Goal: Task Accomplishment & Management: Manage account settings

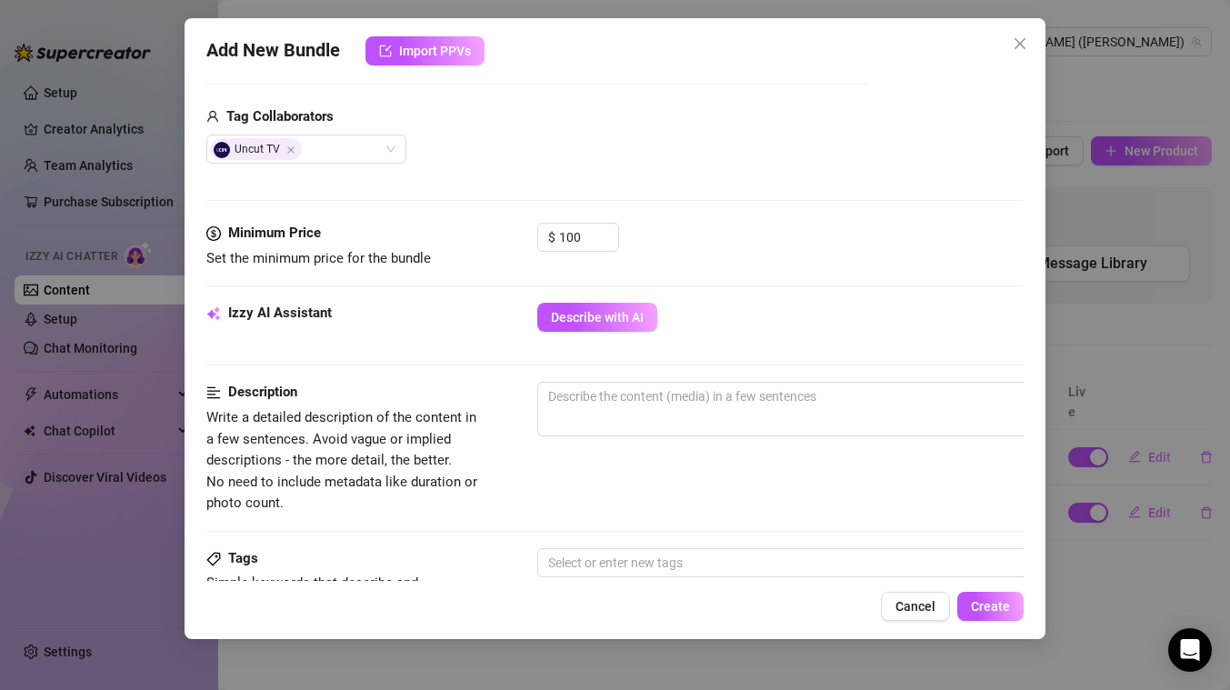
scroll to position [433, 0]
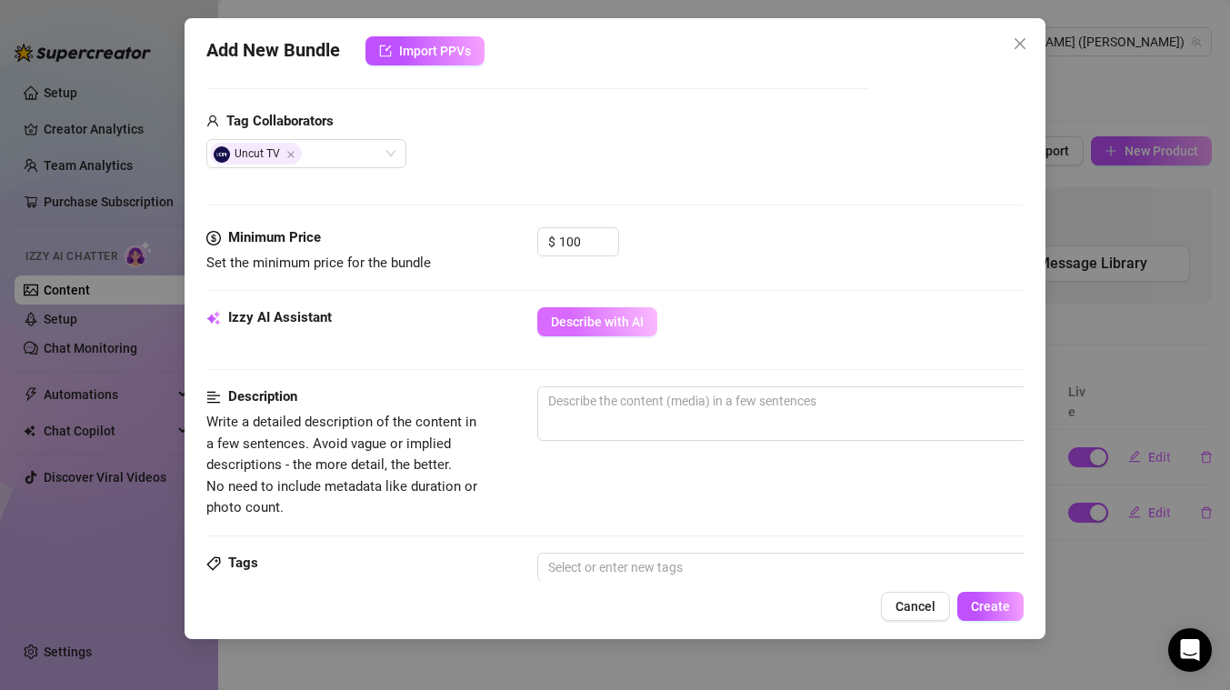
click at [598, 324] on span "Describe with AI" at bounding box center [597, 321] width 93 height 15
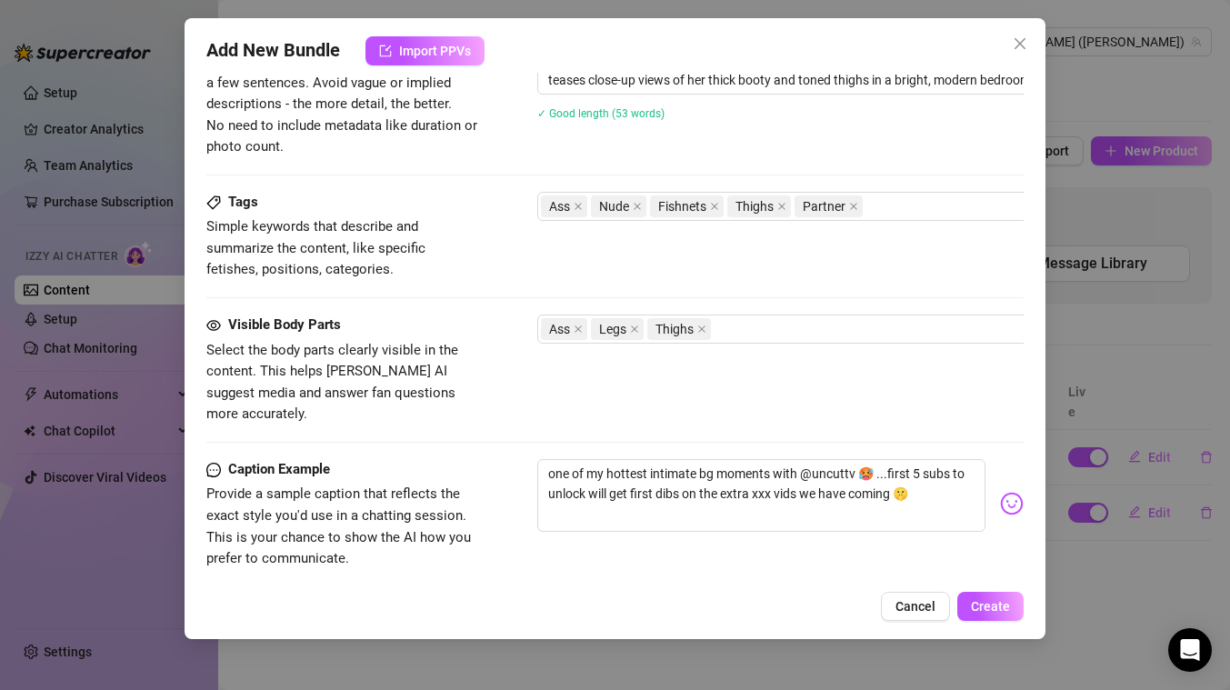
scroll to position [1019, 0]
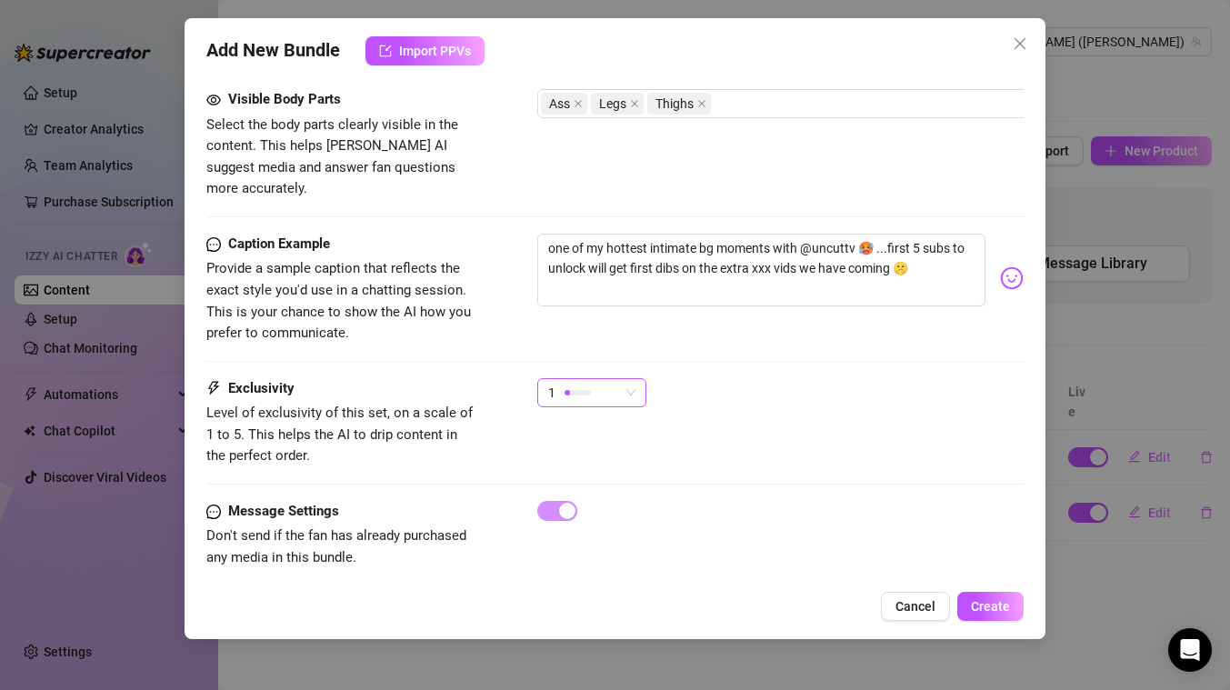
click at [603, 379] on div "1" at bounding box center [583, 392] width 71 height 27
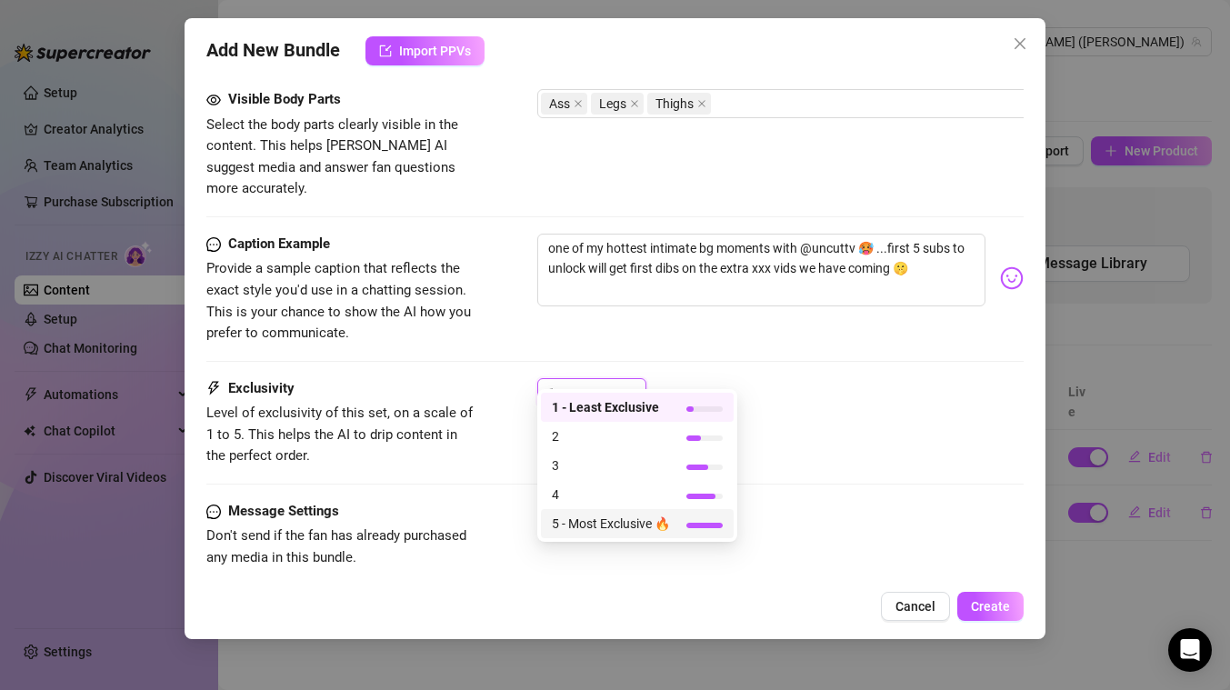
click at [588, 524] on span "5 - Most Exclusive 🔥" at bounding box center [611, 523] width 118 height 20
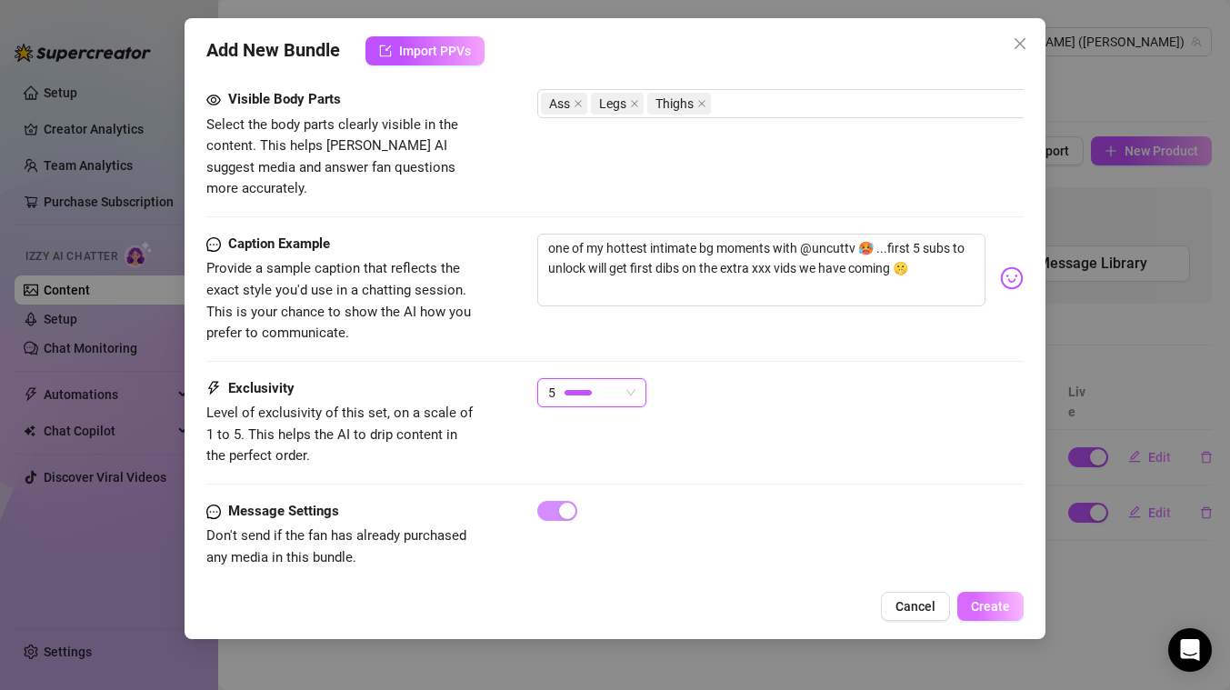
click at [986, 608] on span "Create" at bounding box center [990, 606] width 39 height 15
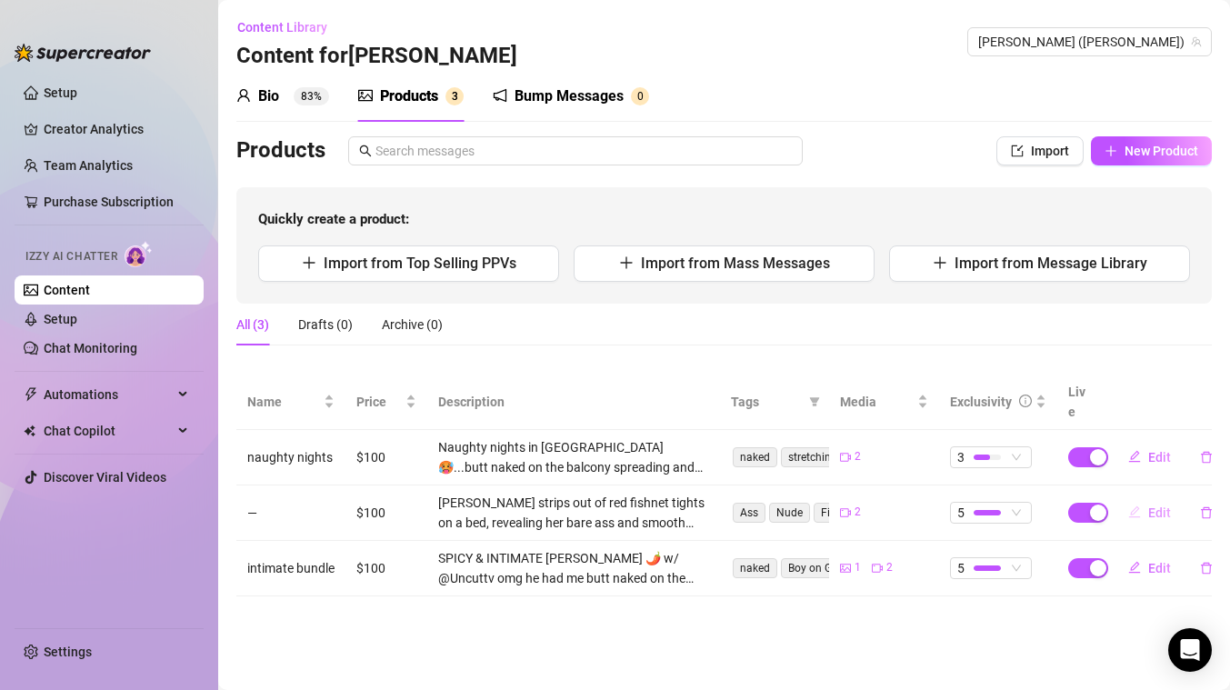
click at [1157, 505] on span "Edit" at bounding box center [1159, 512] width 23 height 15
type textarea "one of my hottest intimate bg moments with @uncuttv 🥵 ...first 5 subs to unlock…"
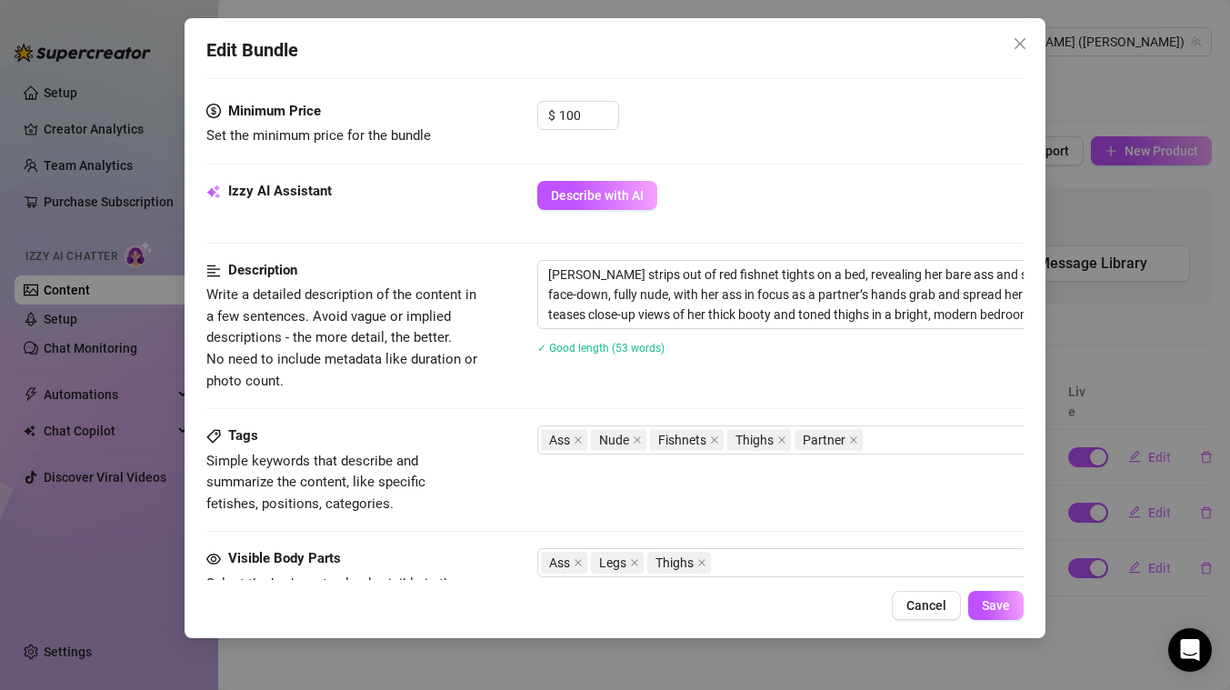
scroll to position [70, 0]
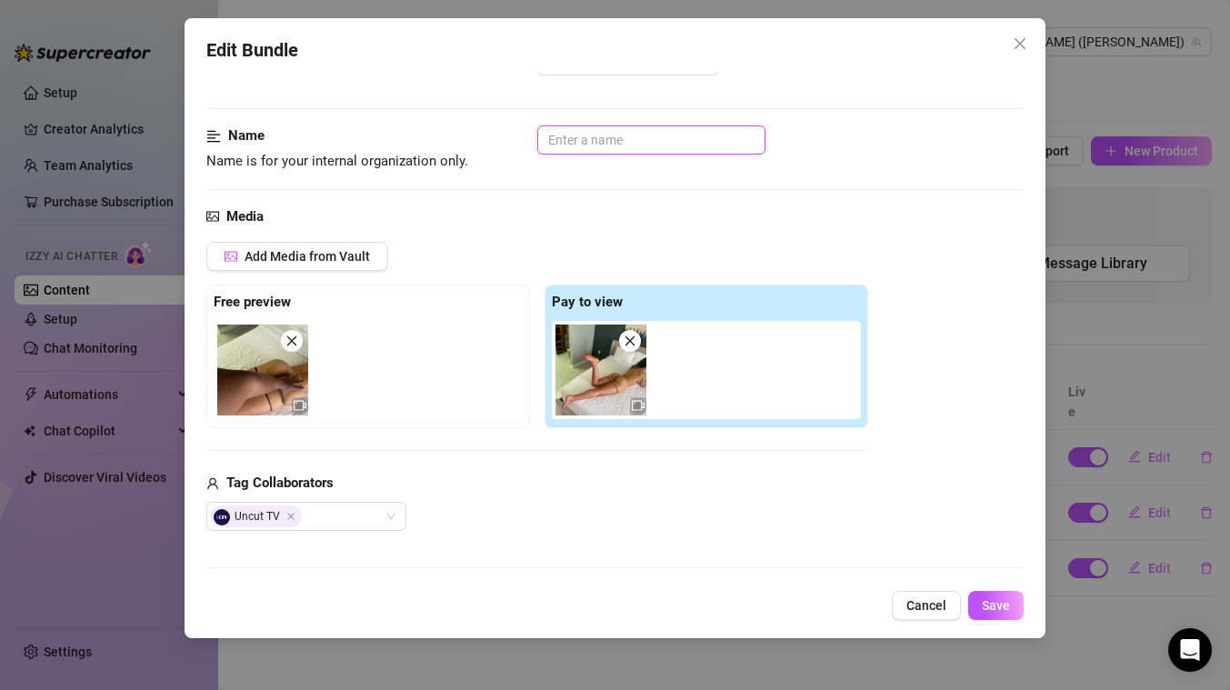
click at [570, 144] on input "text" at bounding box center [651, 139] width 228 height 29
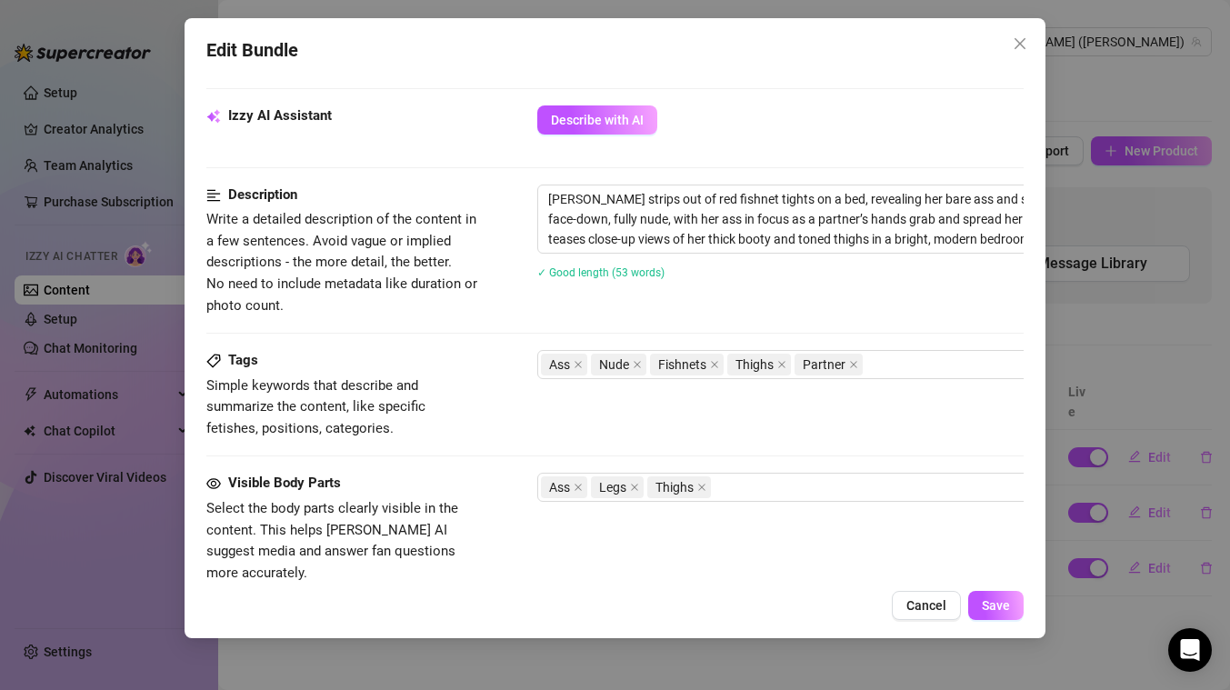
scroll to position [635, 0]
click at [751, 488] on div "Ass Legs Thighs" at bounding box center [846, 485] width 610 height 25
type input "intimate bg"
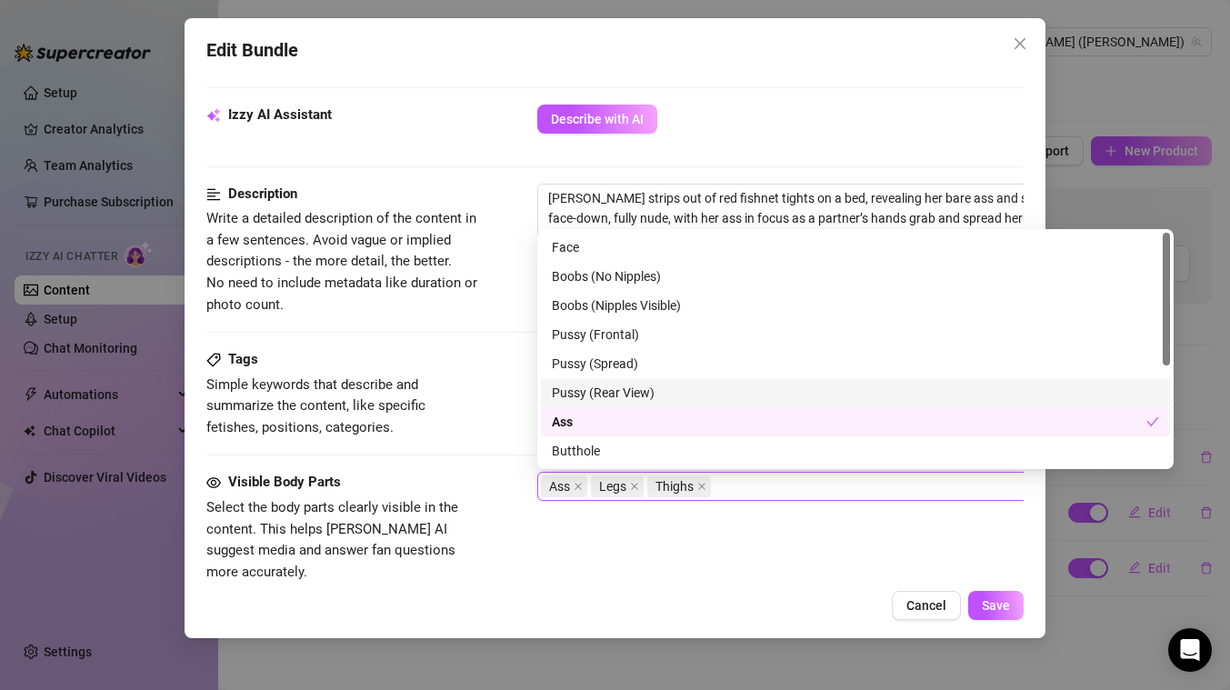
click at [634, 385] on div "Pussy (Rear View)" at bounding box center [855, 393] width 607 height 20
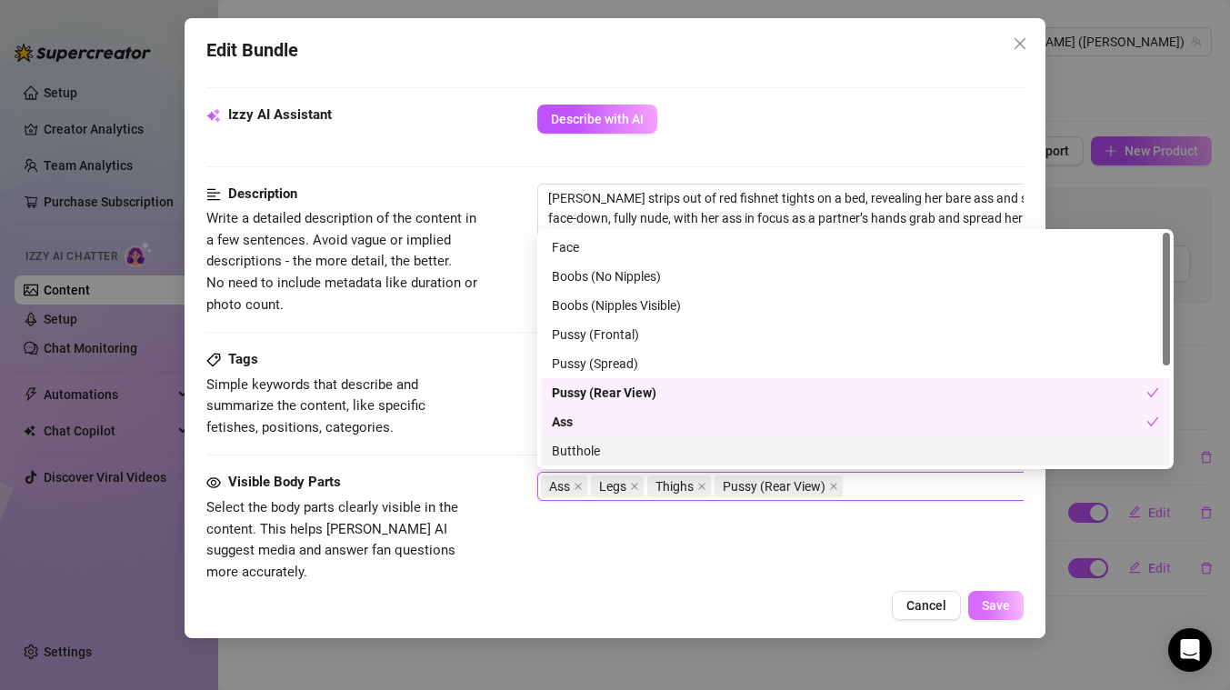
click at [990, 598] on span "Save" at bounding box center [996, 605] width 28 height 15
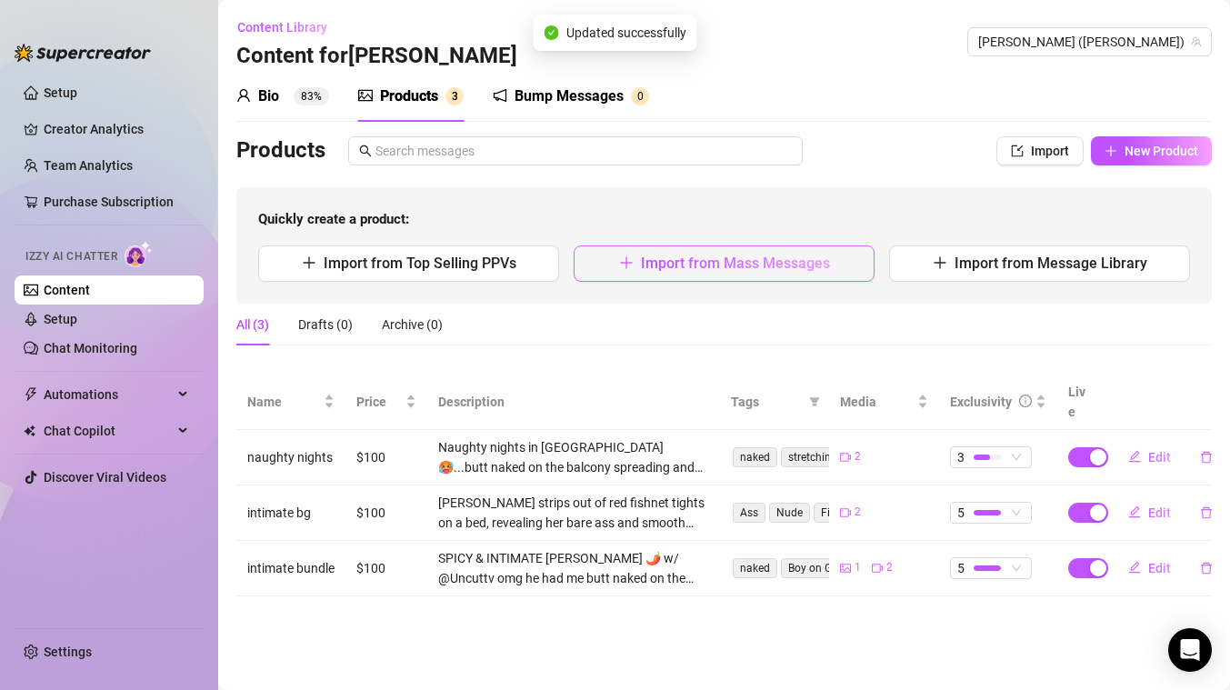
click at [760, 264] on span "Import from Mass Messages" at bounding box center [735, 262] width 189 height 17
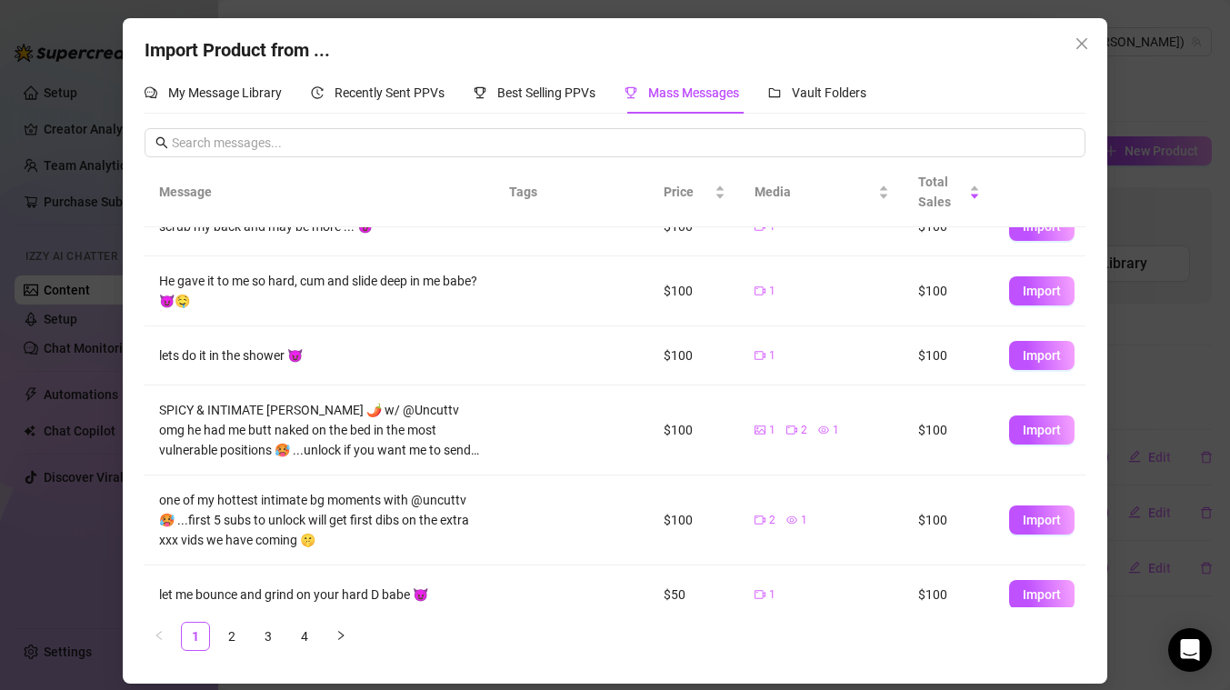
scroll to position [314, 0]
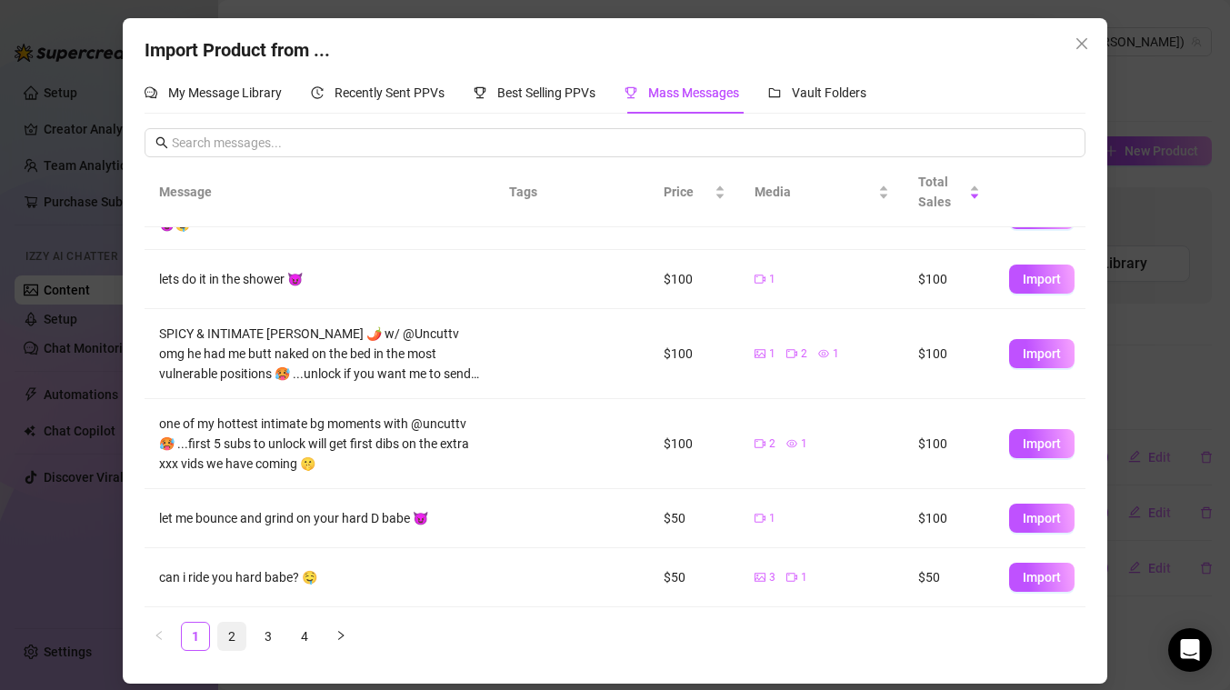
click at [228, 634] on link "2" at bounding box center [231, 636] width 27 height 27
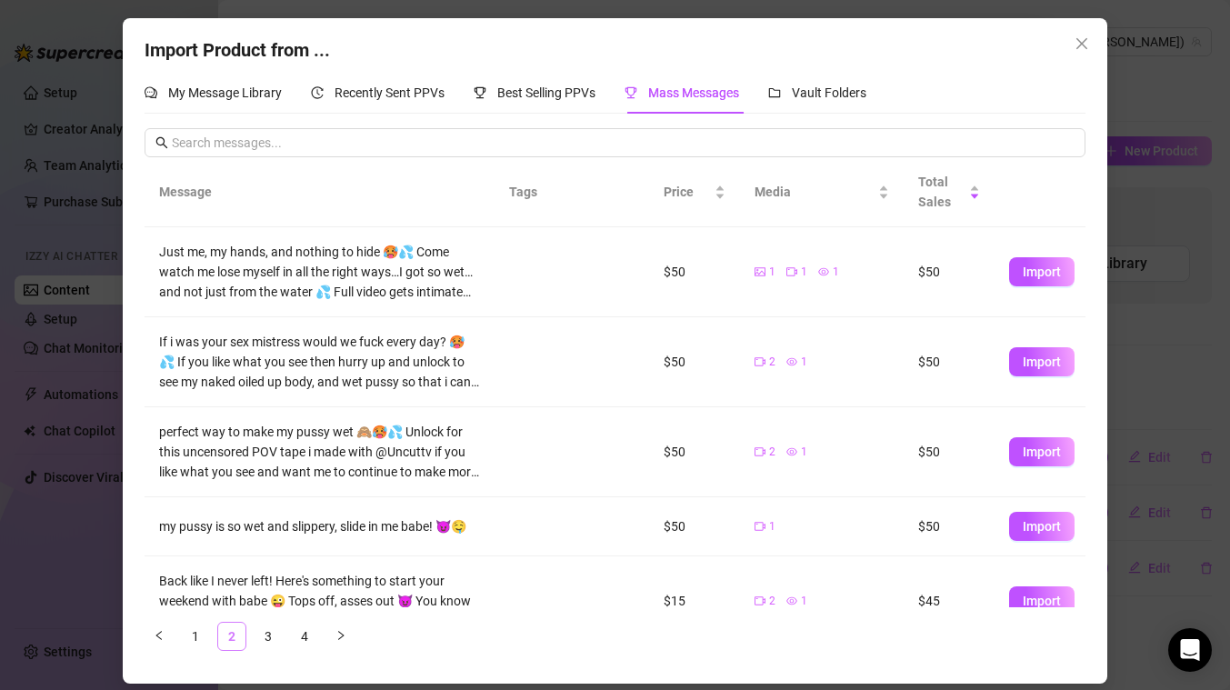
scroll to position [0, 0]
click at [1042, 272] on span "Import" at bounding box center [1041, 271] width 38 height 15
type textarea "Just me, my hands, and nothing to hide 🥵💦 Come watch me lose myself in all the …"
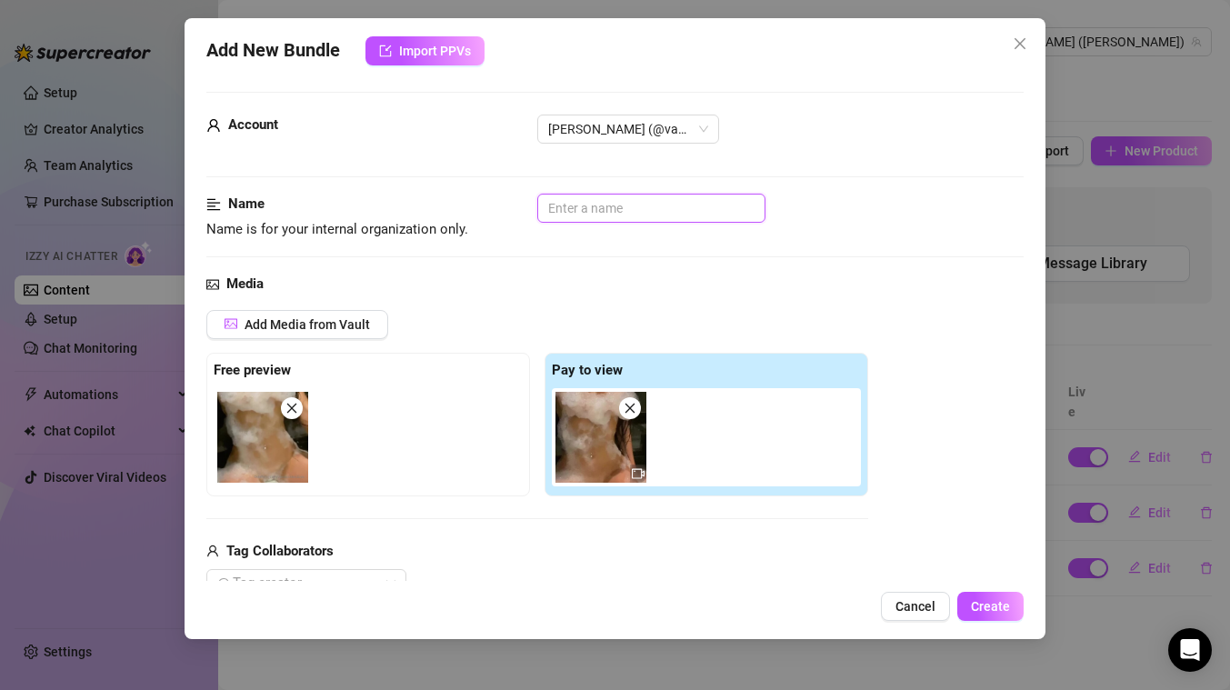
click at [588, 211] on input "text" at bounding box center [651, 208] width 228 height 29
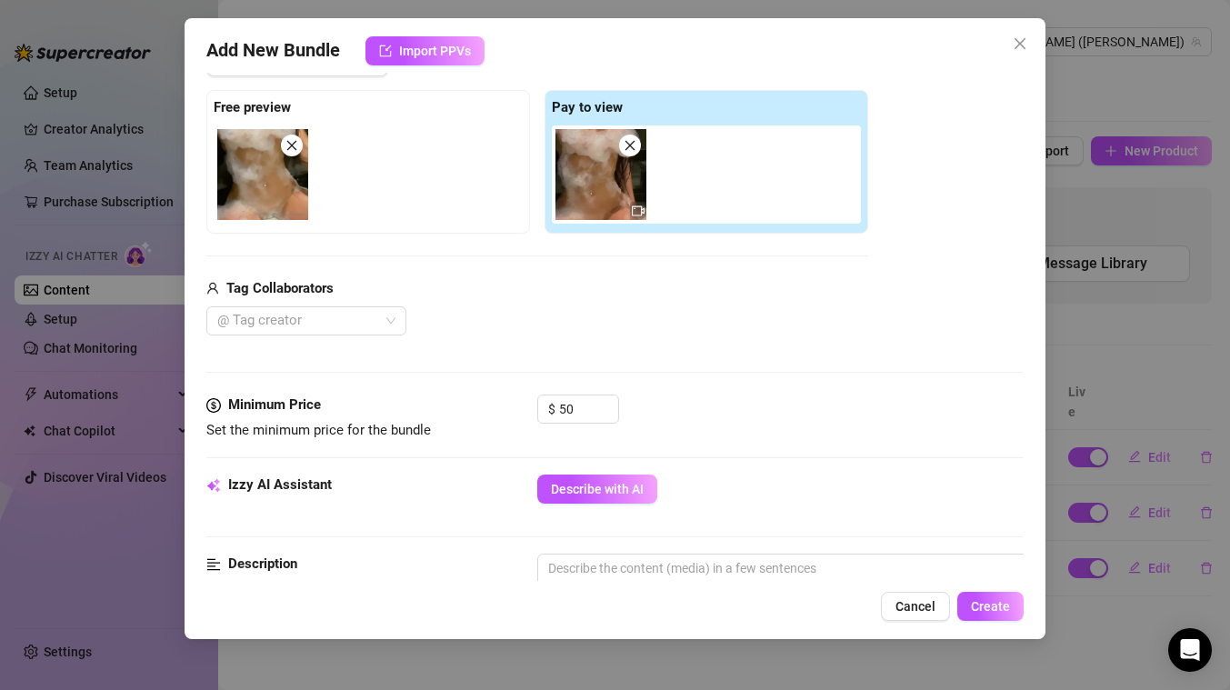
scroll to position [427, 0]
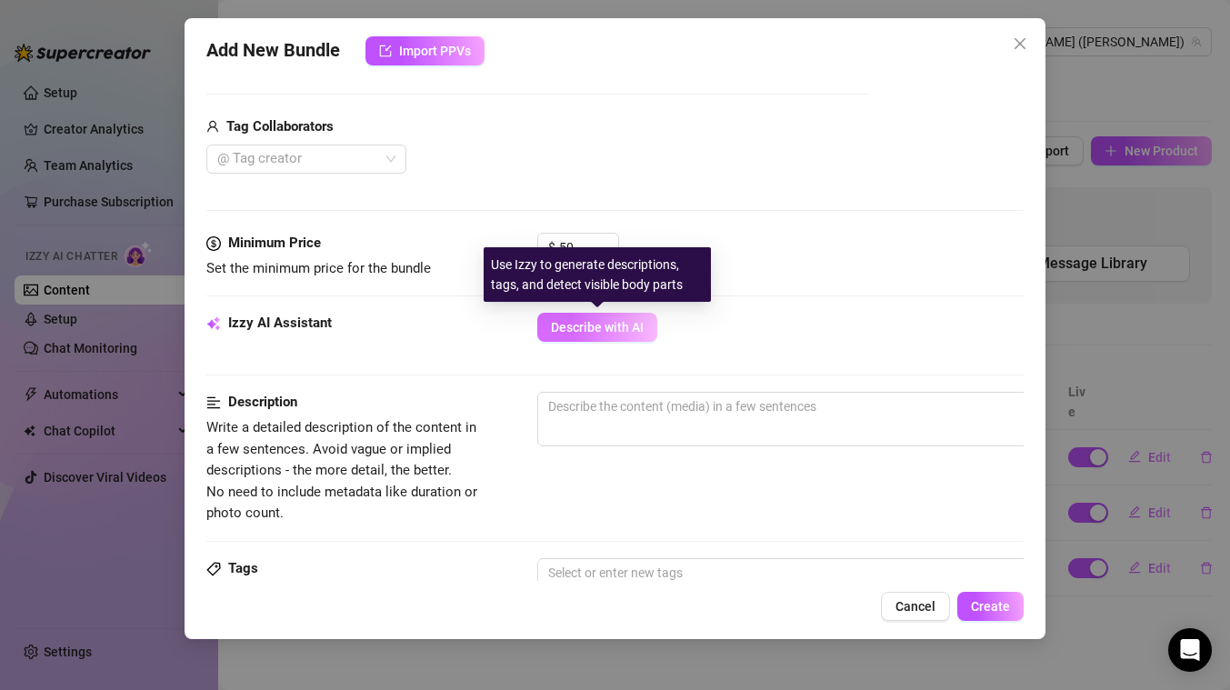
type input "wet foreplay"
click at [576, 326] on span "Describe with AI" at bounding box center [597, 327] width 93 height 15
type textarea "[PERSON_NAME]"
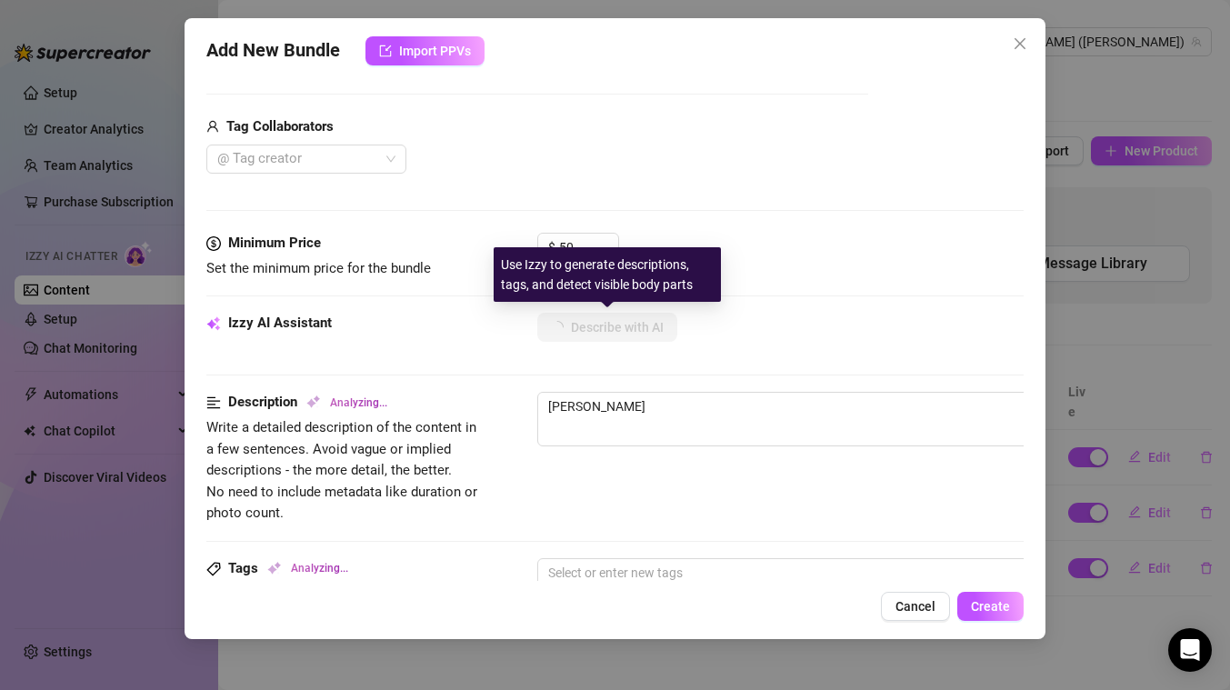
type textarea "[PERSON_NAME] is"
type textarea "[PERSON_NAME] is fully"
type textarea "[PERSON_NAME] is fully naked"
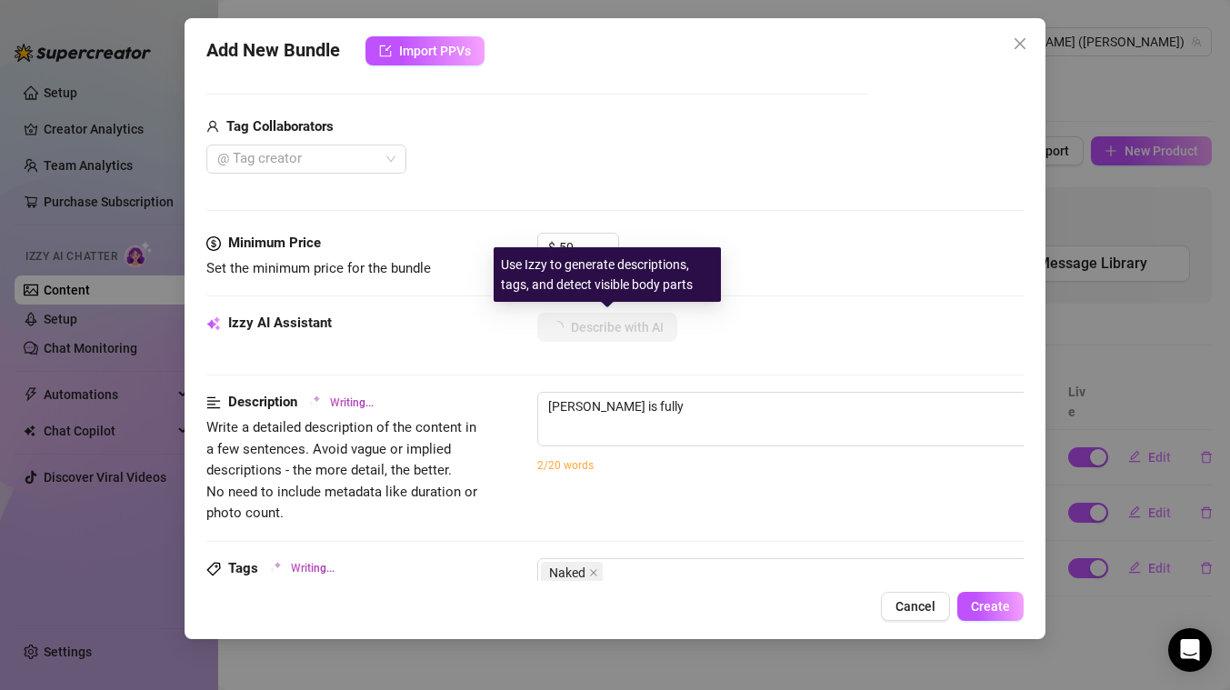
type textarea "[PERSON_NAME] is fully naked"
type textarea "[PERSON_NAME] is fully naked in"
type textarea "[PERSON_NAME] is fully naked in a"
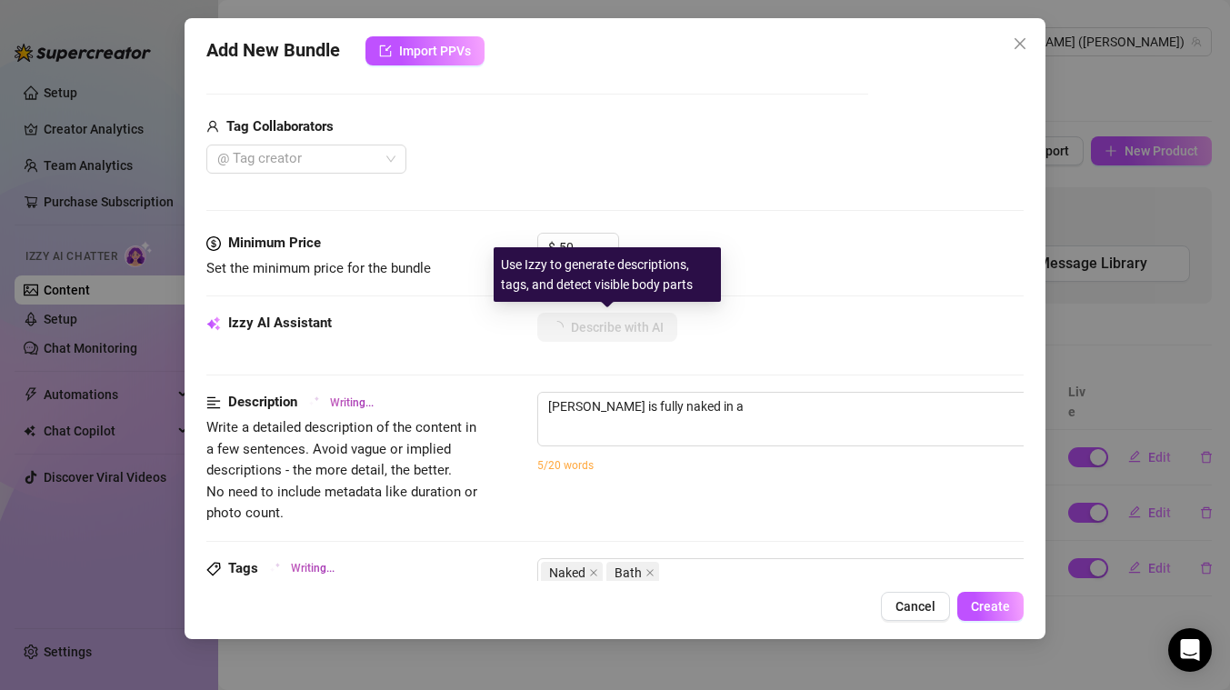
type textarea "[PERSON_NAME] is fully naked in a bubble"
type textarea "[PERSON_NAME] is fully naked in a bubble bath,"
type textarea "[PERSON_NAME] is fully naked in a bubble bath, her"
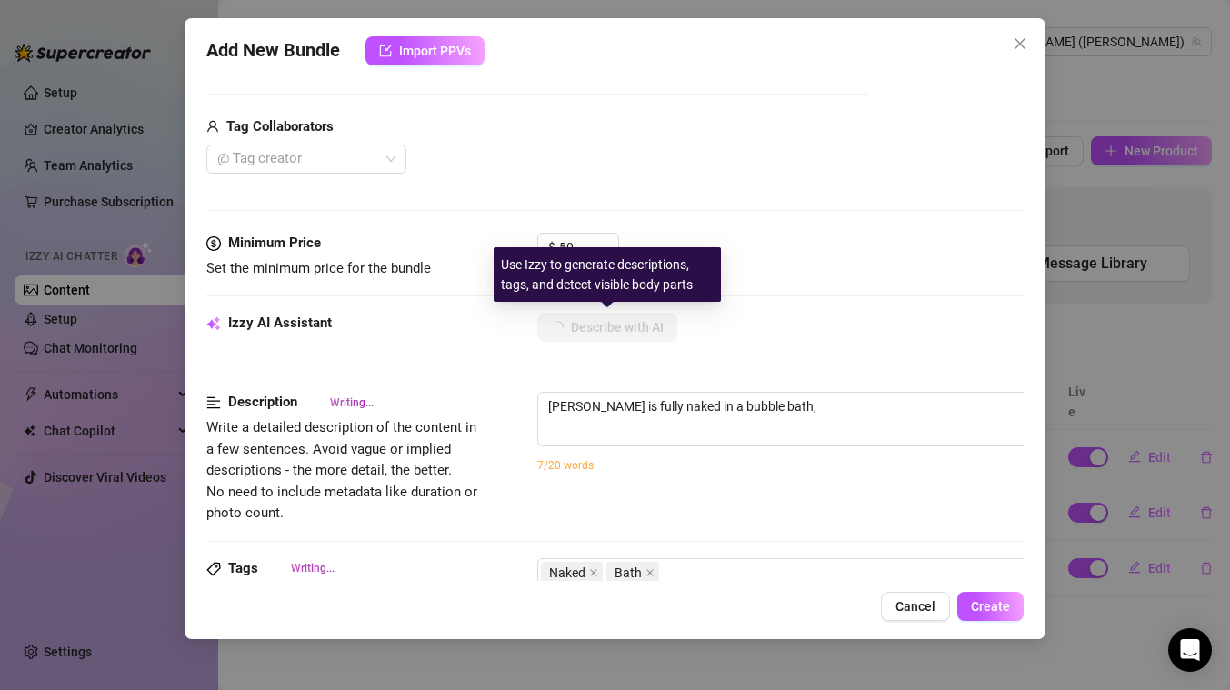
type textarea "[PERSON_NAME] is fully naked in a bubble bath, her"
type textarea "[PERSON_NAME] is fully naked in a bubble bath, her wet"
type textarea "[PERSON_NAME] is fully naked in a bubble bath, her wet skin"
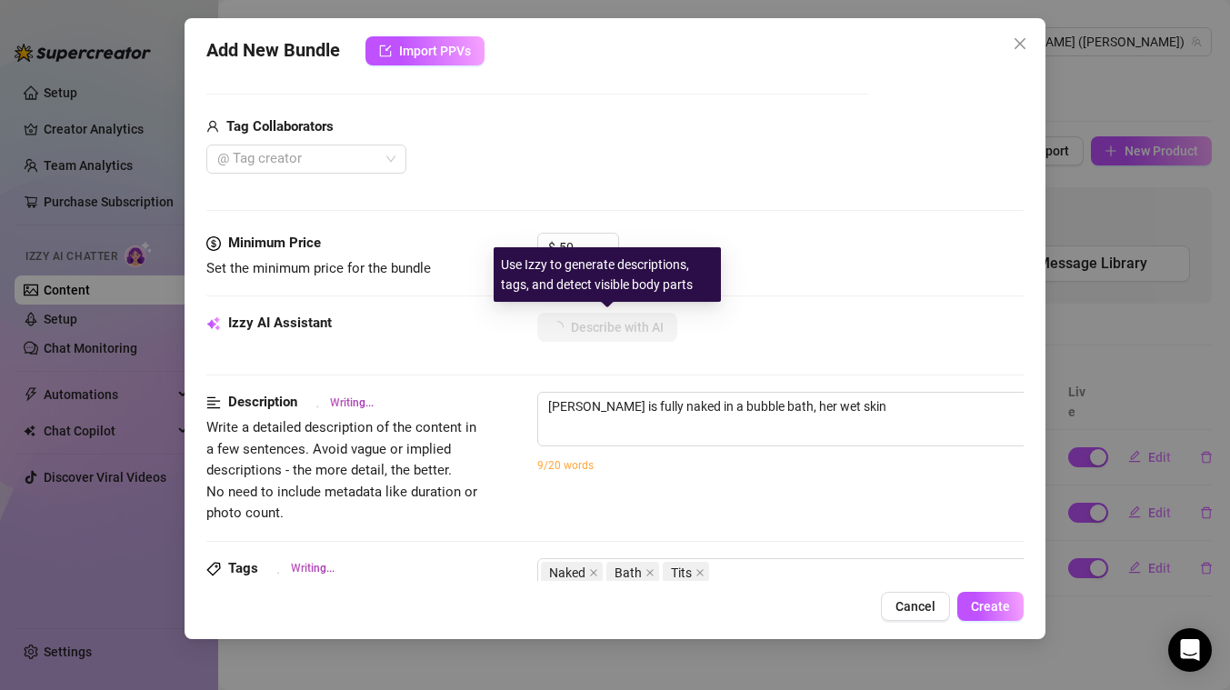
type textarea "[PERSON_NAME] is fully naked in a bubble bath, her wet skin glistening"
type textarea "[PERSON_NAME] is fully naked in a bubble bath, her wet skin glistening under"
type textarea "[PERSON_NAME] is fully naked in a bubble bath, her wet skin glistening under the"
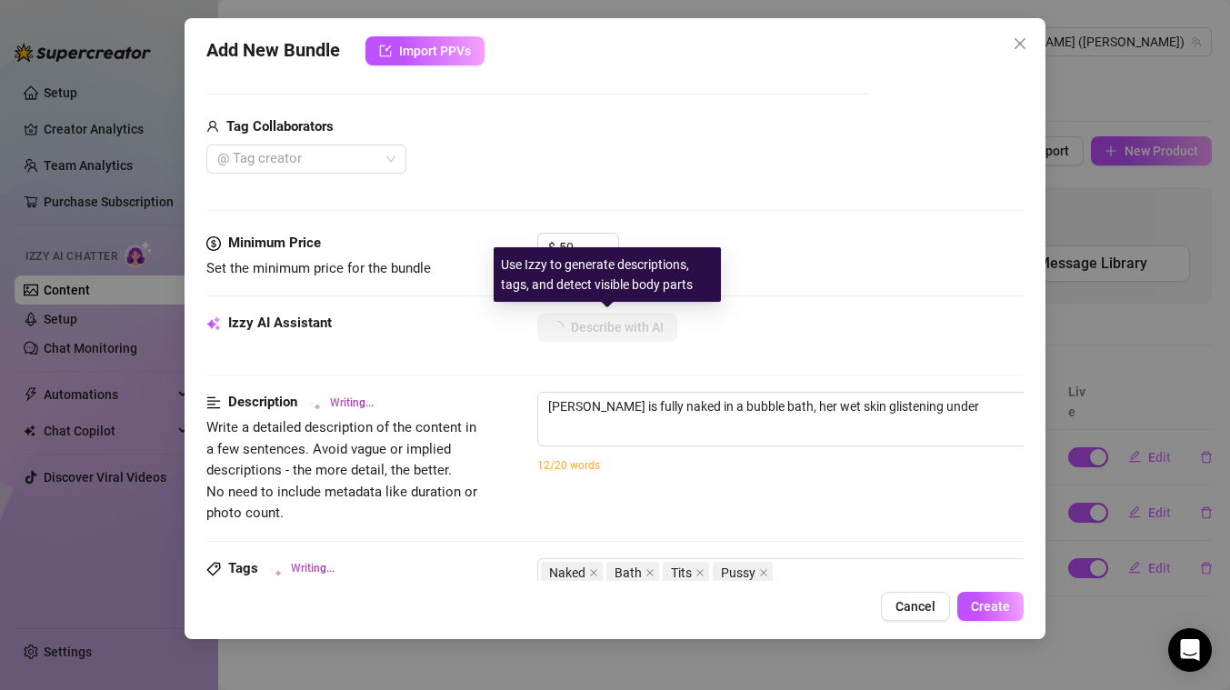
type textarea "[PERSON_NAME] is fully naked in a bubble bath, her wet skin glistening under the"
type textarea "[PERSON_NAME] is fully naked in a bubble bath, her wet skin glistening under th…"
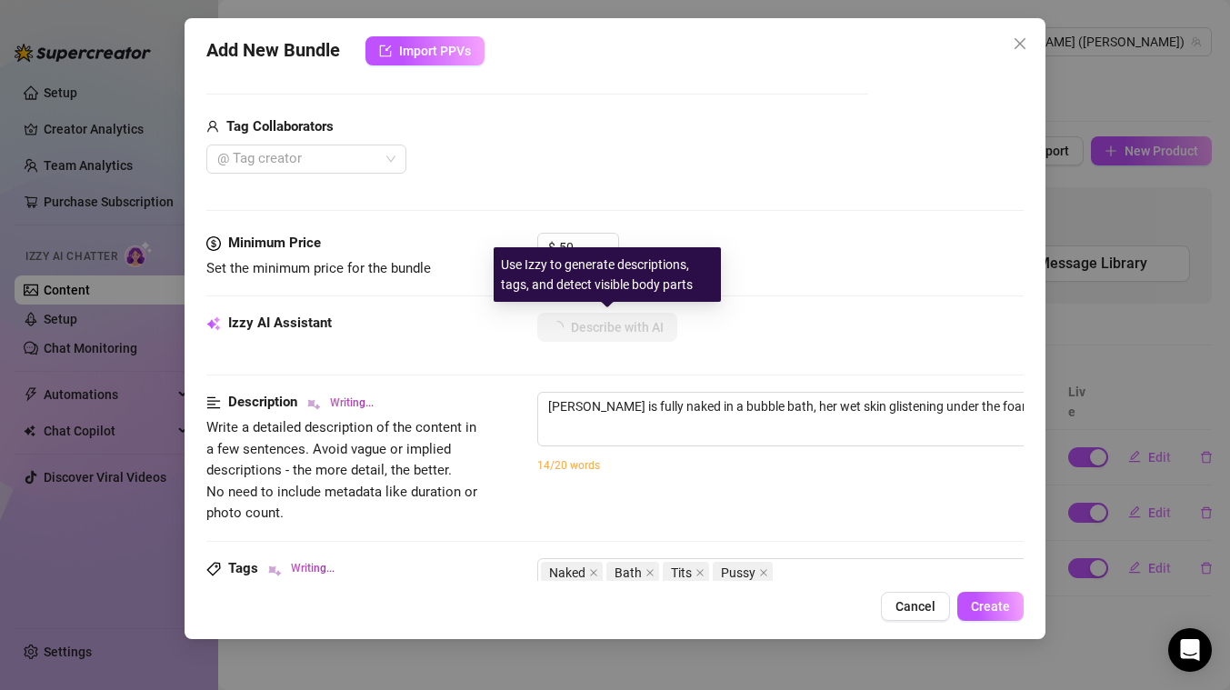
type textarea "[PERSON_NAME] is fully naked in a bubble bath, her wet skin glistening under th…"
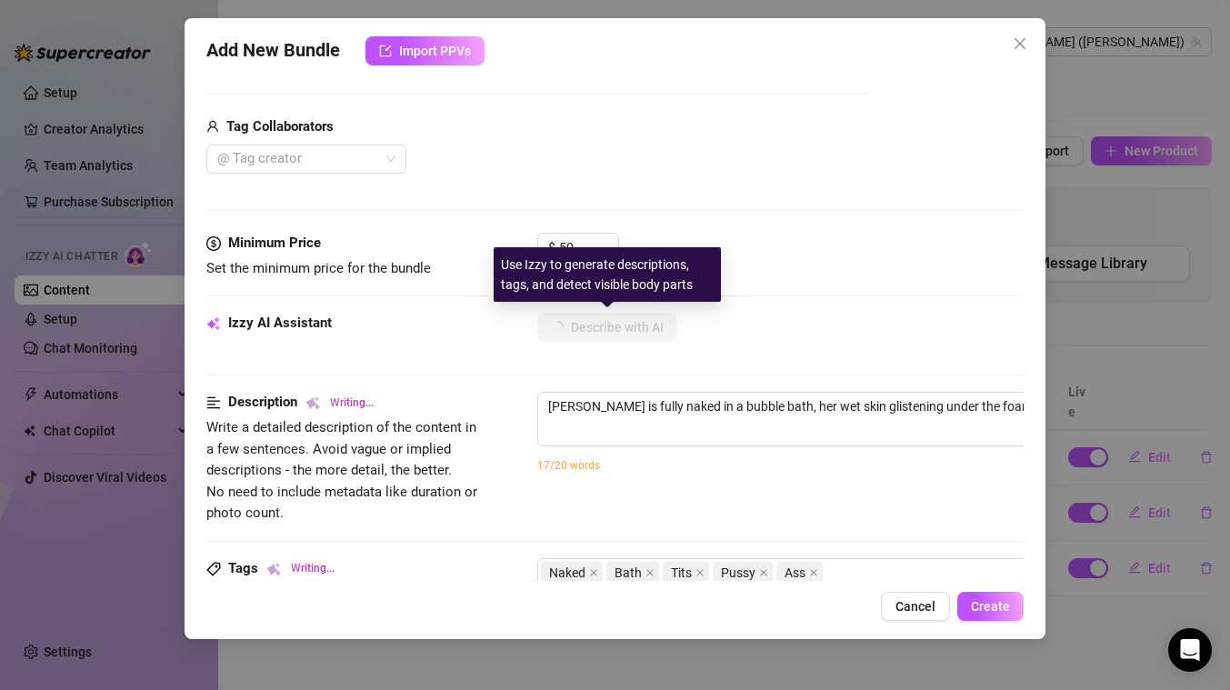
type textarea "[PERSON_NAME] is fully naked in a bubble bath, her wet skin glistening under th…"
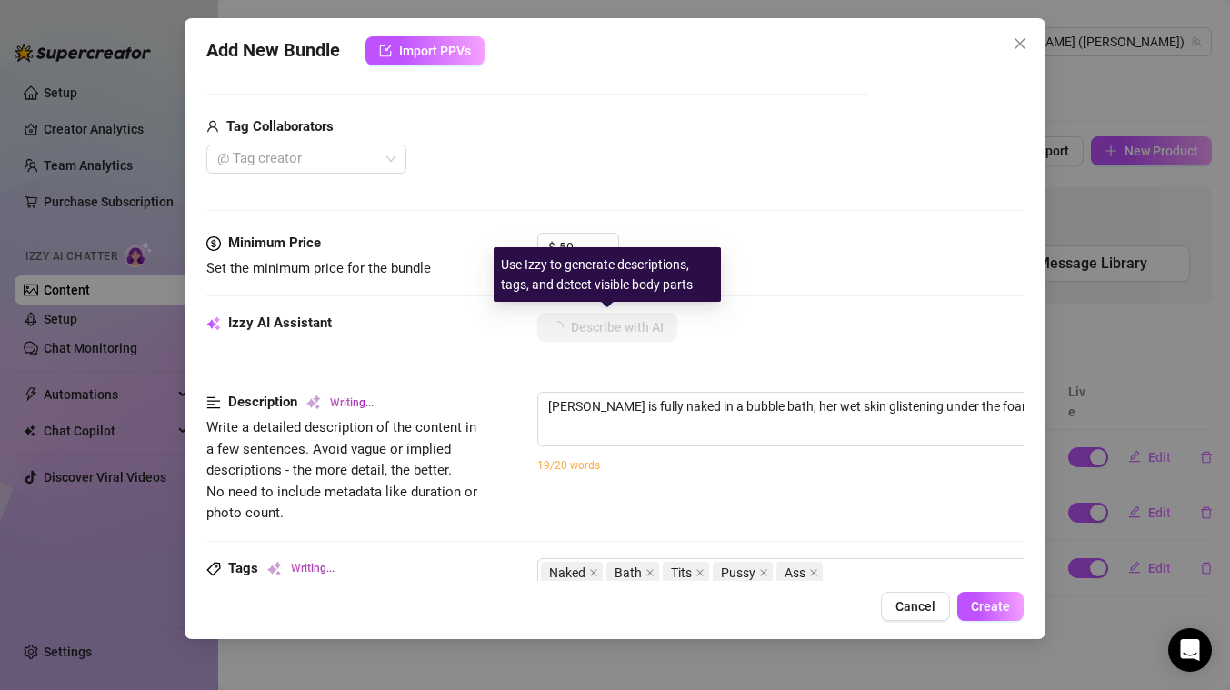
type textarea "[PERSON_NAME] is fully naked in a bubble bath, her wet skin glistening under th…"
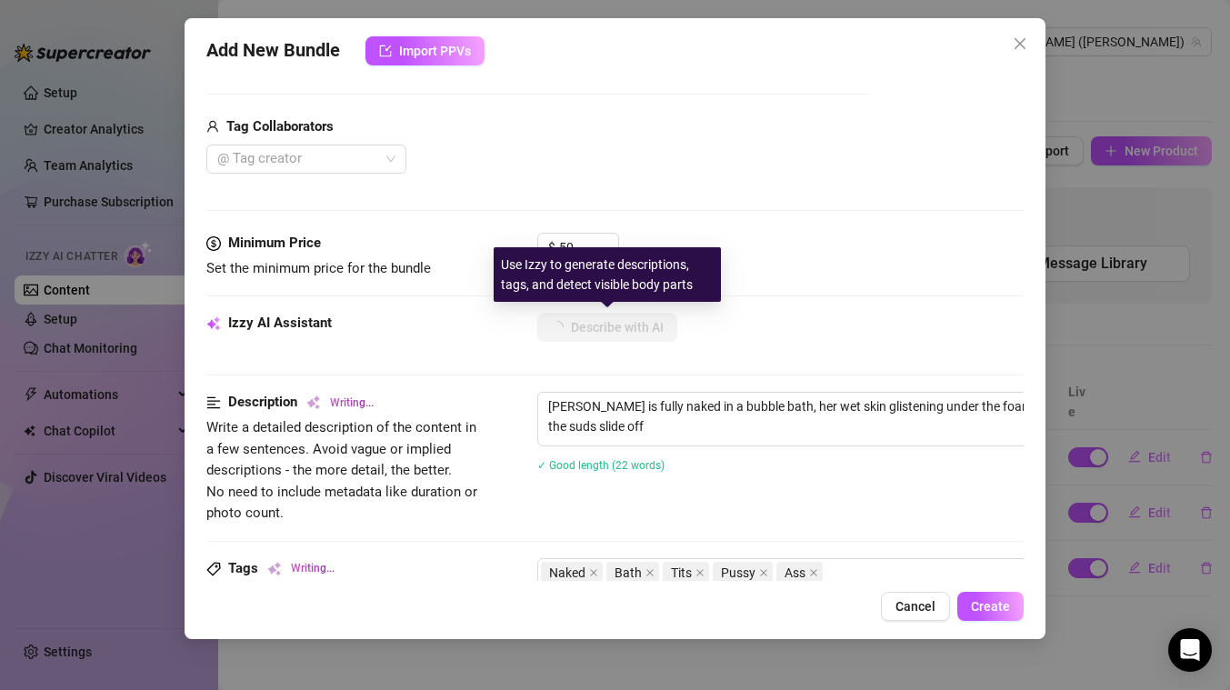
type textarea "[PERSON_NAME] is fully naked in a bubble bath, her wet skin glistening under th…"
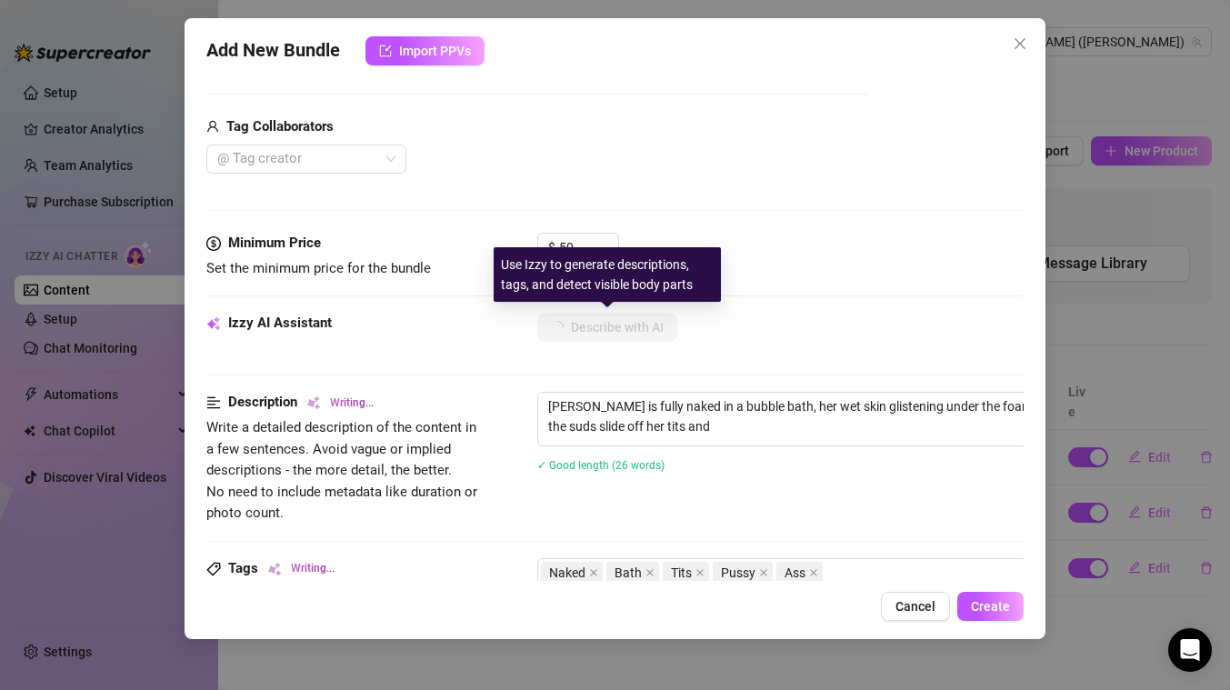
type textarea "[PERSON_NAME] is fully naked in a bubble bath, her wet skin glistening under th…"
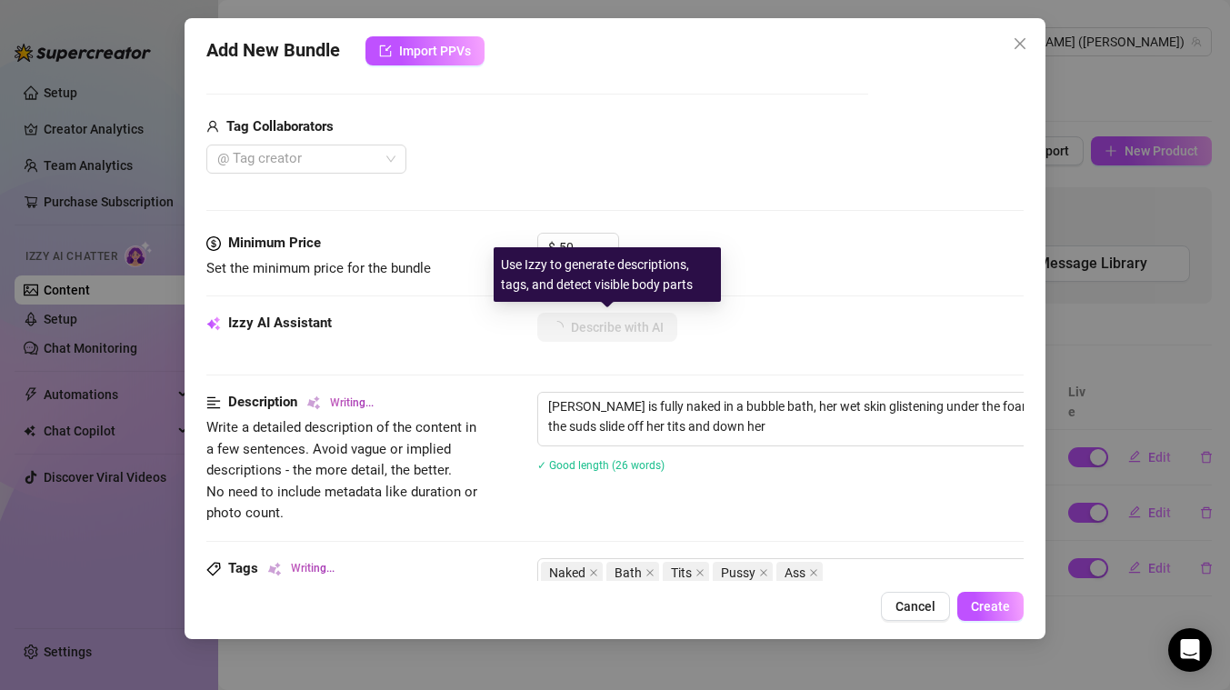
type textarea "[PERSON_NAME] is fully naked in a bubble bath, her wet skin glistening under th…"
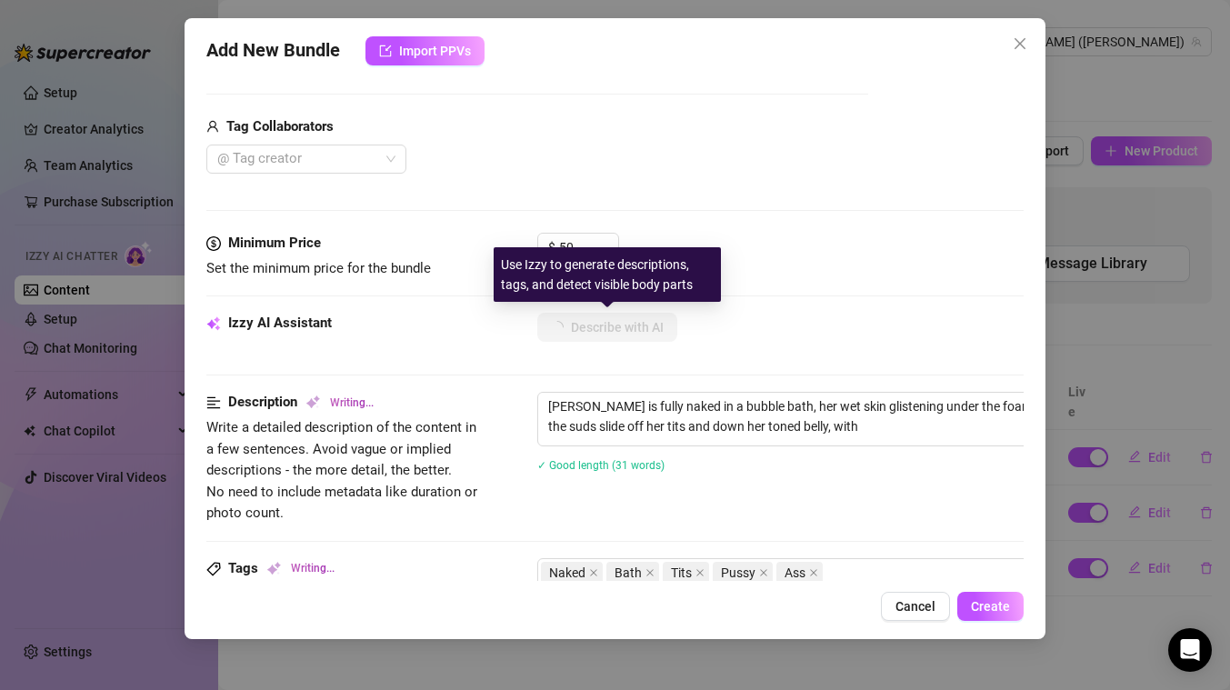
type textarea "[PERSON_NAME] is fully naked in a bubble bath, her wet skin glistening under th…"
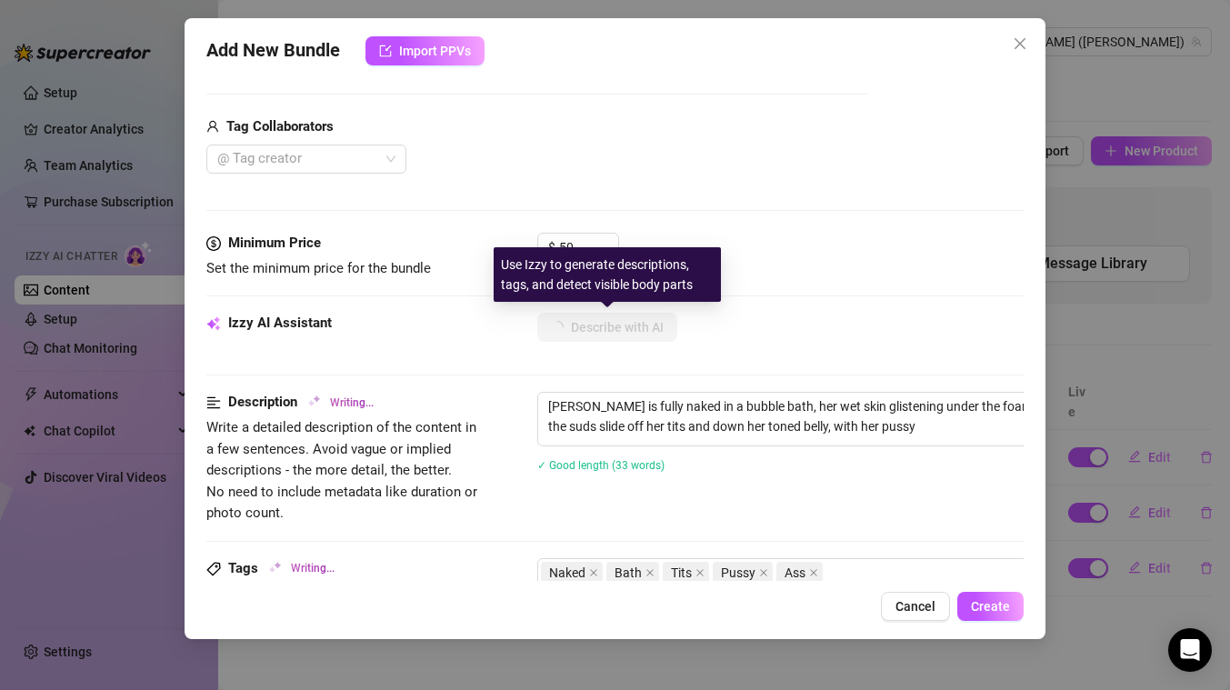
type textarea "[PERSON_NAME] is fully naked in a bubble bath, her wet skin glistening under th…"
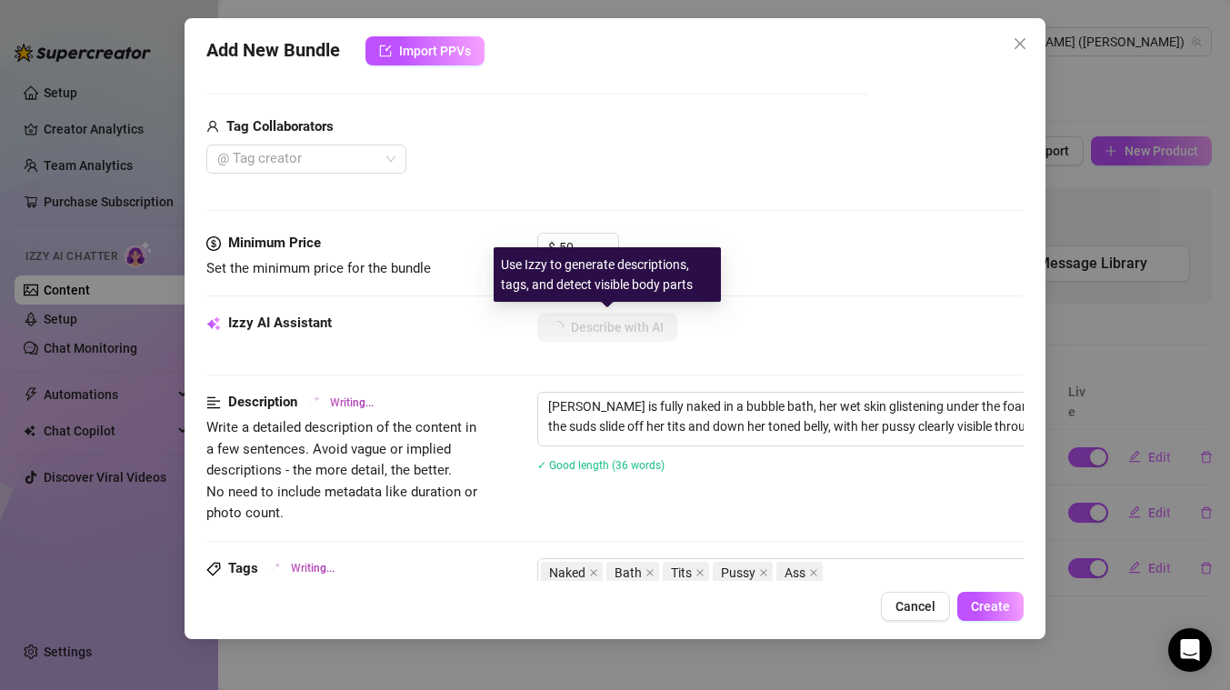
type textarea "[PERSON_NAME] is fully naked in a bubble bath, her wet skin glistening under th…"
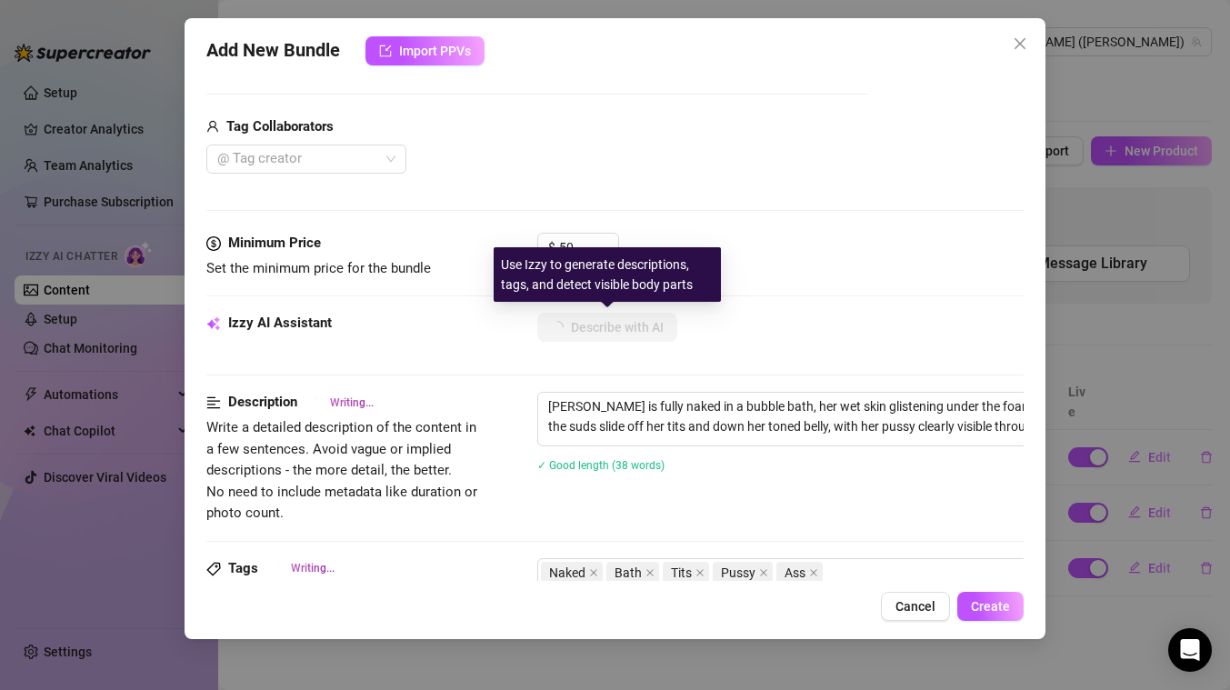
type textarea "[PERSON_NAME] is fully naked in a bubble bath, her wet skin glistening under th…"
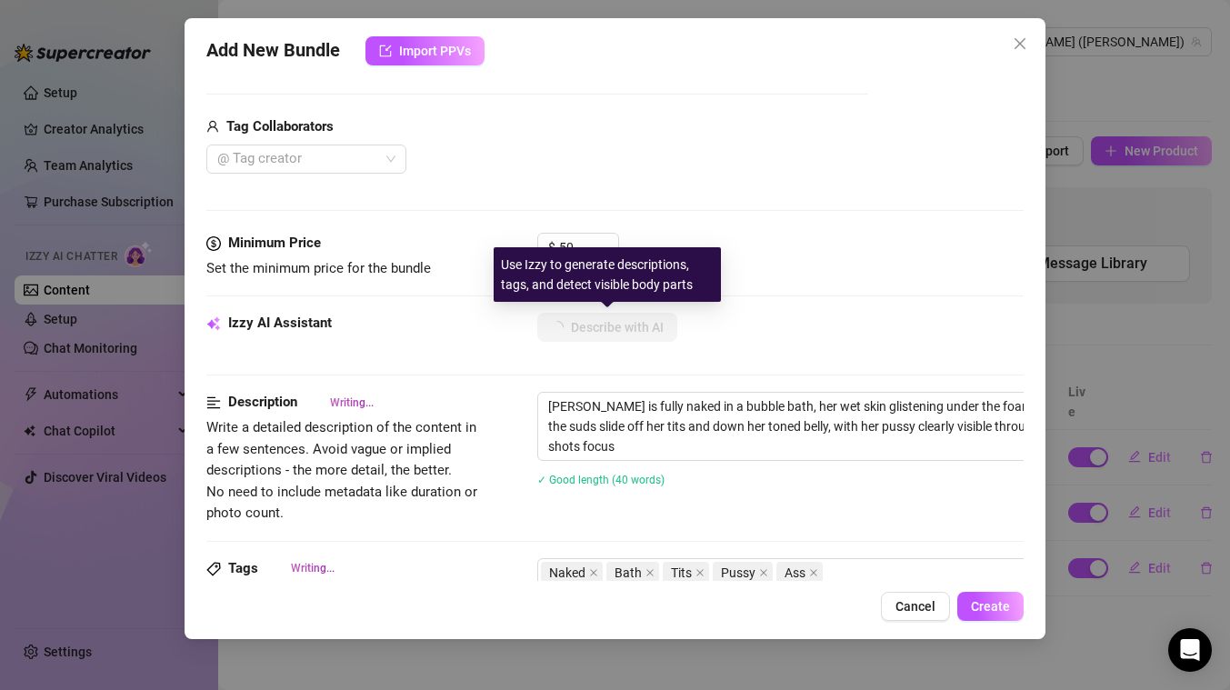
type textarea "[PERSON_NAME] is fully naked in a bubble bath, her wet skin glistening under th…"
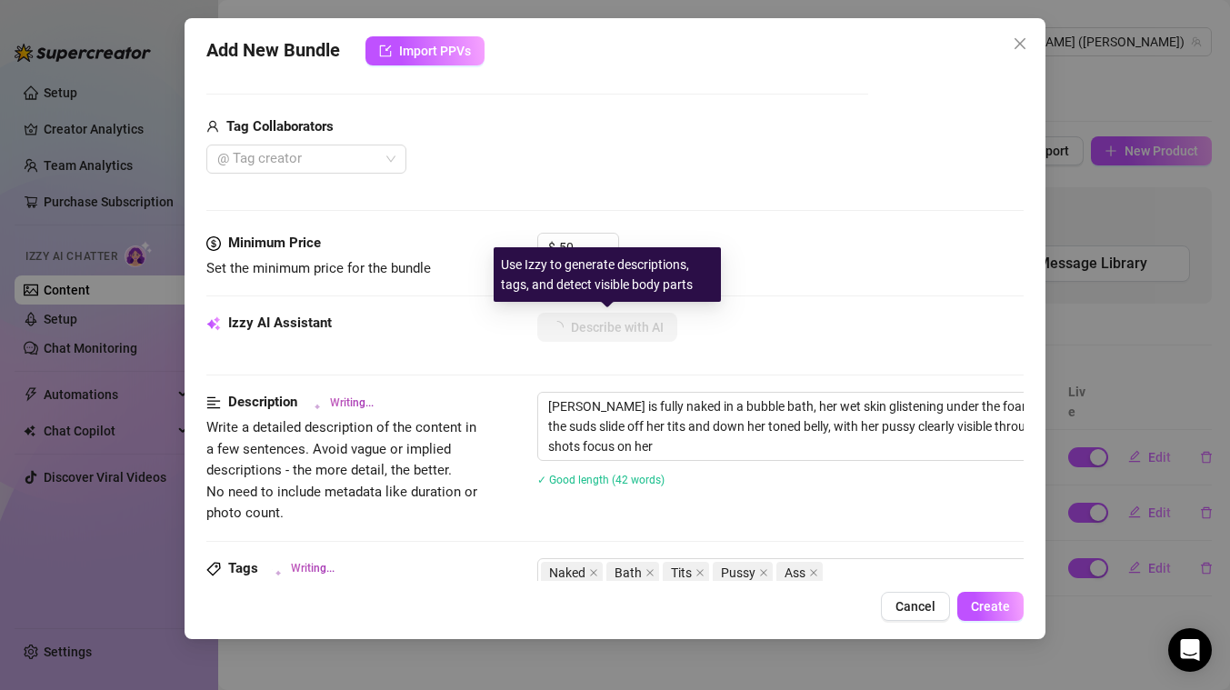
type textarea "[PERSON_NAME] is fully naked in a bubble bath, her wet skin glistening under th…"
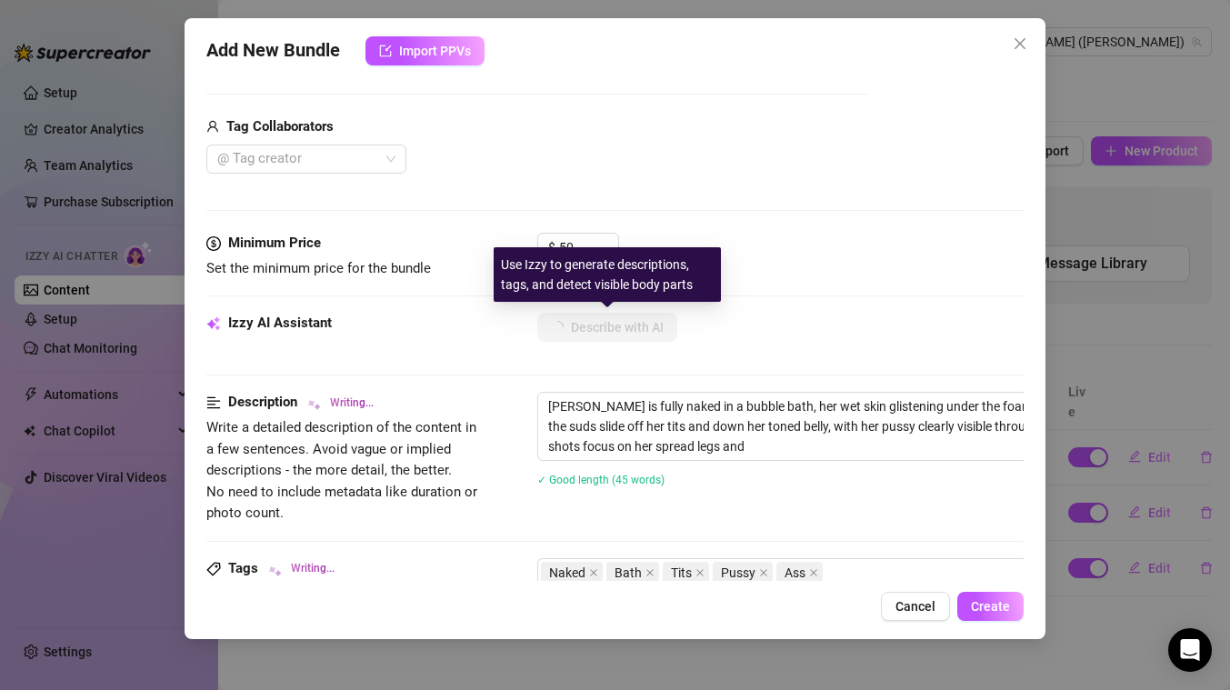
type textarea "[PERSON_NAME] is fully naked in a bubble bath, her wet skin glistening under th…"
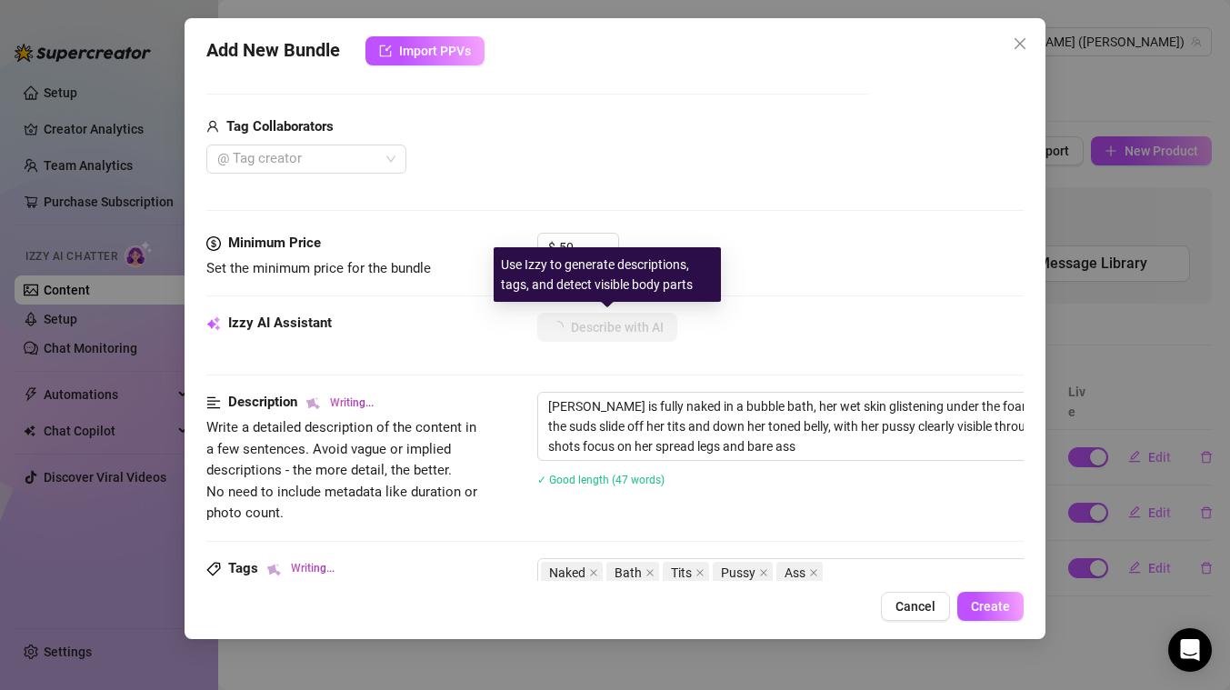
type textarea "[PERSON_NAME] is fully naked in a bubble bath, her wet skin glistening under th…"
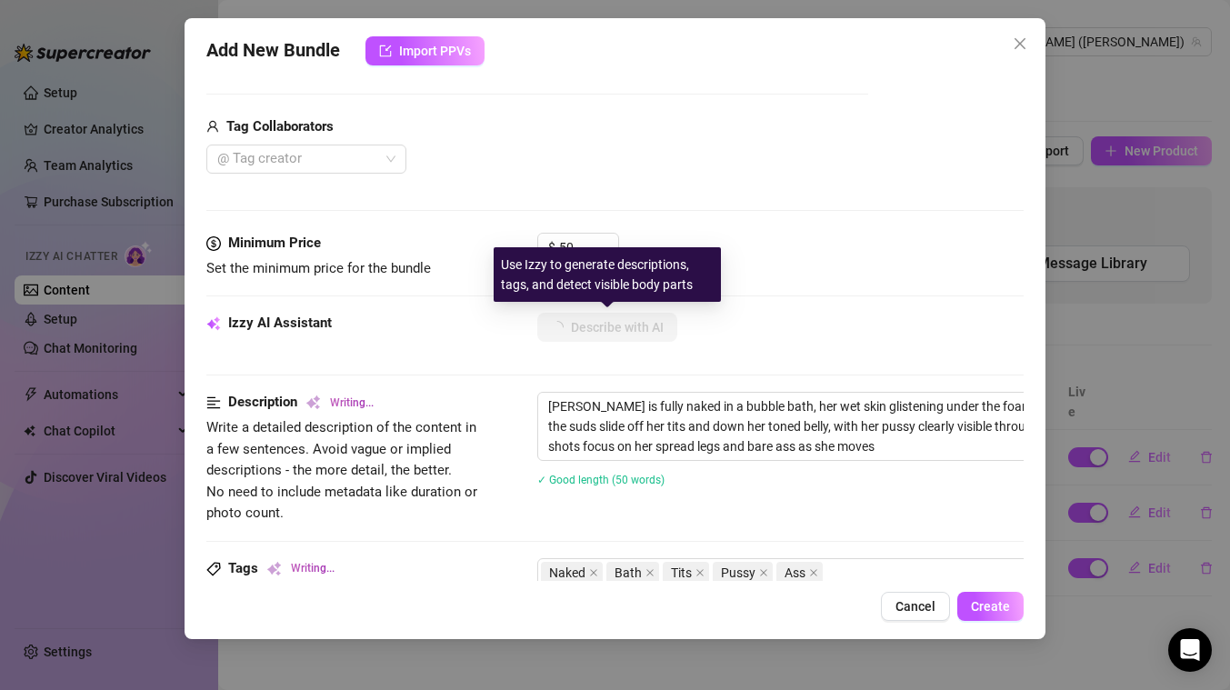
type textarea "[PERSON_NAME] is fully naked in a bubble bath, her wet skin glistening under th…"
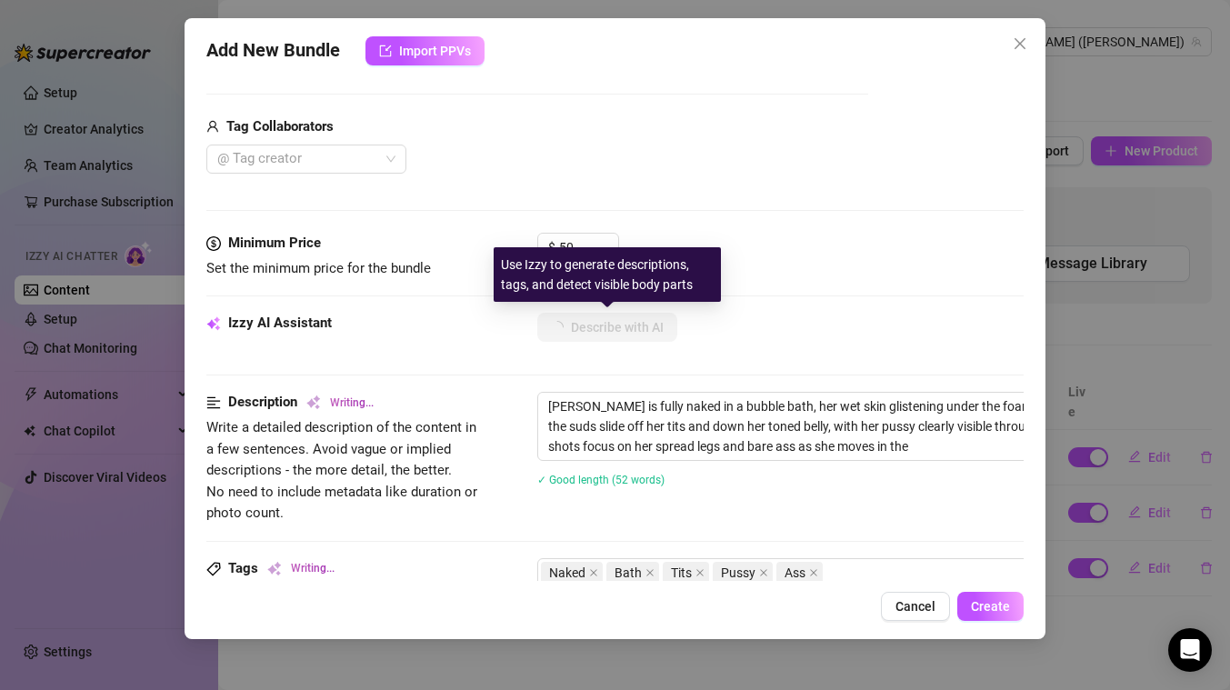
type textarea "[PERSON_NAME] is fully naked in a bubble bath, her wet skin glistening under th…"
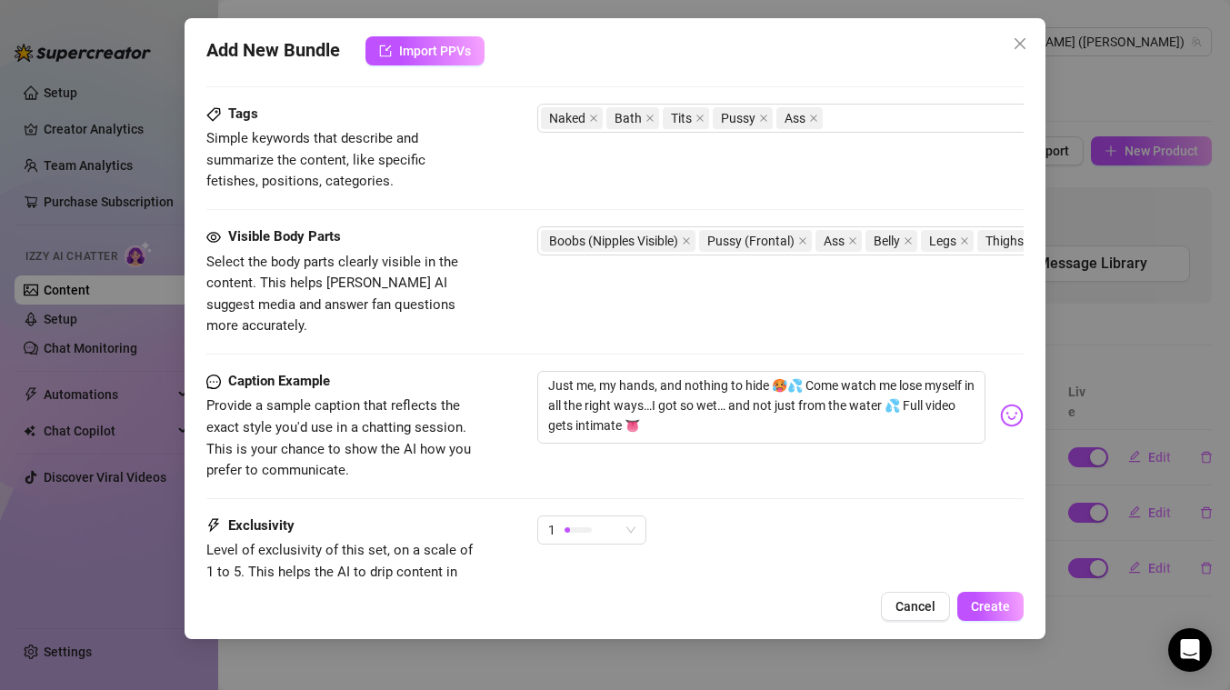
scroll to position [1019, 0]
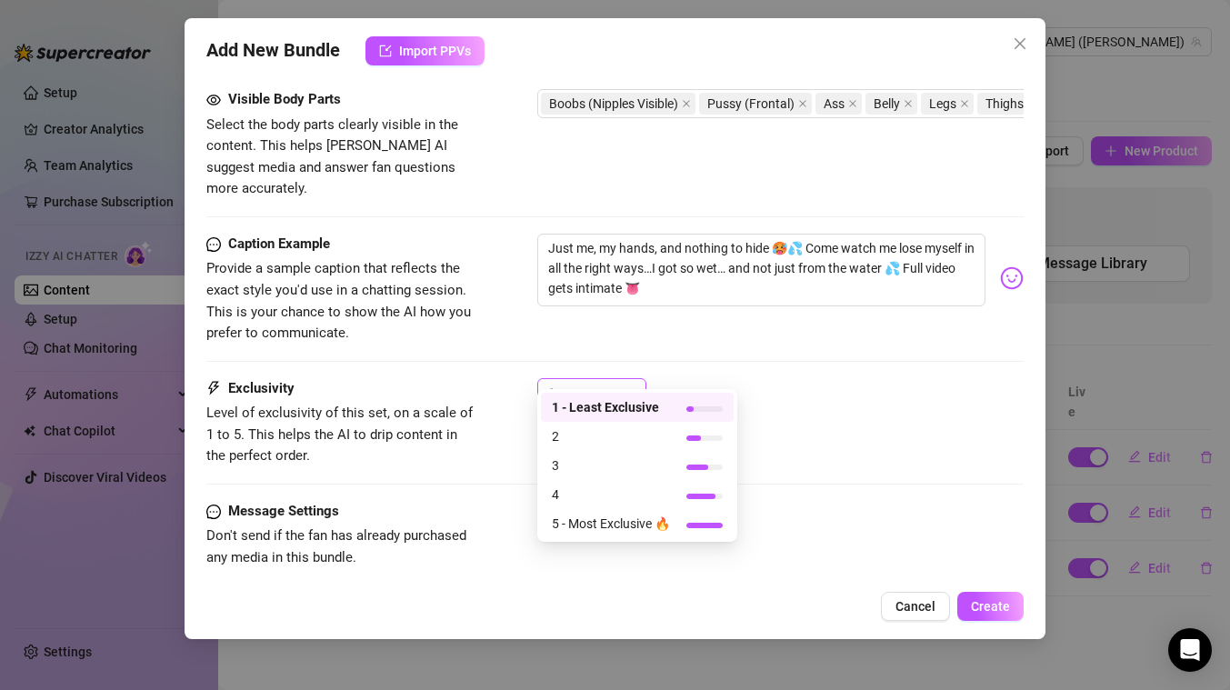
click at [626, 379] on span "1" at bounding box center [591, 392] width 87 height 27
click at [564, 459] on span "3" at bounding box center [611, 465] width 118 height 20
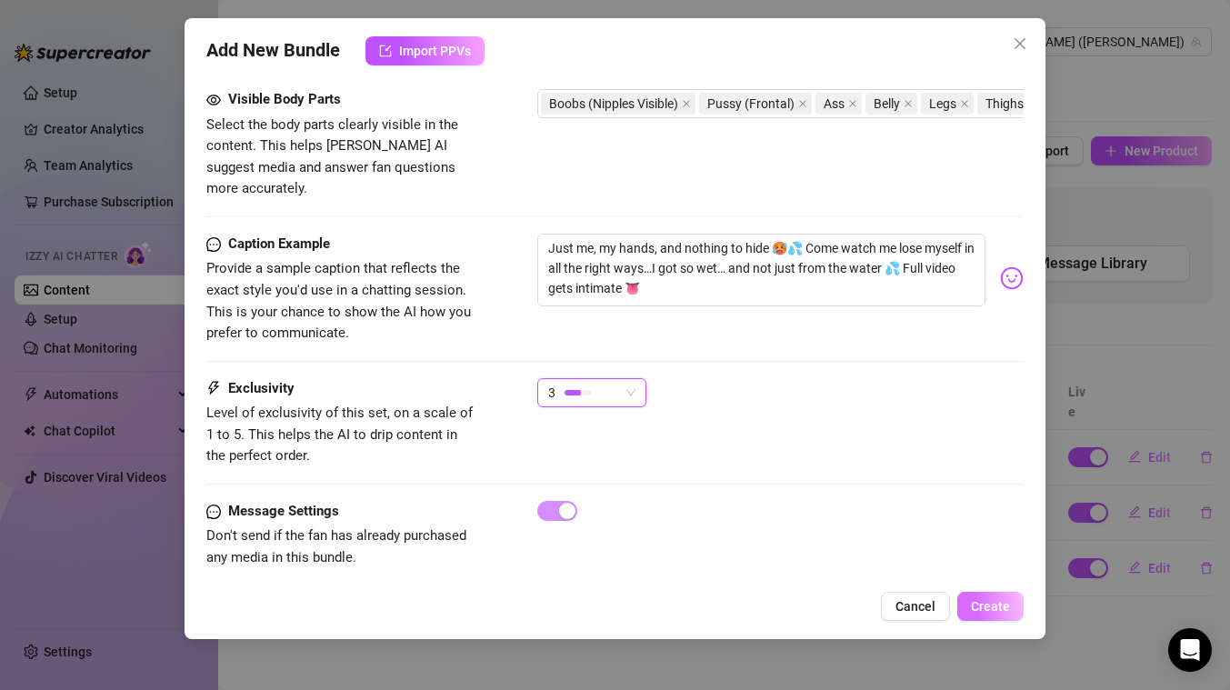
click at [983, 600] on span "Create" at bounding box center [990, 606] width 39 height 15
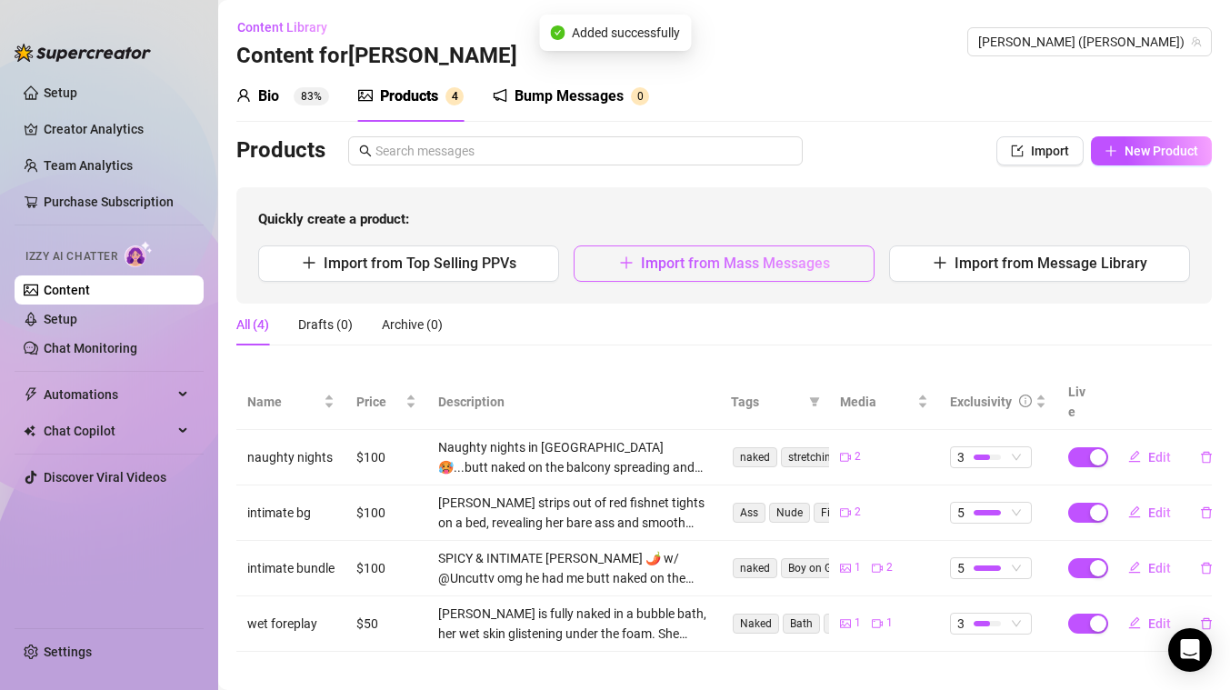
click at [681, 264] on span "Import from Mass Messages" at bounding box center [735, 262] width 189 height 17
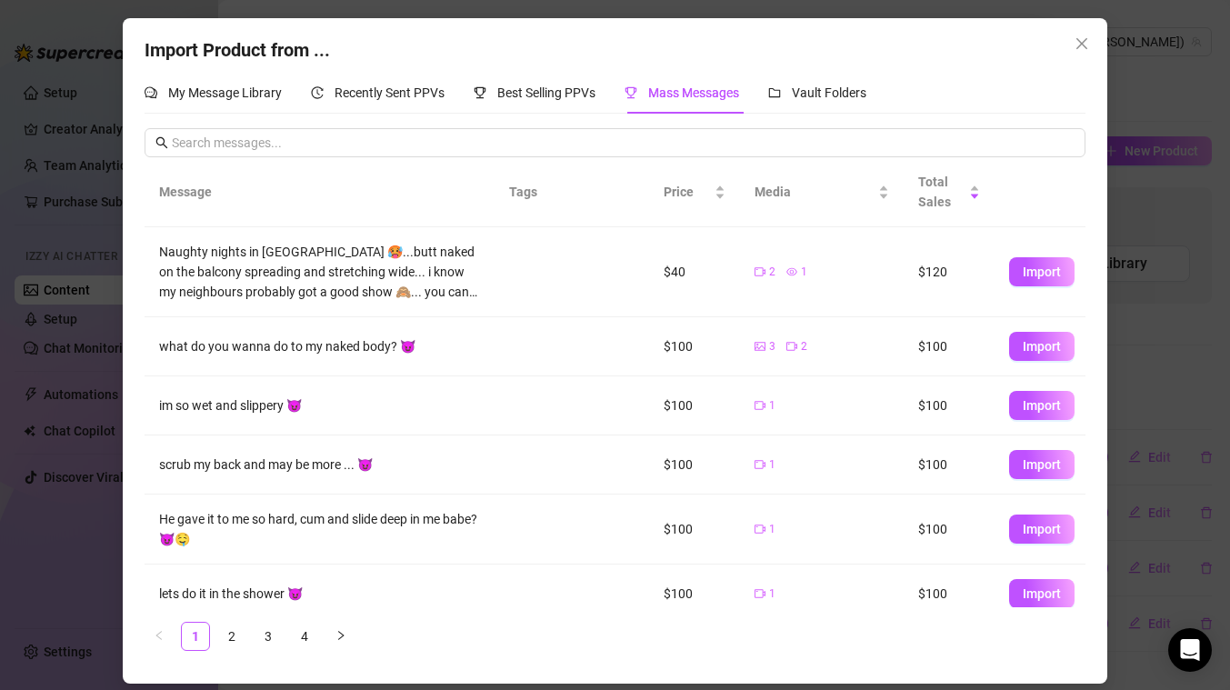
scroll to position [314, 0]
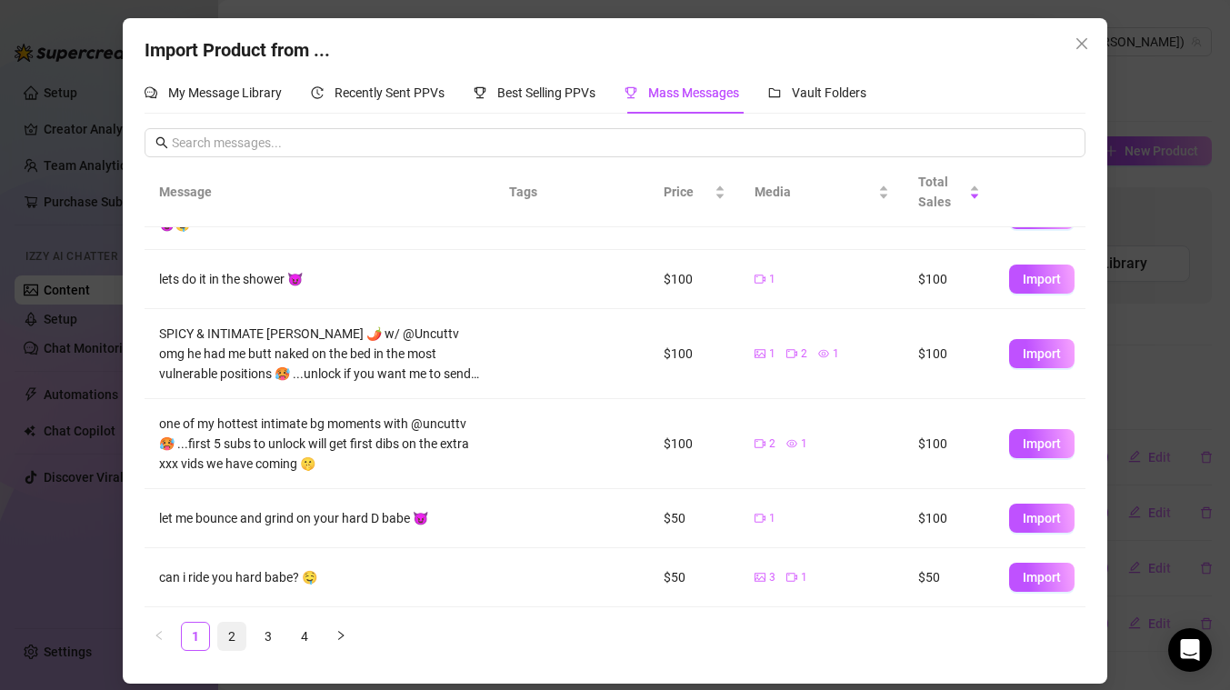
click at [234, 635] on link "2" at bounding box center [231, 636] width 27 height 27
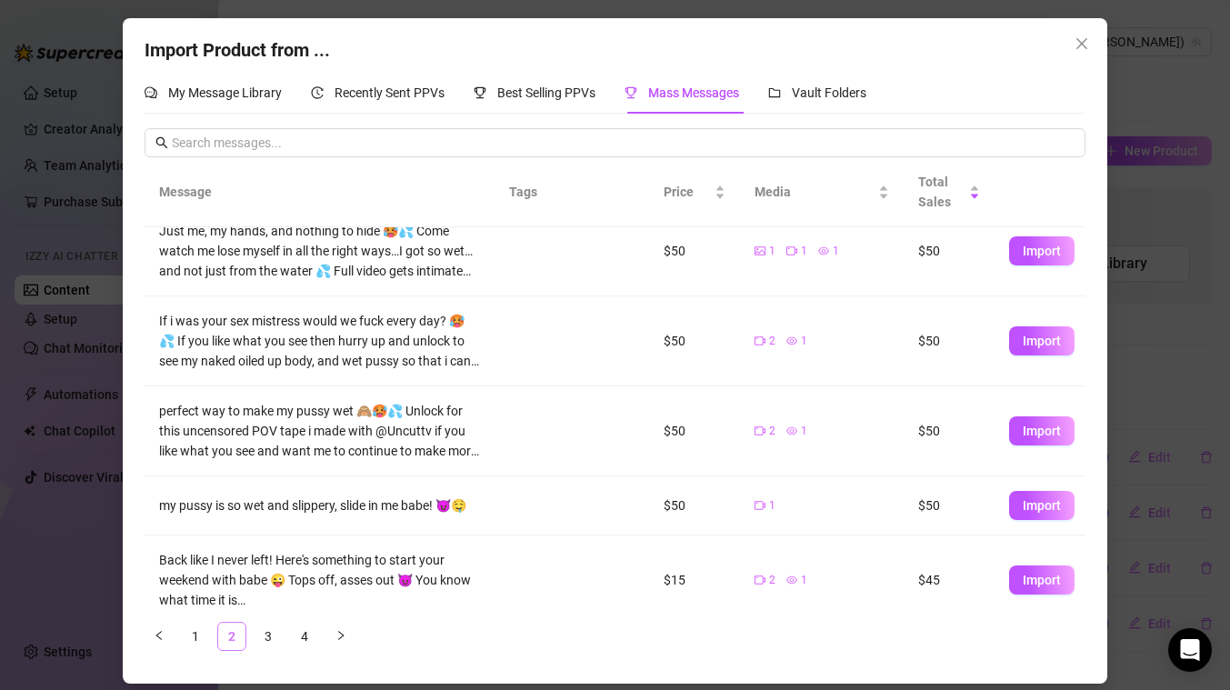
scroll to position [0, 0]
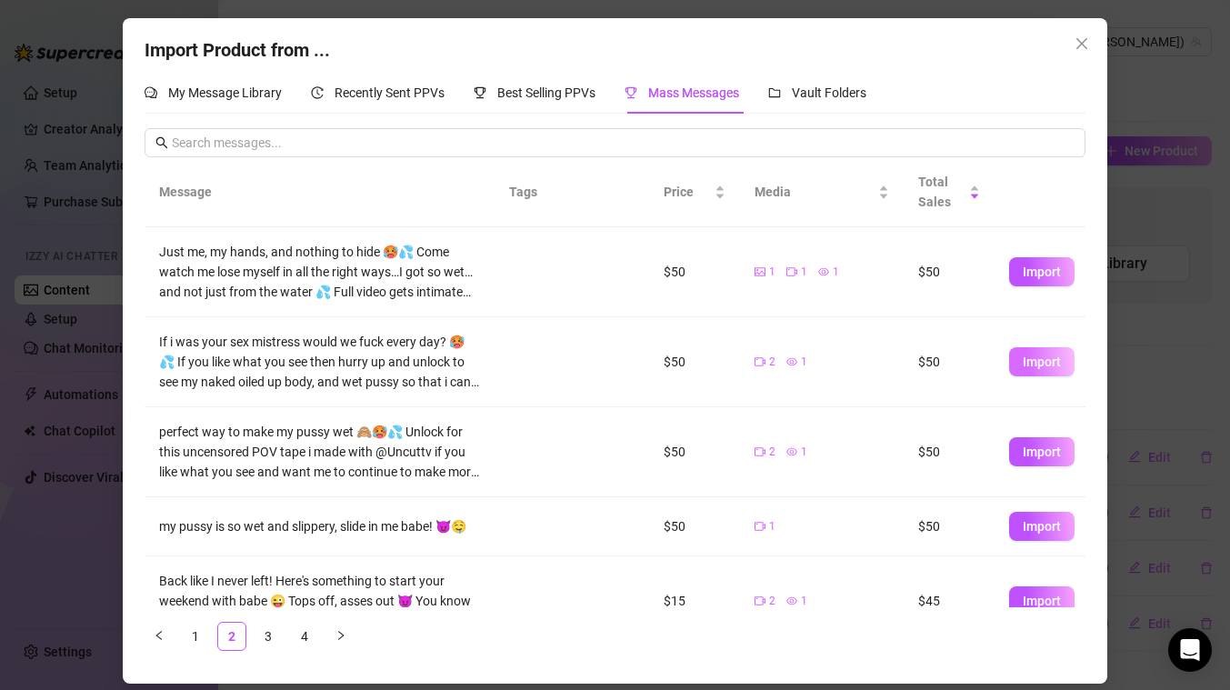
click at [1037, 364] on span "Import" at bounding box center [1041, 361] width 38 height 15
type textarea "If i was your sex mistress would we fuck every day? 🥵💦 If you like what you see…"
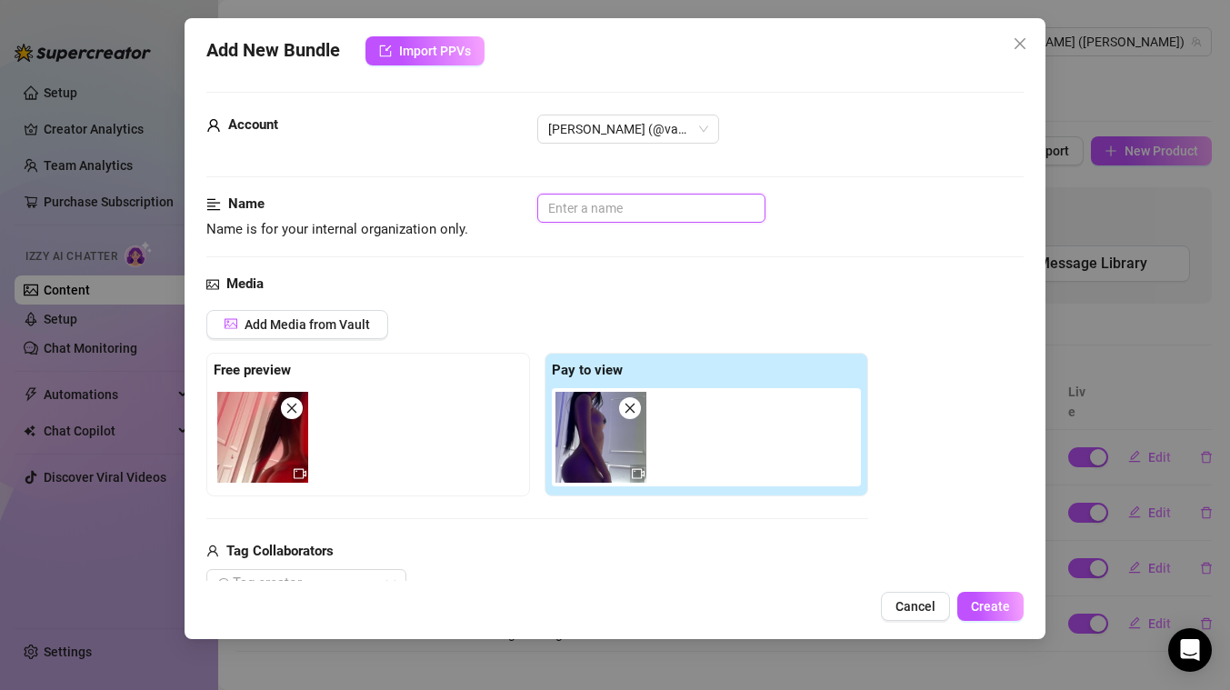
click at [630, 213] on input "text" at bounding box center [651, 208] width 228 height 29
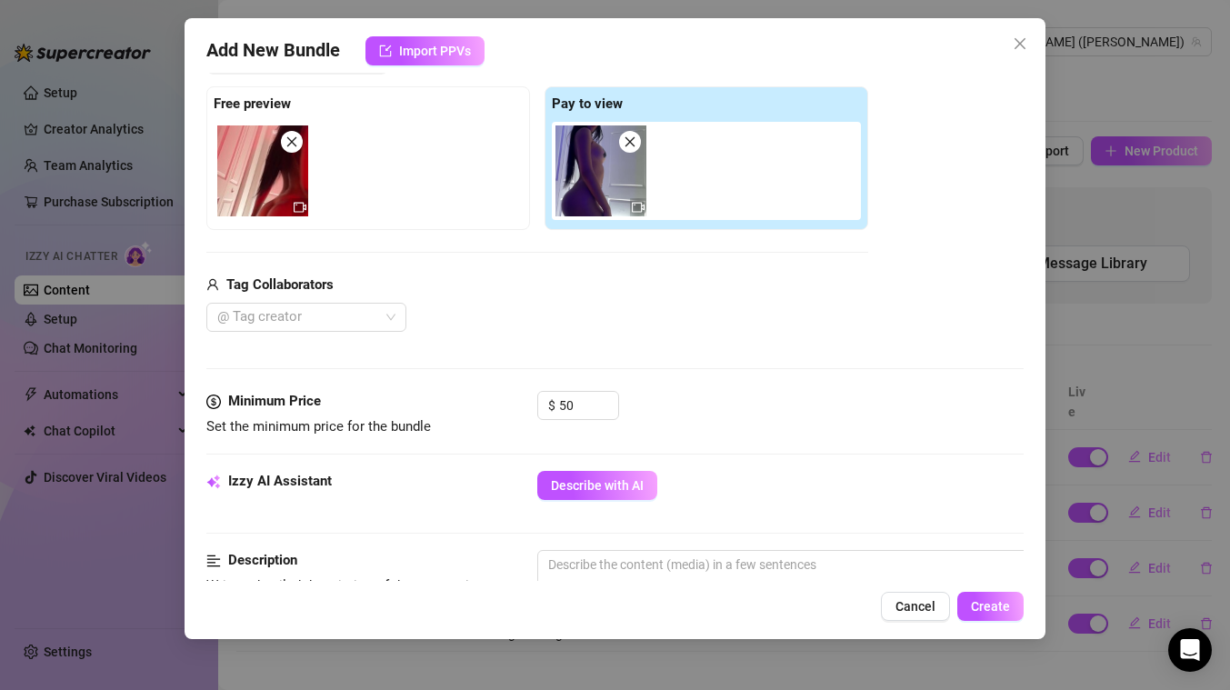
scroll to position [271, 0]
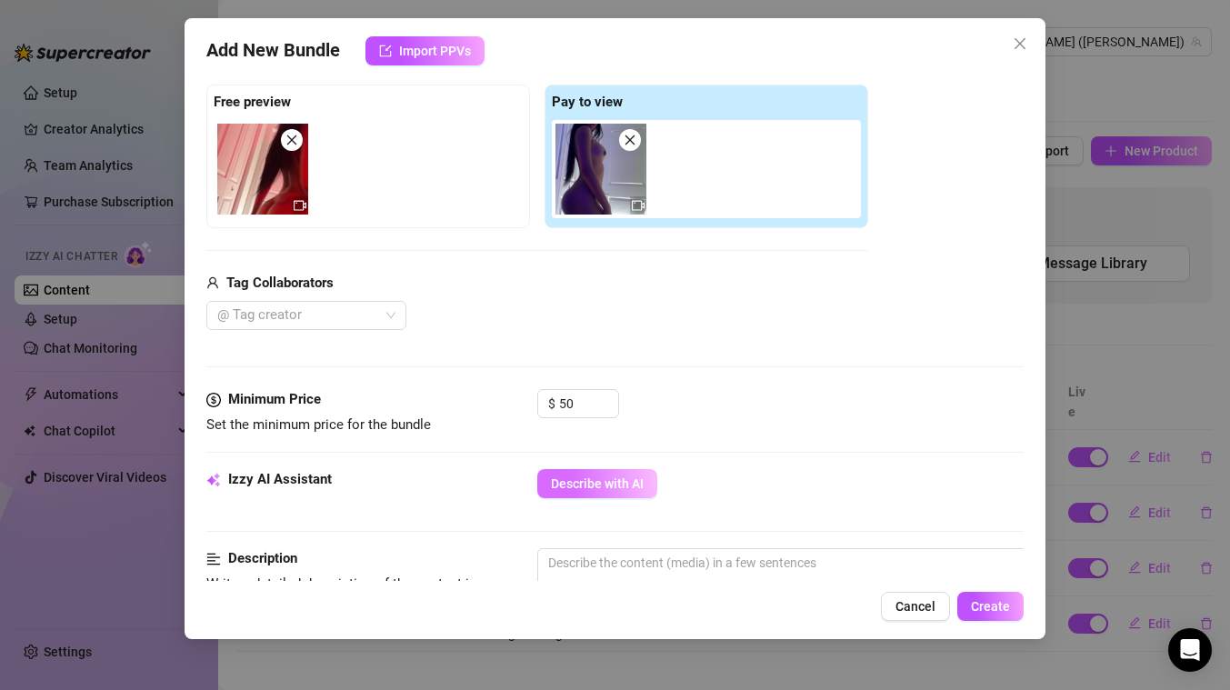
type input "sex mistress"
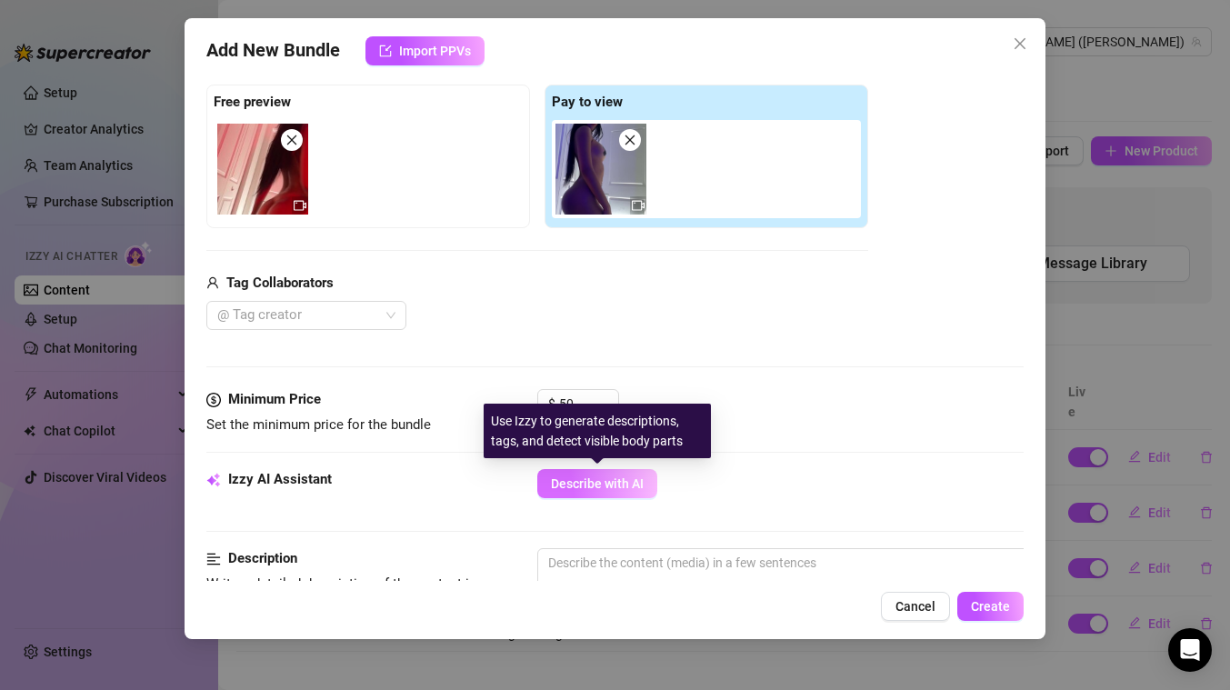
click at [584, 483] on span "Describe with AI" at bounding box center [597, 483] width 93 height 15
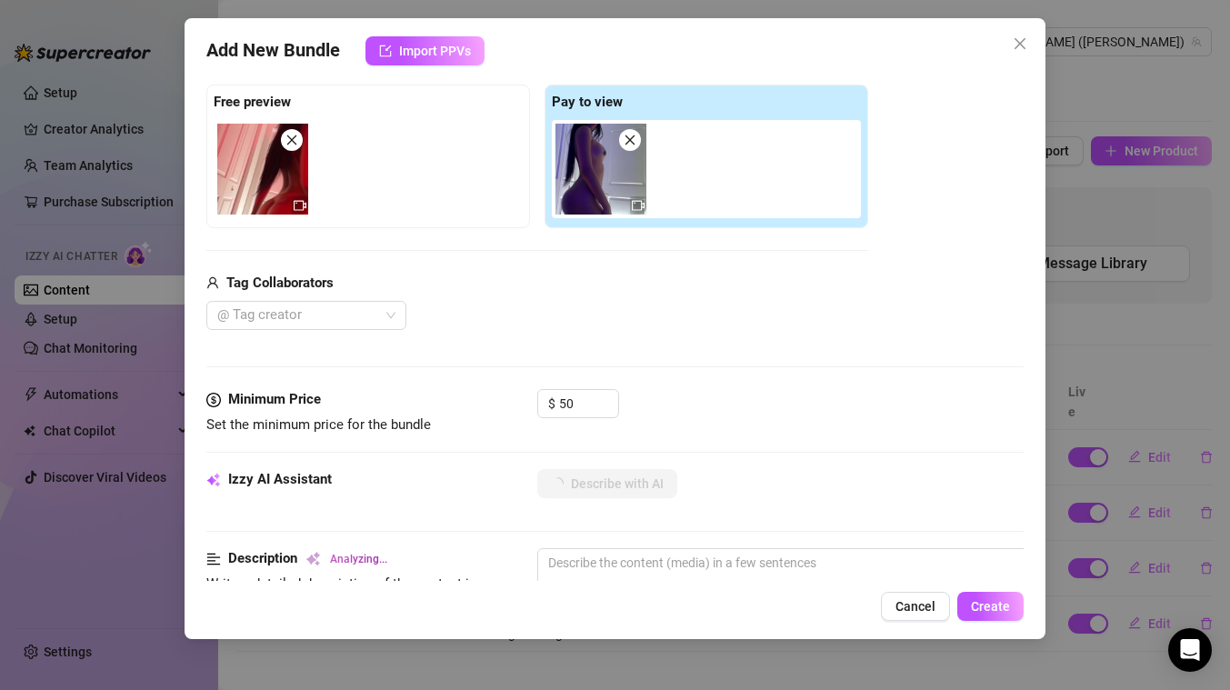
type textarea "[PERSON_NAME]"
type textarea "[PERSON_NAME] is"
type textarea "[PERSON_NAME] is completely"
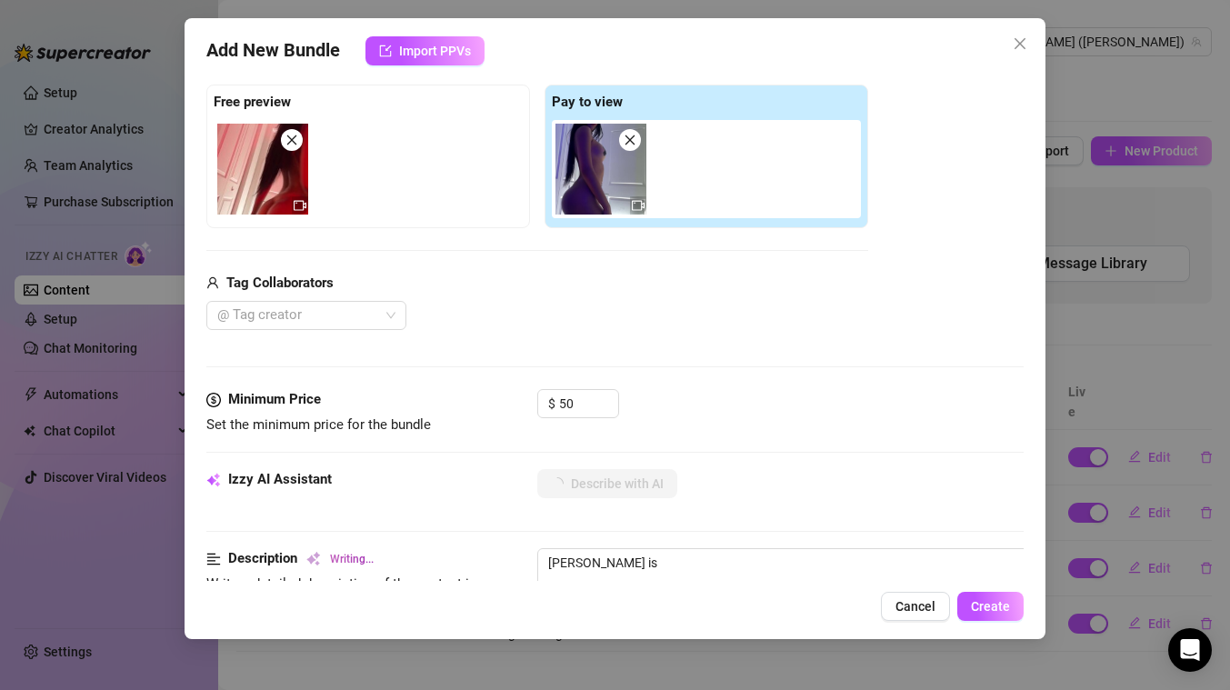
type textarea "[PERSON_NAME] is completely"
type textarea "[PERSON_NAME] is completely naked"
type textarea "[PERSON_NAME] is completely naked in"
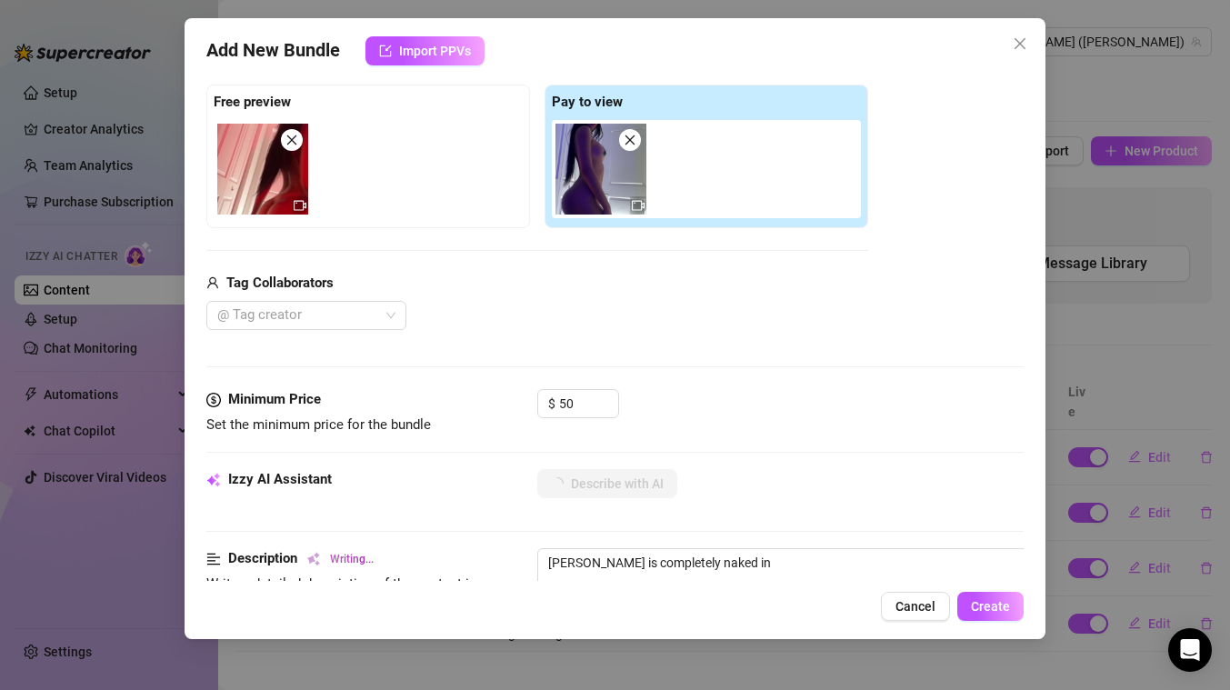
type textarea "[PERSON_NAME] is completely naked in a"
type textarea "[PERSON_NAME] is completely naked in a dimly"
type textarea "[PERSON_NAME] is completely naked in a dimly lit"
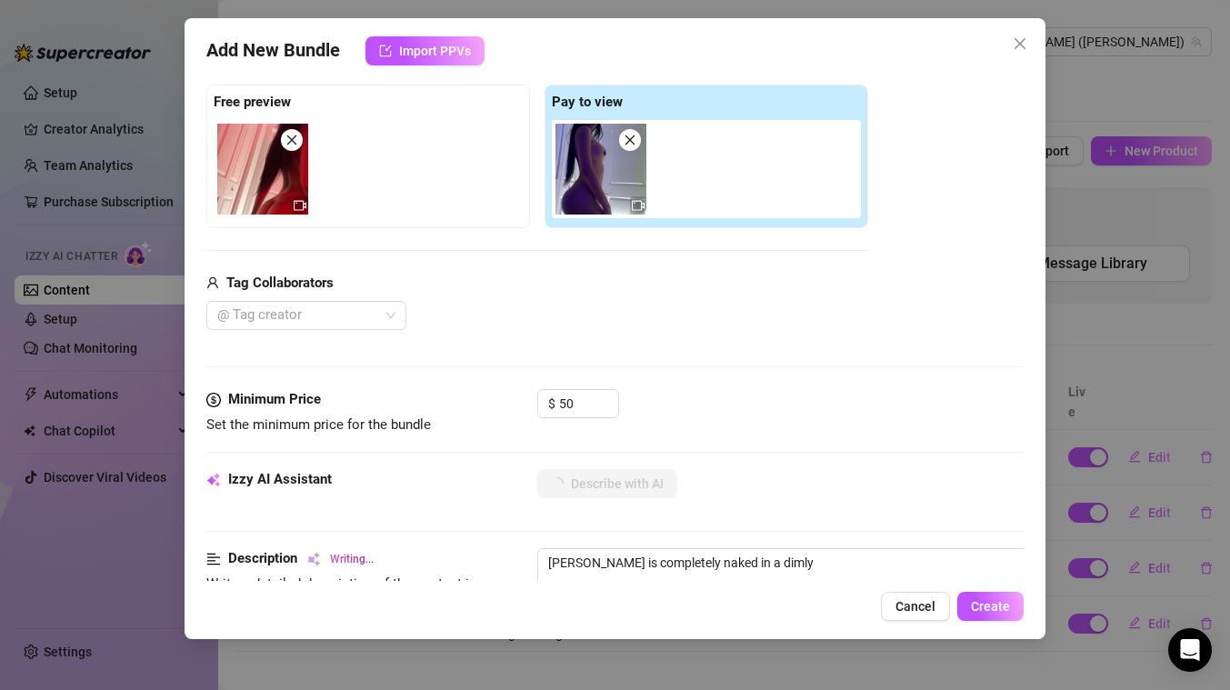
type textarea "[PERSON_NAME] is completely naked in a dimly lit"
type textarea "[PERSON_NAME] is completely naked in a dimly lit hallway,"
type textarea "[PERSON_NAME] is completely naked in a dimly lit hallway, showing"
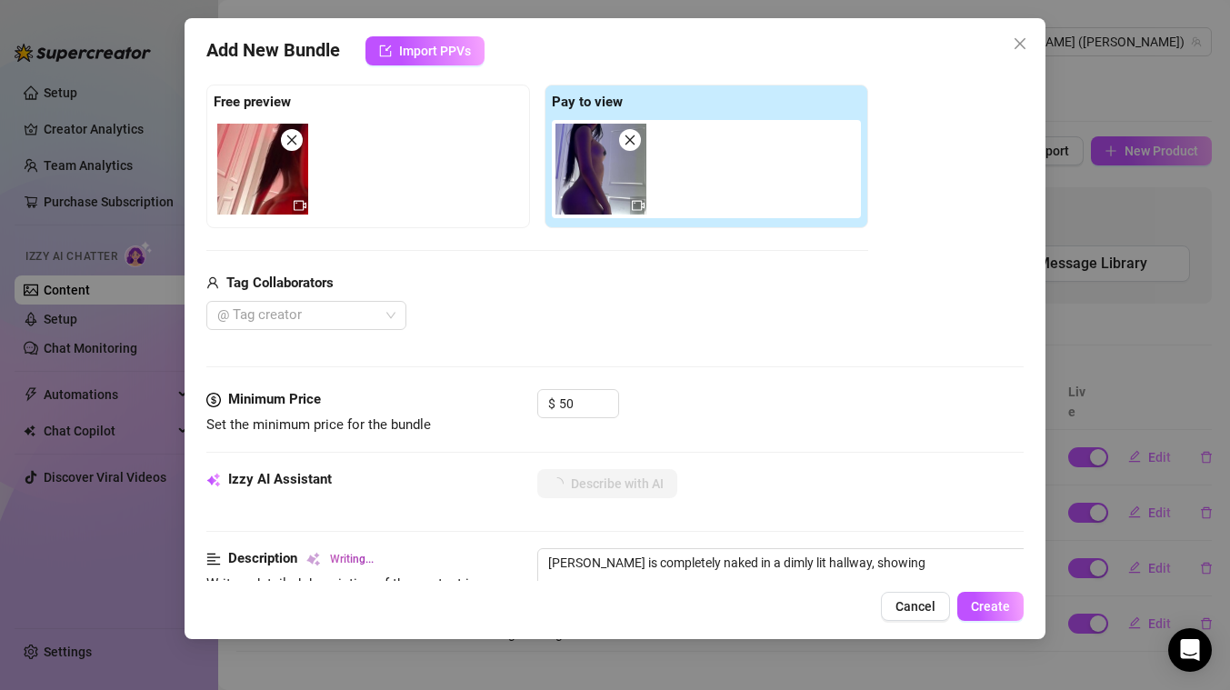
type textarea "[PERSON_NAME] is completely naked in a dimly lit hallway, showing off"
type textarea "[PERSON_NAME] is completely naked in a dimly lit hallway, showing off her"
type textarea "[PERSON_NAME] is completely naked in a dimly lit hallway, showing off her thick,"
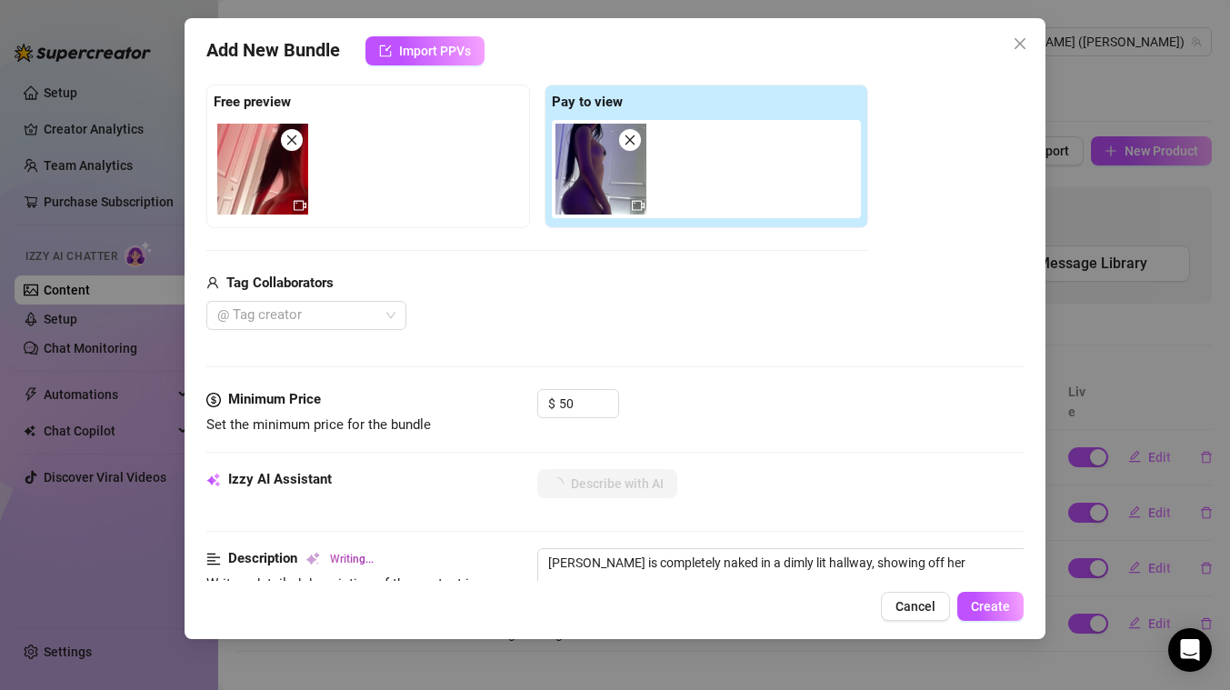
type textarea "[PERSON_NAME] is completely naked in a dimly lit hallway, showing off her thick,"
type textarea "[PERSON_NAME] is completely naked in a dimly lit hallway, showing off her thick…"
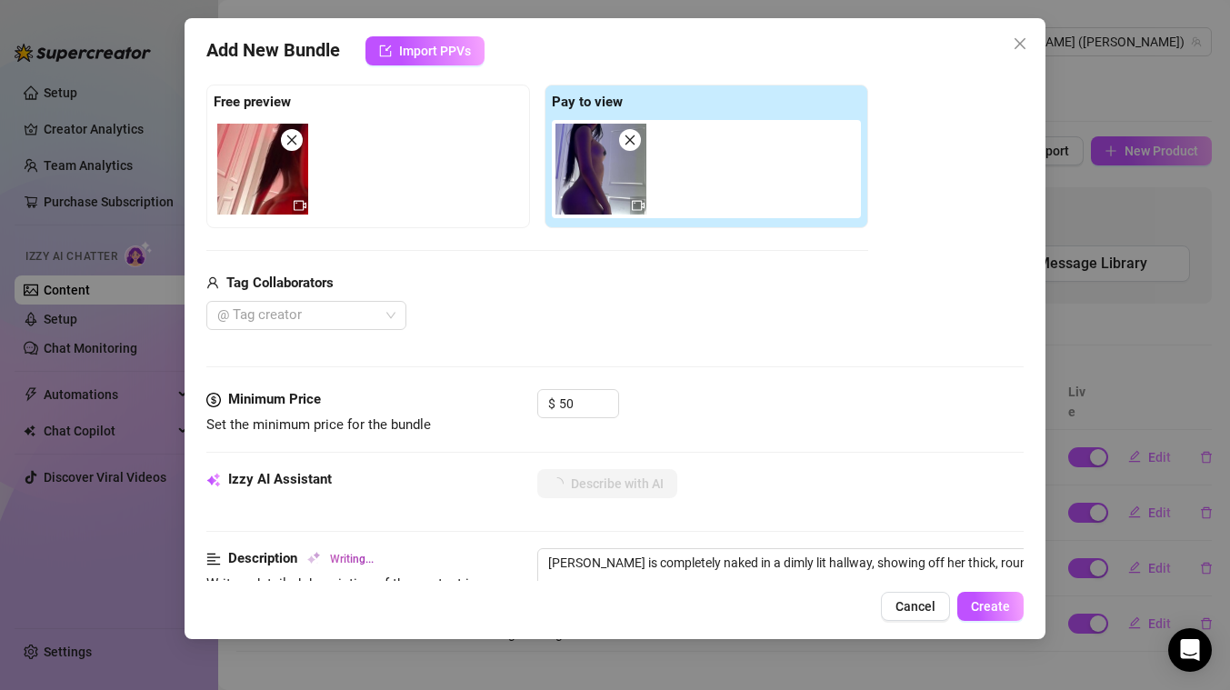
type textarea "[PERSON_NAME] is completely naked in a dimly lit hallway, showing off her thick…"
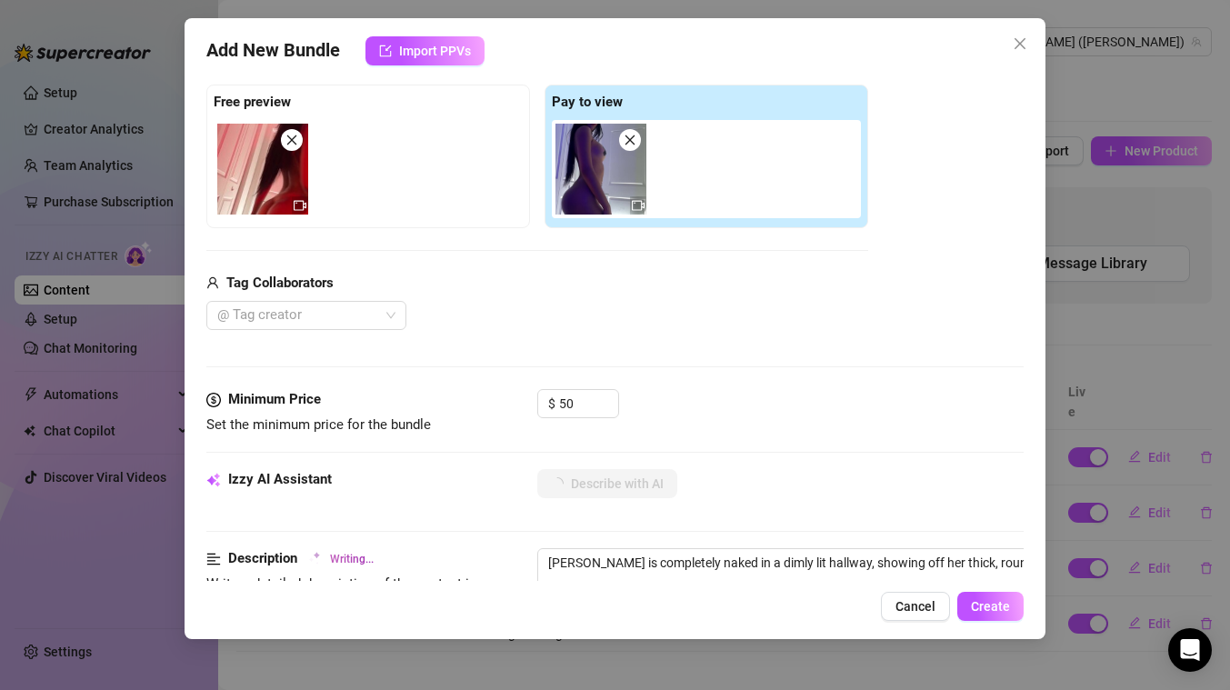
type textarea "[PERSON_NAME] is completely naked in a dimly lit hallway, showing off her thick…"
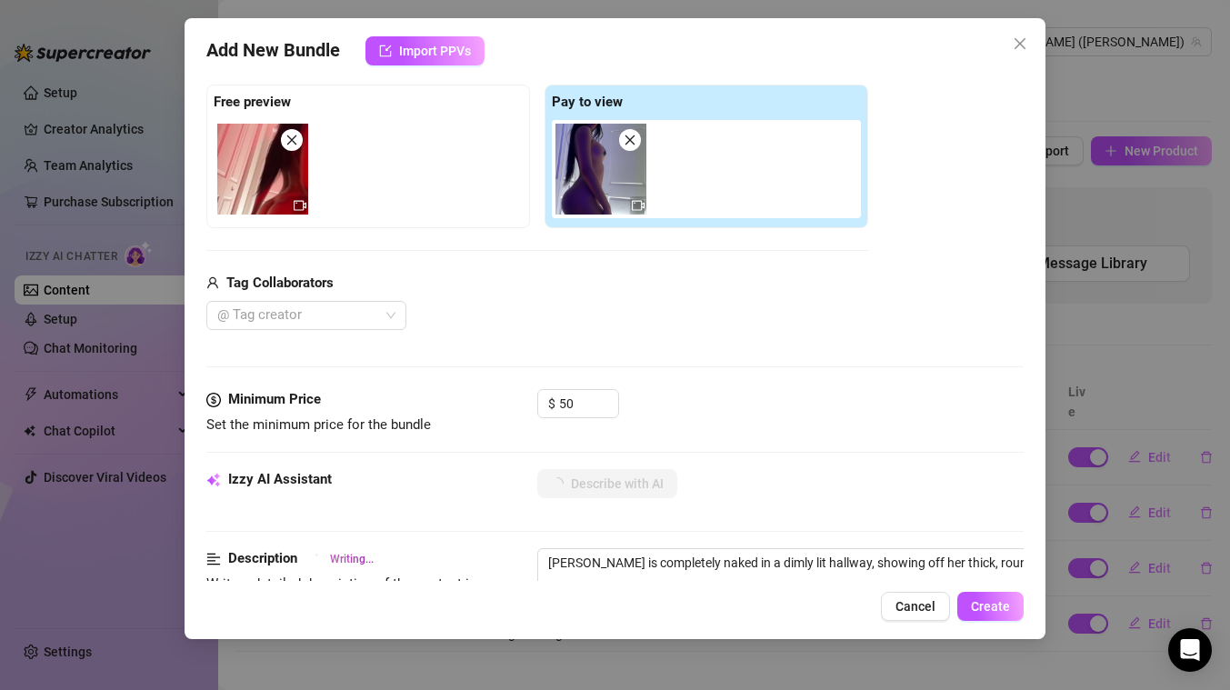
type textarea "[PERSON_NAME] is completely naked in a dimly lit hallway, showing off her thick…"
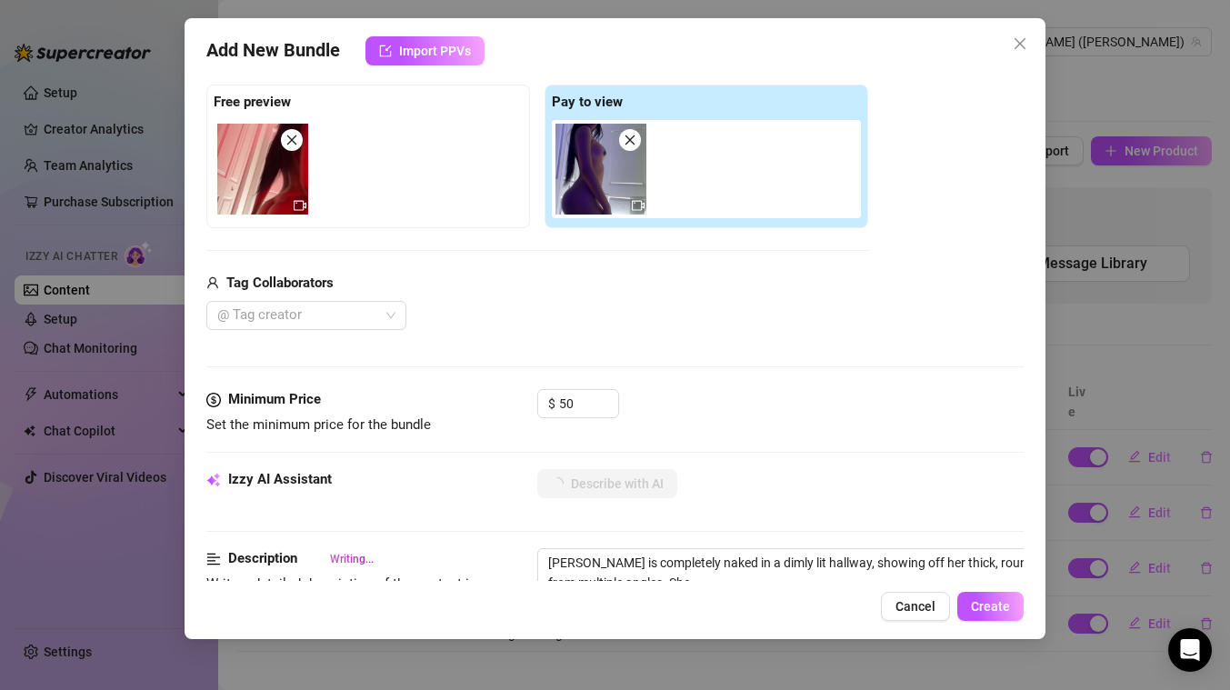
type textarea "[PERSON_NAME] is completely naked in a dimly lit hallway, showing off her thick…"
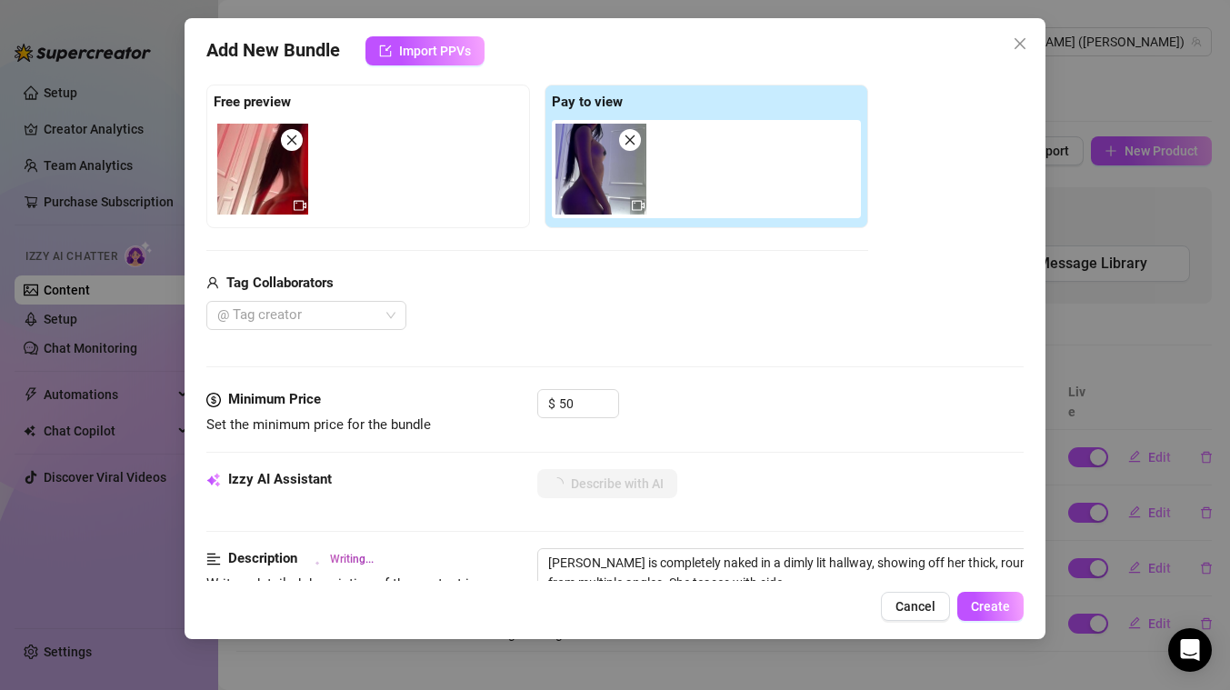
type textarea "[PERSON_NAME] is completely naked in a dimly lit hallway, showing off her thick…"
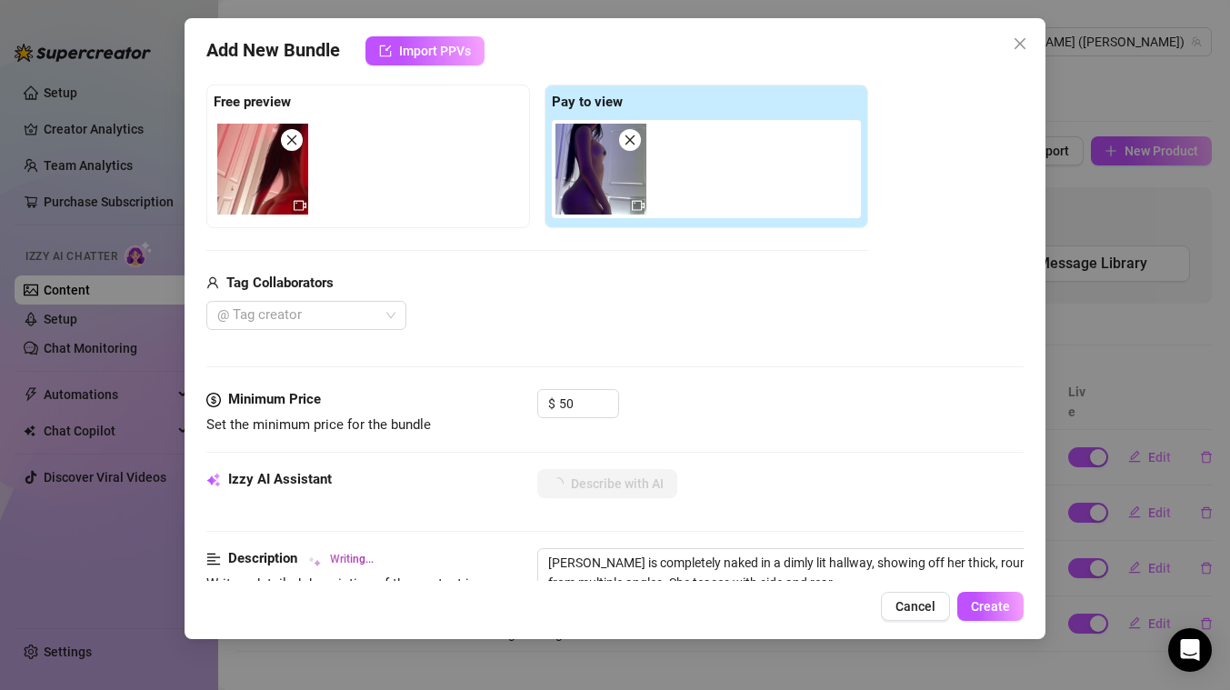
type textarea "[PERSON_NAME] is completely naked in a dimly lit hallway, showing off her thick…"
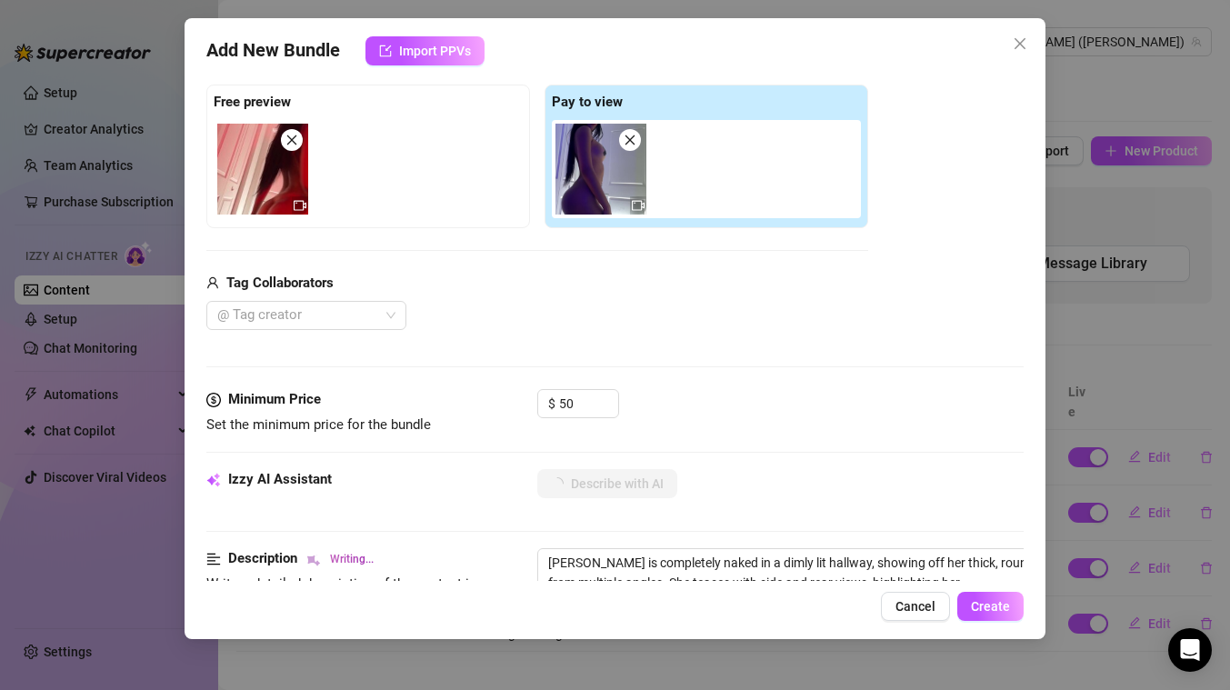
type textarea "[PERSON_NAME] is completely naked in a dimly lit hallway, showing off her thick…"
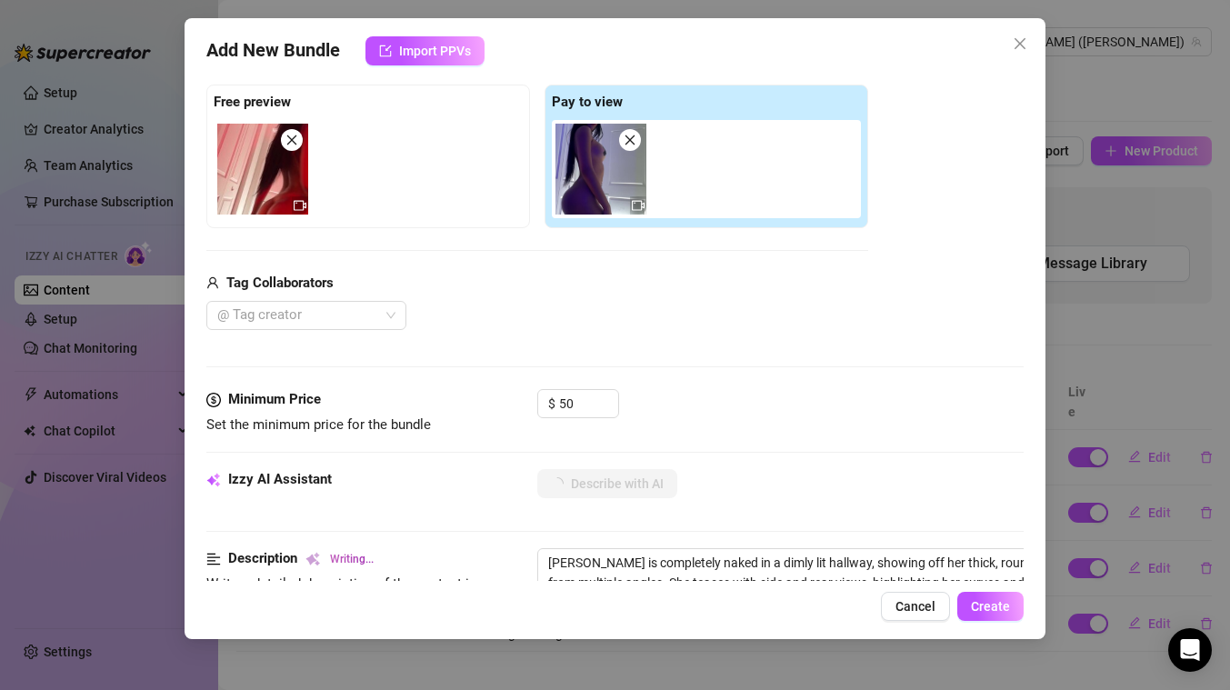
type textarea "[PERSON_NAME] is completely naked in a dimly lit hallway, showing off her thick…"
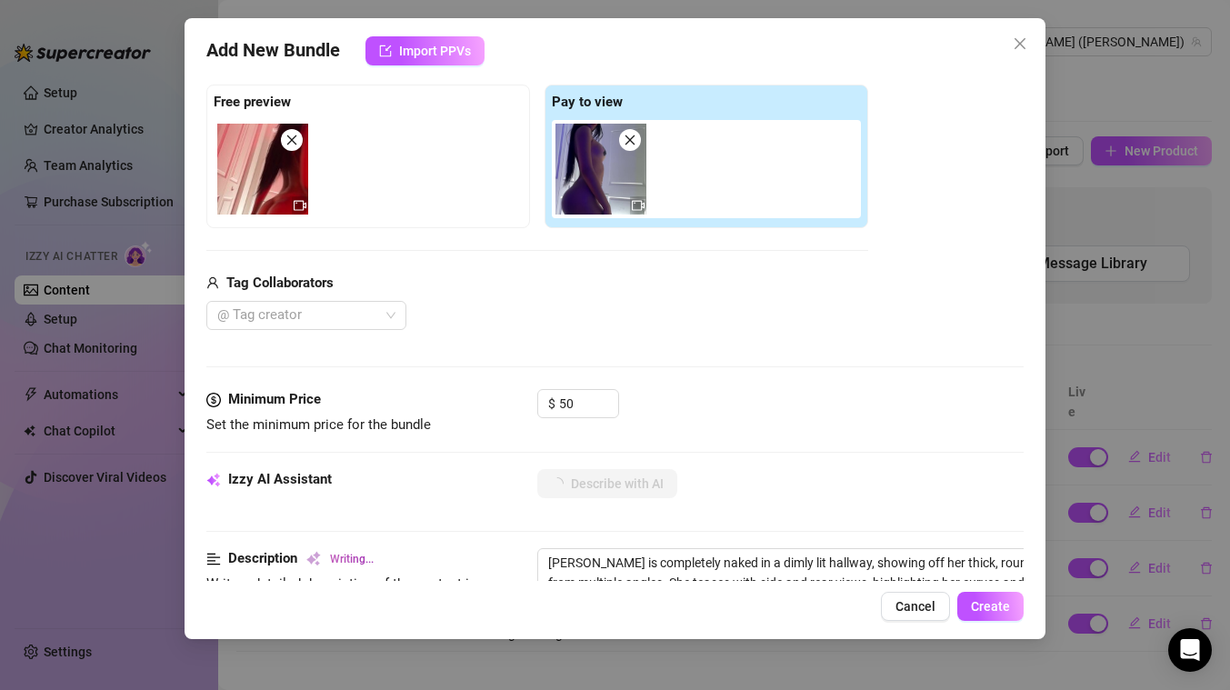
type textarea "[PERSON_NAME] is completely naked in a dimly lit hallway, showing off her thick…"
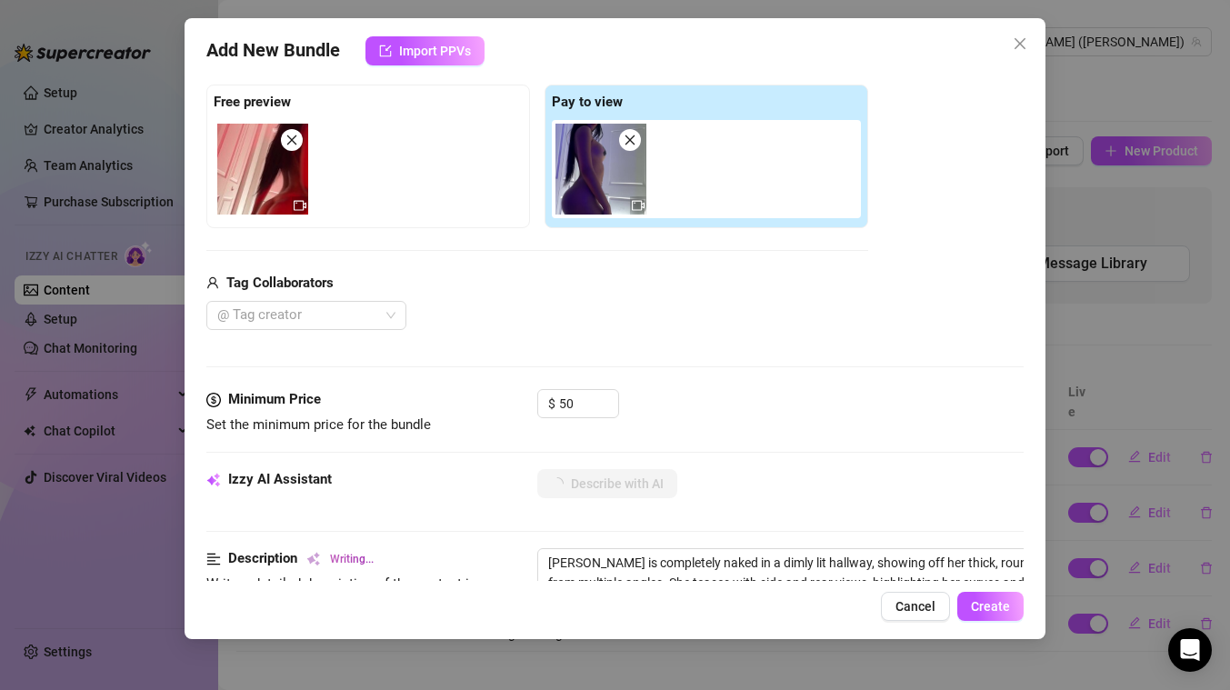
type textarea "[PERSON_NAME] is completely naked in a dimly lit hallway, showing off her thick…"
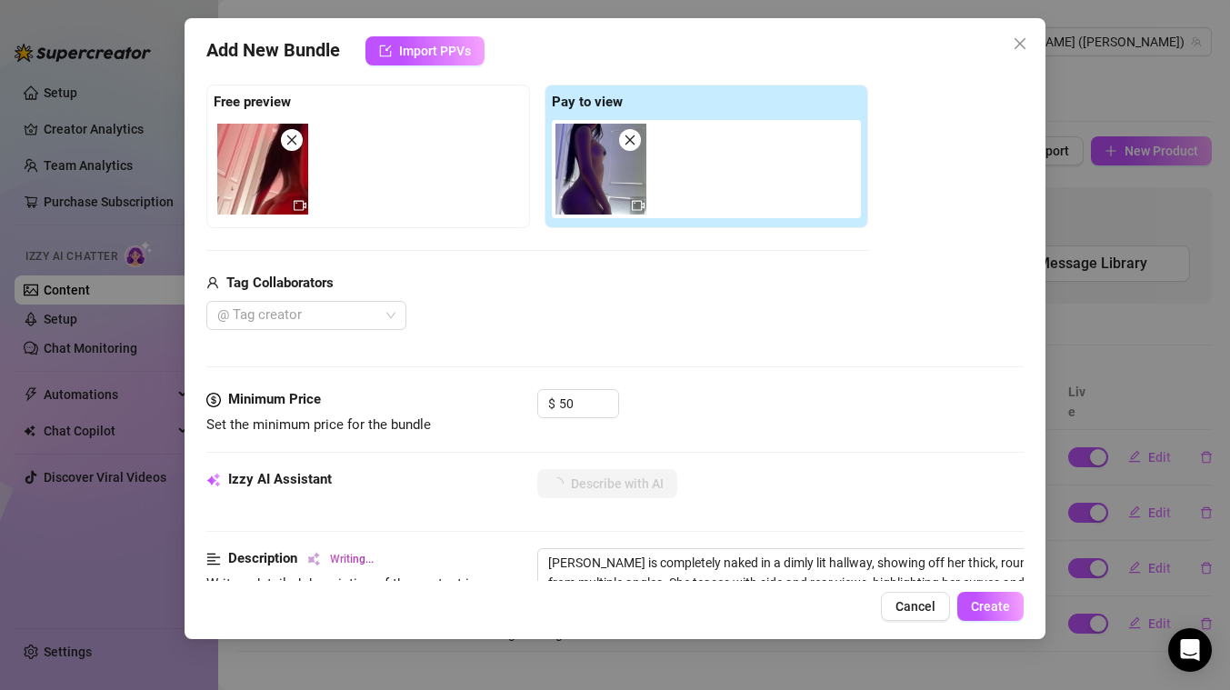
type textarea "[PERSON_NAME] is completely naked in a dimly lit hallway, showing off her thick…"
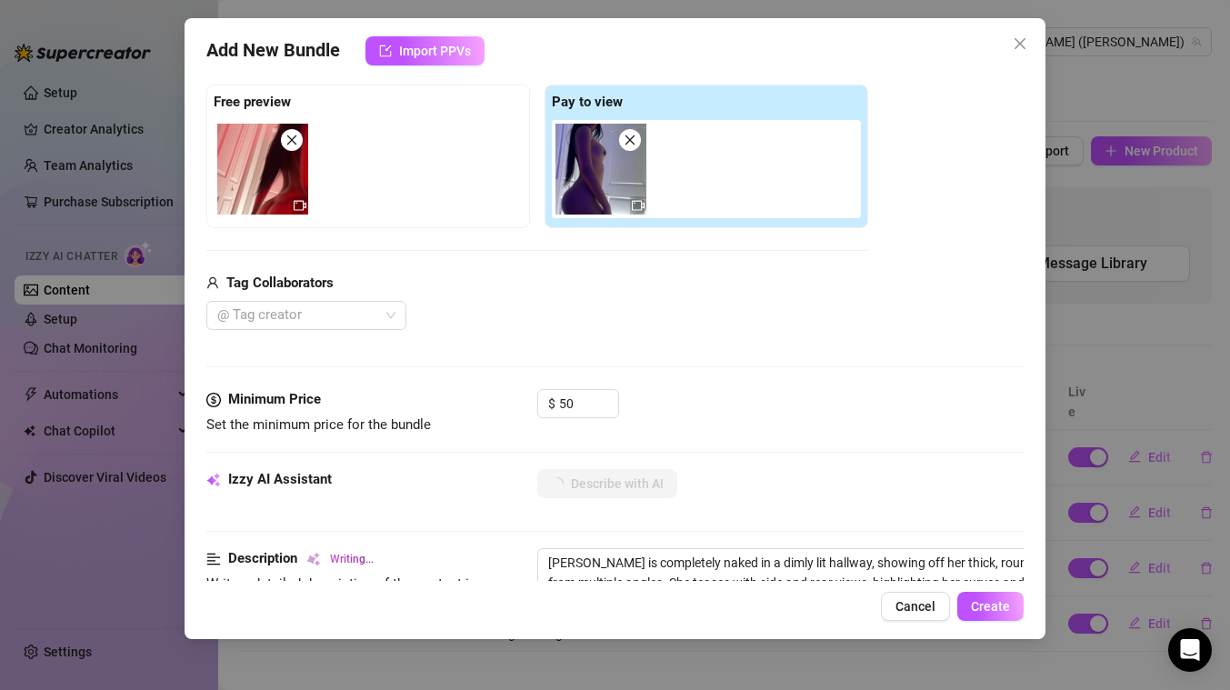
type textarea "[PERSON_NAME] is completely naked in a dimly lit hallway, showing off her thick…"
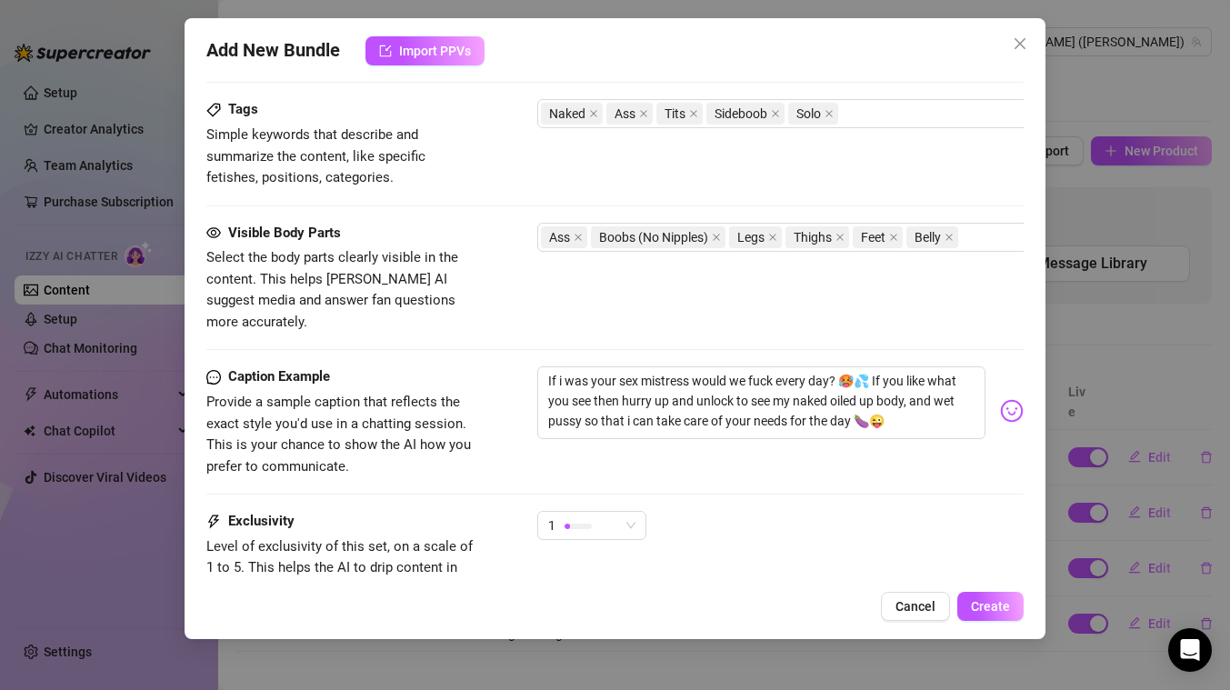
scroll to position [892, 0]
click at [622, 511] on span "1" at bounding box center [591, 524] width 87 height 27
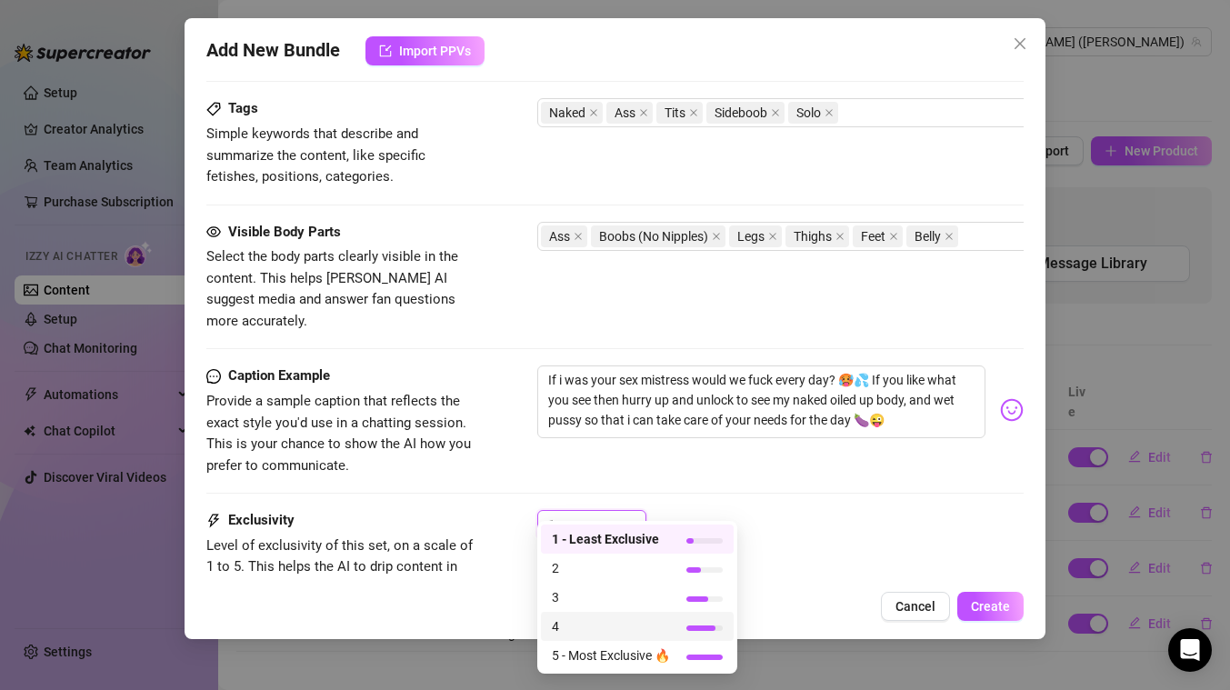
click at [589, 630] on span "4" at bounding box center [611, 626] width 118 height 20
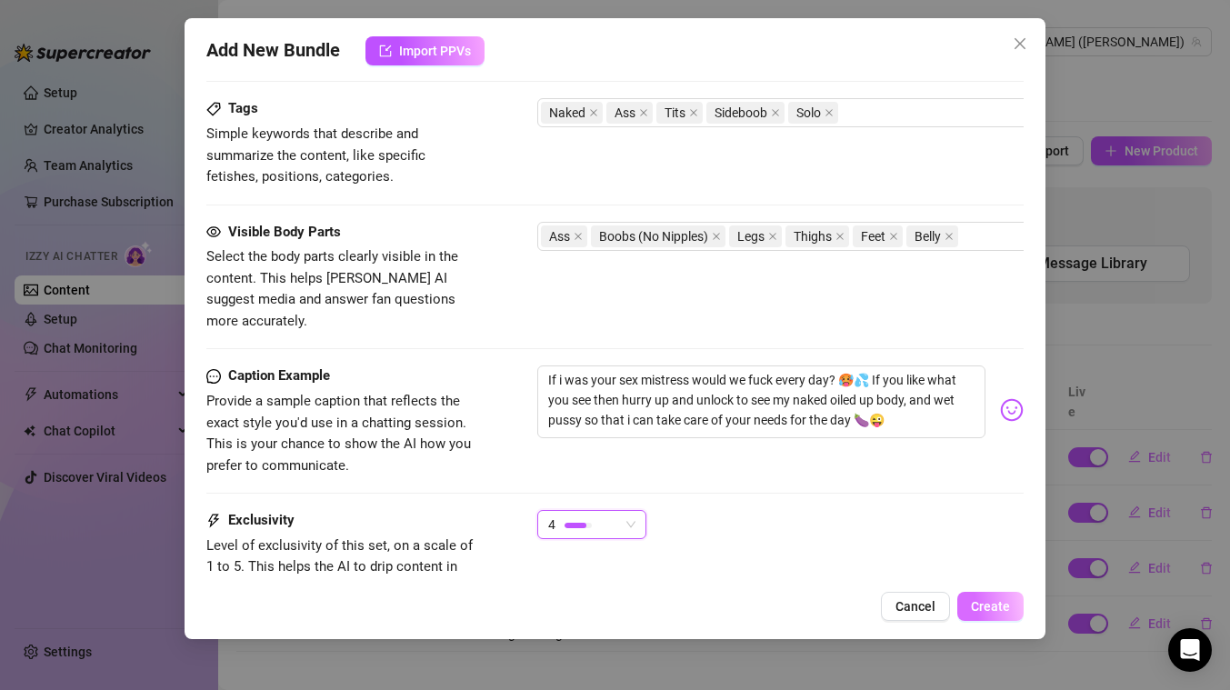
click at [984, 608] on span "Create" at bounding box center [990, 606] width 39 height 15
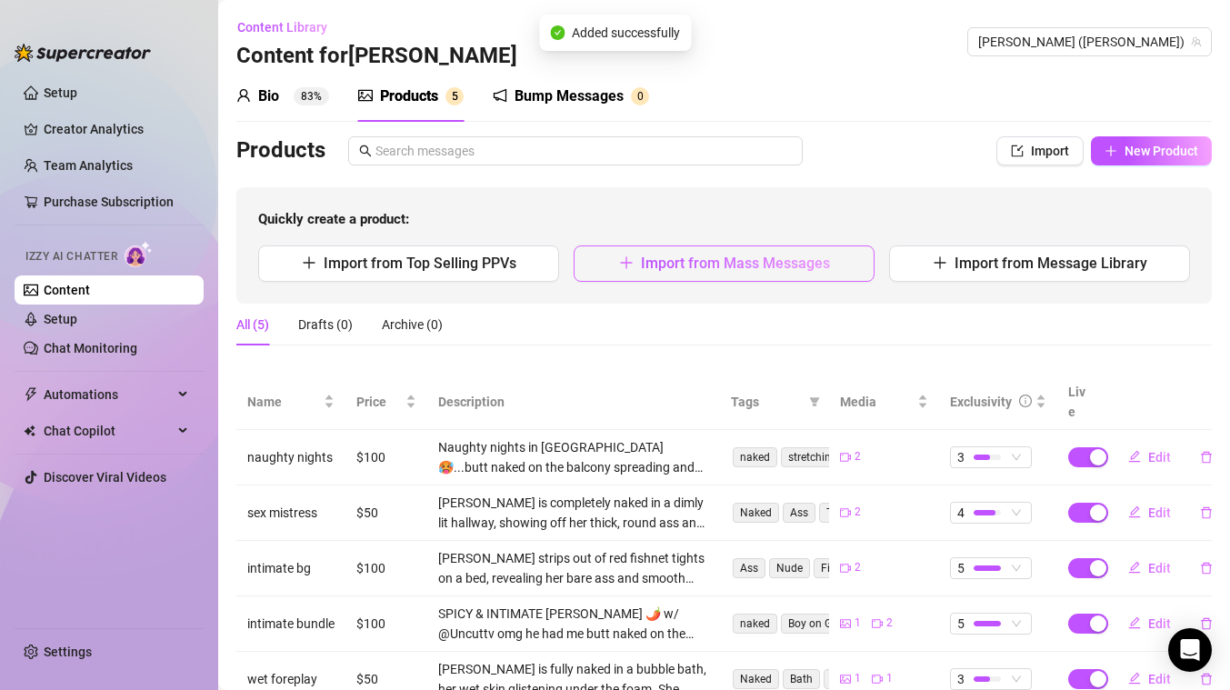
click at [761, 264] on span "Import from Mass Messages" at bounding box center [735, 262] width 189 height 17
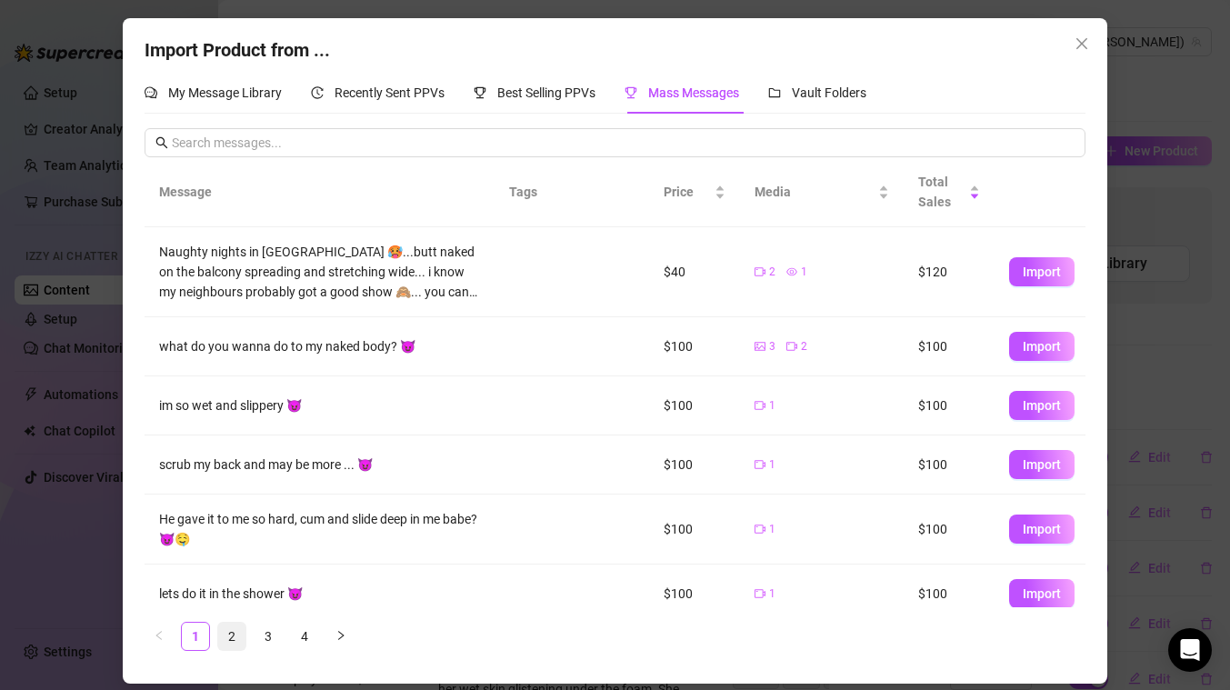
click at [230, 642] on link "2" at bounding box center [231, 636] width 27 height 27
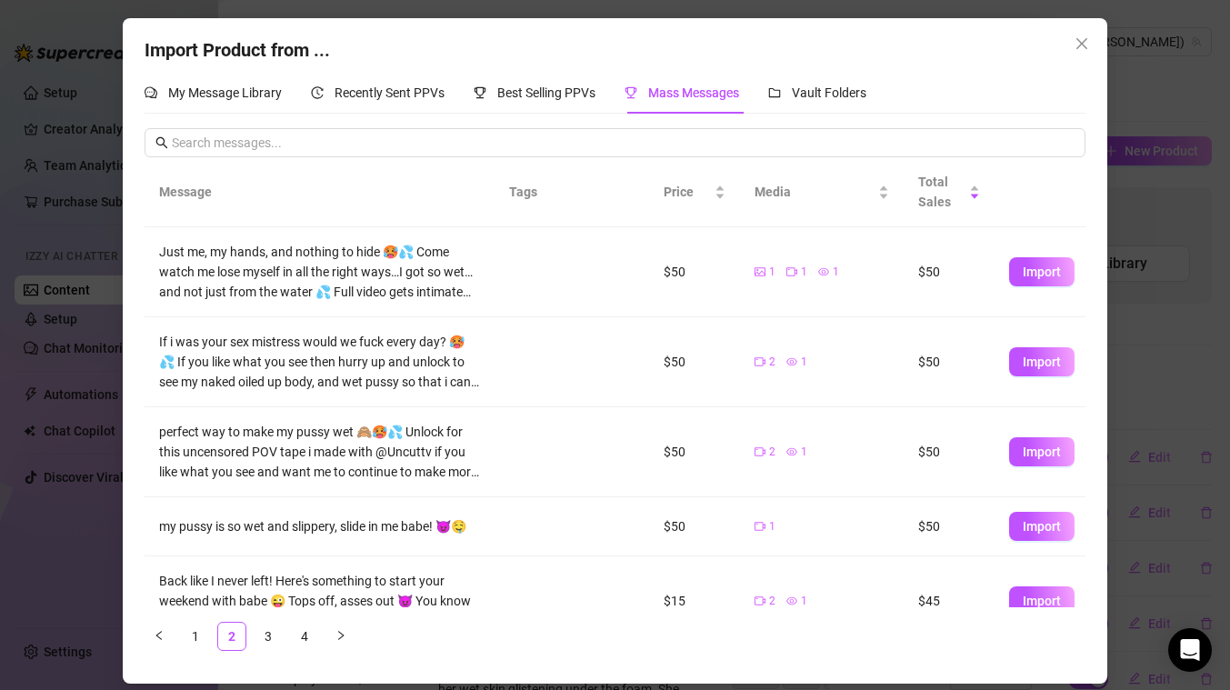
scroll to position [112, 0]
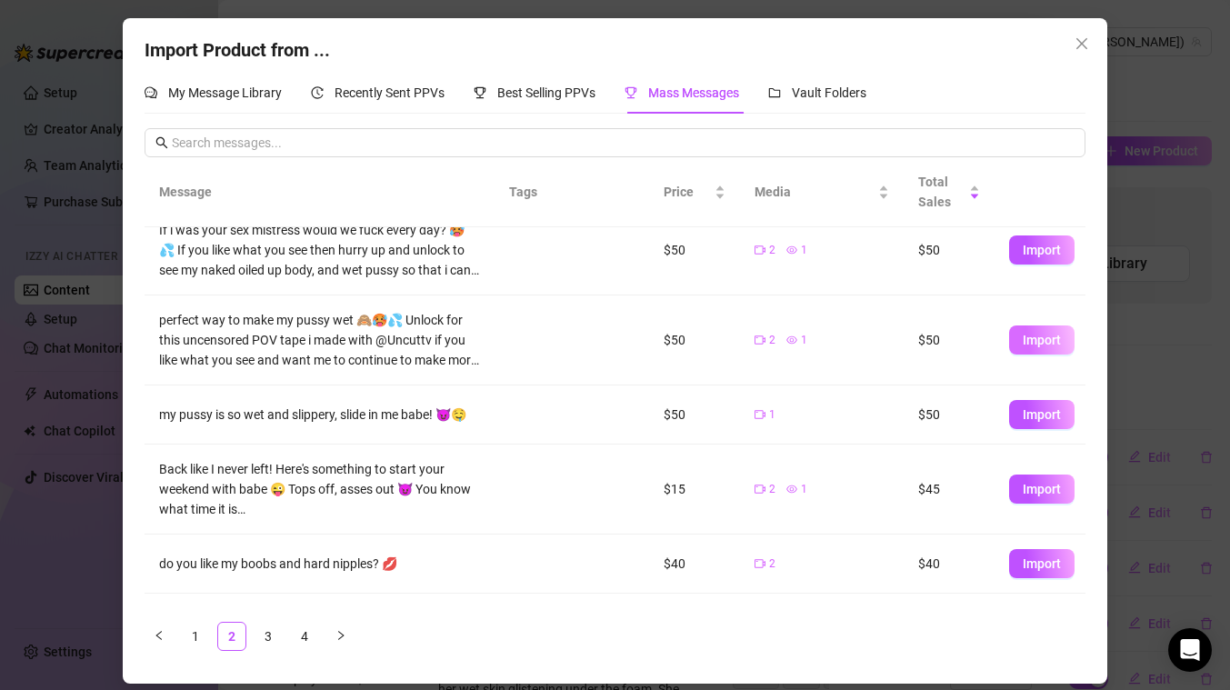
click at [1043, 340] on span "Import" at bounding box center [1041, 340] width 38 height 15
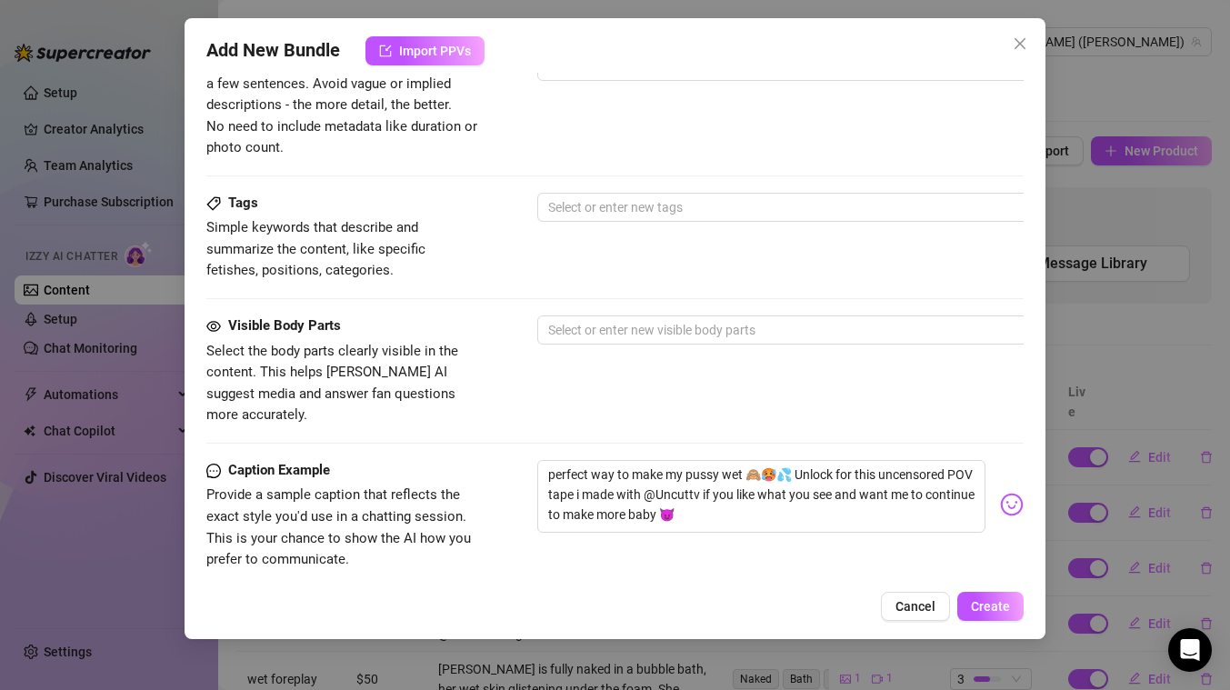
scroll to position [1019, 0]
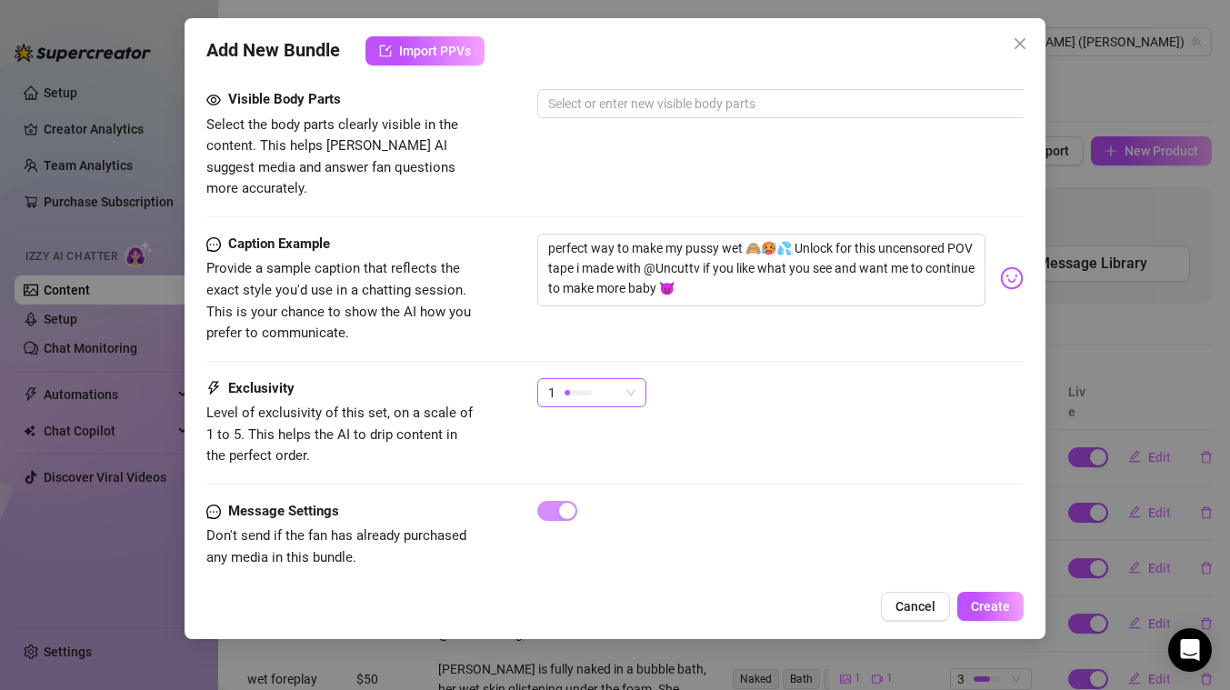
click at [623, 379] on span "1" at bounding box center [591, 392] width 87 height 27
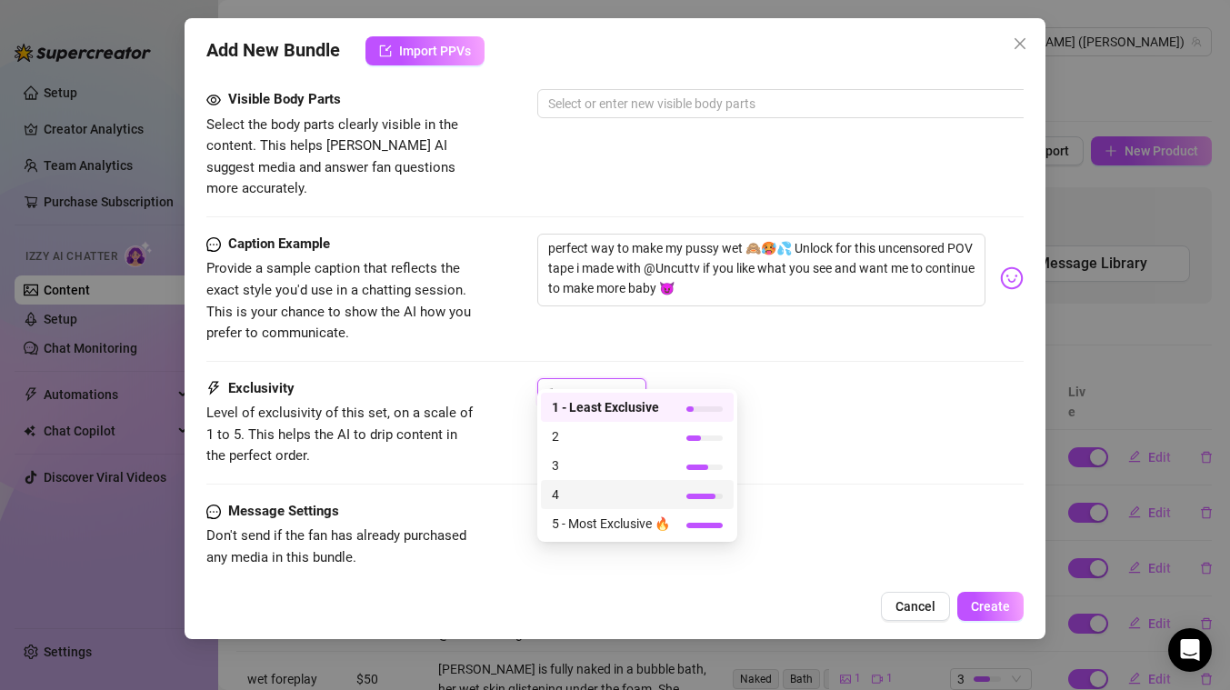
click at [583, 494] on span "4" at bounding box center [611, 494] width 118 height 20
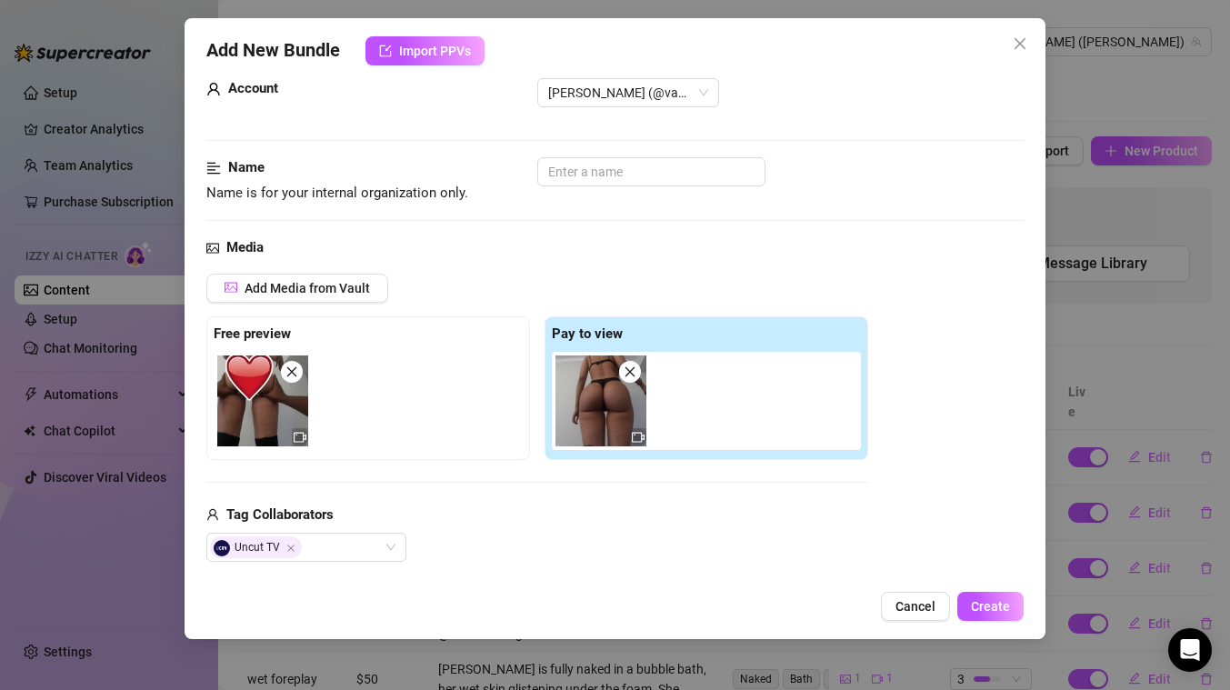
scroll to position [0, 0]
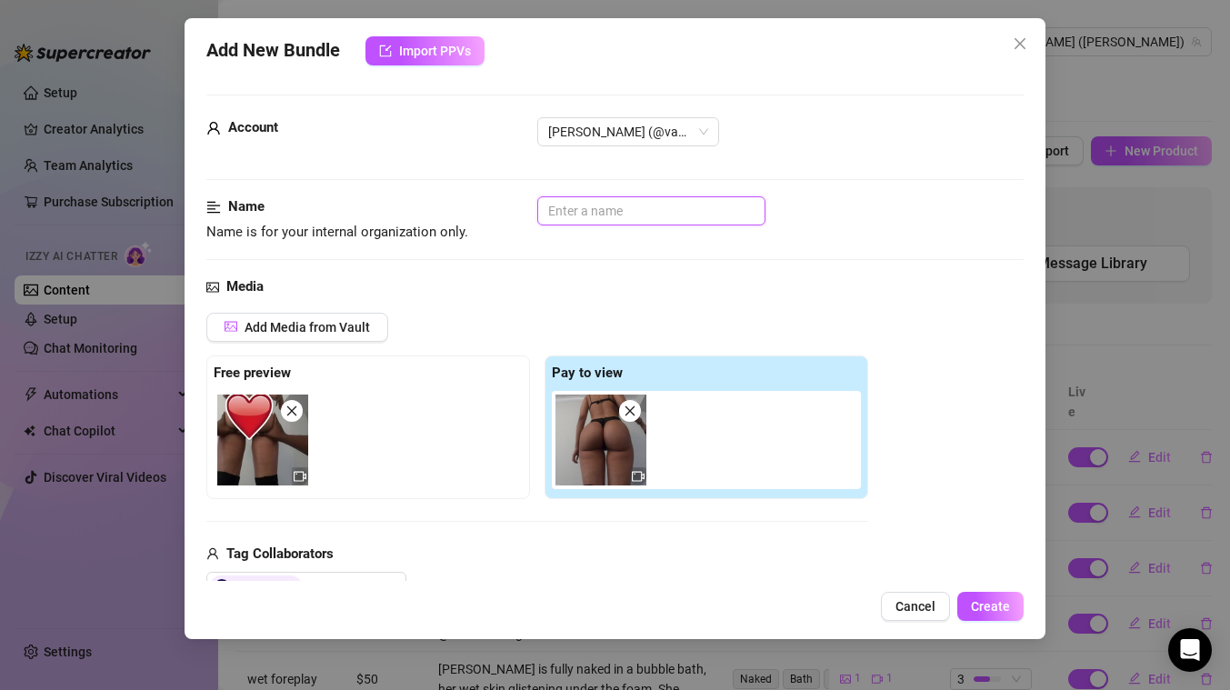
click at [584, 217] on input "text" at bounding box center [651, 210] width 228 height 29
click at [990, 605] on span "Create" at bounding box center [990, 606] width 39 height 15
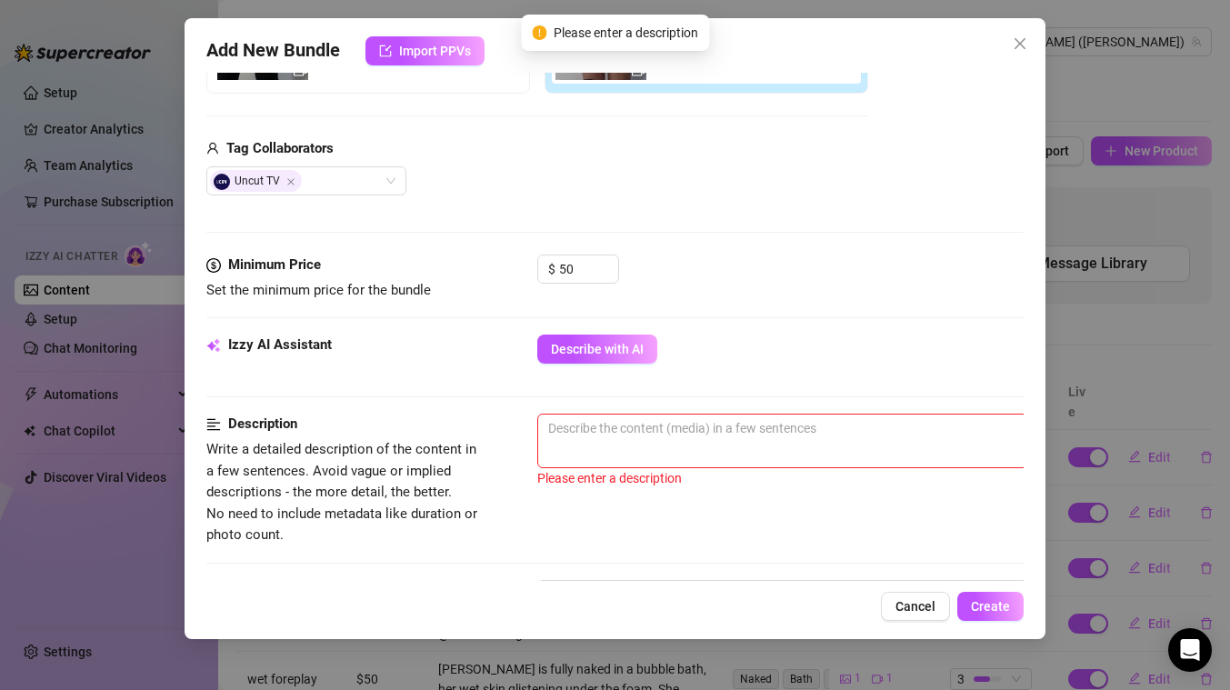
scroll to position [473, 0]
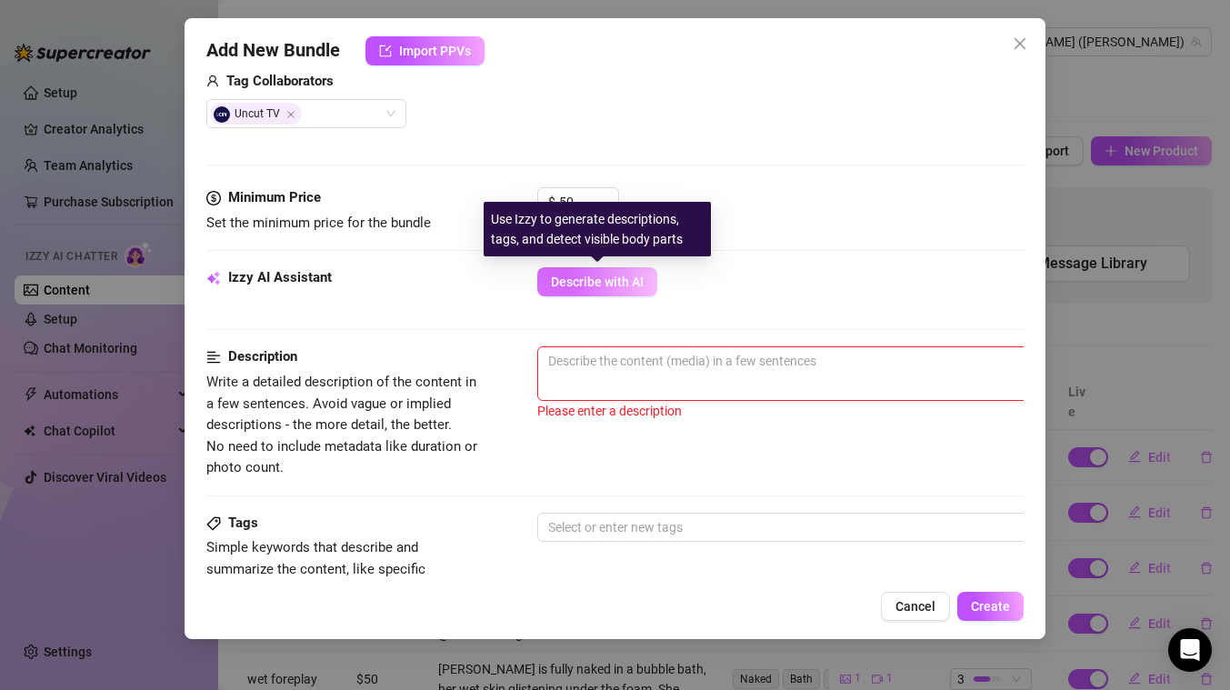
click at [633, 288] on span "Describe with AI" at bounding box center [597, 281] width 93 height 15
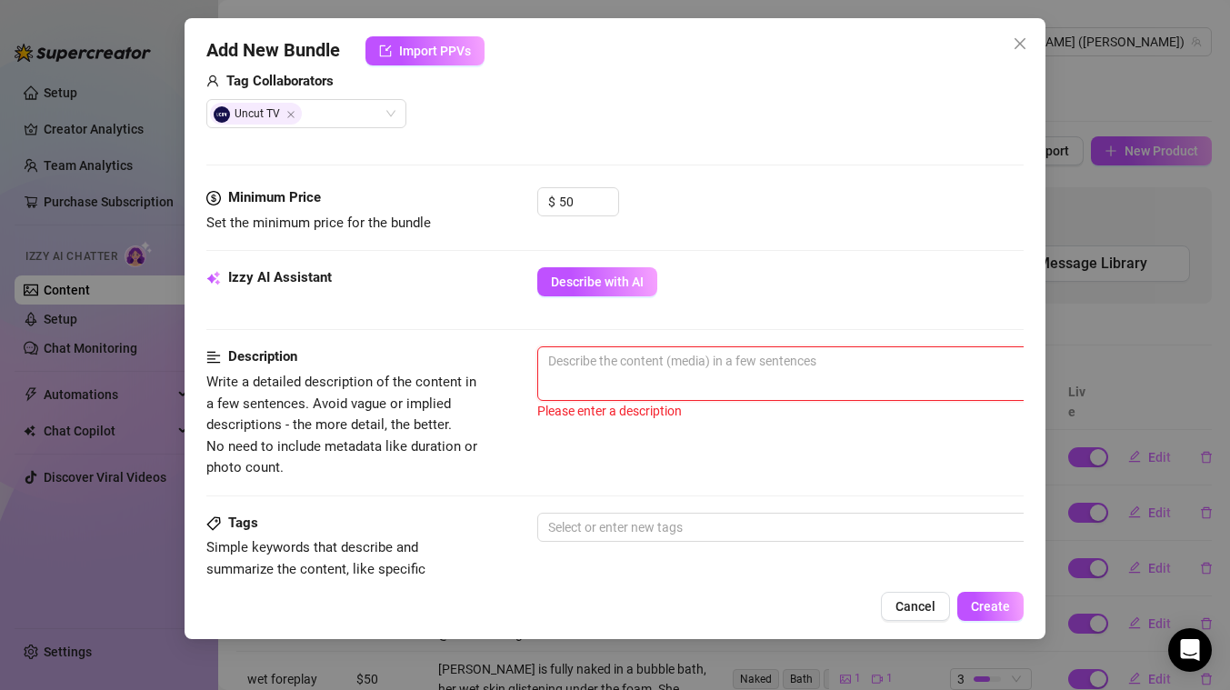
click at [633, 367] on textarea at bounding box center [855, 360] width 634 height 27
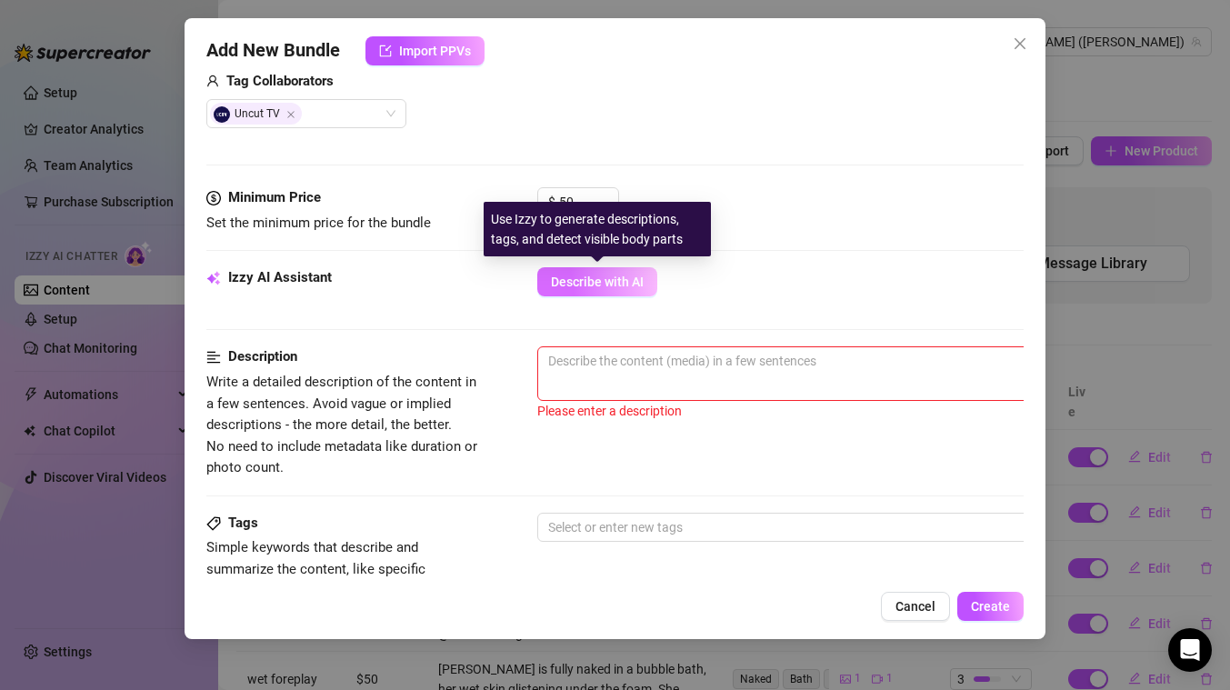
click at [598, 280] on span "Describe with AI" at bounding box center [597, 281] width 93 height 15
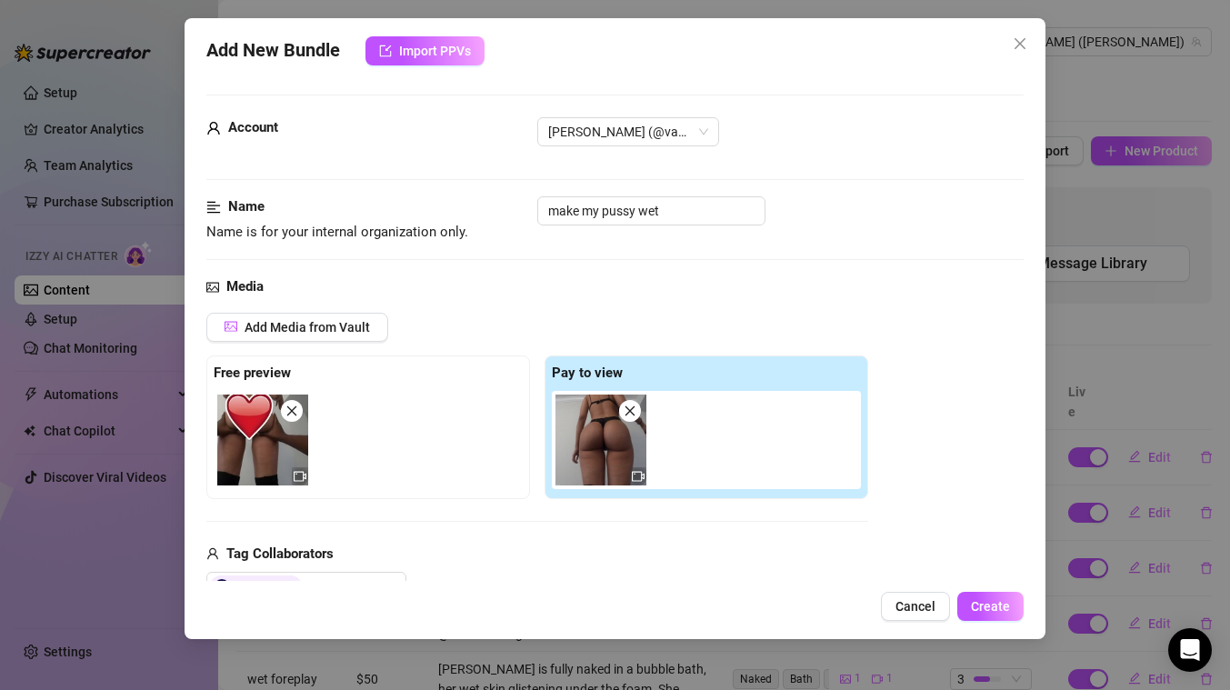
scroll to position [805, 0]
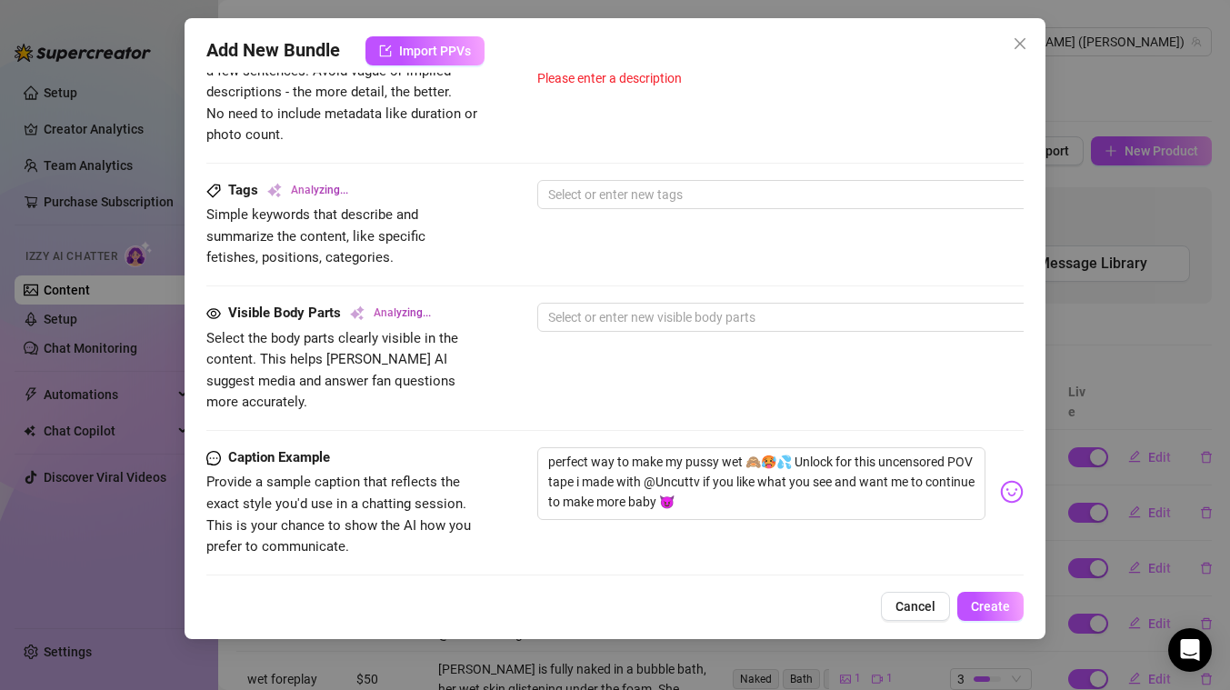
click at [488, 405] on div "Visible Body Parts Analyzing... Select the body parts clearly visible in the co…" at bounding box center [614, 375] width 817 height 145
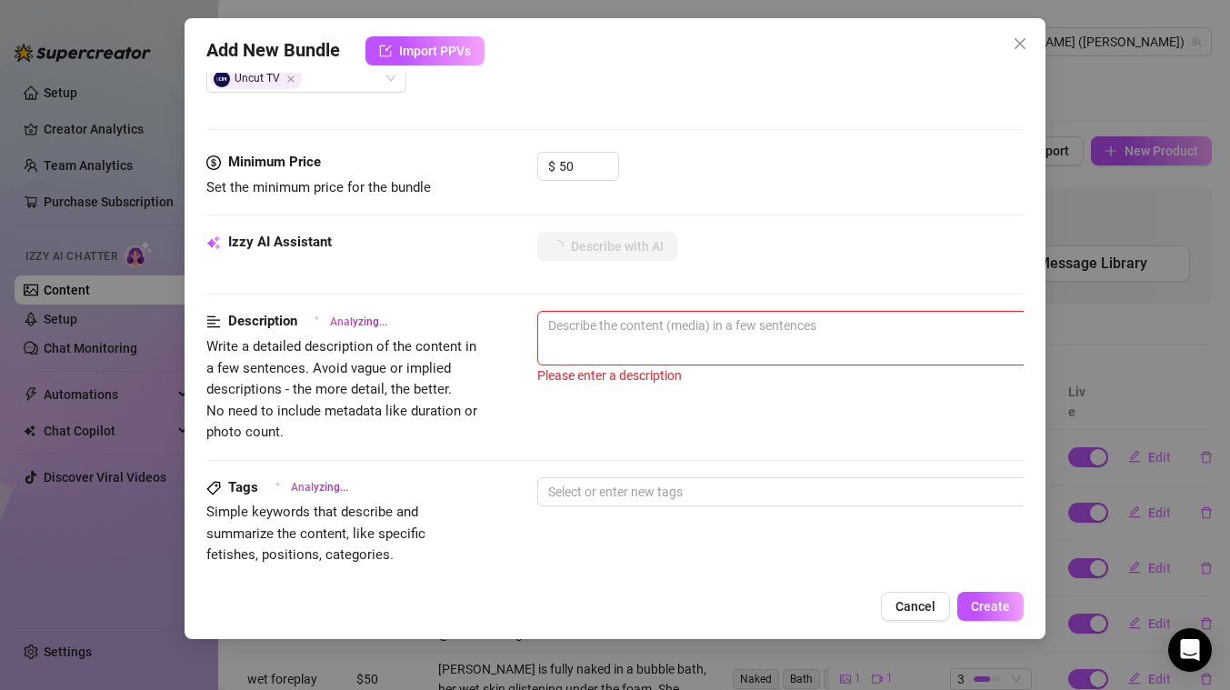
click at [595, 324] on textarea at bounding box center [855, 325] width 634 height 27
paste textarea "[URL][DOMAIN_NAME]"
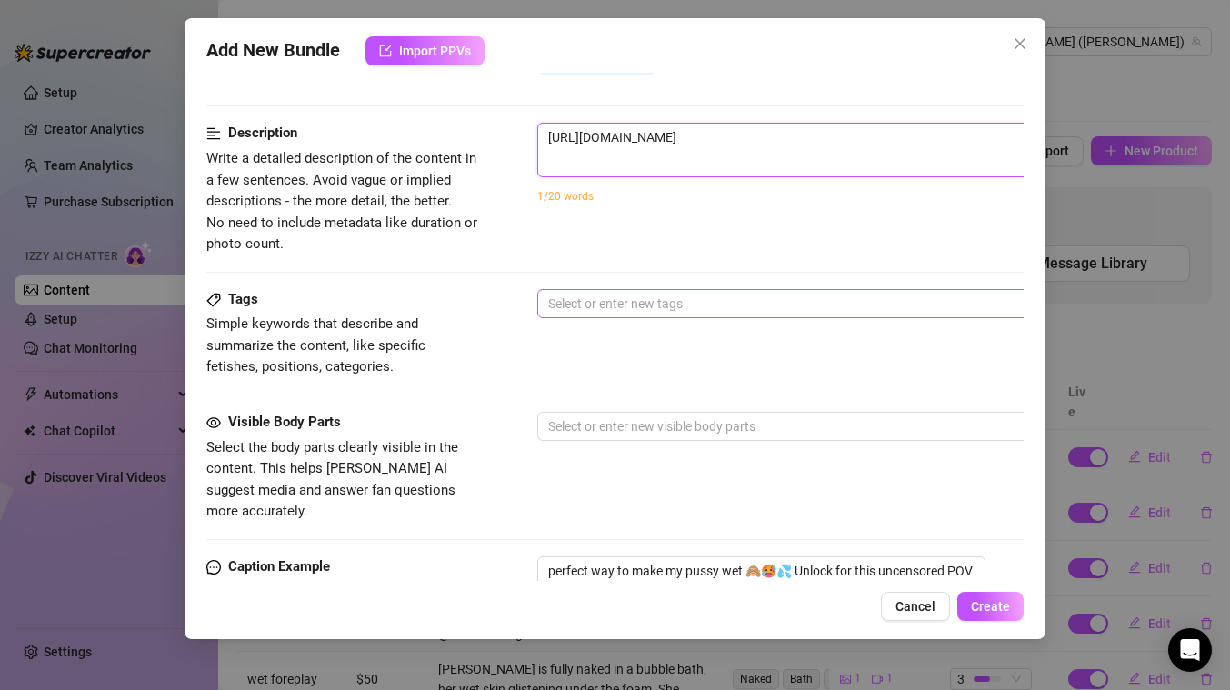
scroll to position [1019, 0]
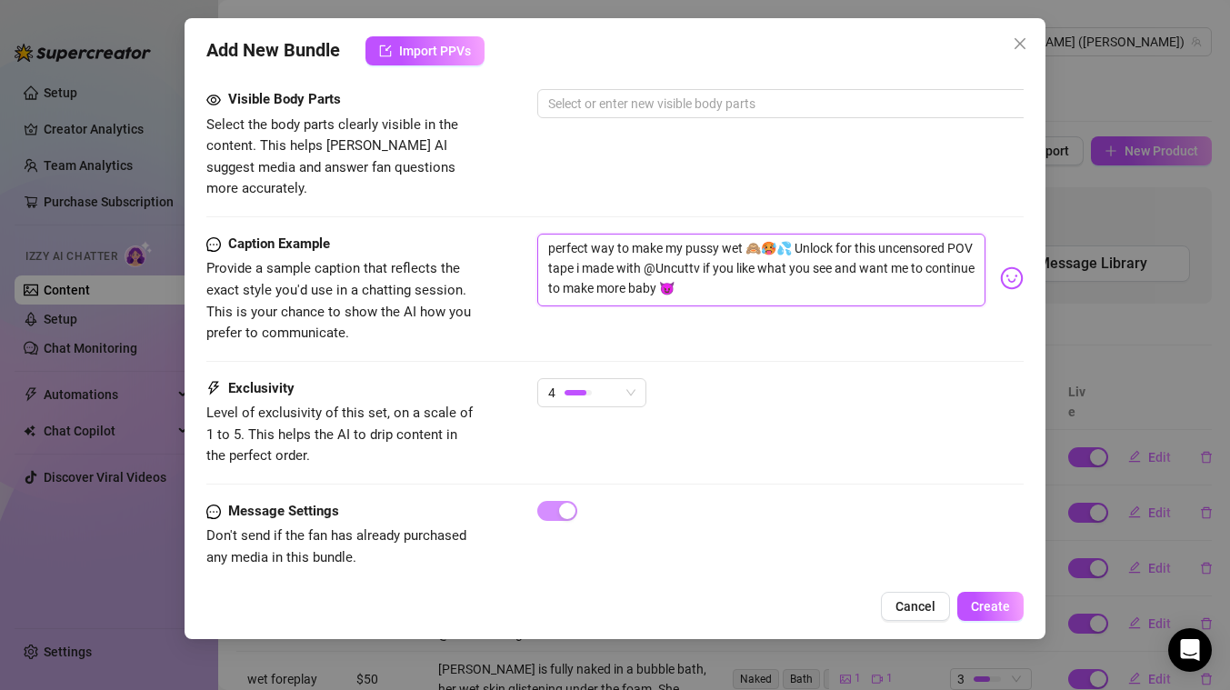
click at [672, 269] on textarea "perfect way to make my pussy wet 🙈🥵💦 Unlock for this uncensored POV tape i made…" at bounding box center [761, 270] width 448 height 73
click at [580, 174] on div "Visible Body Parts Select the body parts clearly visible in the content. This h…" at bounding box center [614, 144] width 817 height 111
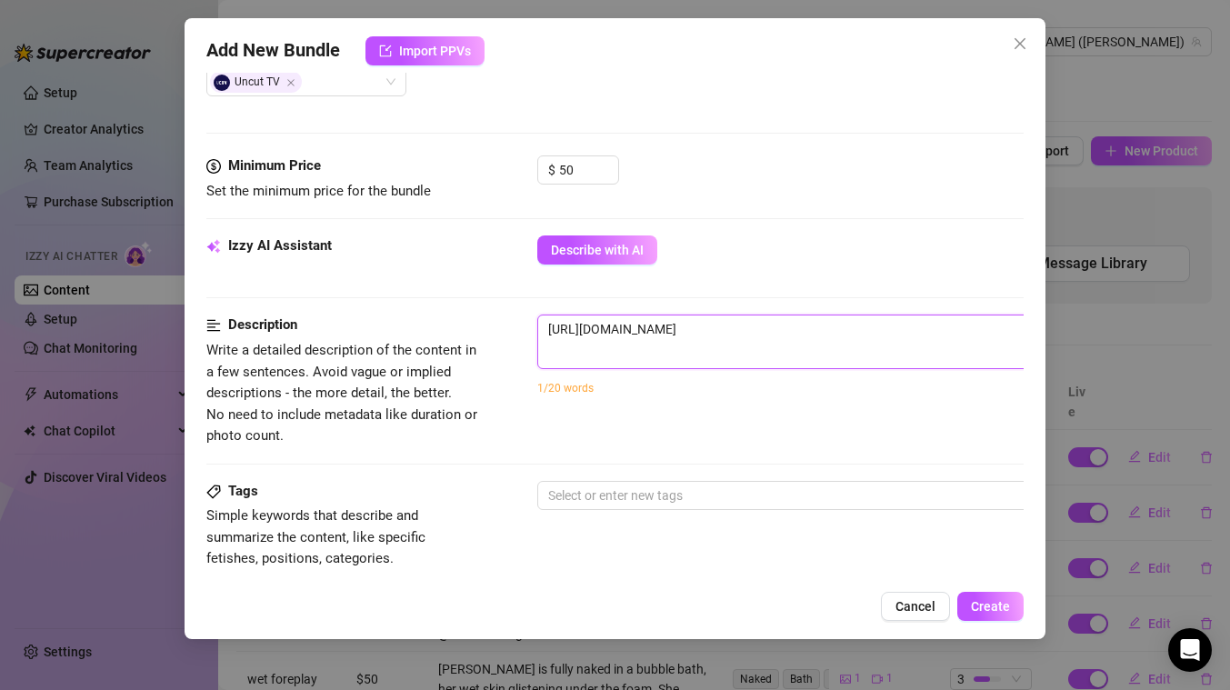
click at [584, 342] on textarea "[URL][DOMAIN_NAME]" at bounding box center [855, 338] width 634 height 47
paste textarea "perfect way to make my pussy wet 🙈🥵💦 Unlock for this uncensored POV tape i made…"
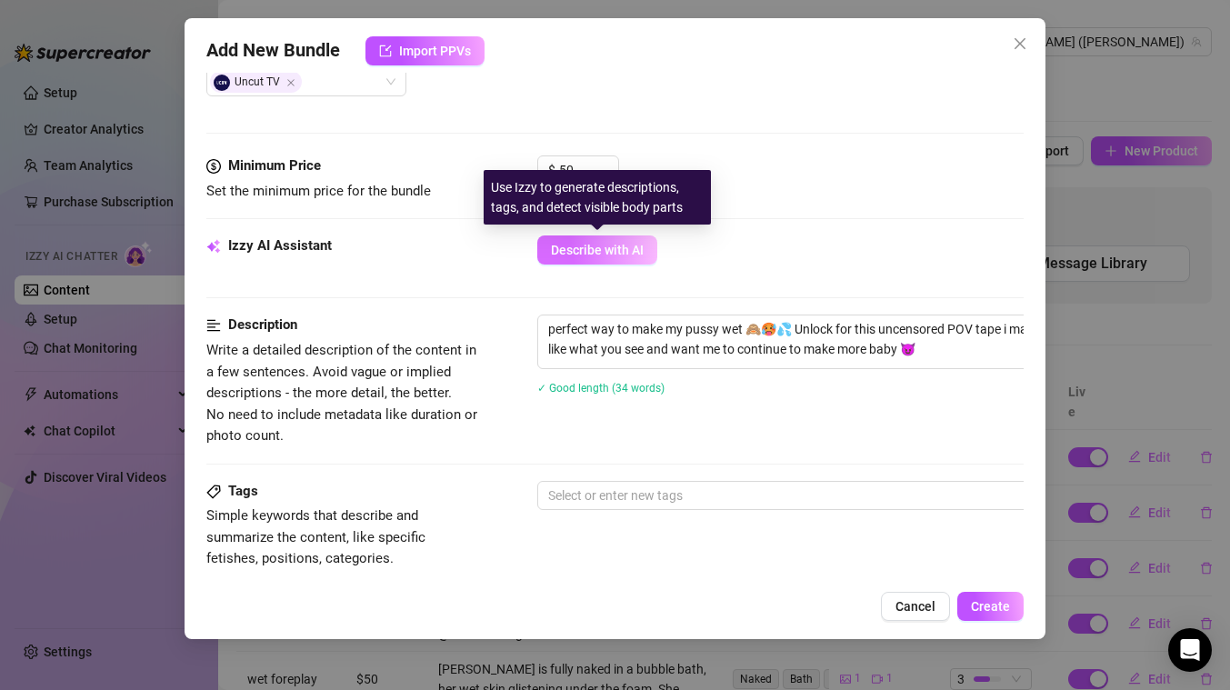
click at [561, 254] on span "Describe with AI" at bounding box center [597, 250] width 93 height 15
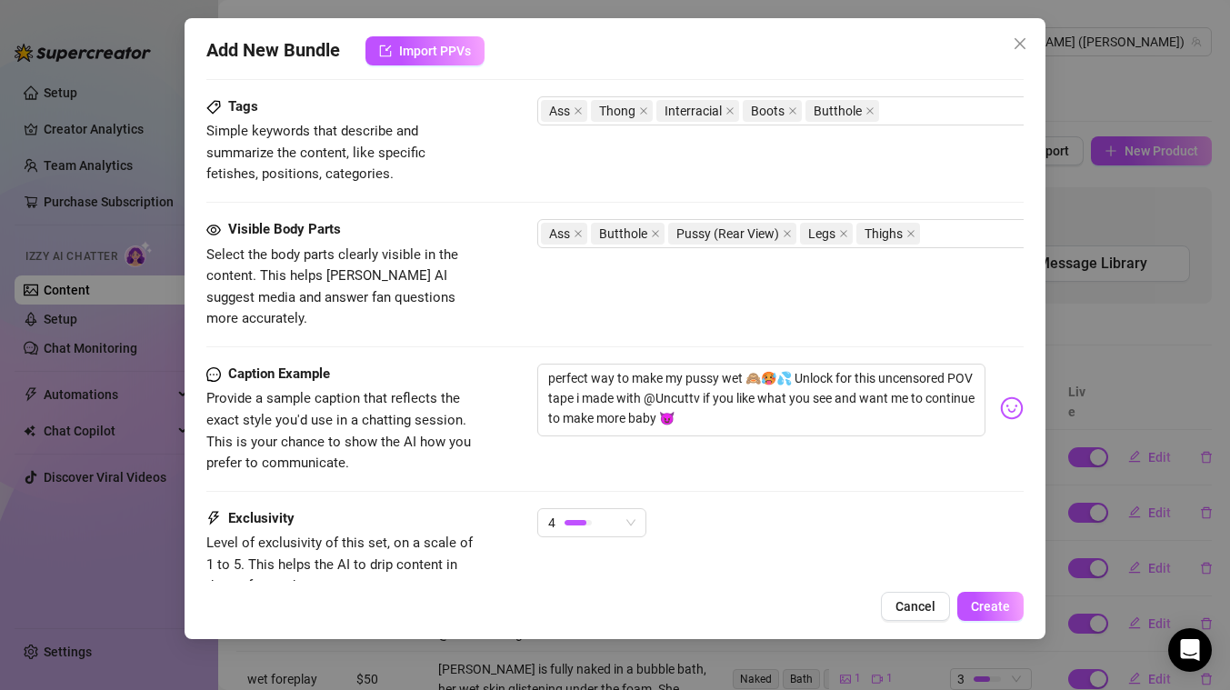
scroll to position [892, 0]
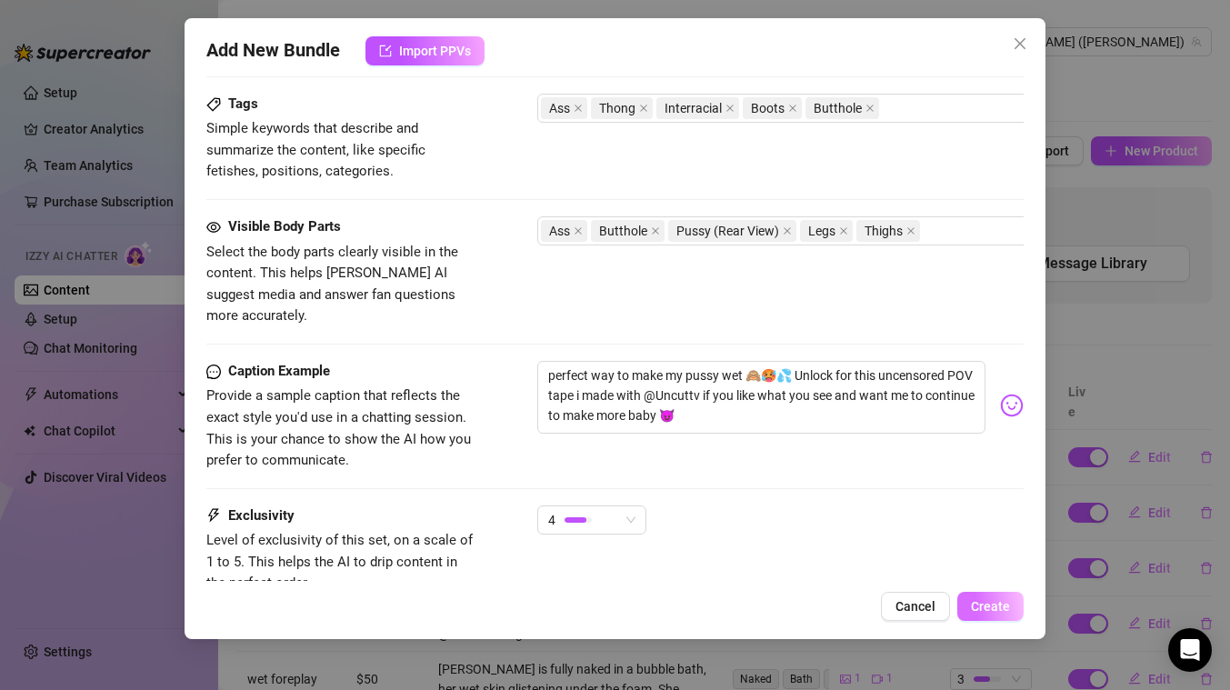
click at [998, 603] on span "Create" at bounding box center [990, 606] width 39 height 15
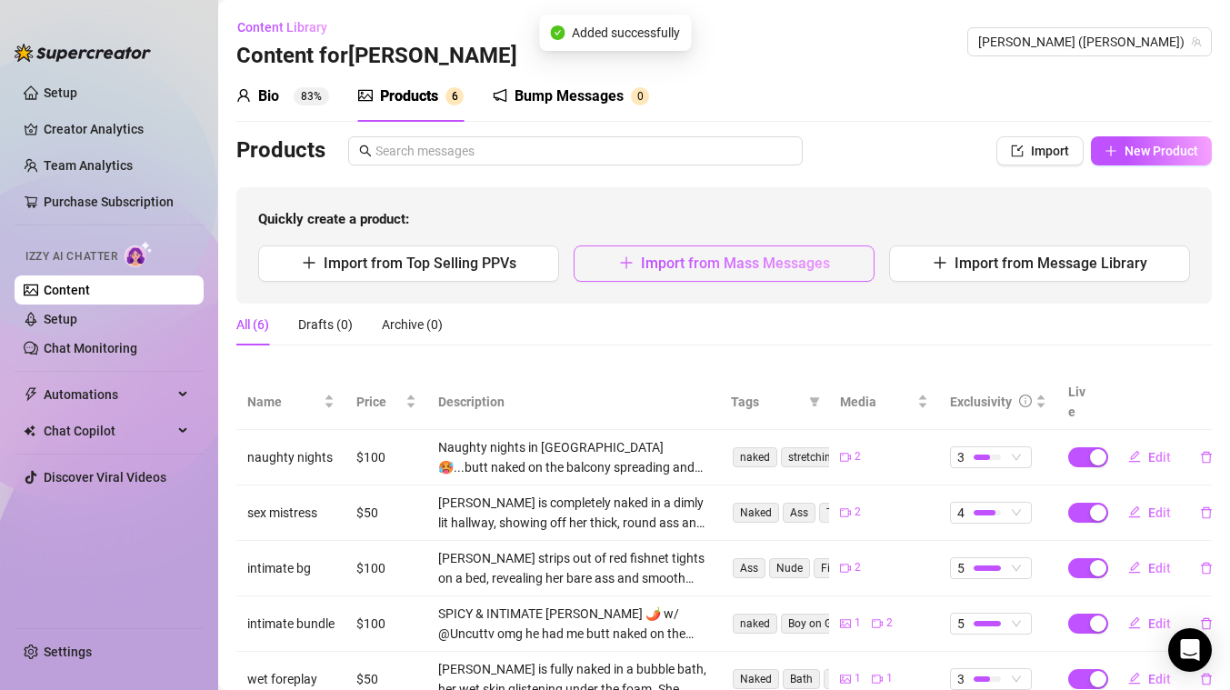
click at [677, 261] on span "Import from Mass Messages" at bounding box center [735, 262] width 189 height 17
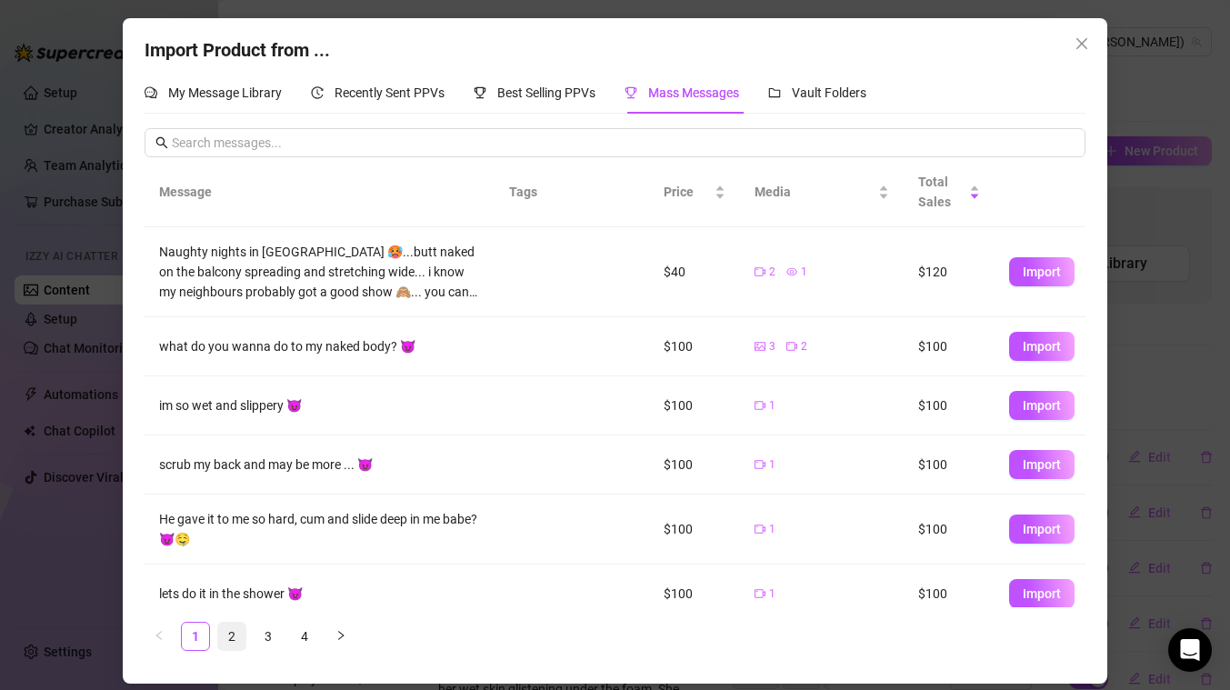
click at [235, 631] on link "2" at bounding box center [231, 636] width 27 height 27
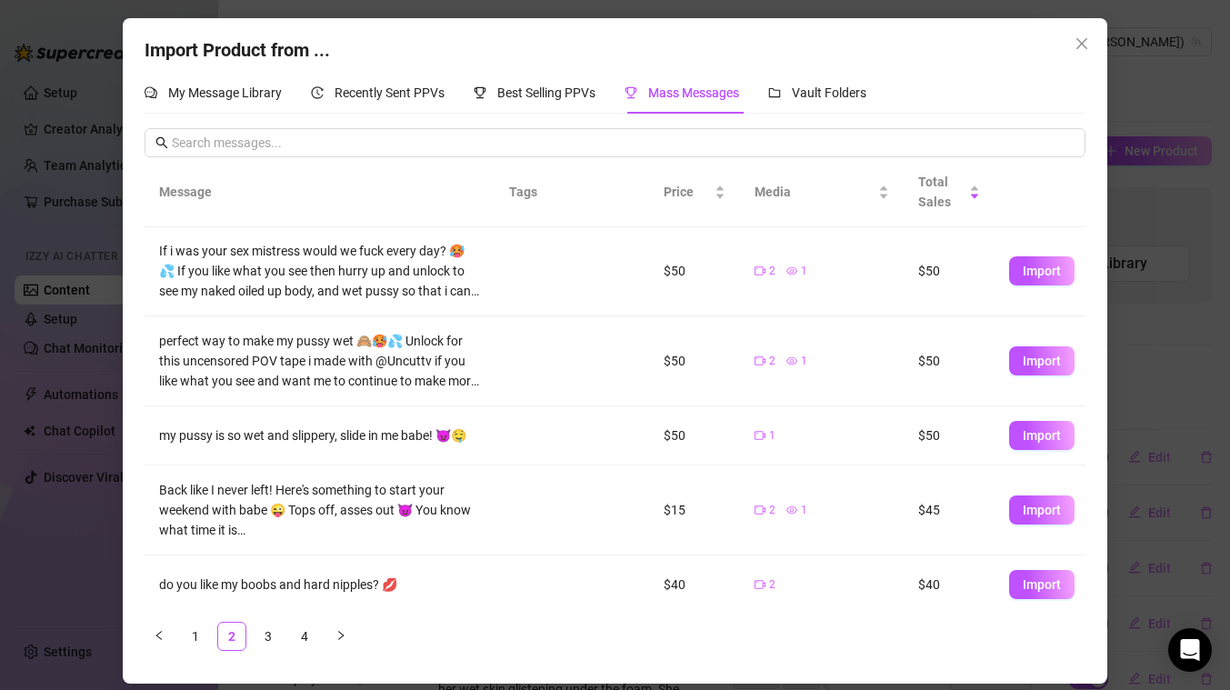
scroll to position [105, 0]
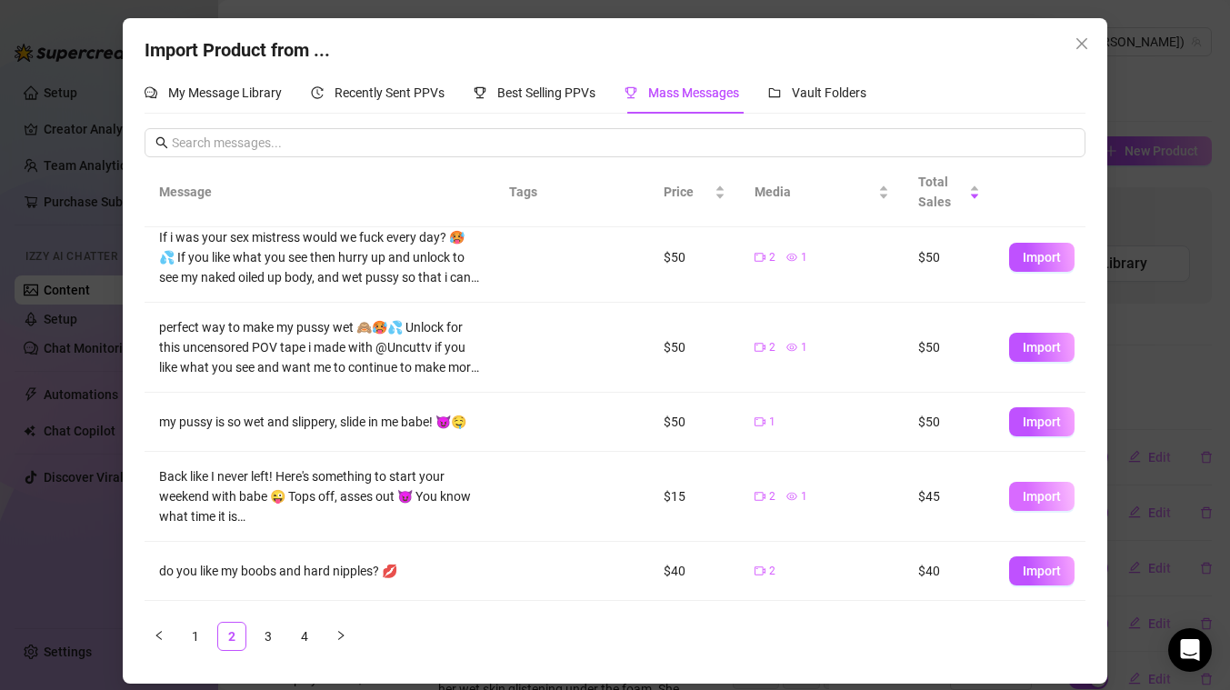
click at [1032, 502] on span "Import" at bounding box center [1041, 496] width 38 height 15
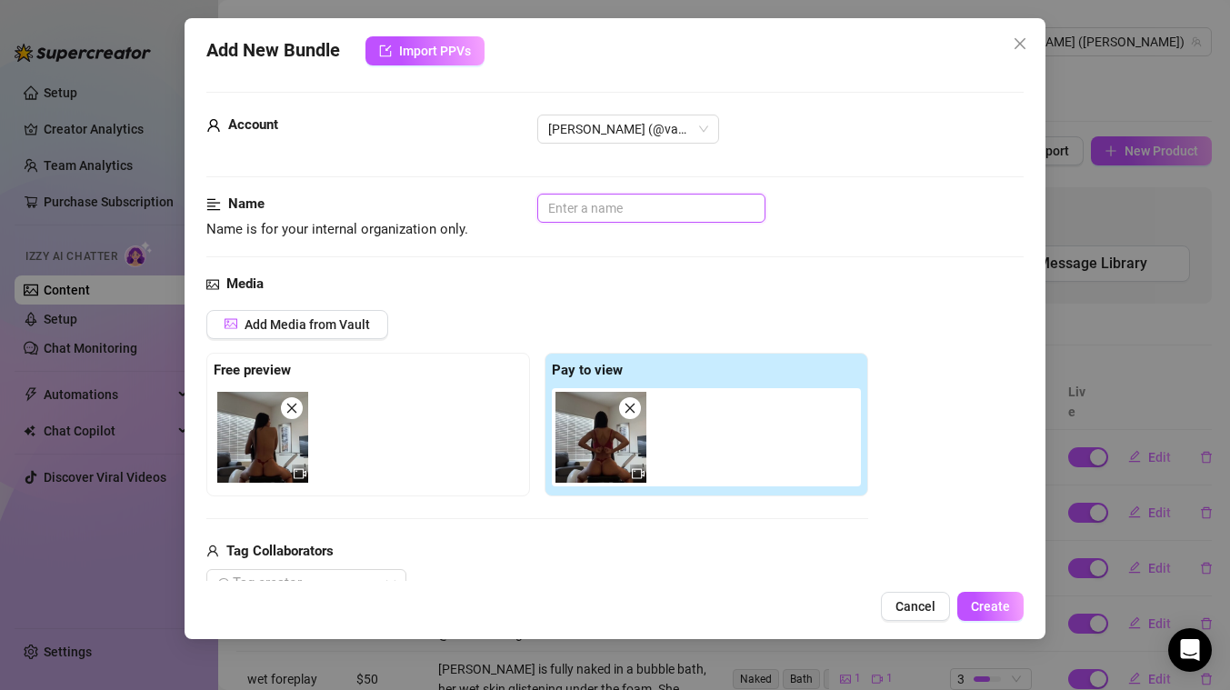
click at [583, 209] on input "text" at bounding box center [651, 208] width 228 height 29
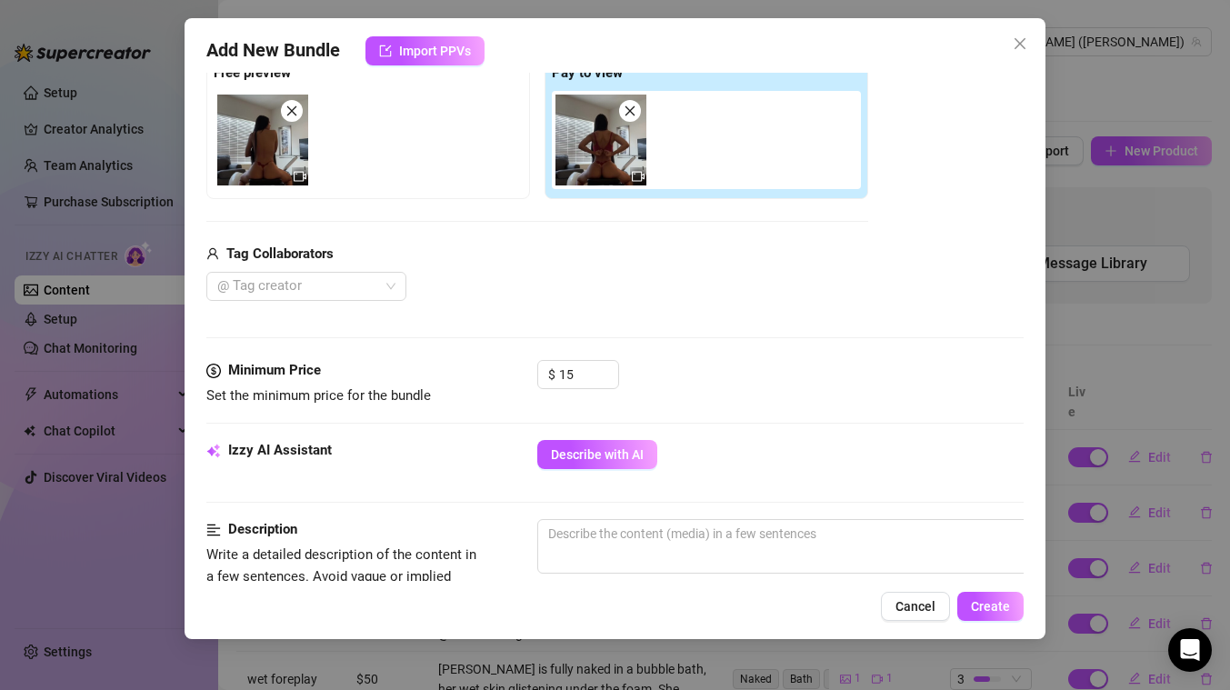
scroll to position [303, 0]
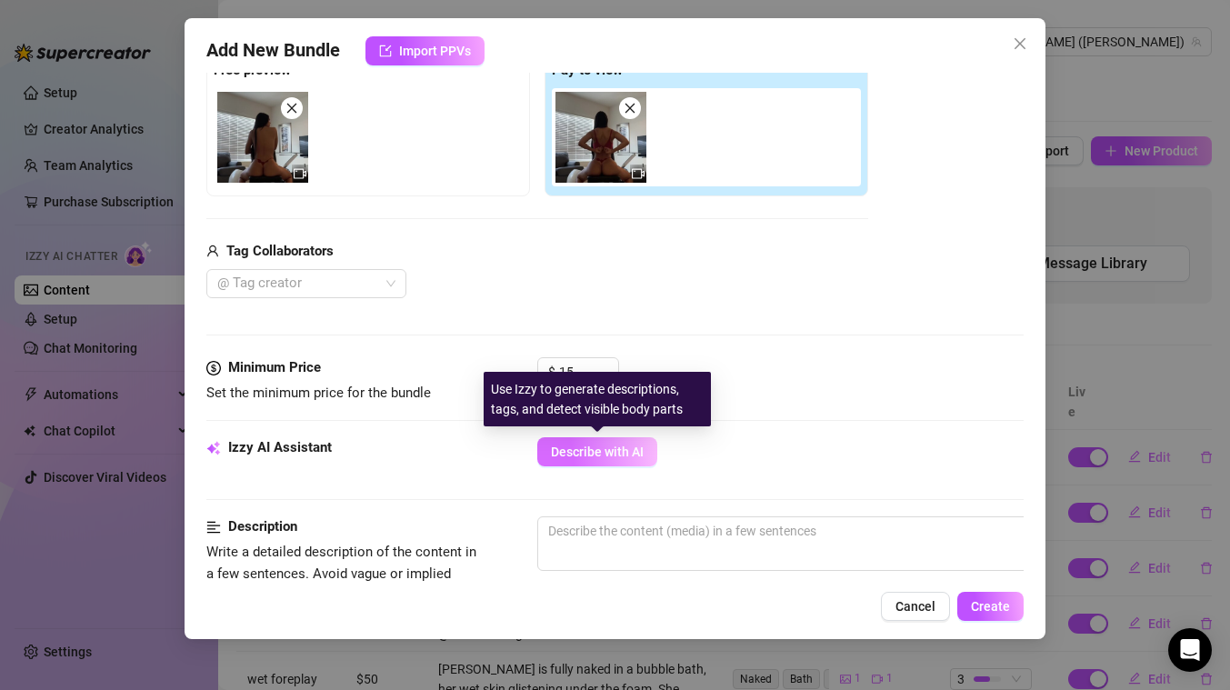
click at [609, 457] on span "Describe with AI" at bounding box center [597, 451] width 93 height 15
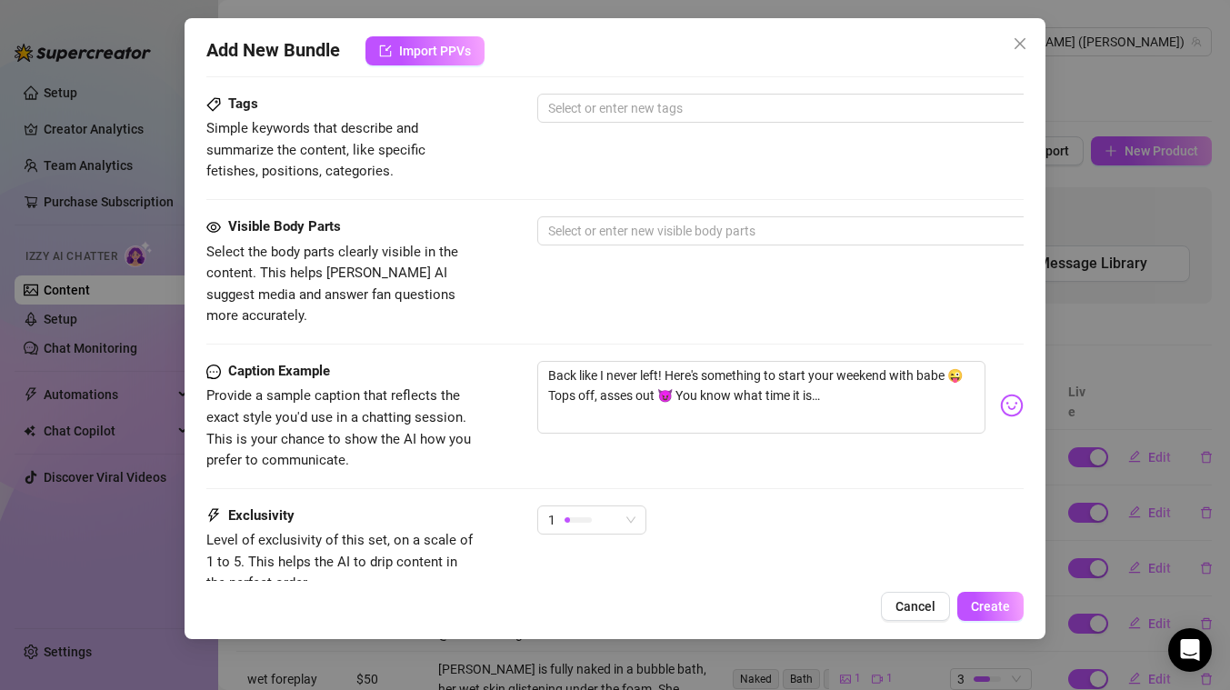
scroll to position [1008, 0]
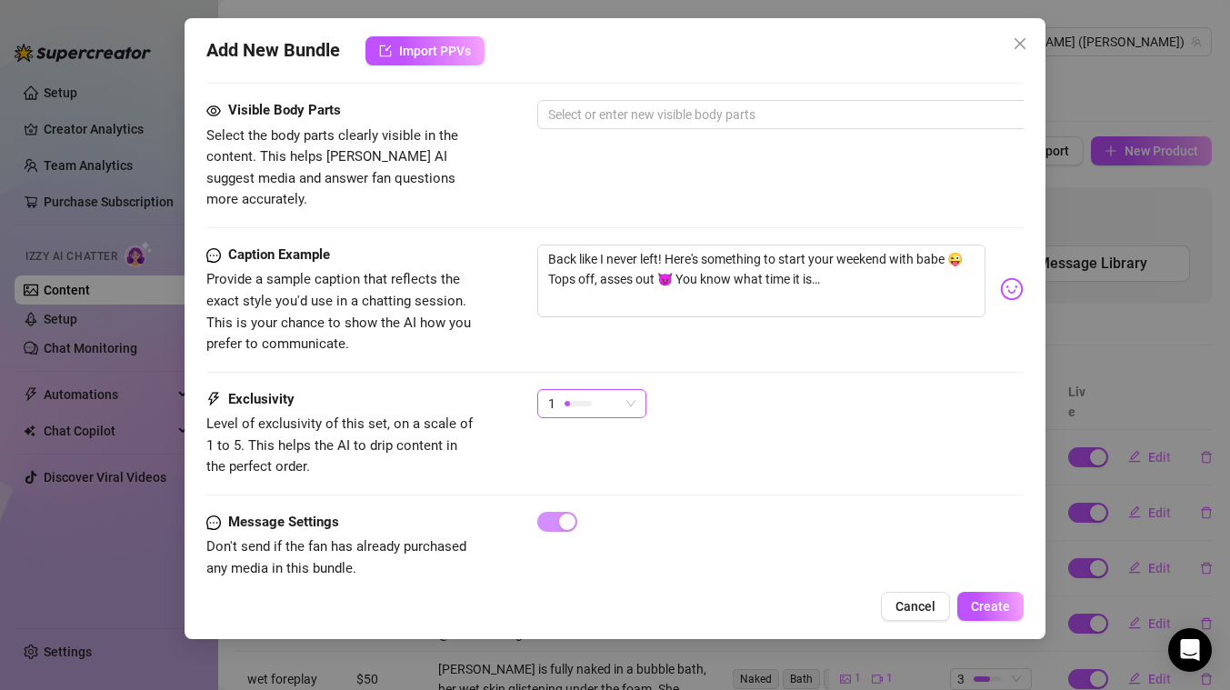
click at [591, 394] on div at bounding box center [577, 402] width 27 height 17
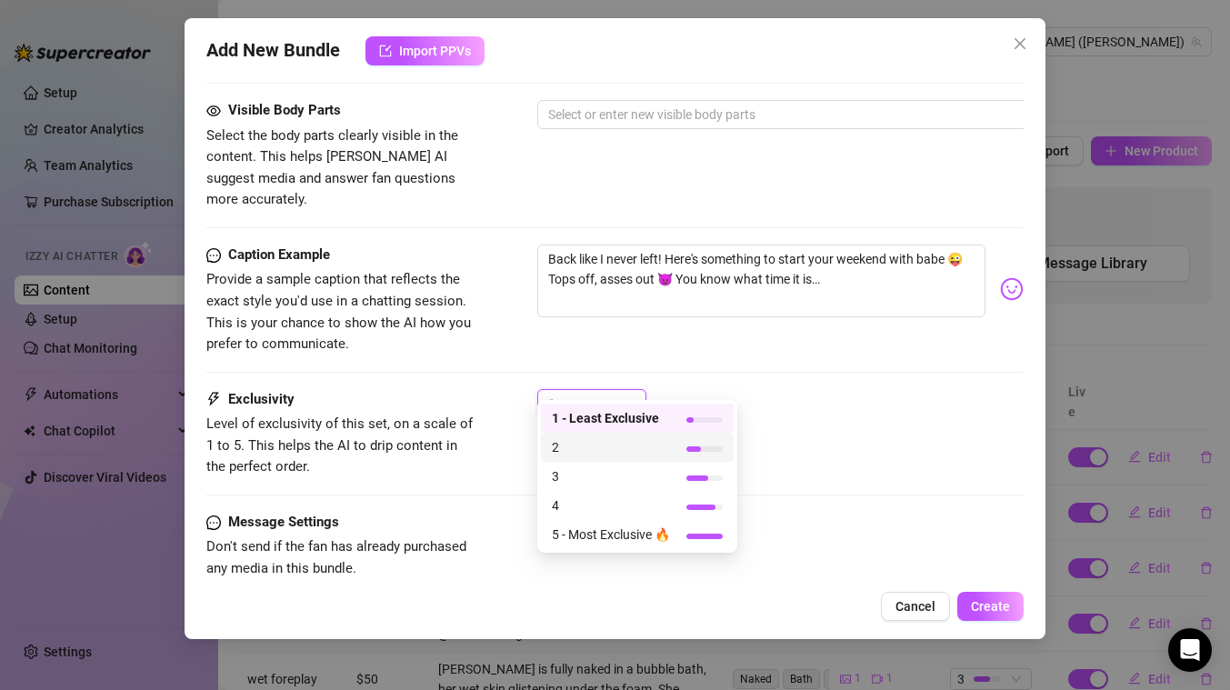
click at [570, 451] on span "2" at bounding box center [611, 447] width 118 height 20
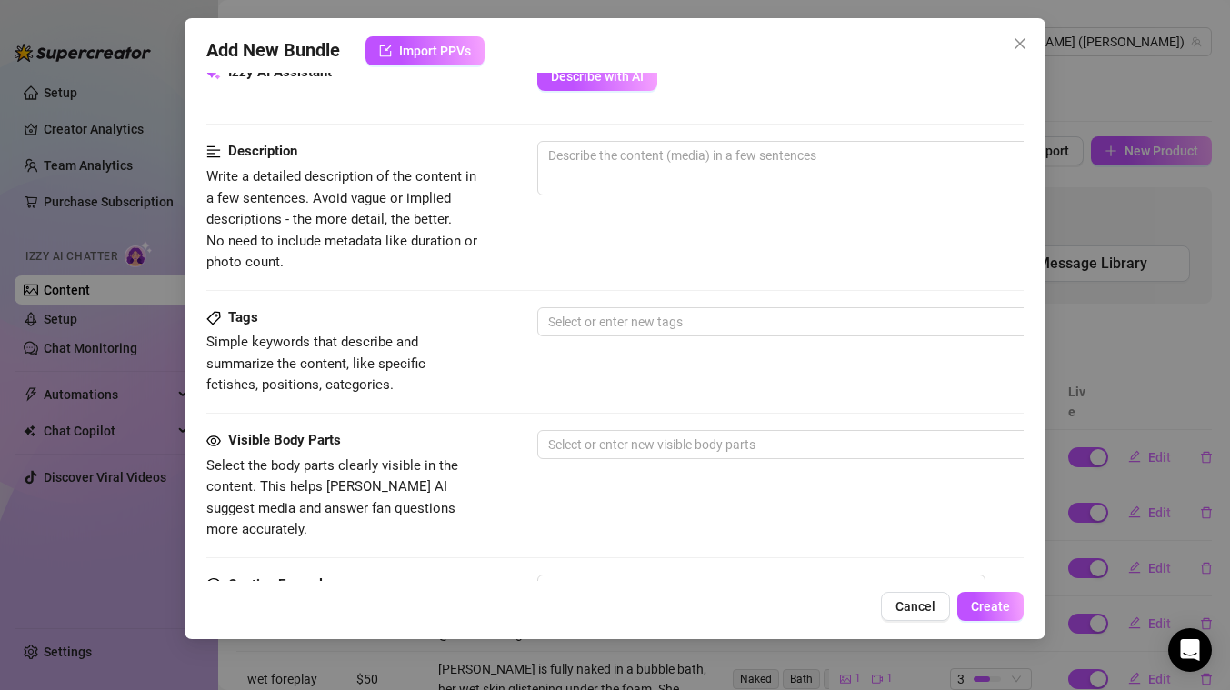
scroll to position [638, 0]
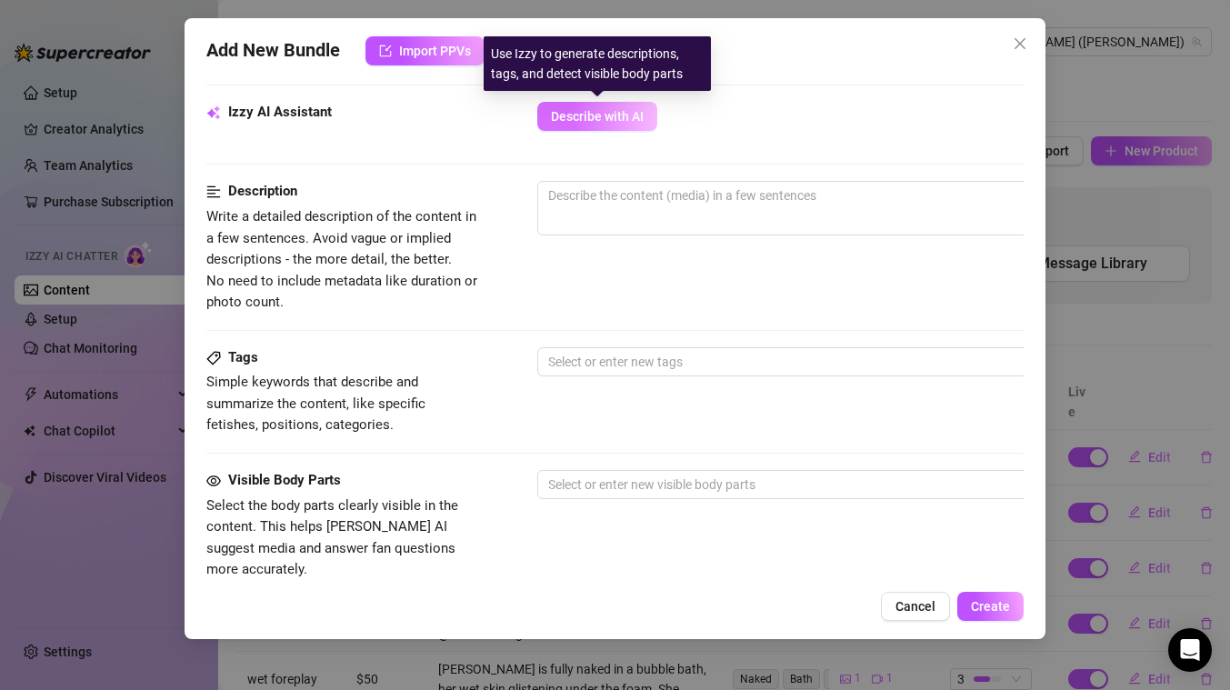
click at [611, 124] on span "Describe with AI" at bounding box center [597, 116] width 93 height 15
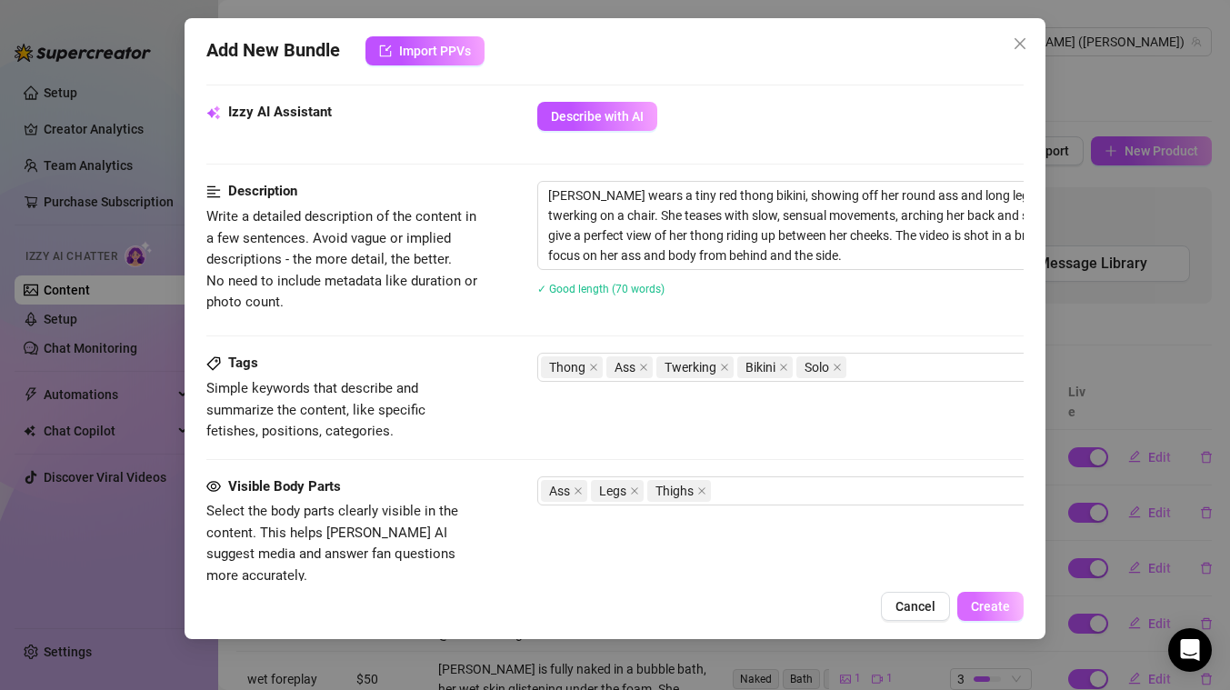
click at [983, 607] on span "Create" at bounding box center [990, 606] width 39 height 15
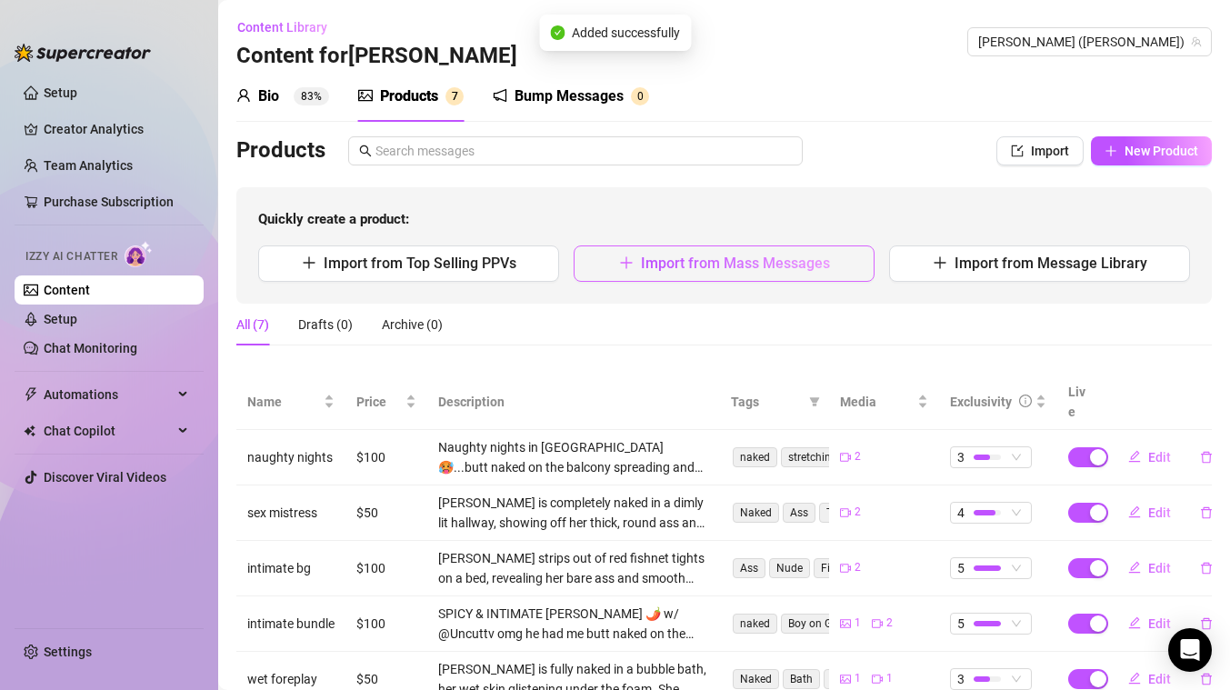
click at [650, 273] on button "Import from Mass Messages" at bounding box center [723, 263] width 301 height 36
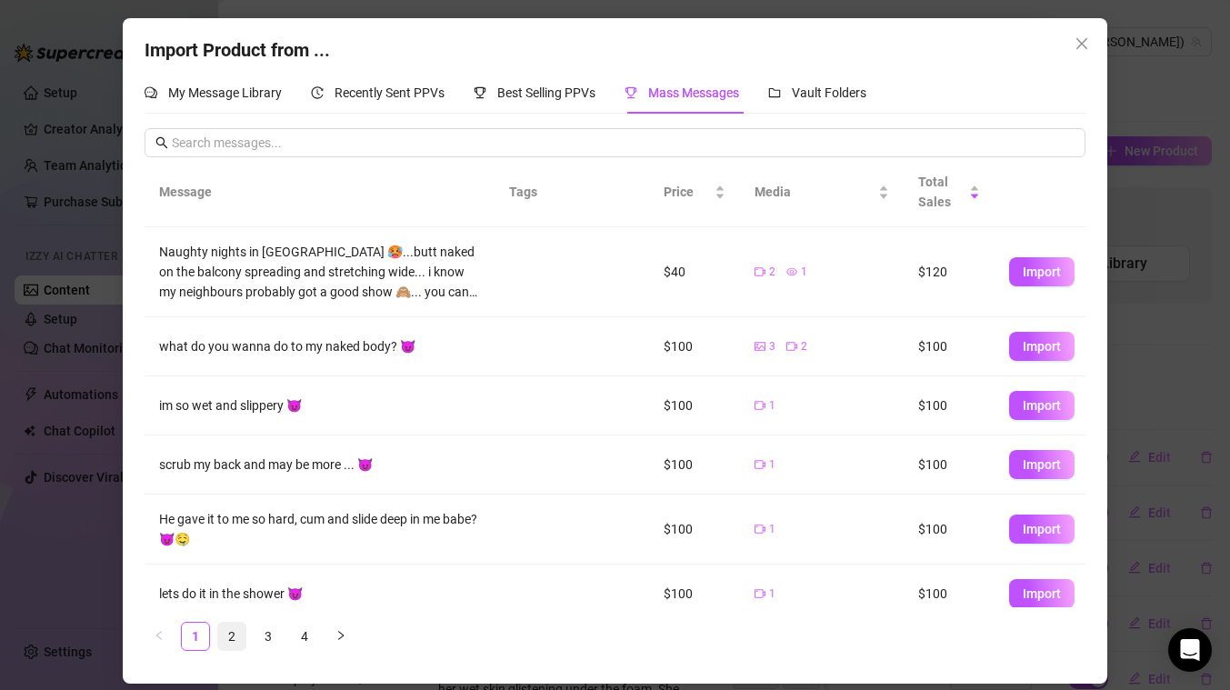
click at [225, 635] on link "2" at bounding box center [231, 636] width 27 height 27
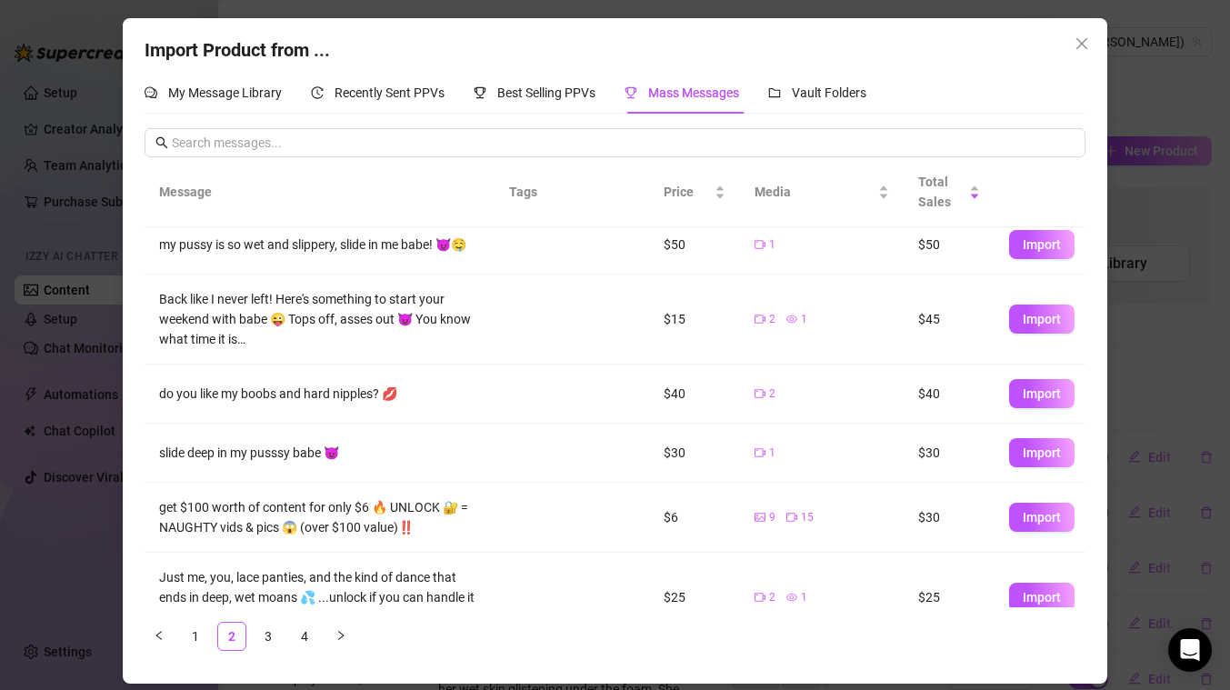
scroll to position [283, 0]
click at [1045, 520] on span "Import" at bounding box center [1041, 516] width 38 height 15
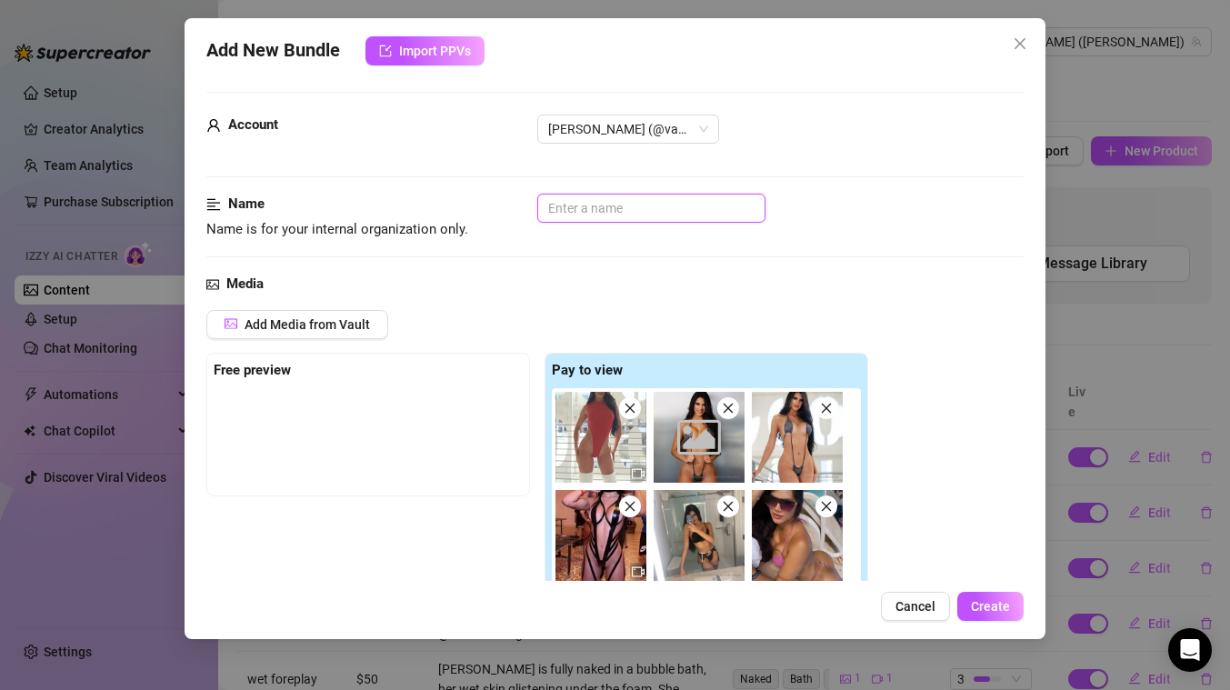
click at [612, 210] on input "text" at bounding box center [651, 208] width 228 height 29
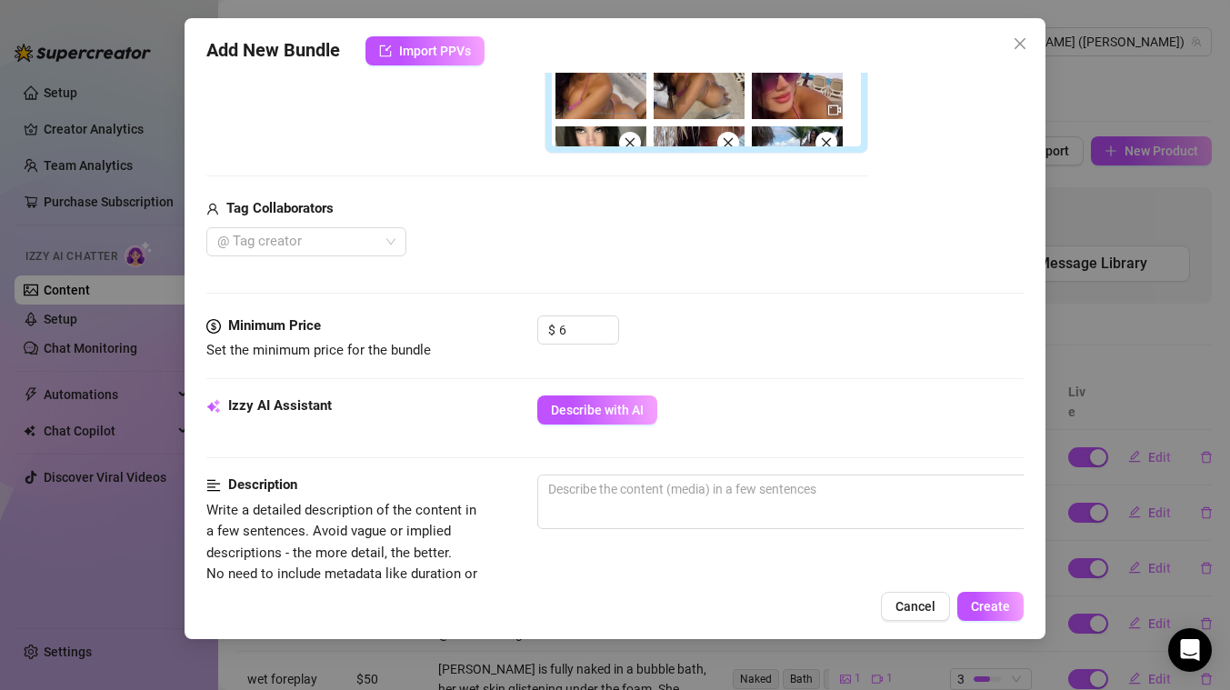
scroll to position [563, 0]
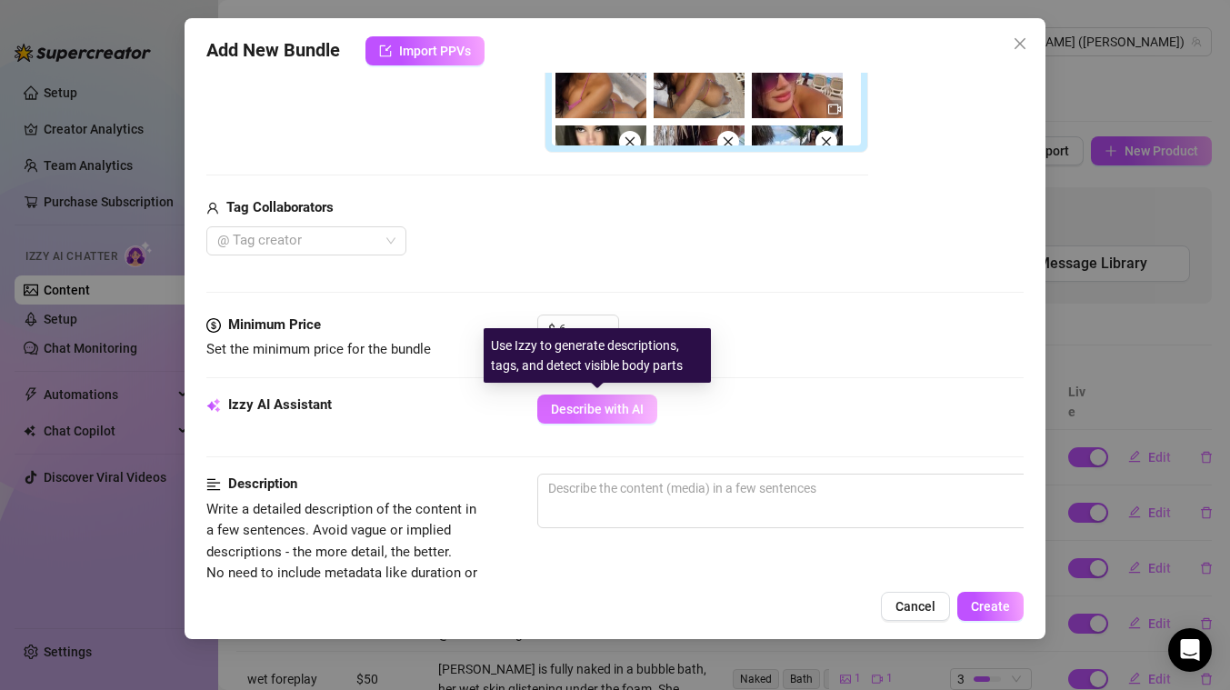
click at [583, 405] on span "Describe with AI" at bounding box center [597, 409] width 93 height 15
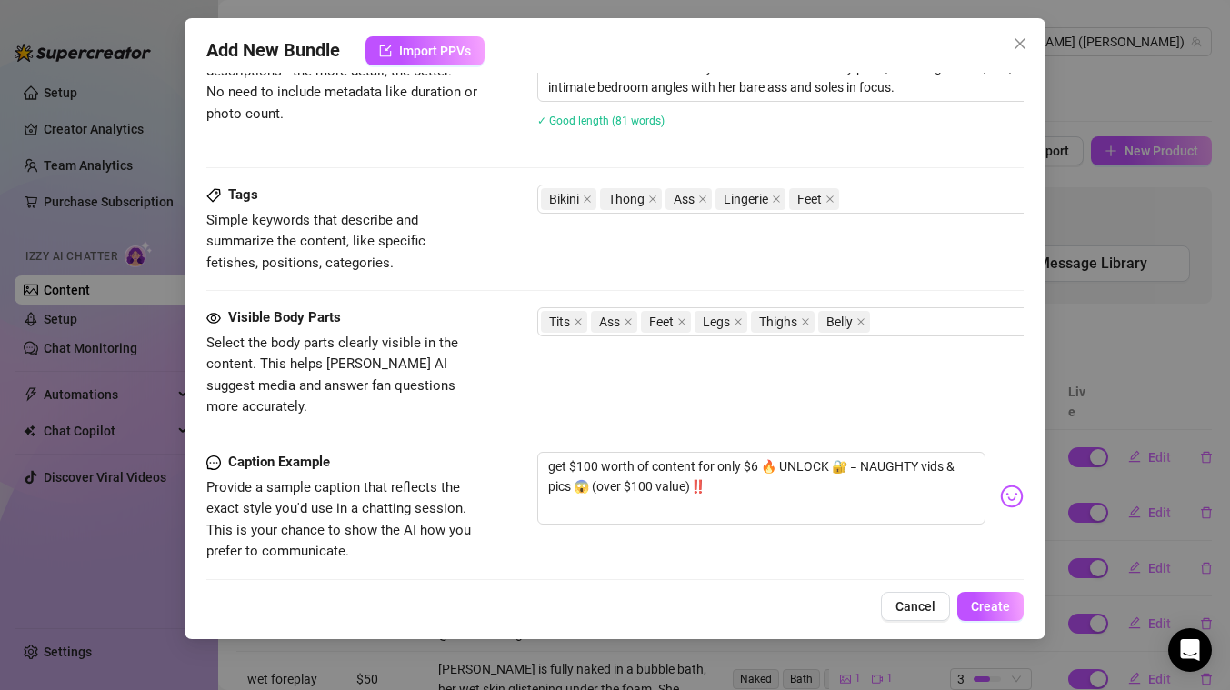
scroll to position [1203, 0]
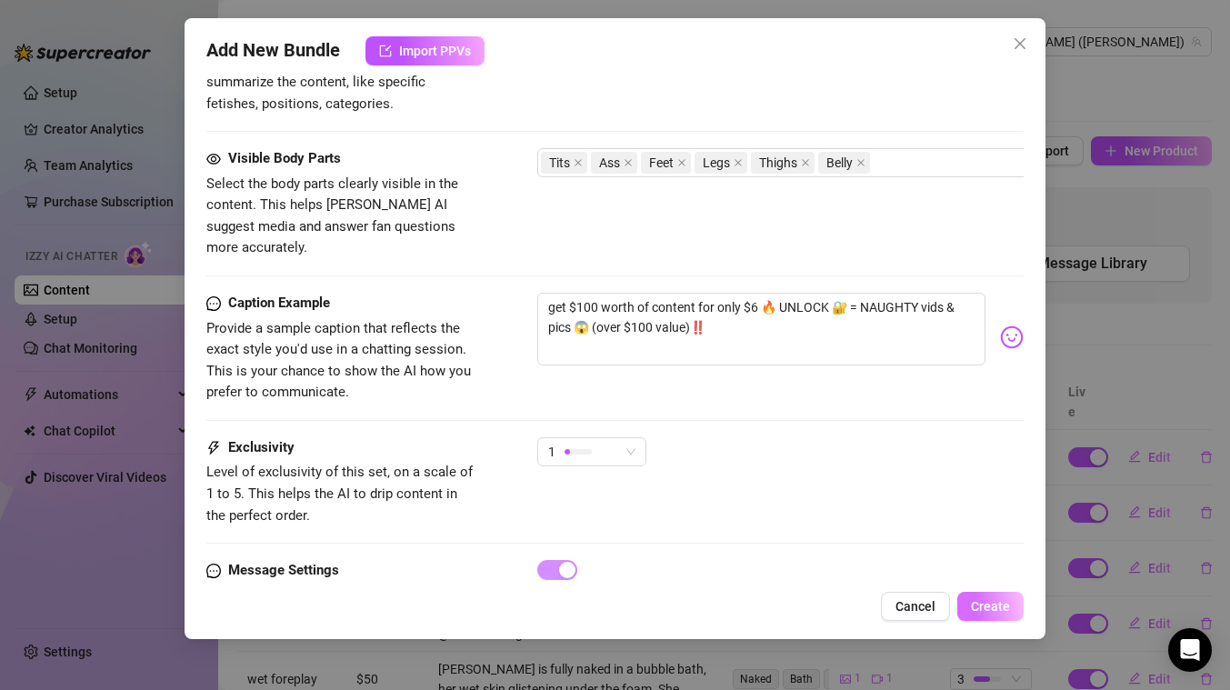
click at [983, 613] on span "Create" at bounding box center [990, 606] width 39 height 15
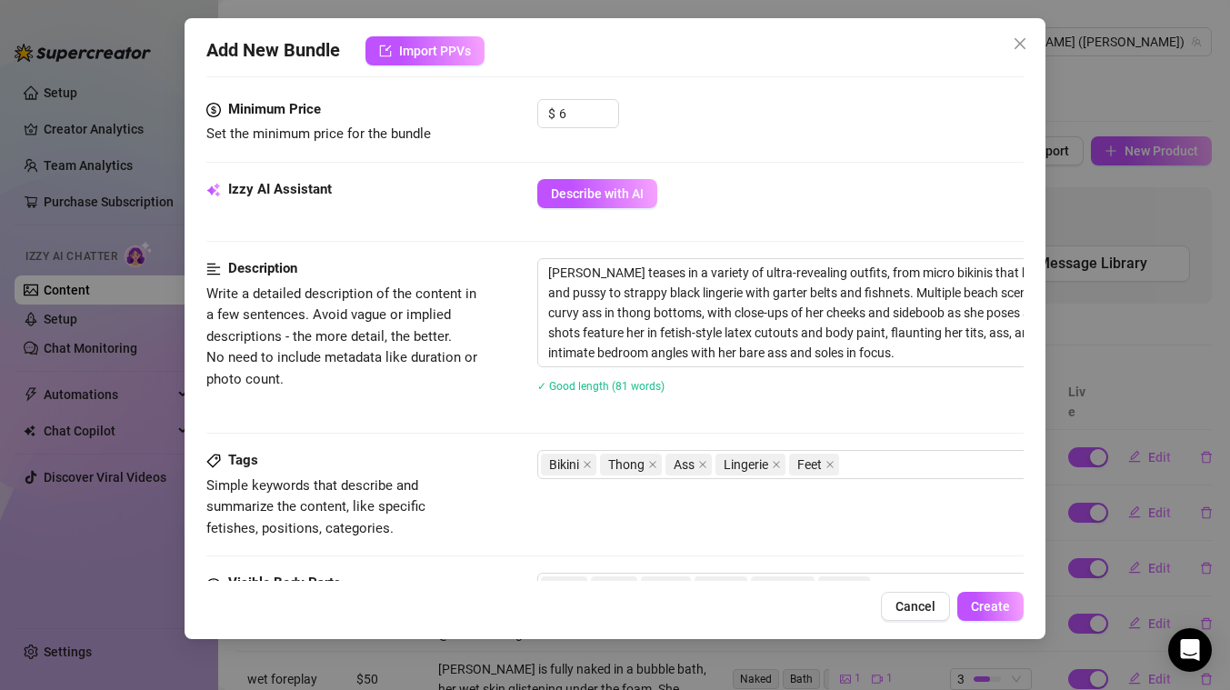
scroll to position [1262, 0]
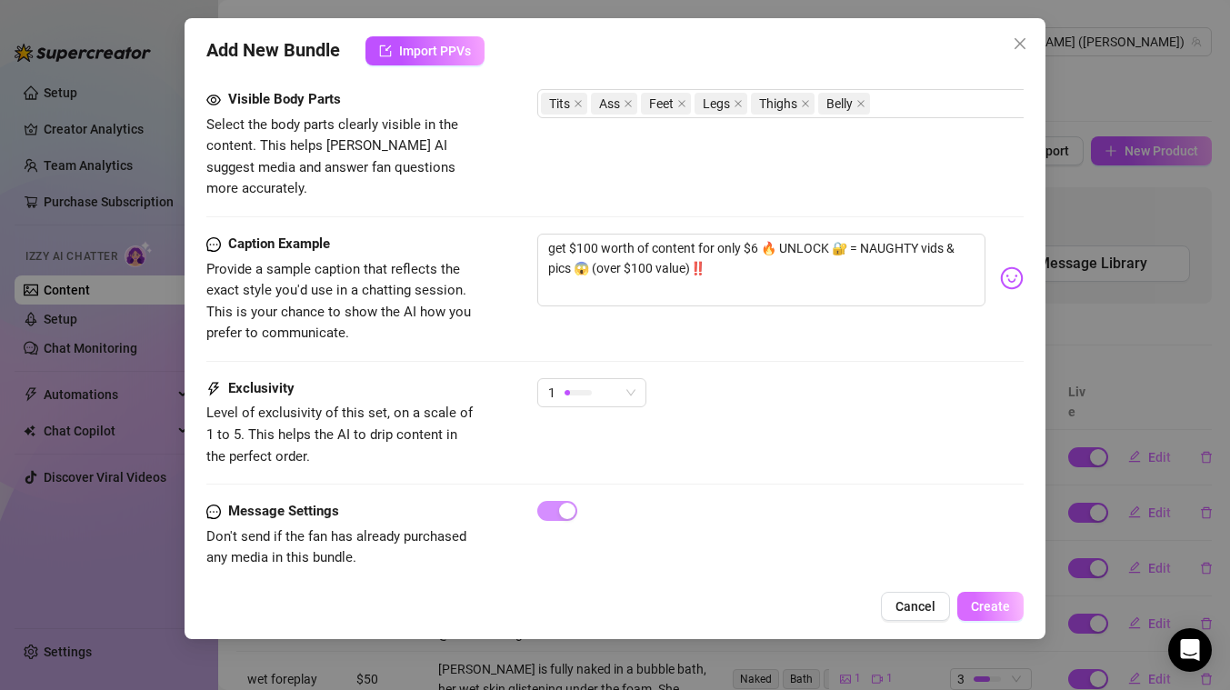
click at [978, 608] on span "Create" at bounding box center [990, 606] width 39 height 15
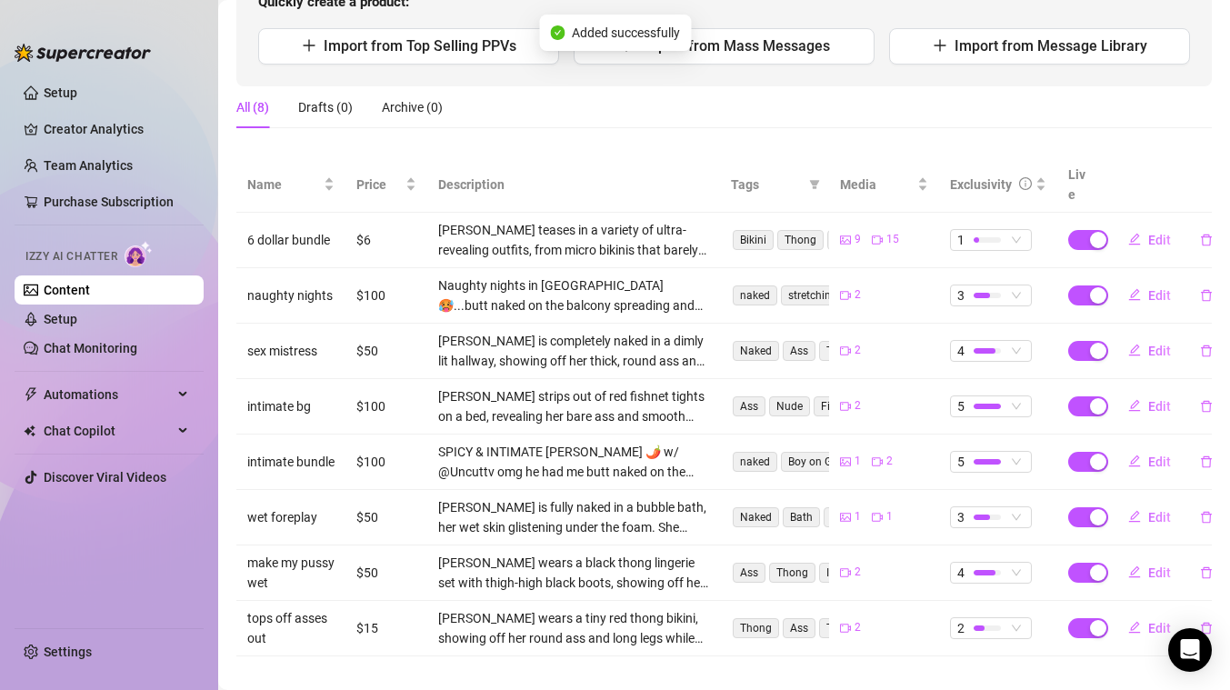
scroll to position [0, 0]
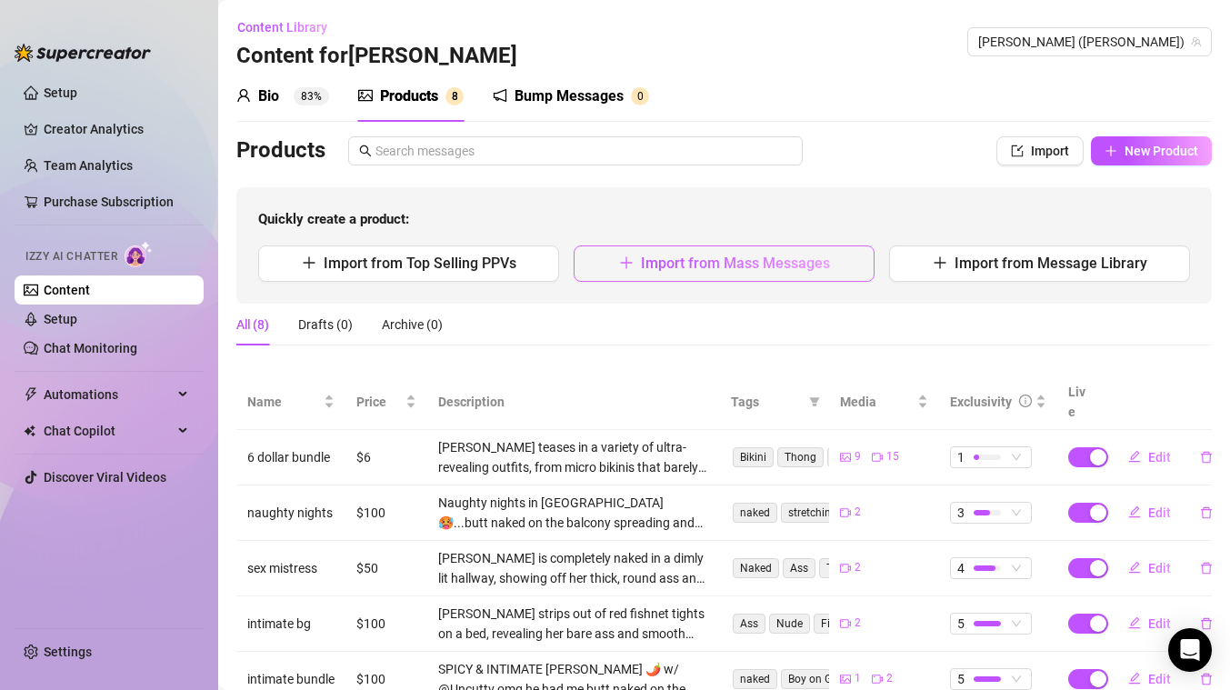
click at [685, 279] on button "Import from Mass Messages" at bounding box center [723, 263] width 301 height 36
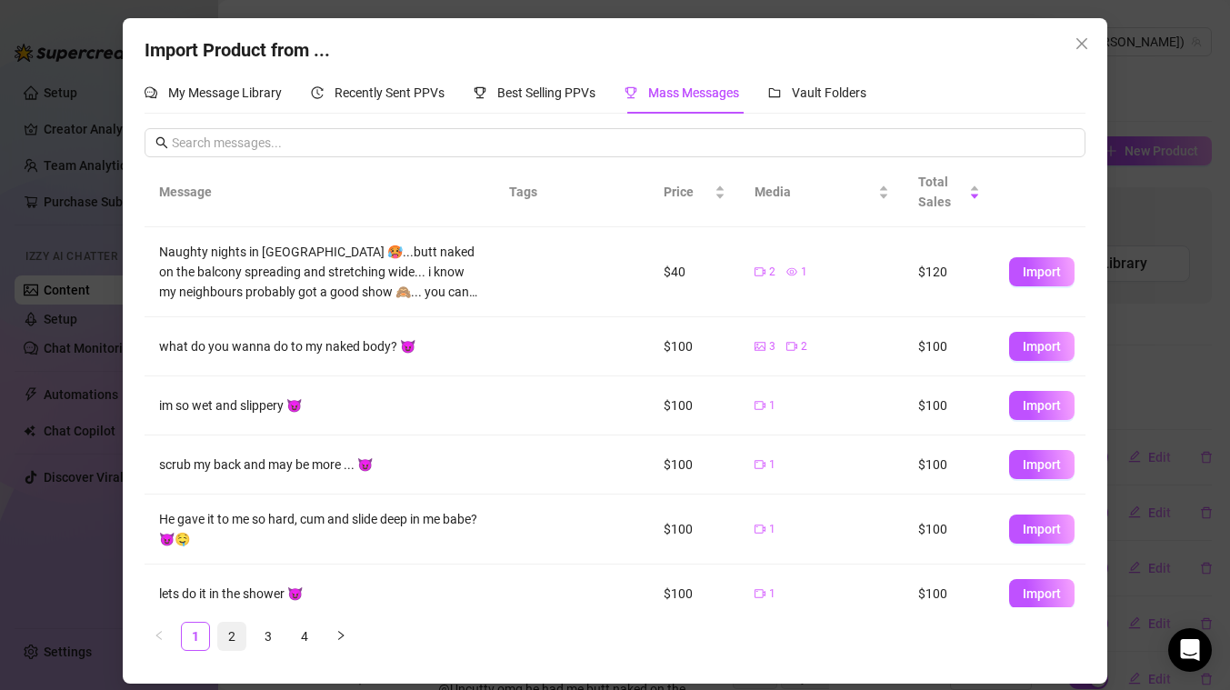
click at [224, 634] on link "2" at bounding box center [231, 636] width 27 height 27
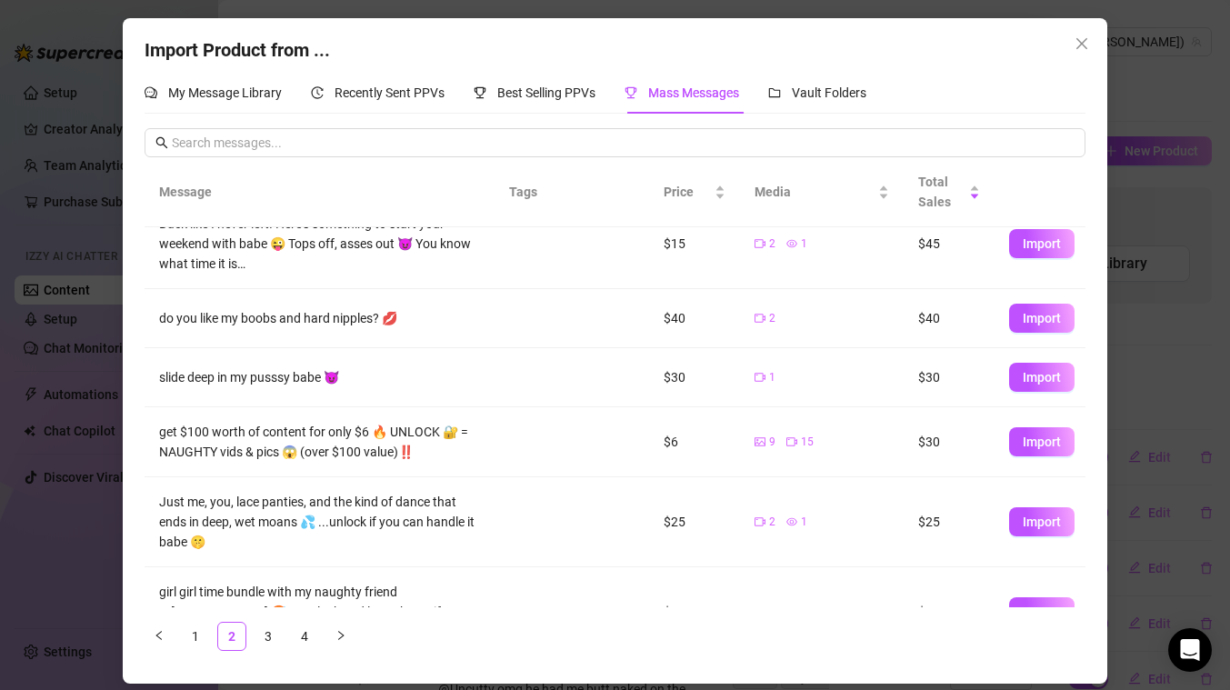
scroll to position [359, 0]
click at [1036, 519] on span "Import" at bounding box center [1041, 520] width 38 height 15
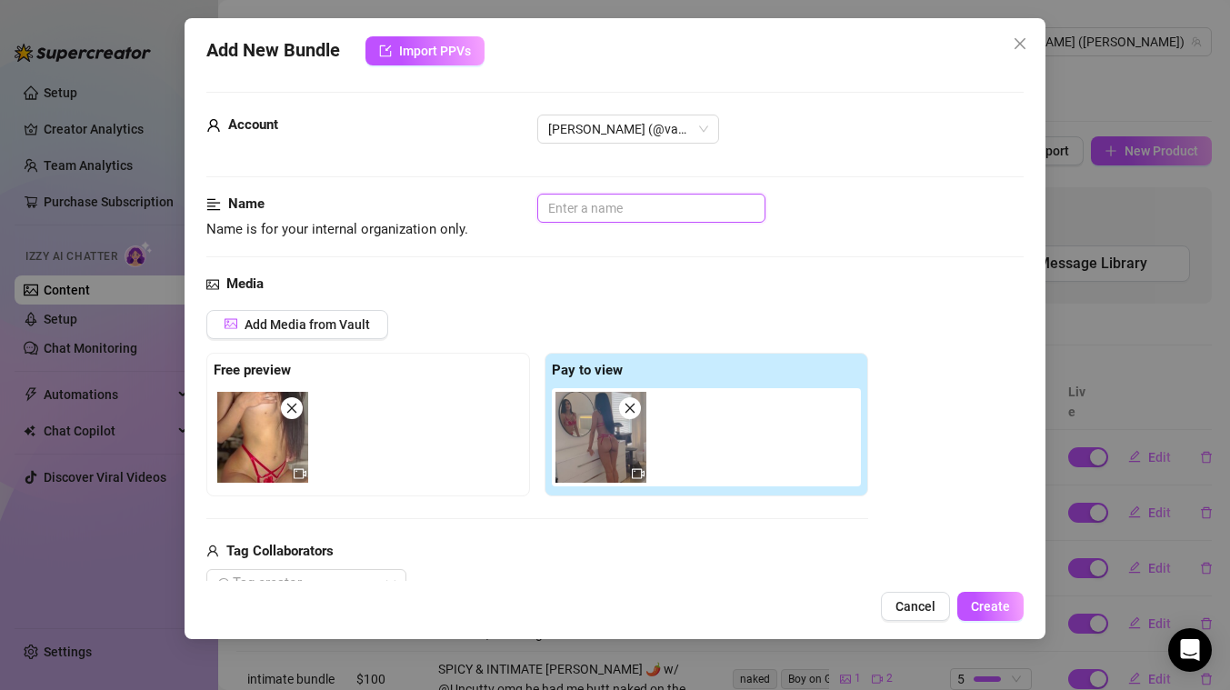
click at [623, 204] on input "text" at bounding box center [651, 208] width 228 height 29
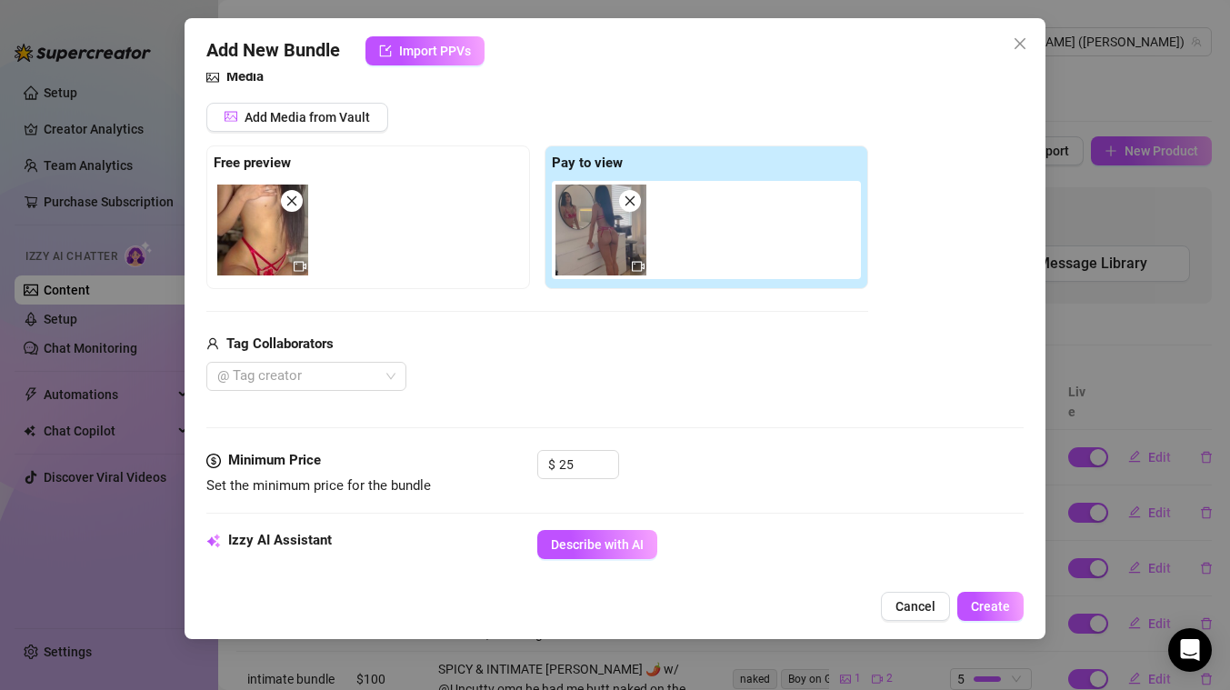
scroll to position [308, 0]
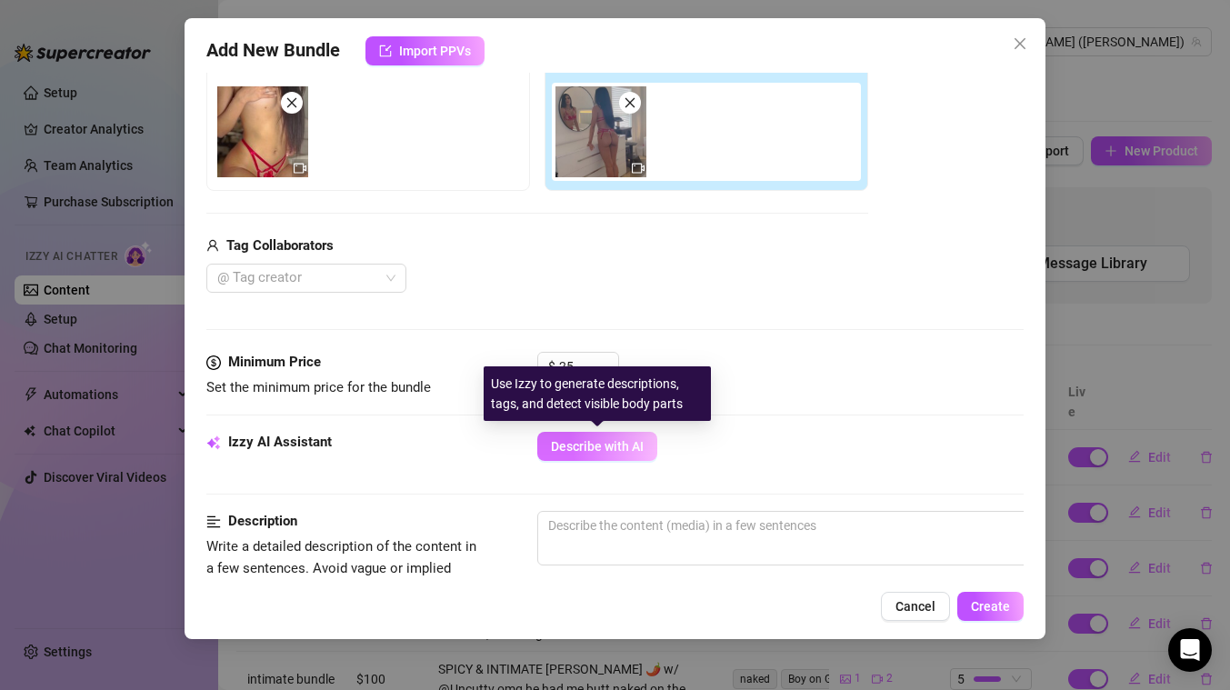
click at [606, 448] on span "Describe with AI" at bounding box center [597, 446] width 93 height 15
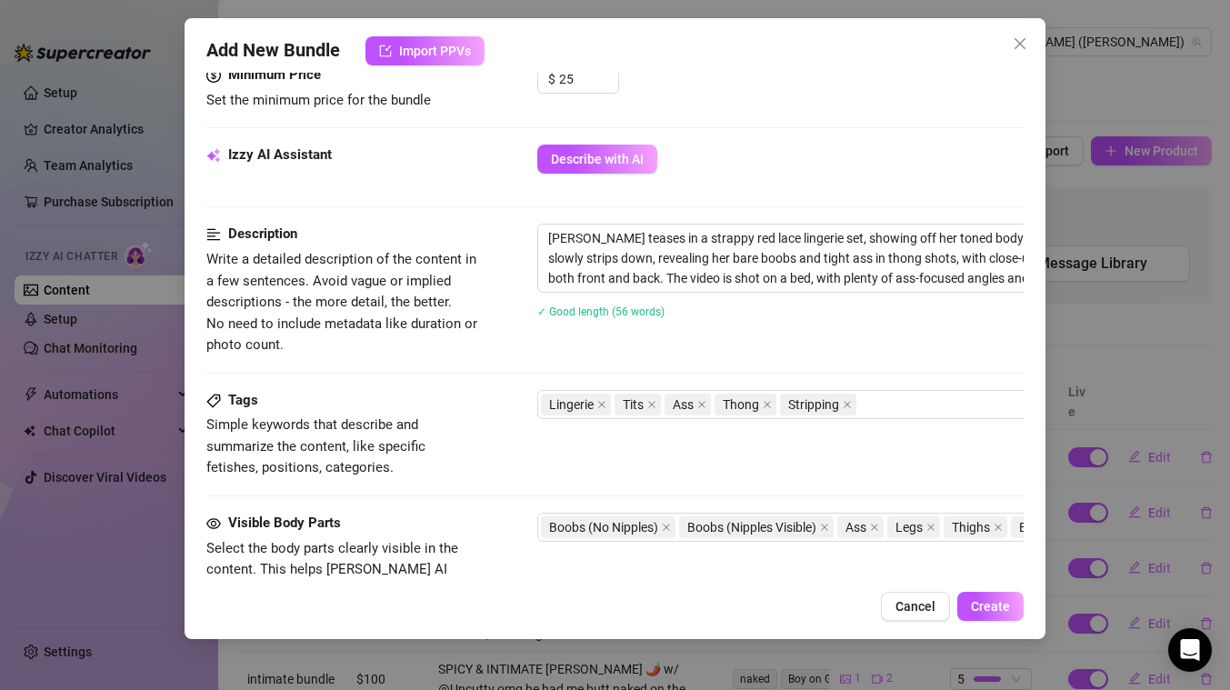
scroll to position [1019, 0]
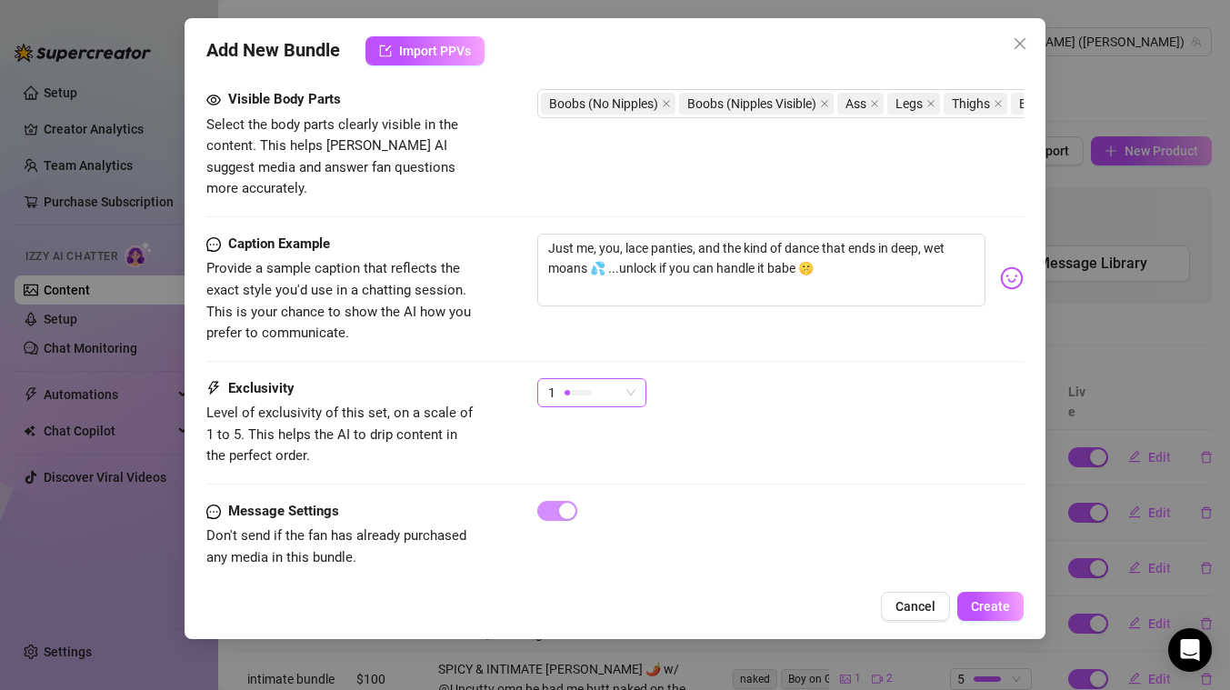
click at [623, 379] on span "1" at bounding box center [591, 392] width 87 height 27
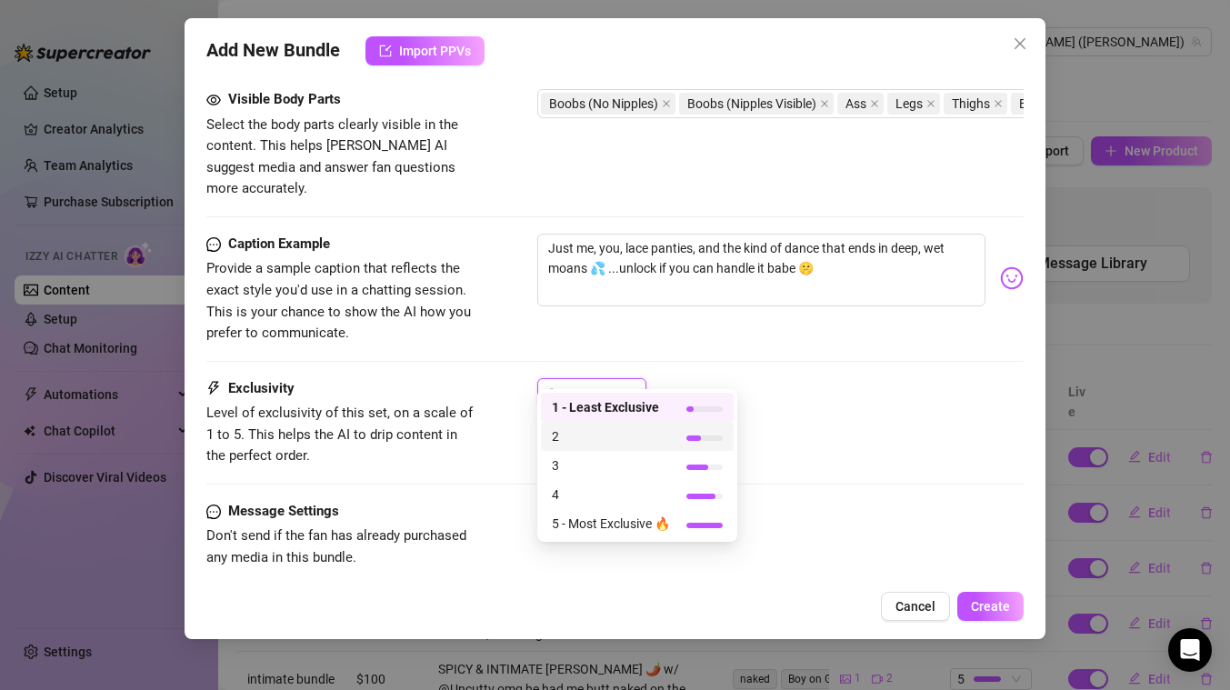
click at [572, 440] on span "2" at bounding box center [611, 436] width 118 height 20
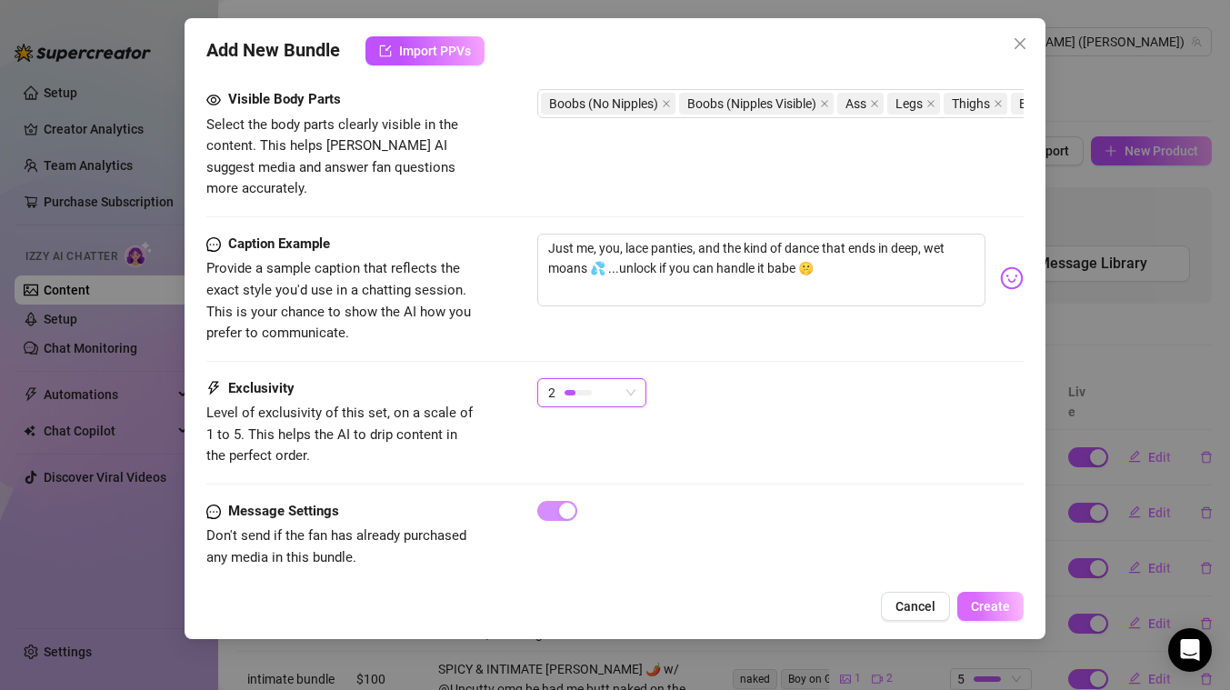
click at [1002, 599] on span "Create" at bounding box center [990, 606] width 39 height 15
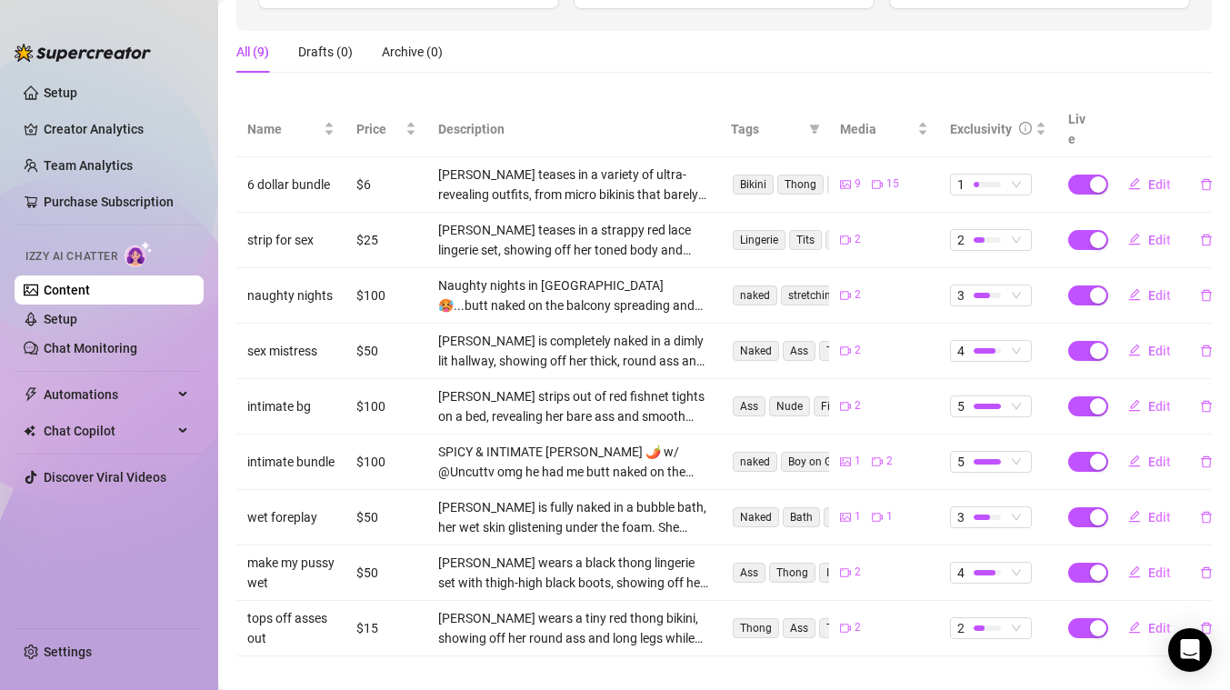
scroll to position [0, 0]
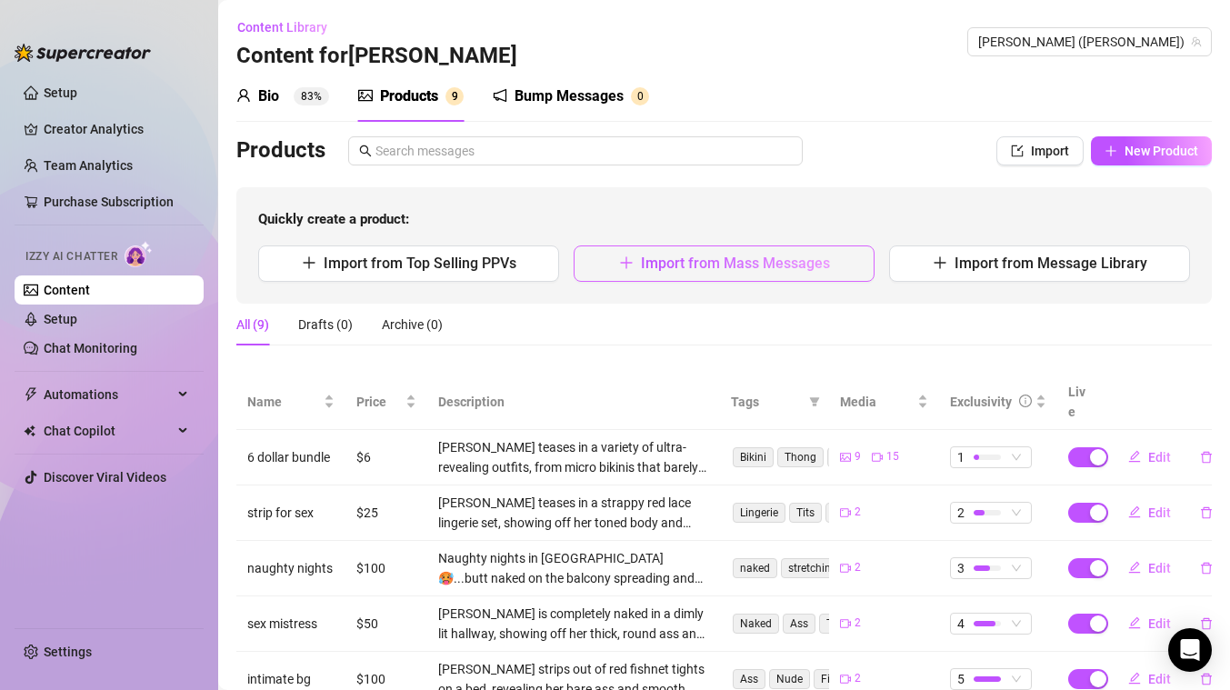
click at [693, 258] on span "Import from Mass Messages" at bounding box center [735, 262] width 189 height 17
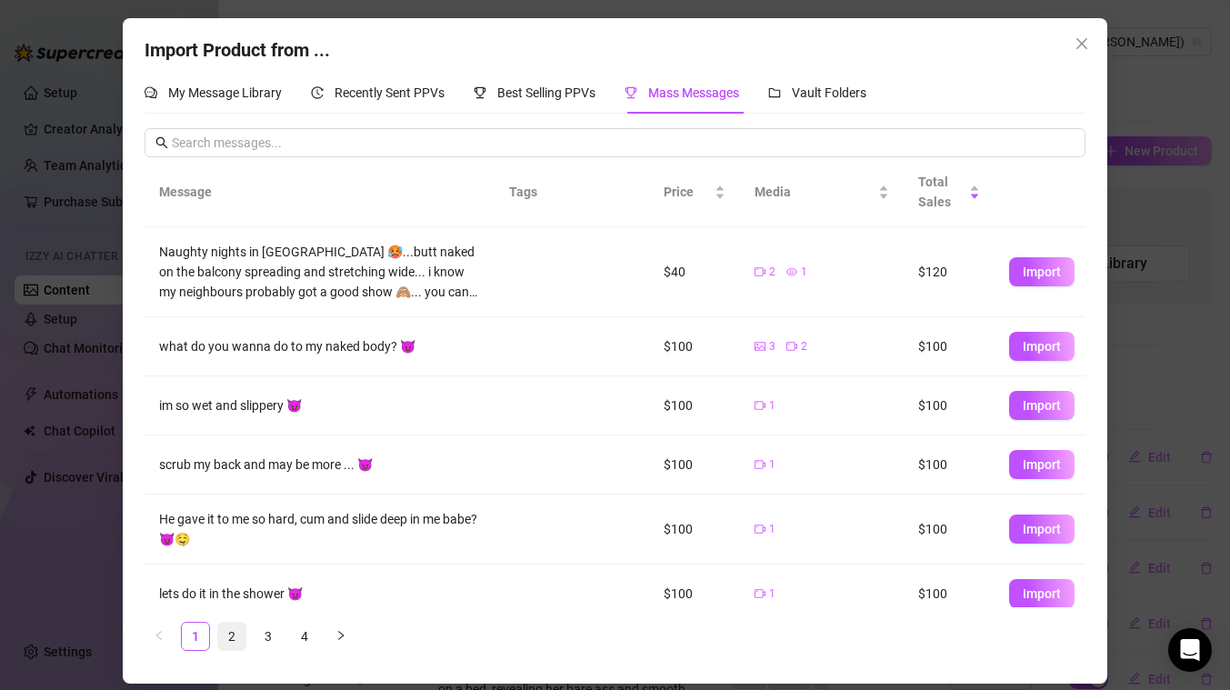
click at [224, 635] on link "2" at bounding box center [231, 636] width 27 height 27
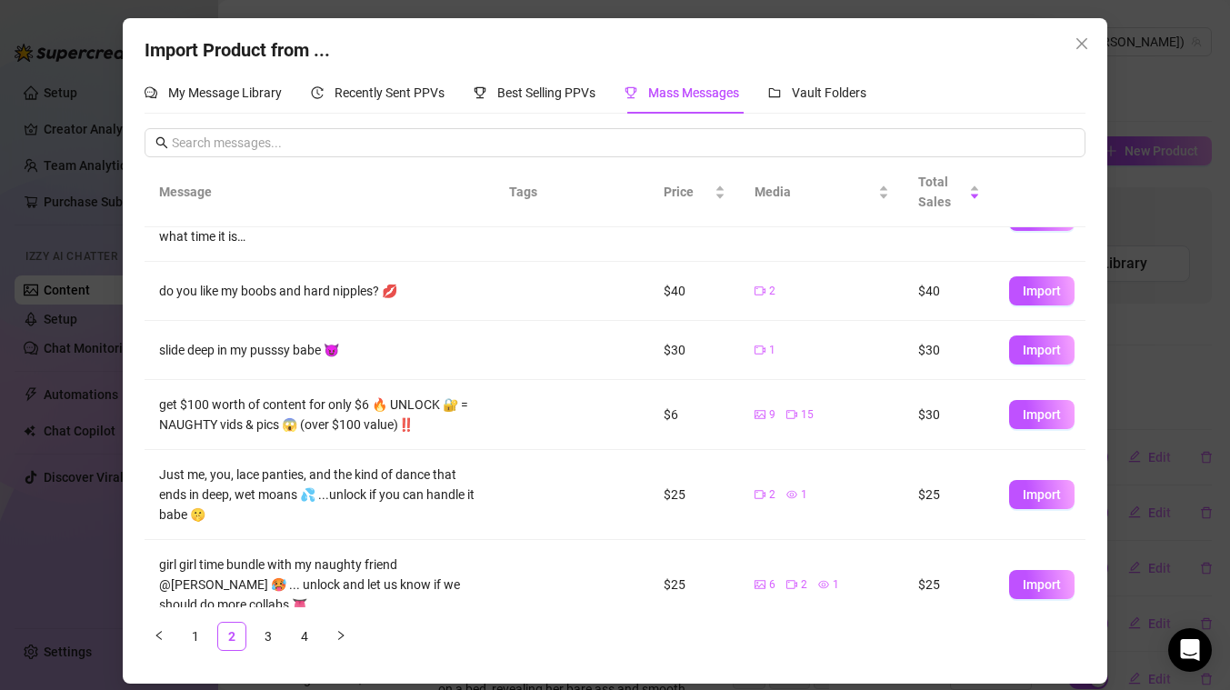
scroll to position [407, 0]
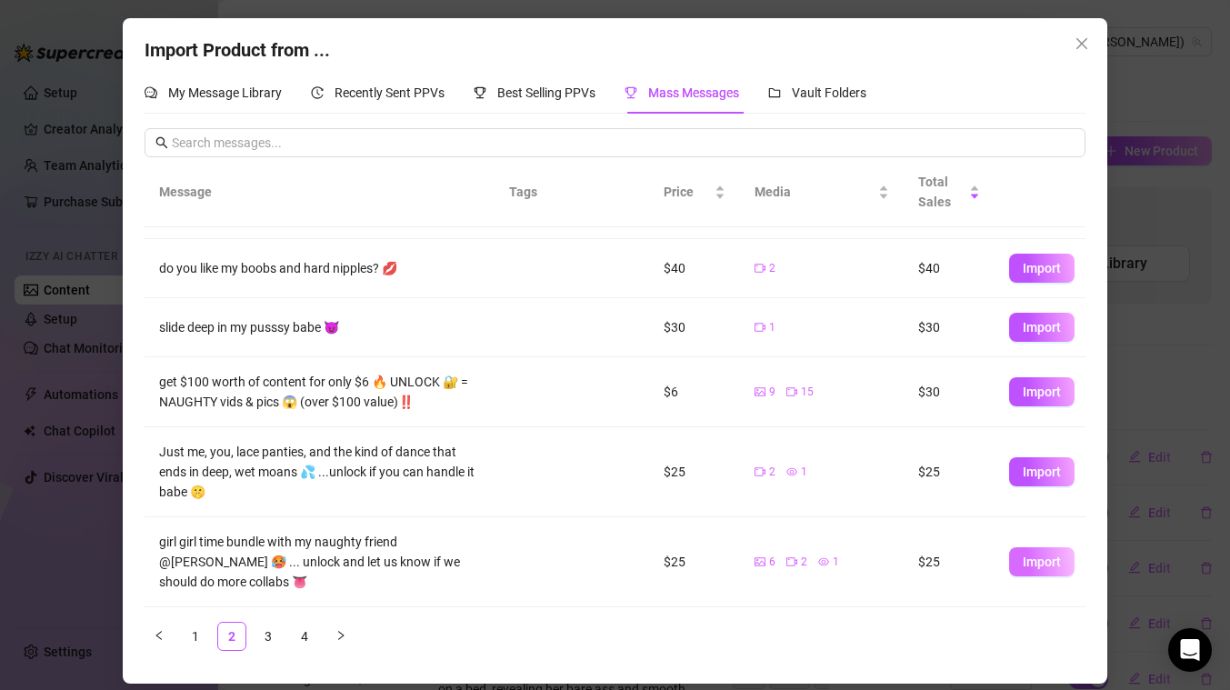
click at [1050, 562] on span "Import" at bounding box center [1041, 561] width 38 height 15
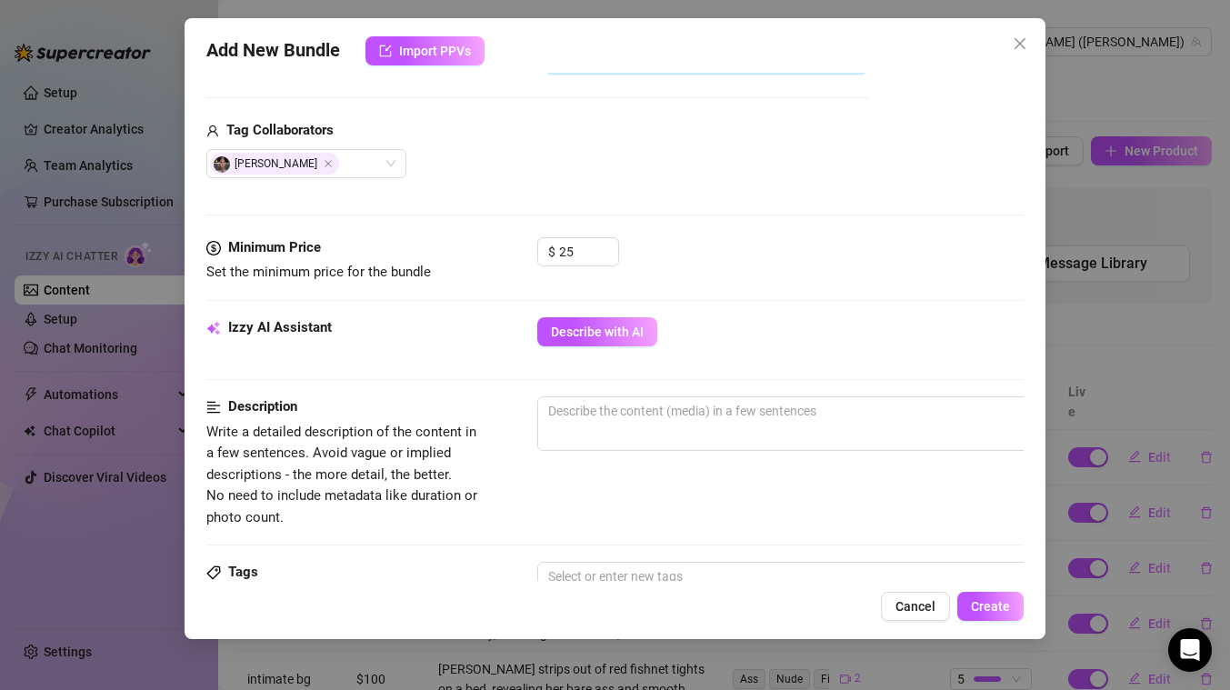
scroll to position [596, 0]
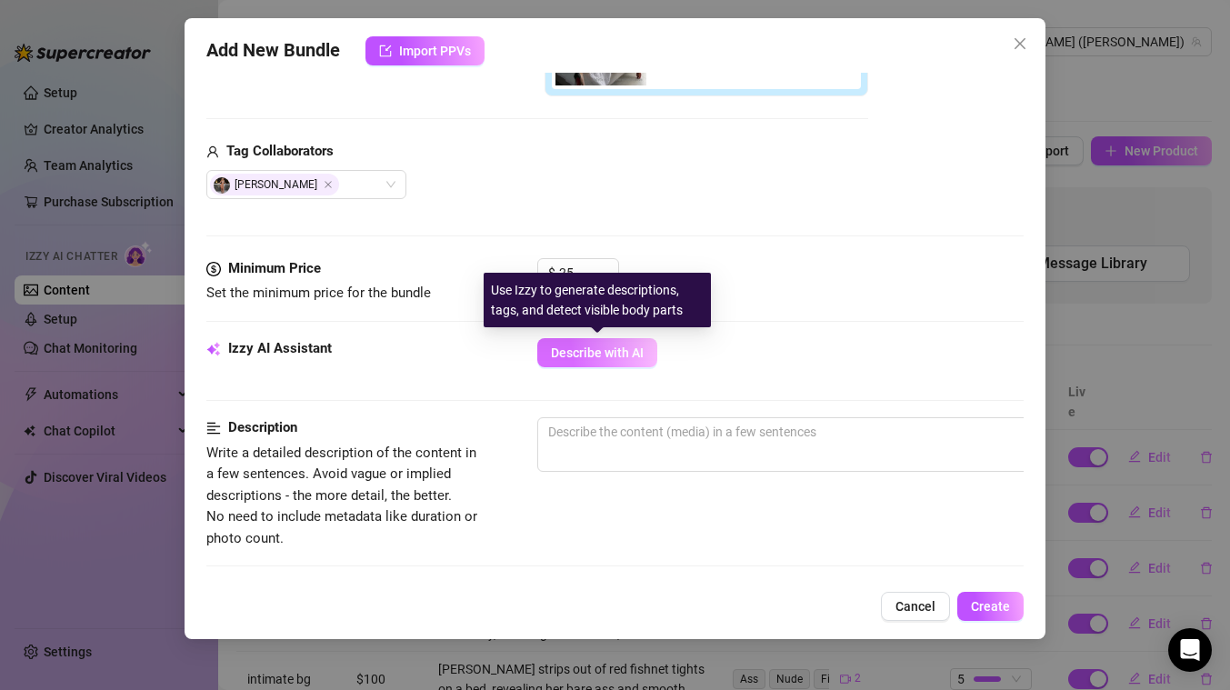
click at [613, 353] on span "Describe with AI" at bounding box center [597, 352] width 93 height 15
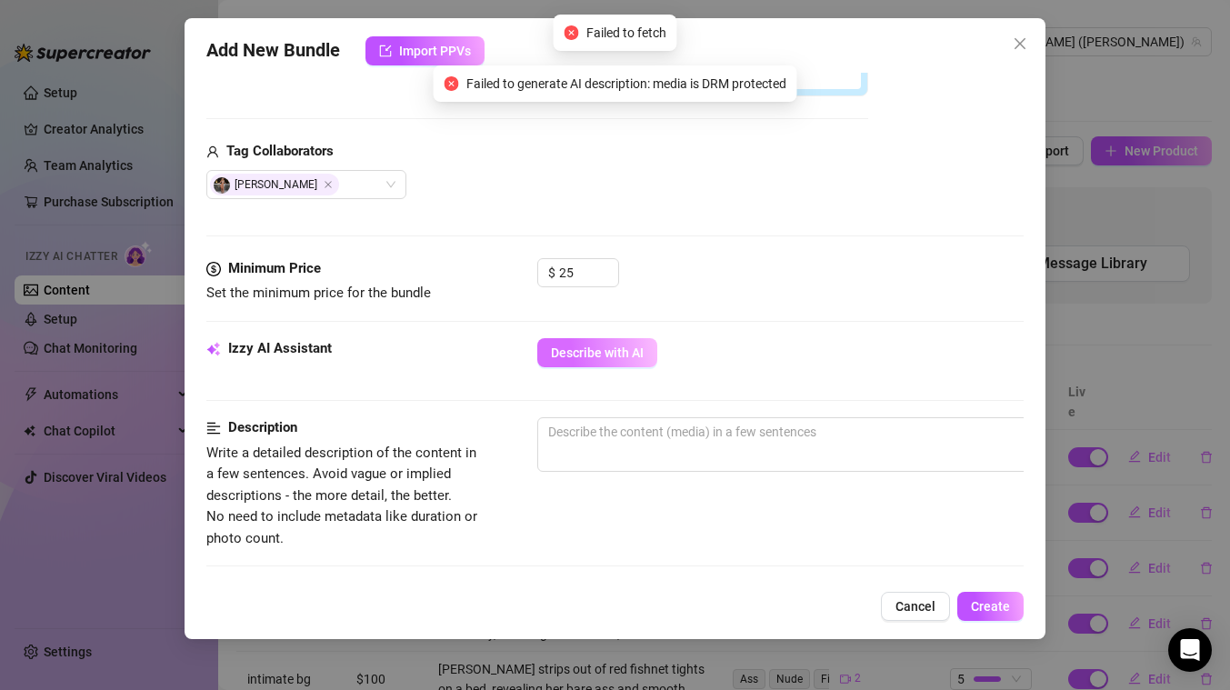
scroll to position [711, 0]
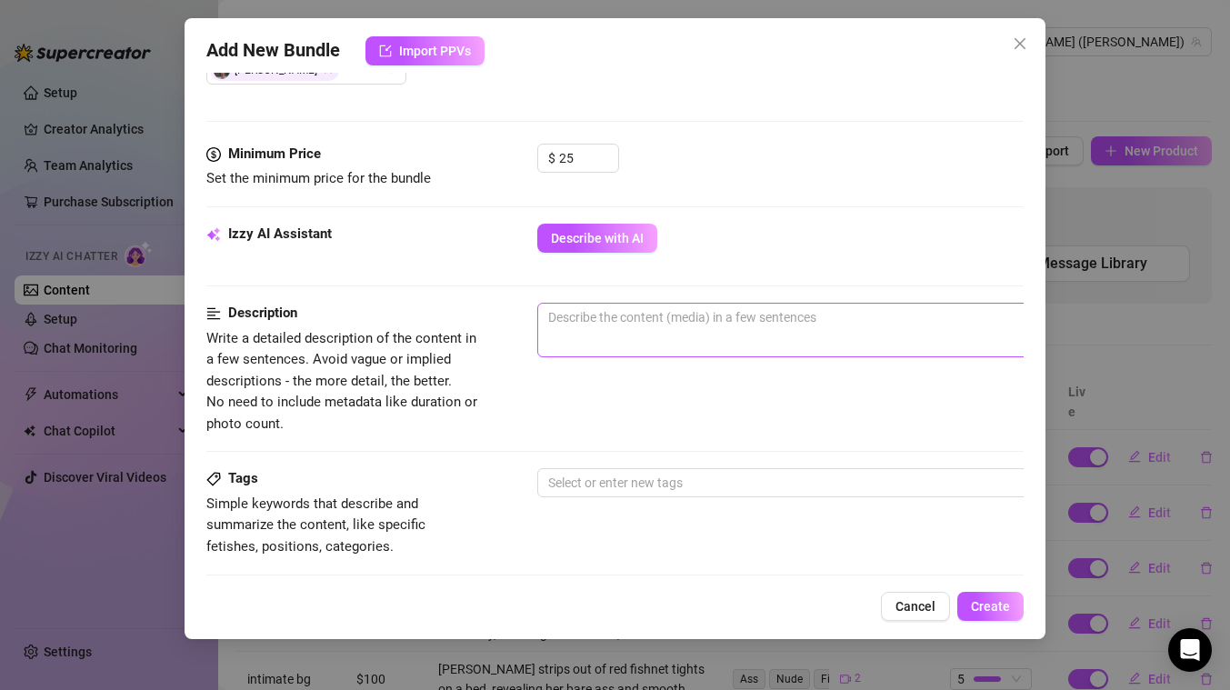
click at [621, 333] on span "0 / 1000" at bounding box center [855, 330] width 636 height 55
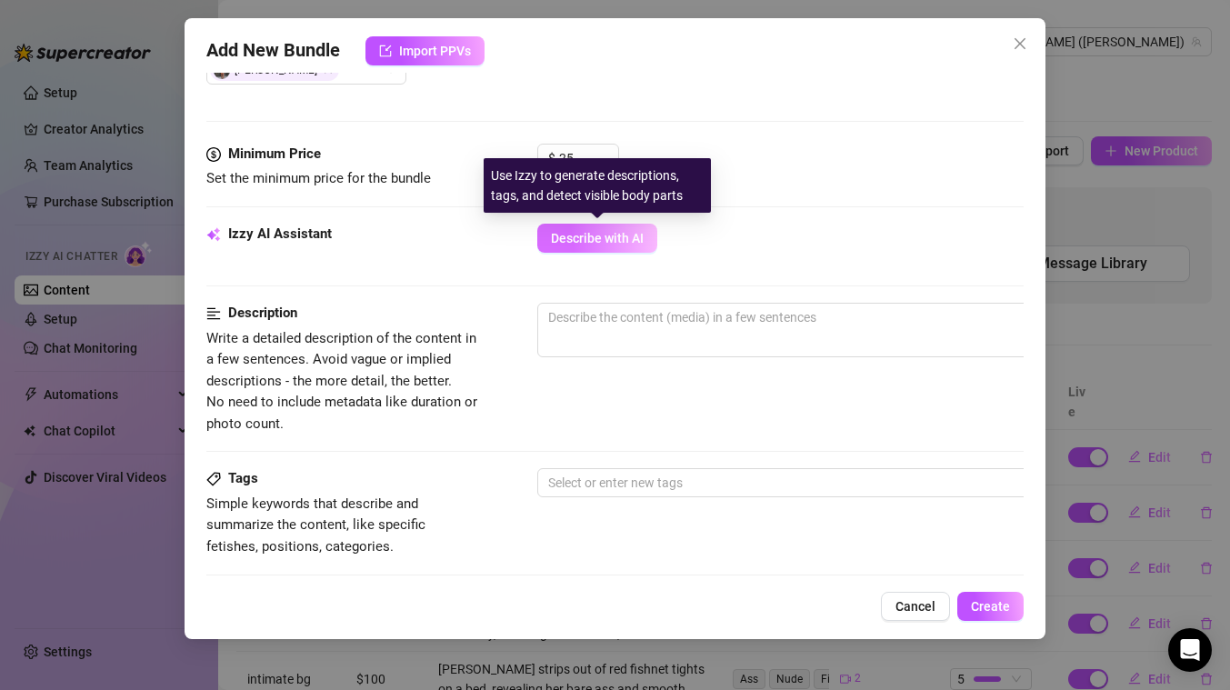
click at [609, 240] on span "Describe with AI" at bounding box center [597, 238] width 93 height 15
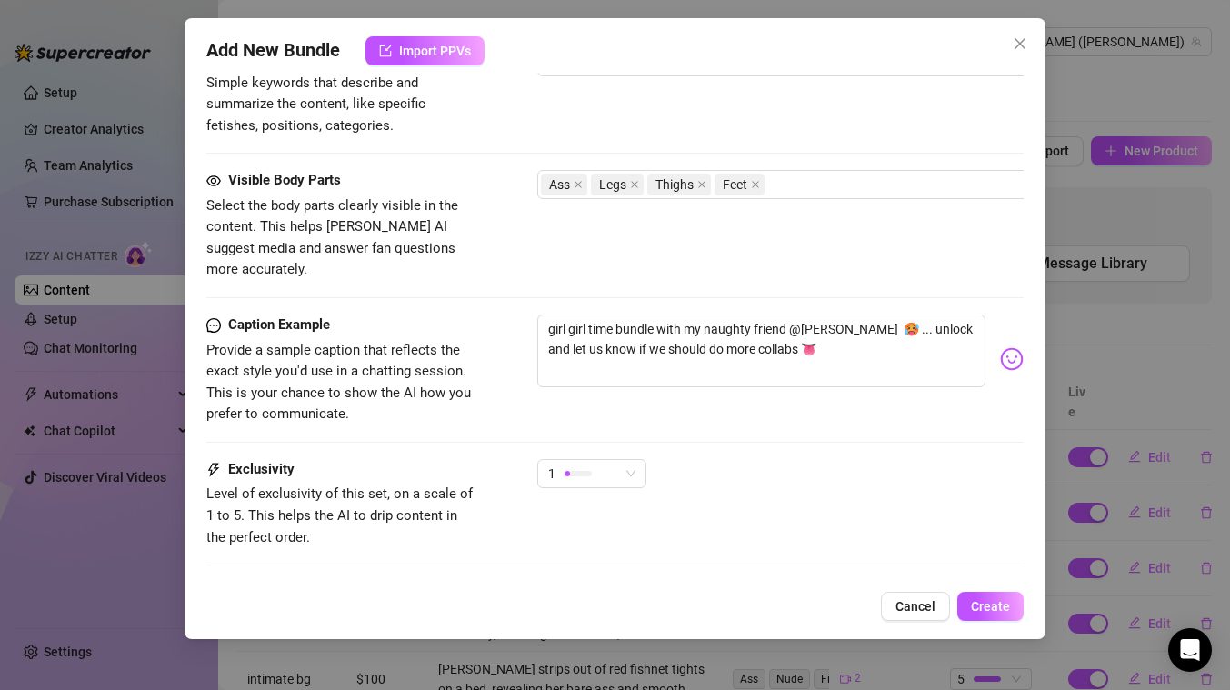
scroll to position [1219, 0]
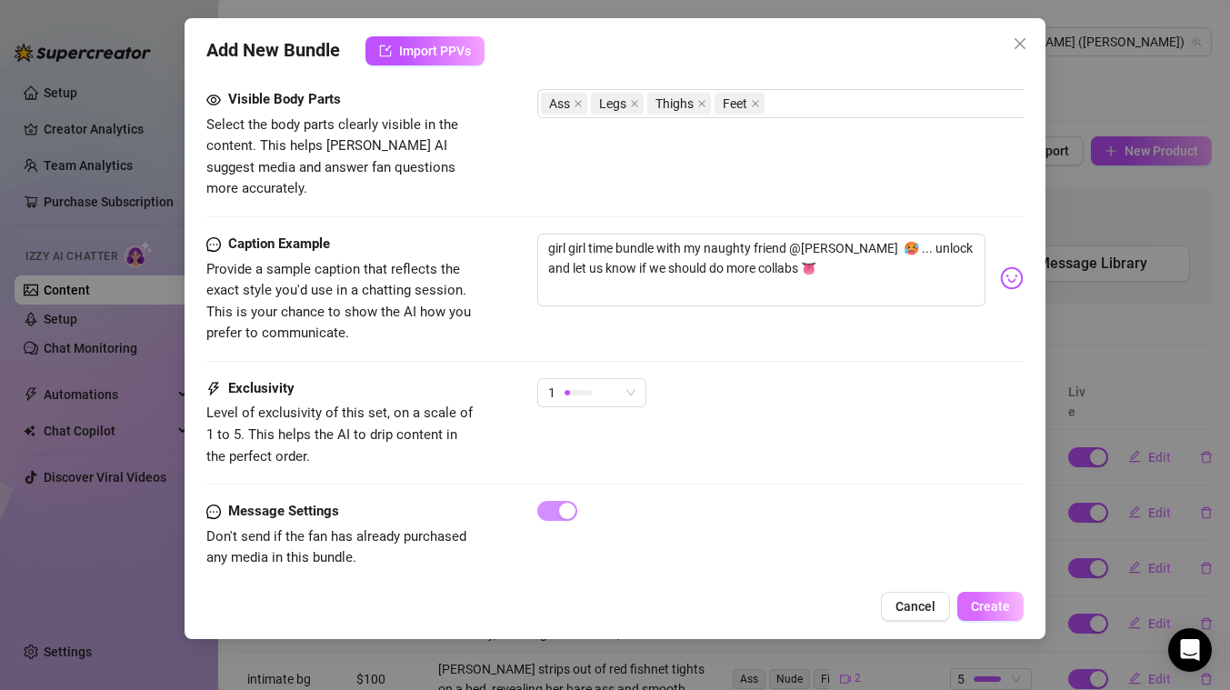
click at [1006, 609] on span "Create" at bounding box center [990, 606] width 39 height 15
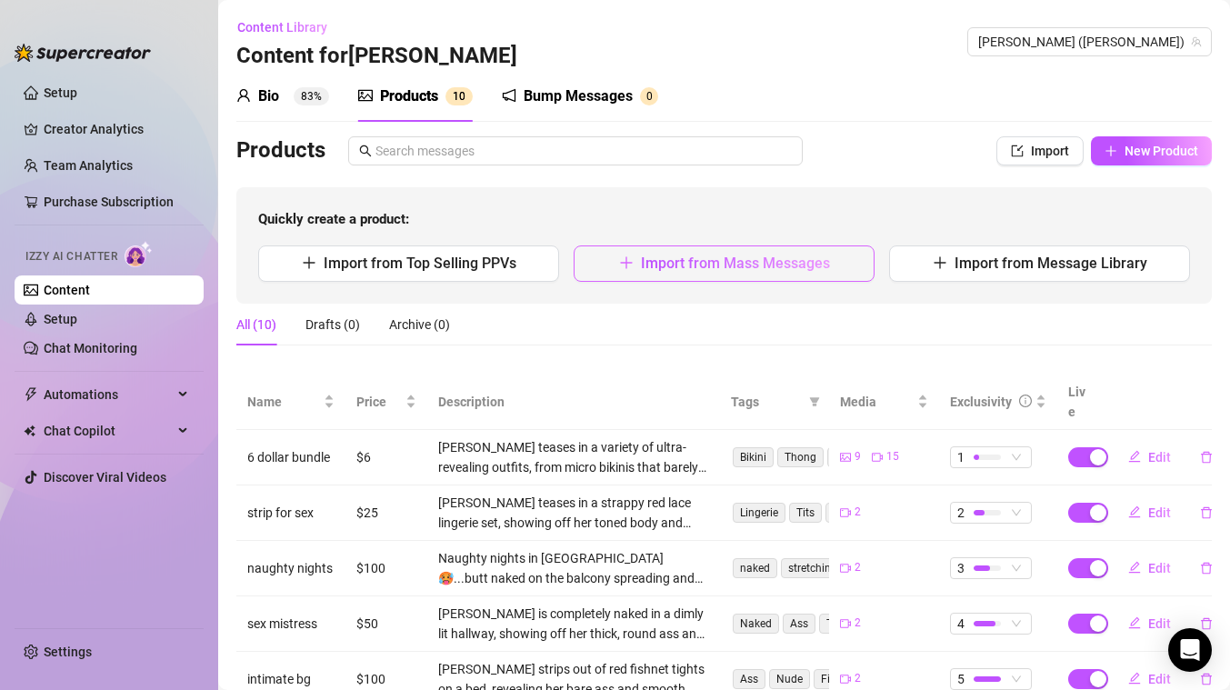
click at [762, 264] on span "Import from Mass Messages" at bounding box center [735, 262] width 189 height 17
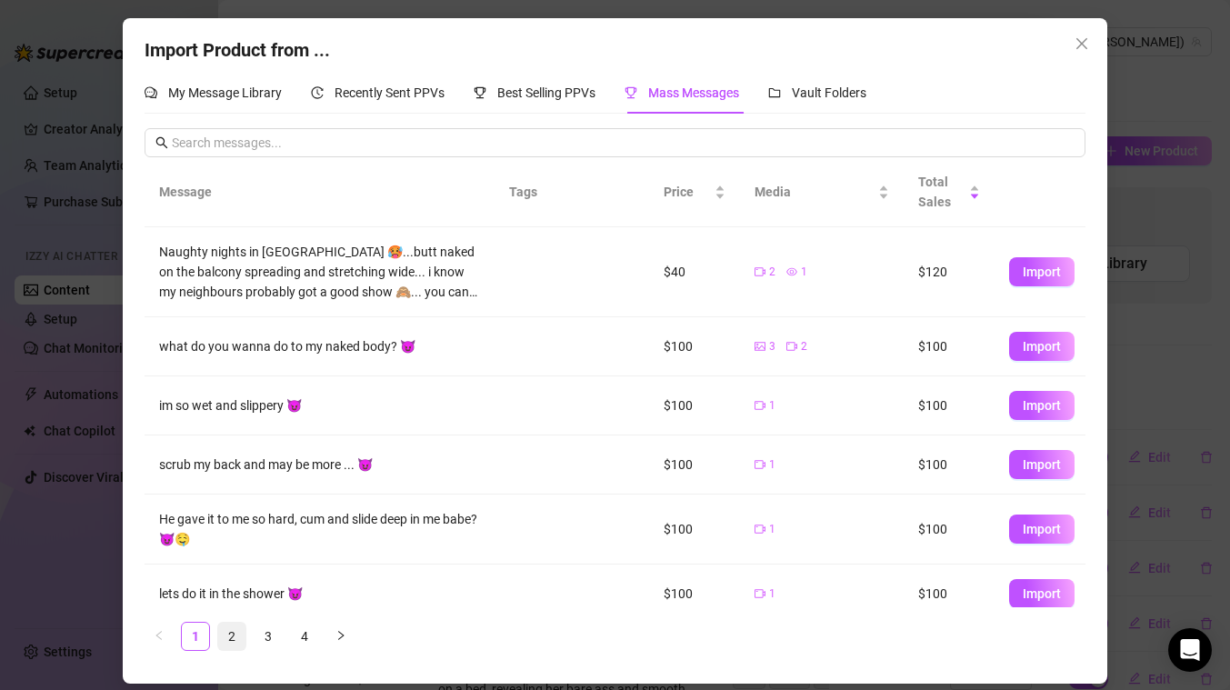
click at [227, 636] on link "2" at bounding box center [231, 636] width 27 height 27
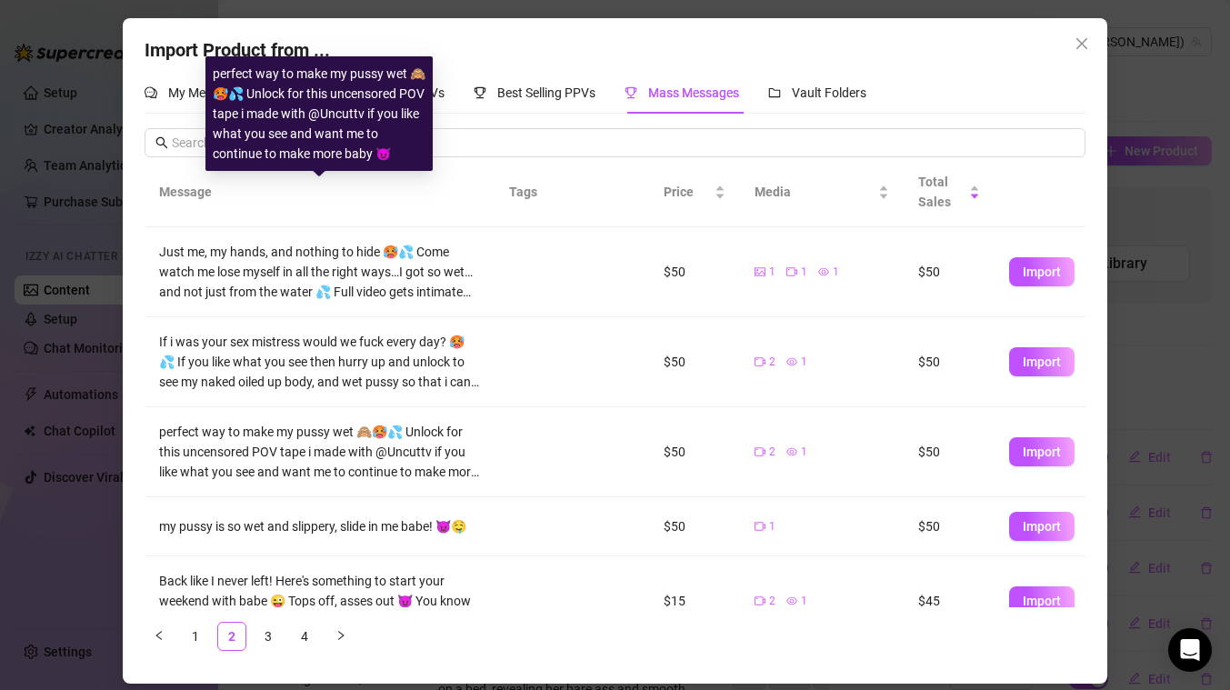
scroll to position [407, 0]
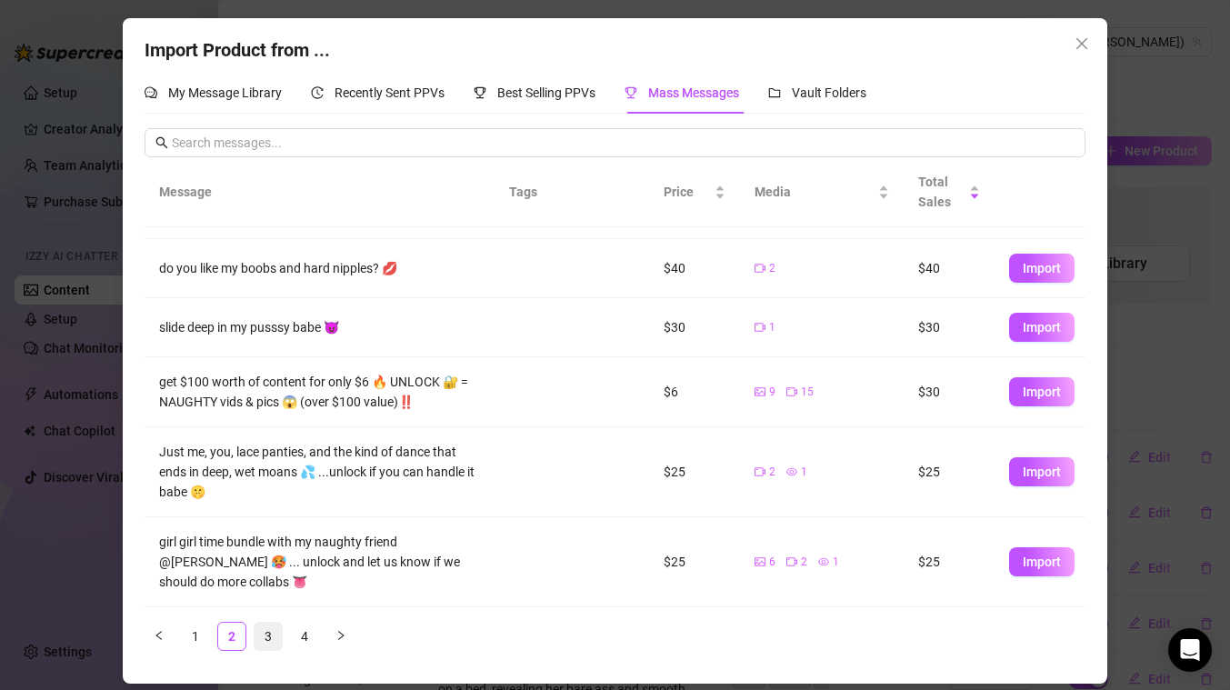
click at [271, 628] on link "3" at bounding box center [267, 636] width 27 height 27
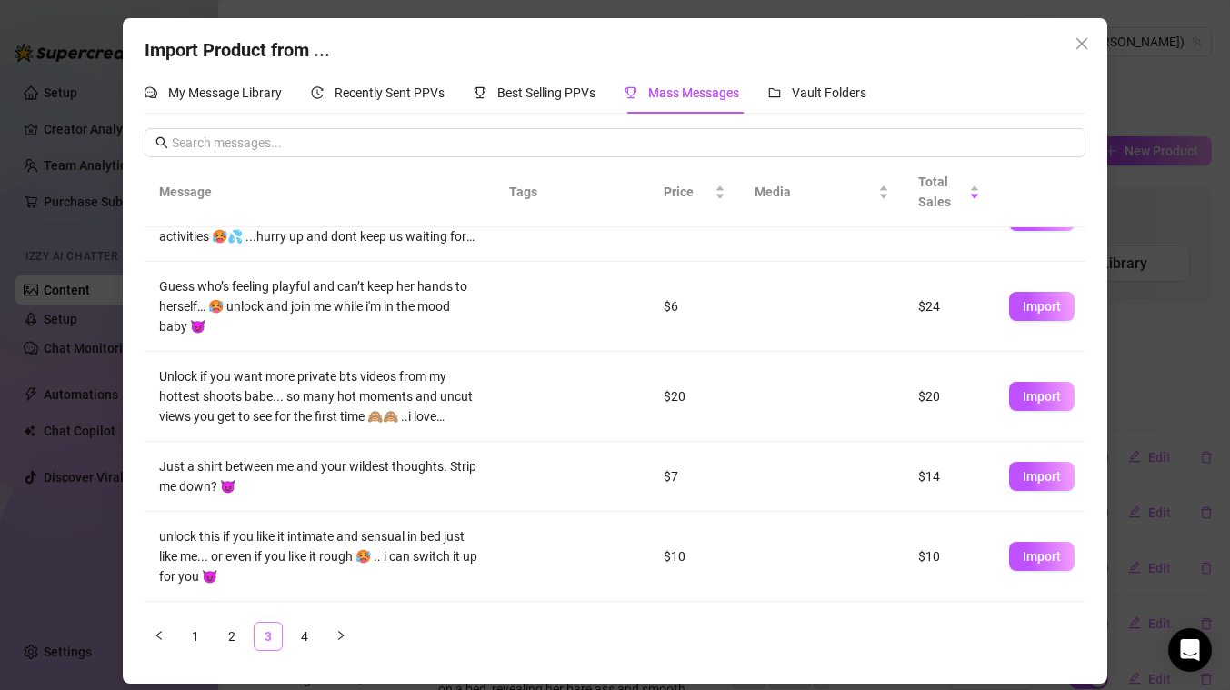
scroll to position [0, 0]
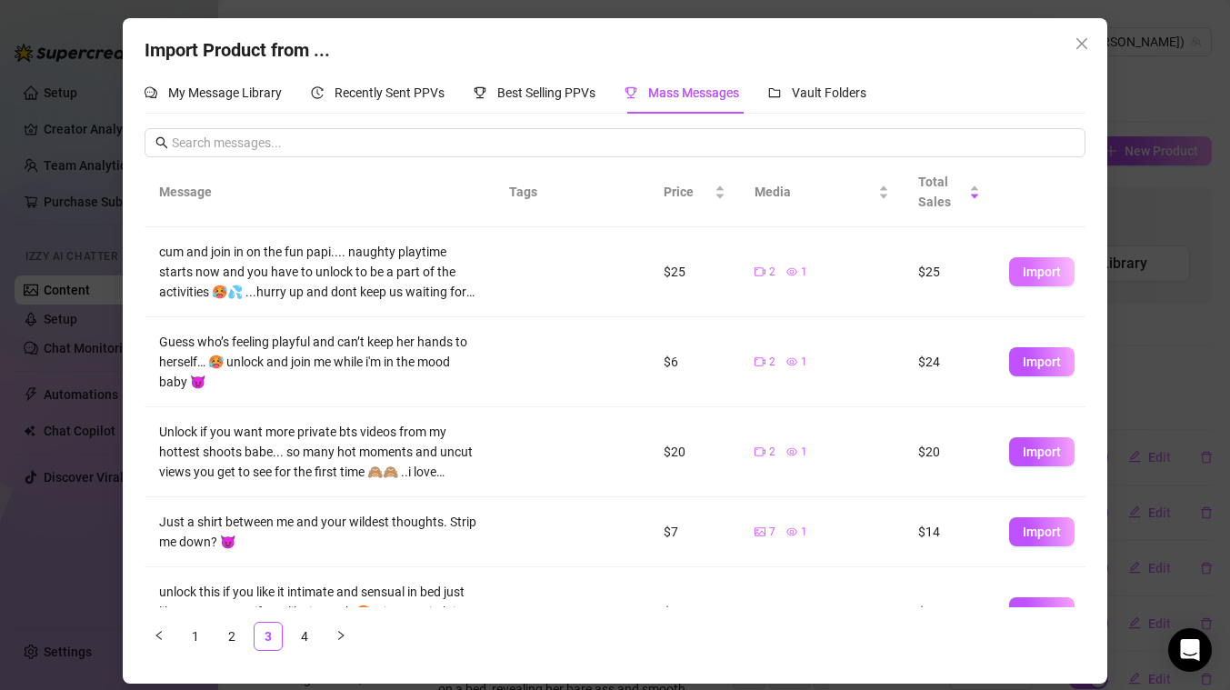
click at [1051, 268] on span "Import" at bounding box center [1041, 271] width 38 height 15
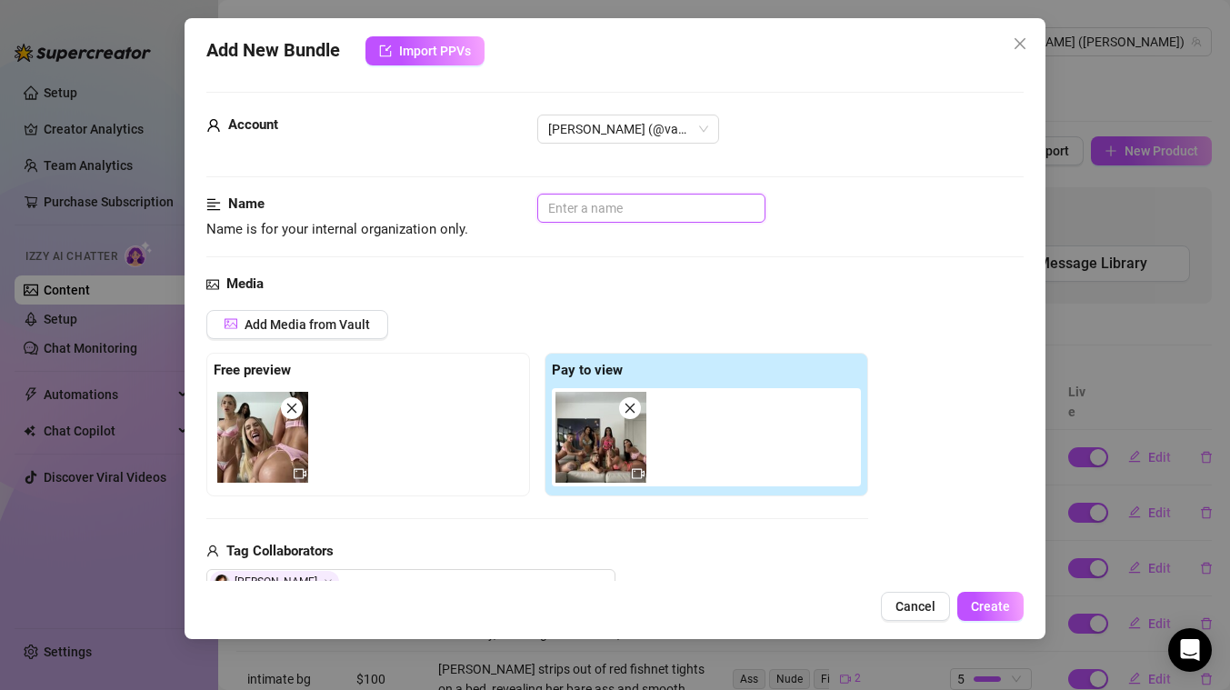
click at [585, 204] on input "text" at bounding box center [651, 208] width 228 height 29
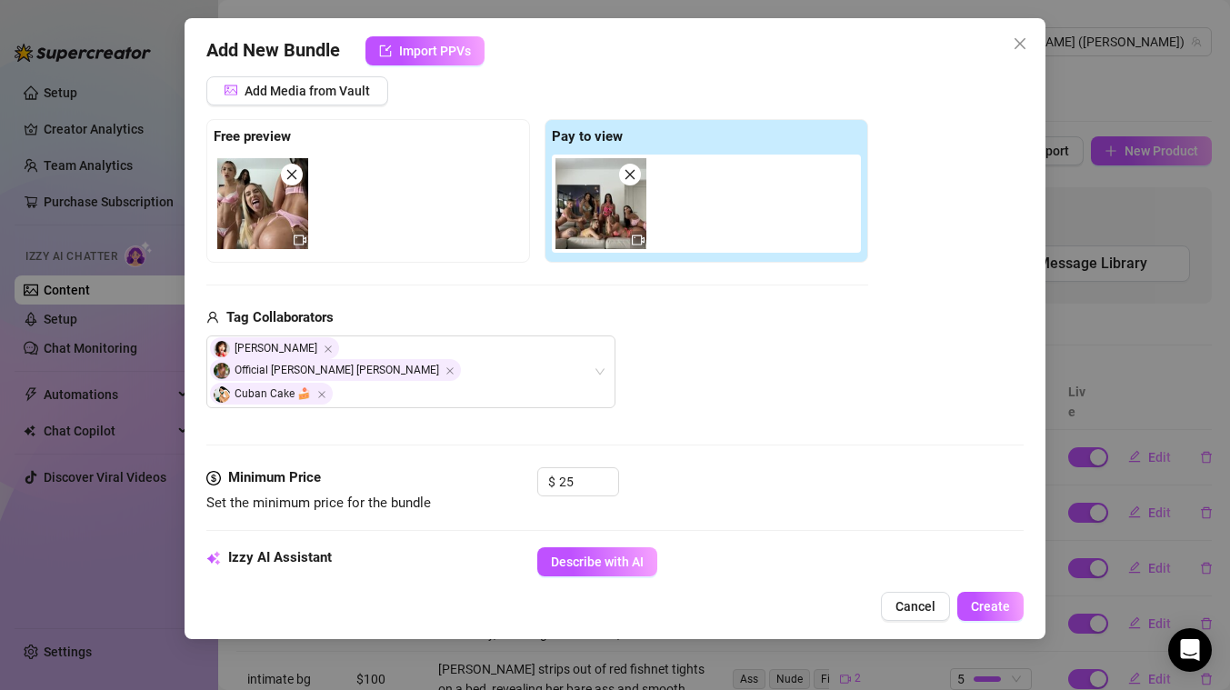
scroll to position [313, 0]
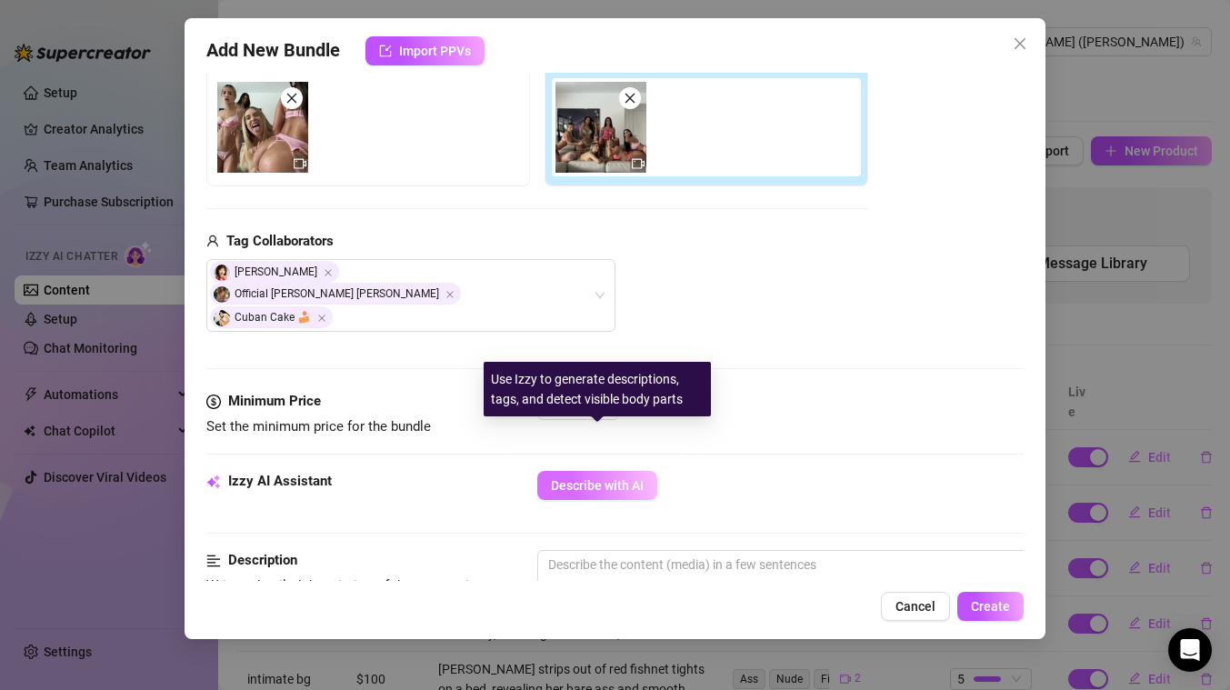
click at [603, 478] on span "Describe with AI" at bounding box center [597, 485] width 93 height 15
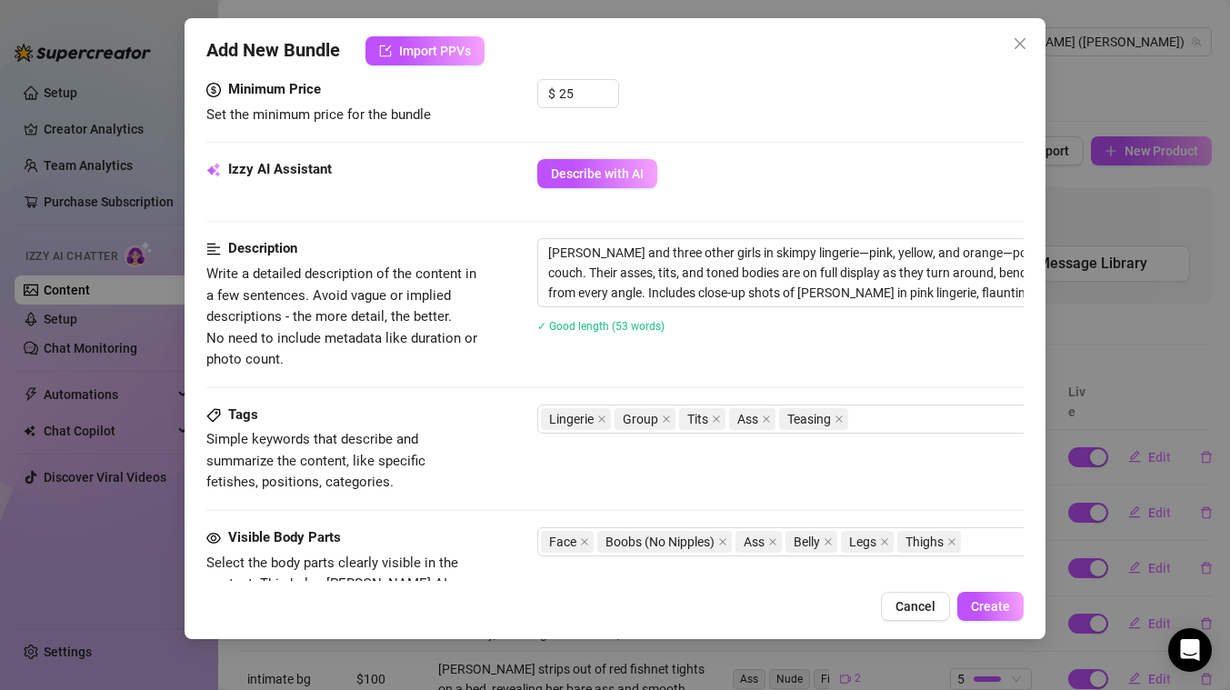
scroll to position [873, 0]
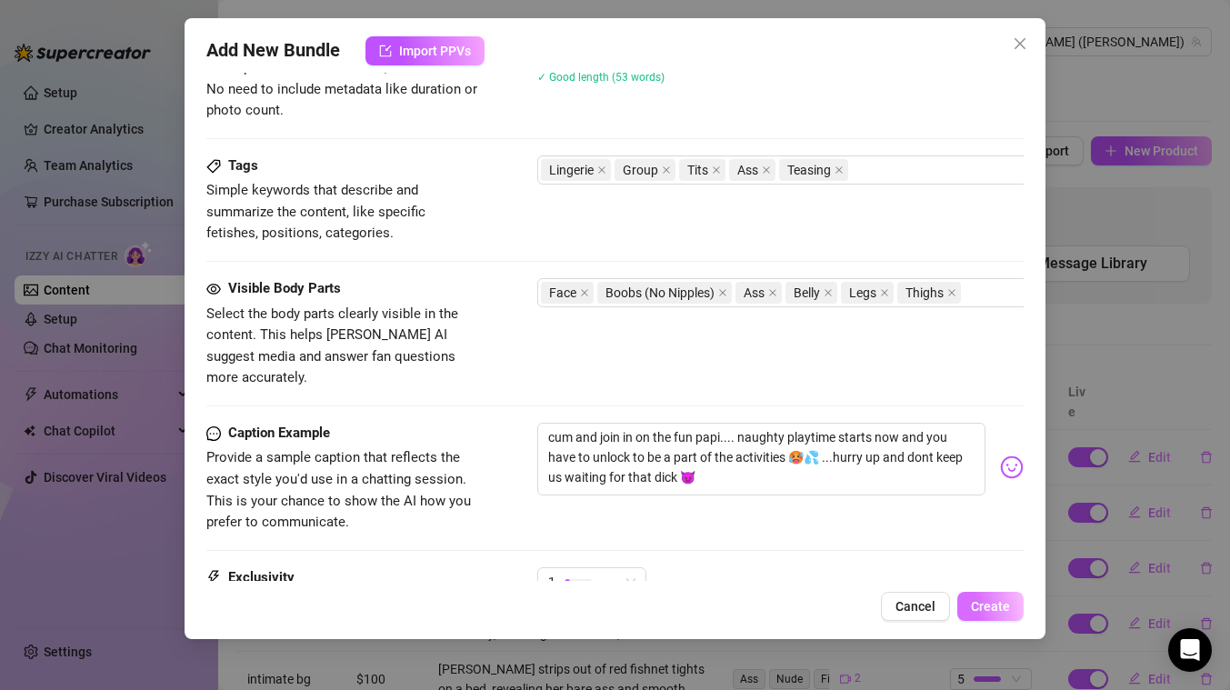
click at [998, 610] on span "Create" at bounding box center [990, 606] width 39 height 15
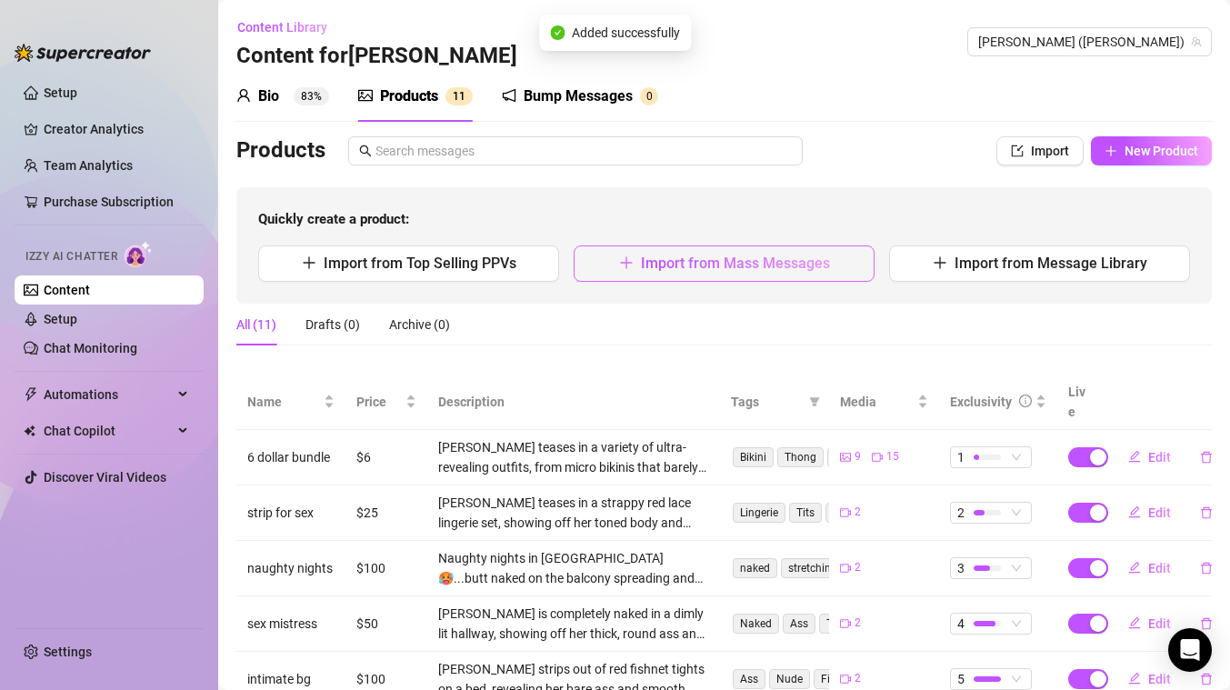
click at [706, 270] on span "Import from Mass Messages" at bounding box center [735, 262] width 189 height 17
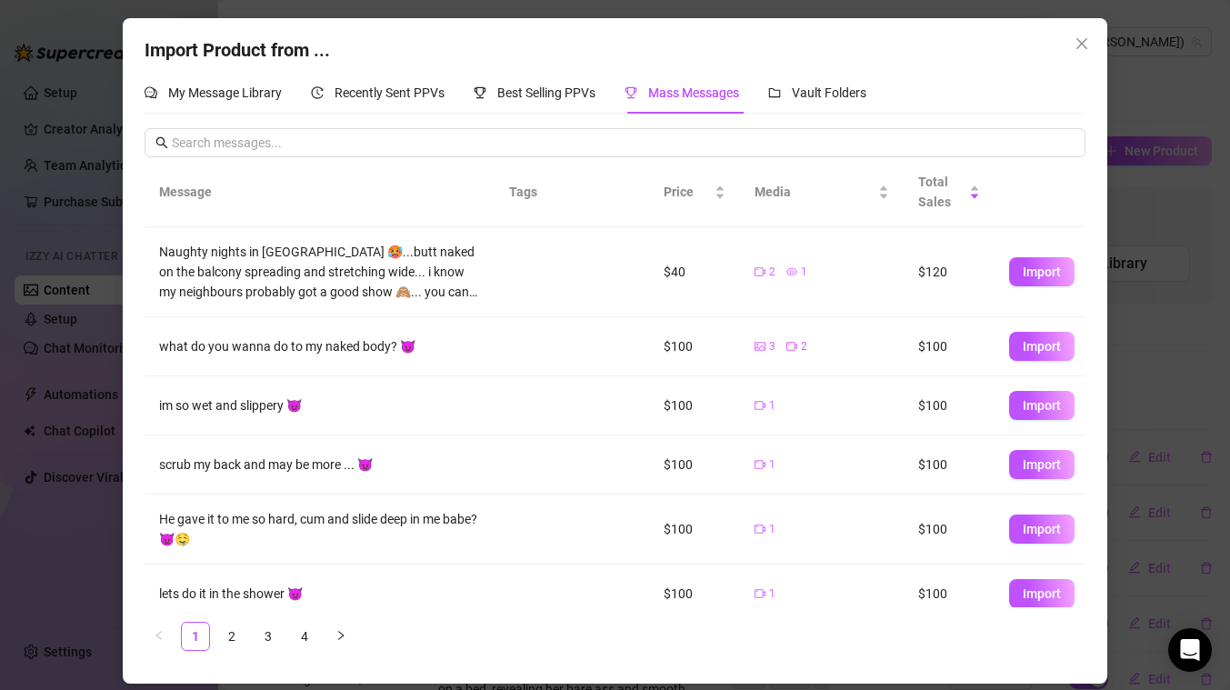
scroll to position [46, 0]
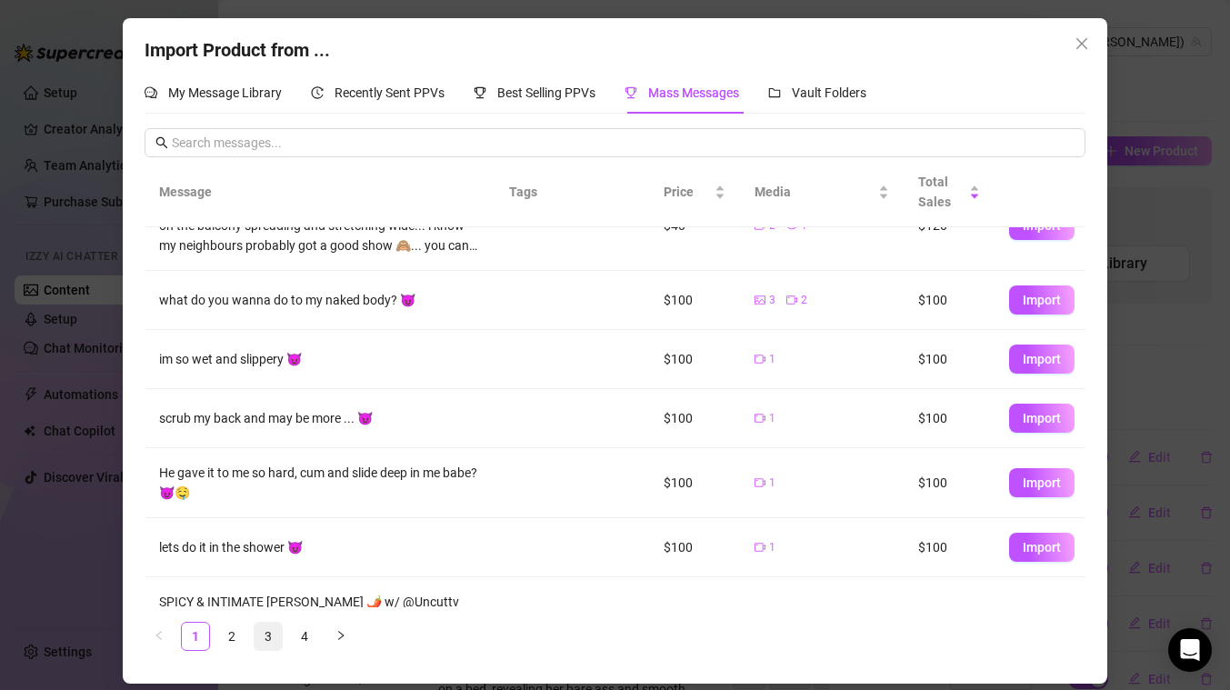
click at [264, 640] on link "3" at bounding box center [267, 636] width 27 height 27
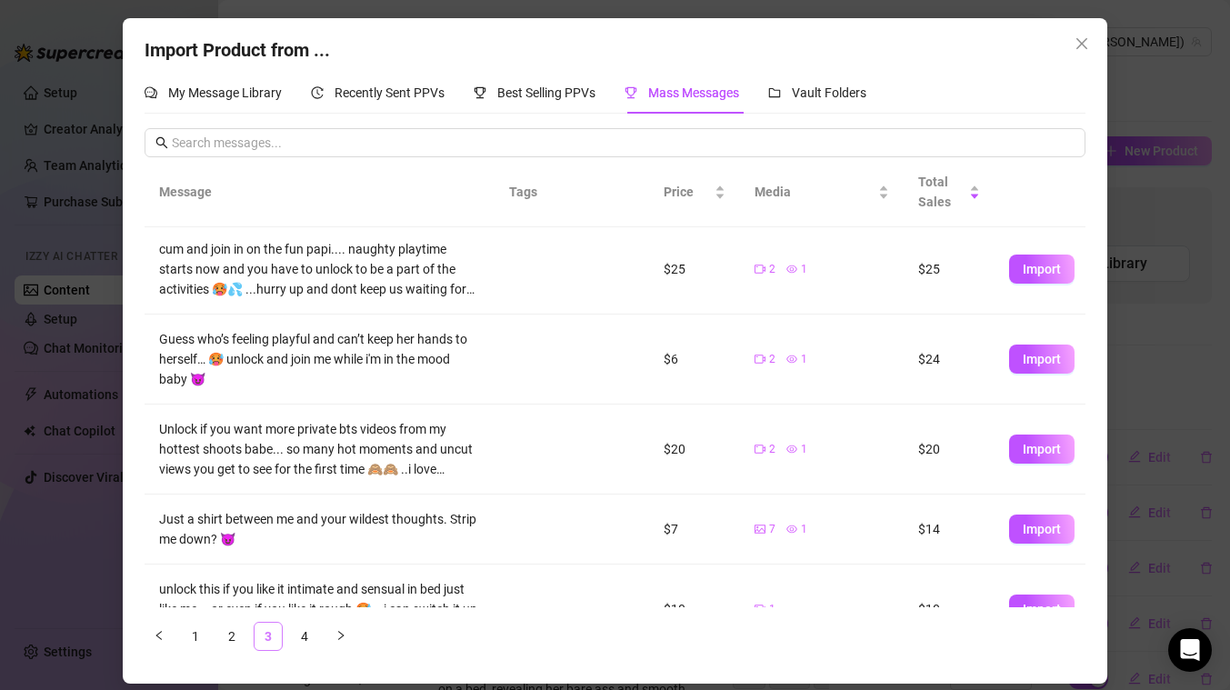
scroll to position [0, 0]
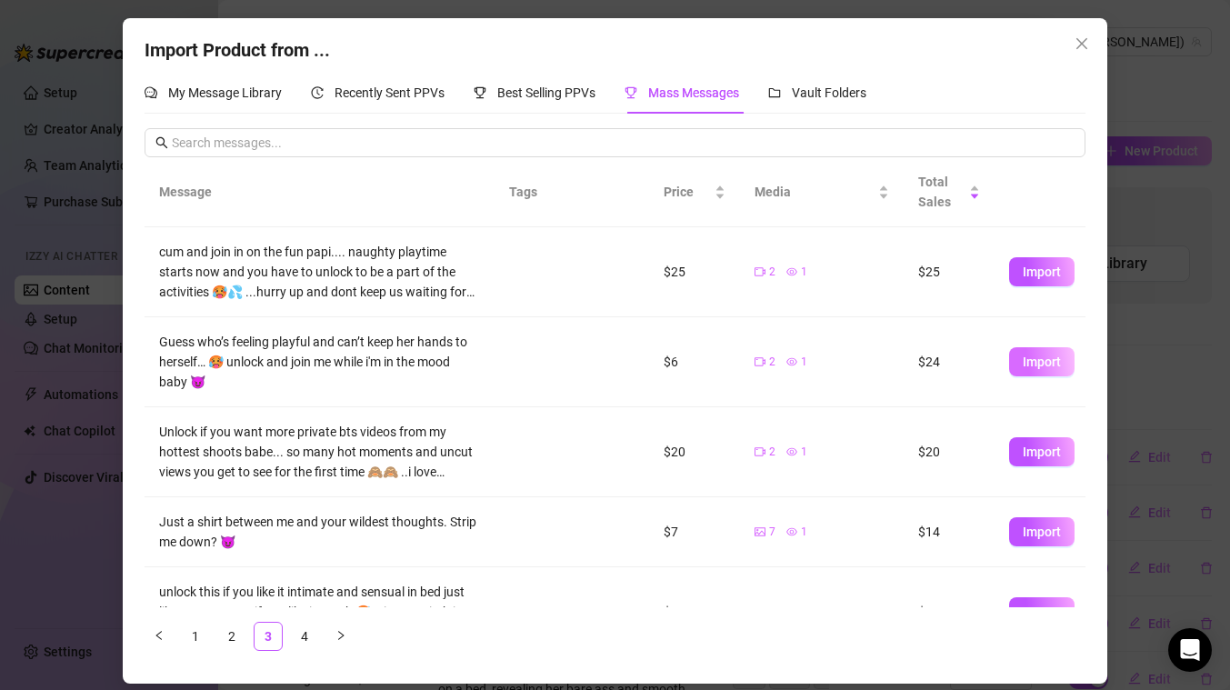
click at [1033, 369] on button "Import" at bounding box center [1041, 361] width 65 height 29
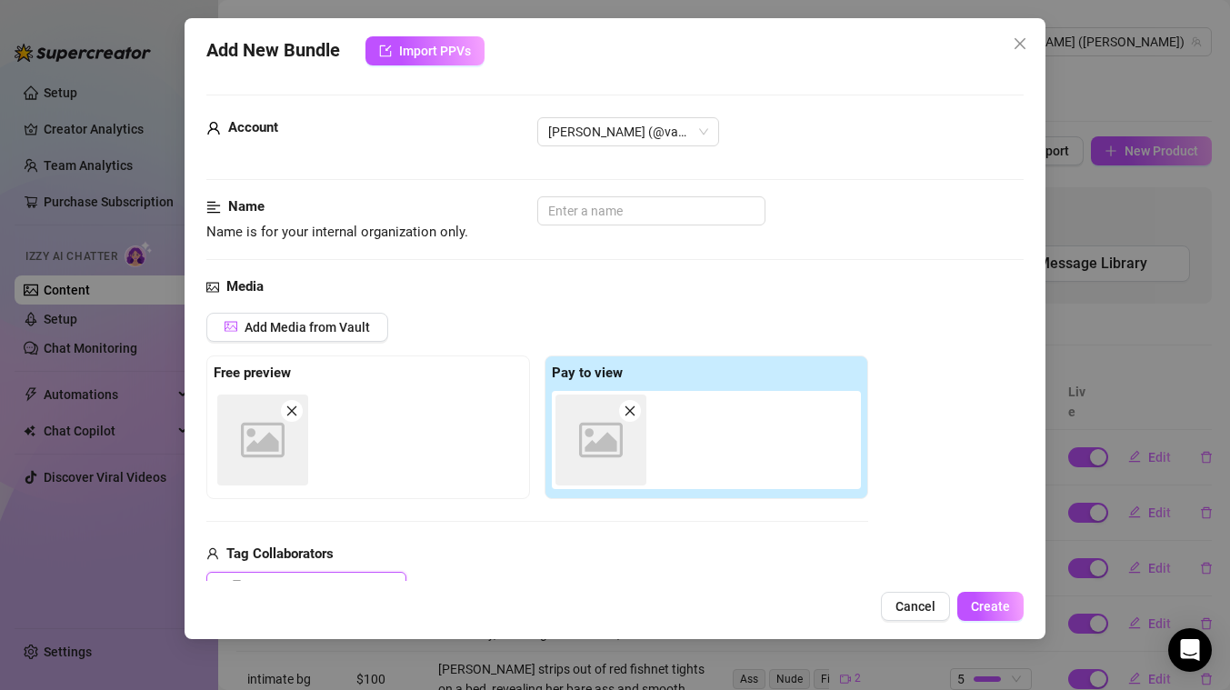
scroll to position [3, 0]
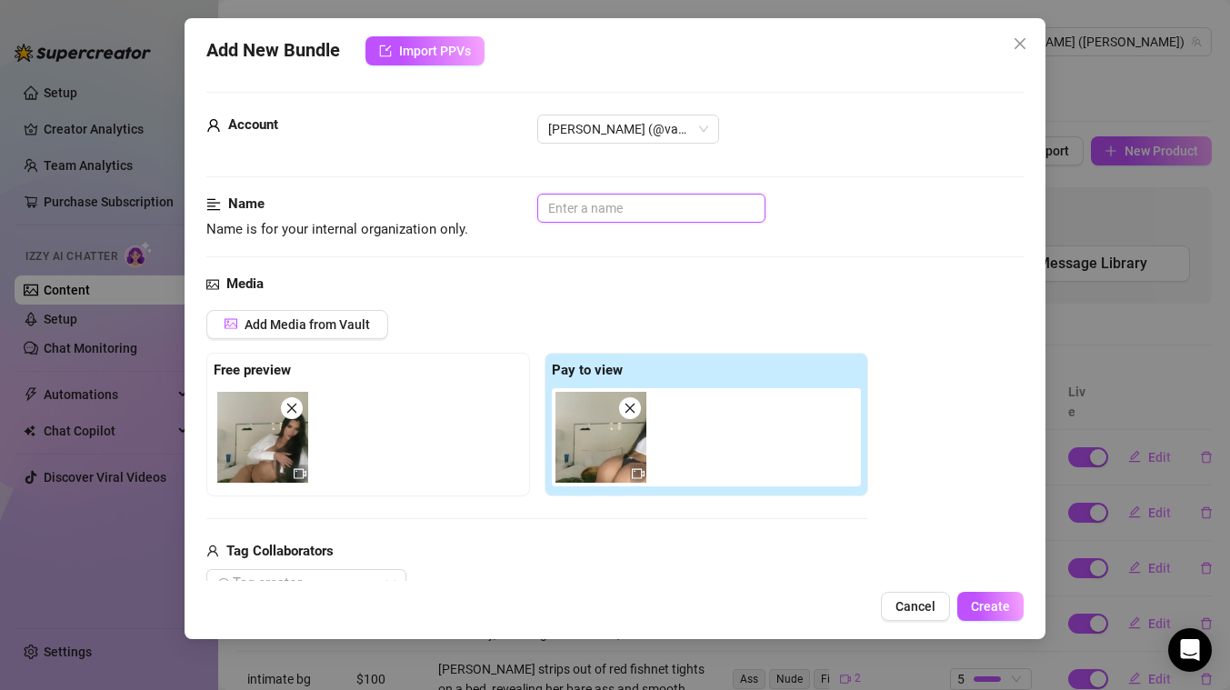
click at [603, 206] on input "text" at bounding box center [651, 208] width 228 height 29
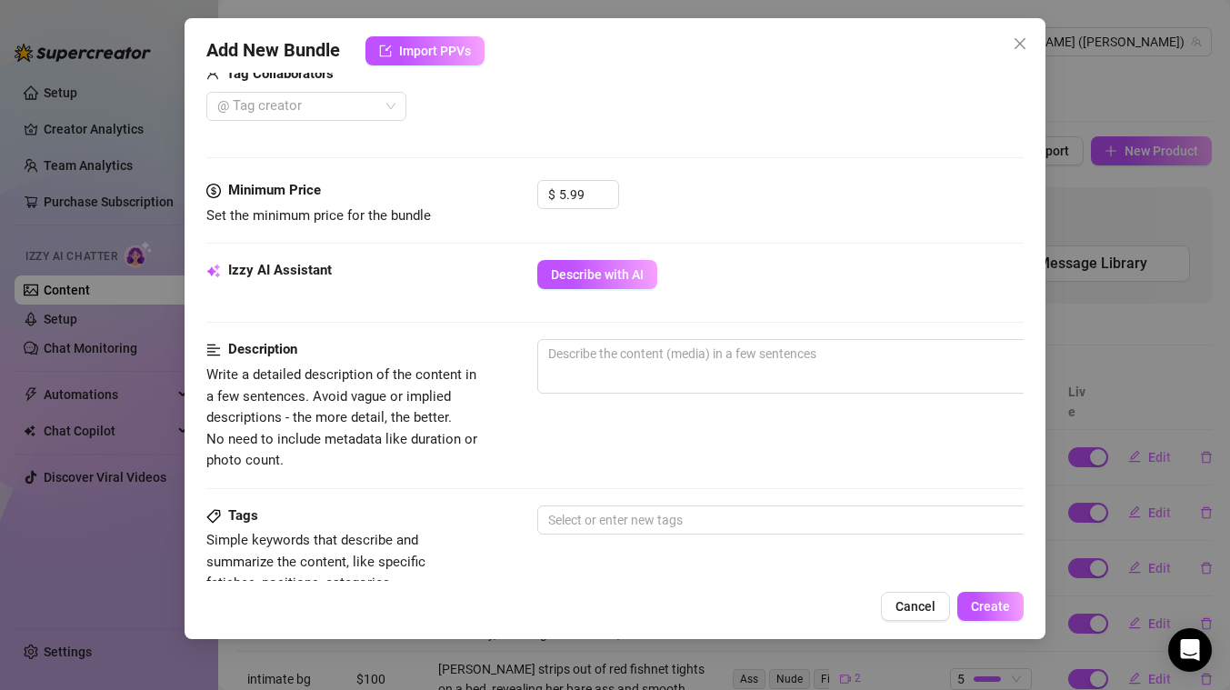
scroll to position [461, 0]
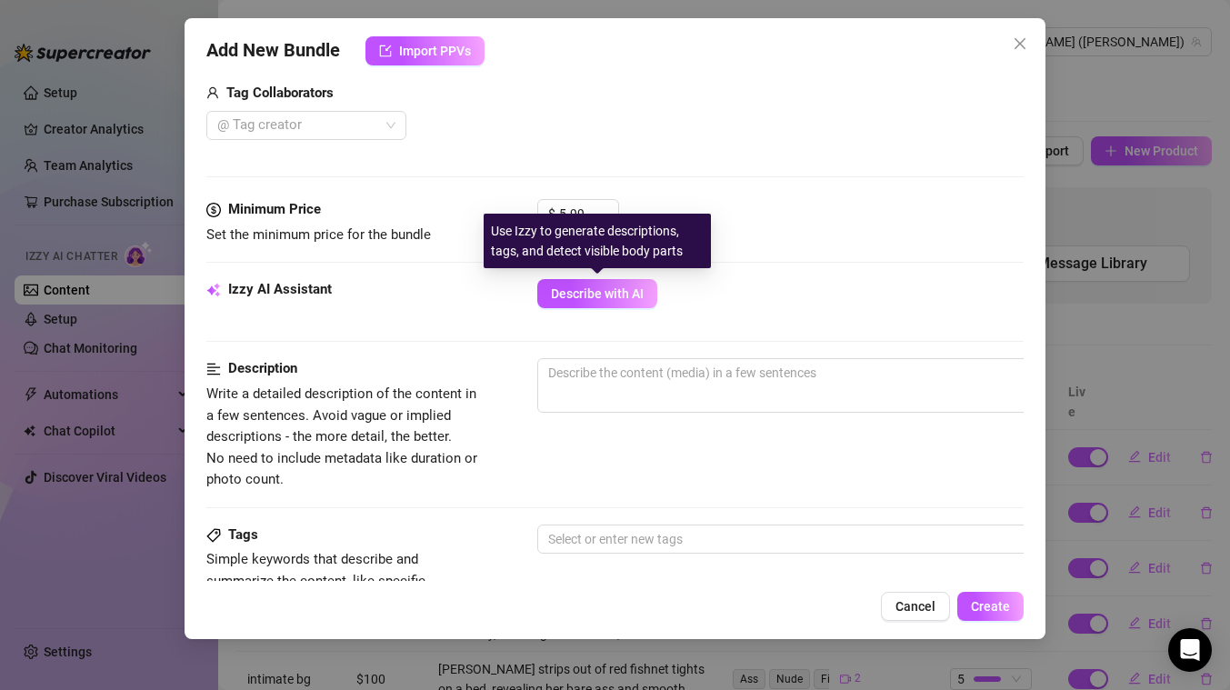
click at [633, 297] on span "Describe with AI" at bounding box center [597, 293] width 93 height 15
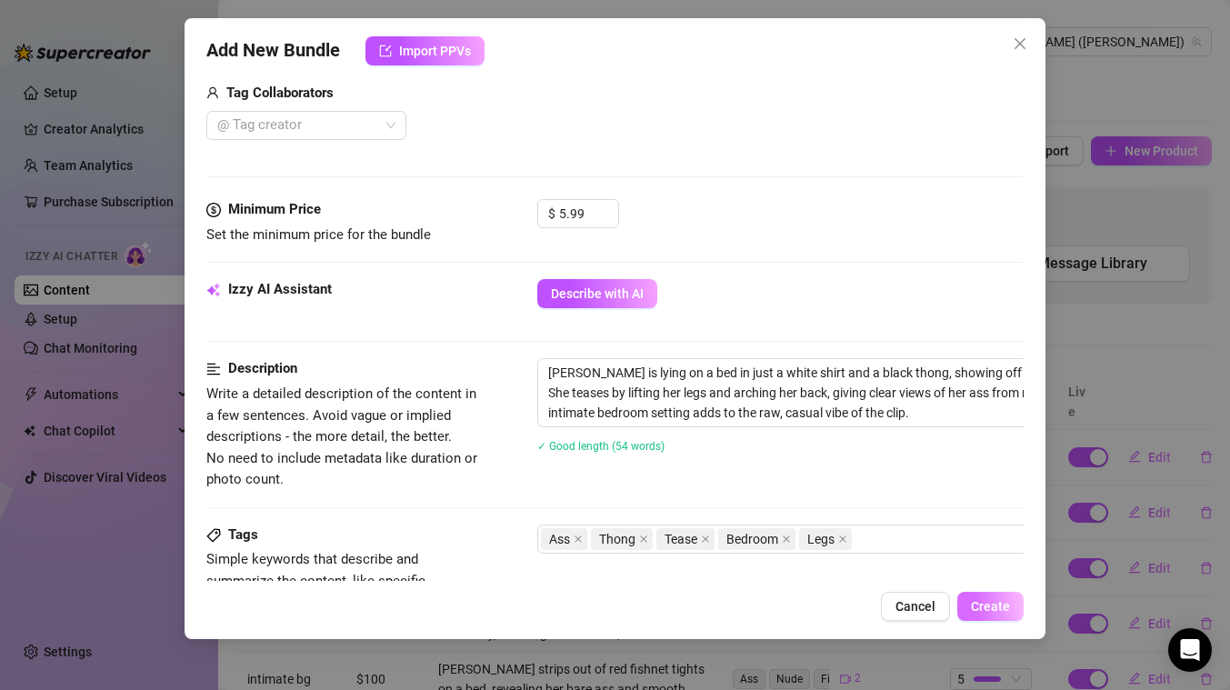
click at [997, 601] on span "Create" at bounding box center [990, 606] width 39 height 15
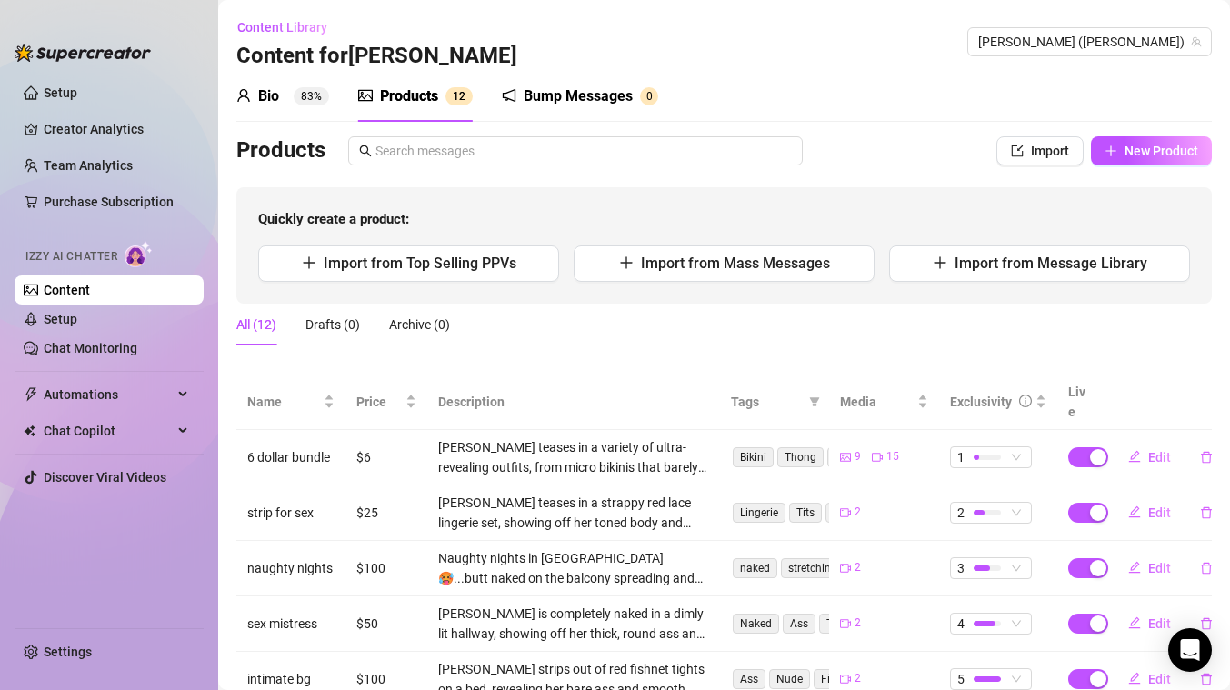
click at [565, 100] on div "Bump Messages" at bounding box center [577, 96] width 109 height 22
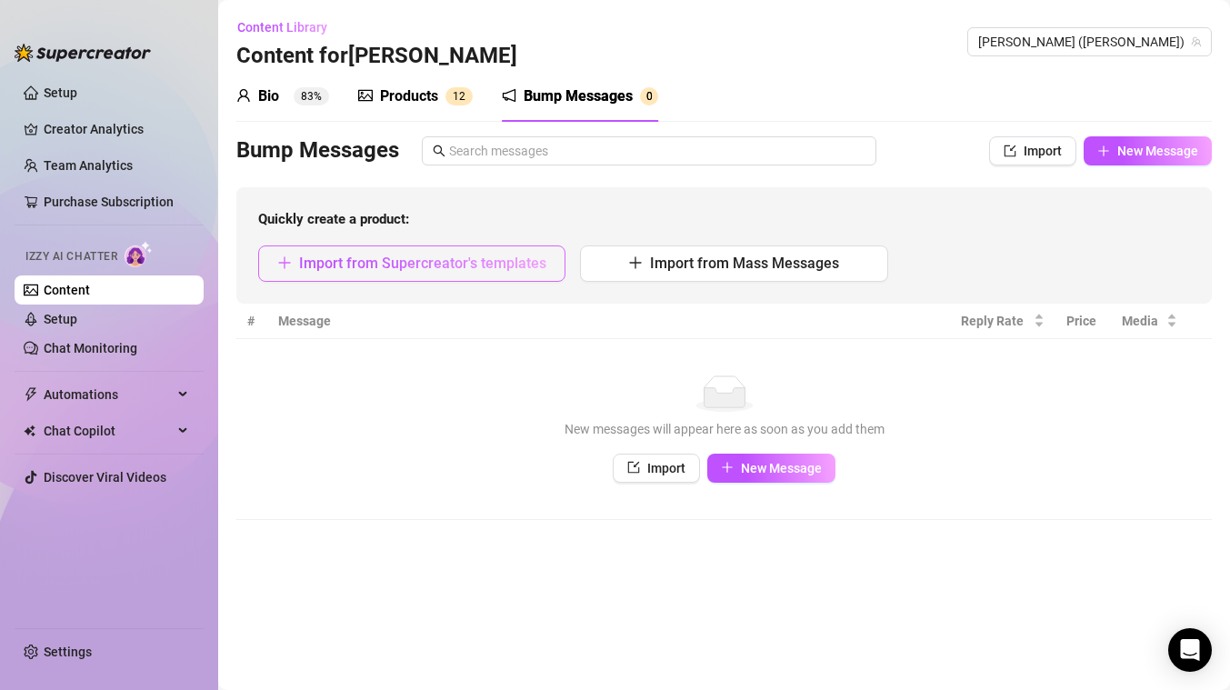
click at [483, 266] on span "Import from Supercreator's templates" at bounding box center [422, 262] width 247 height 17
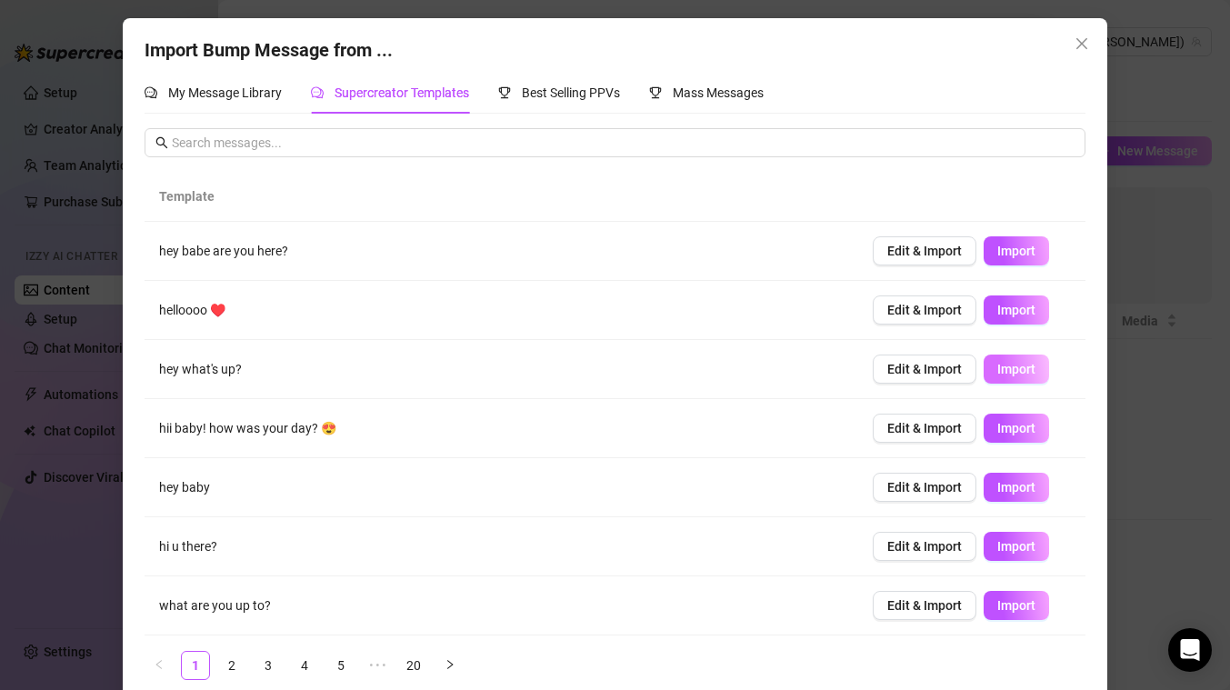
click at [1011, 378] on button "Import" at bounding box center [1015, 368] width 65 height 29
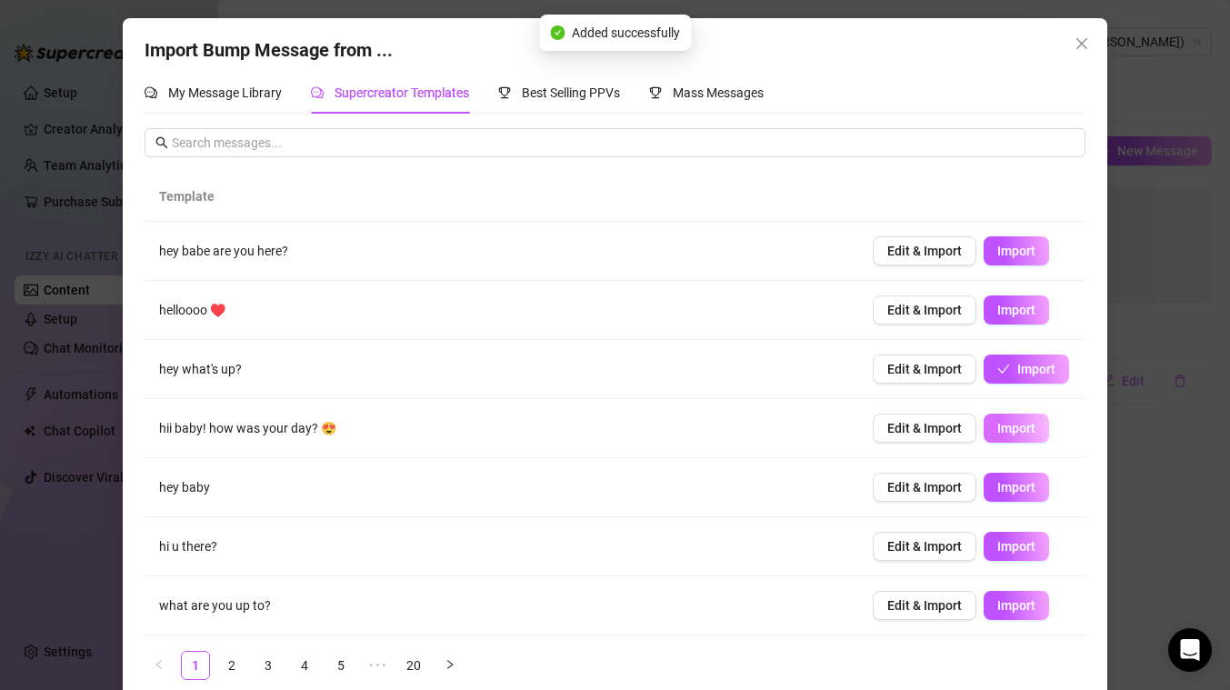
click at [1016, 430] on span "Import" at bounding box center [1016, 428] width 38 height 15
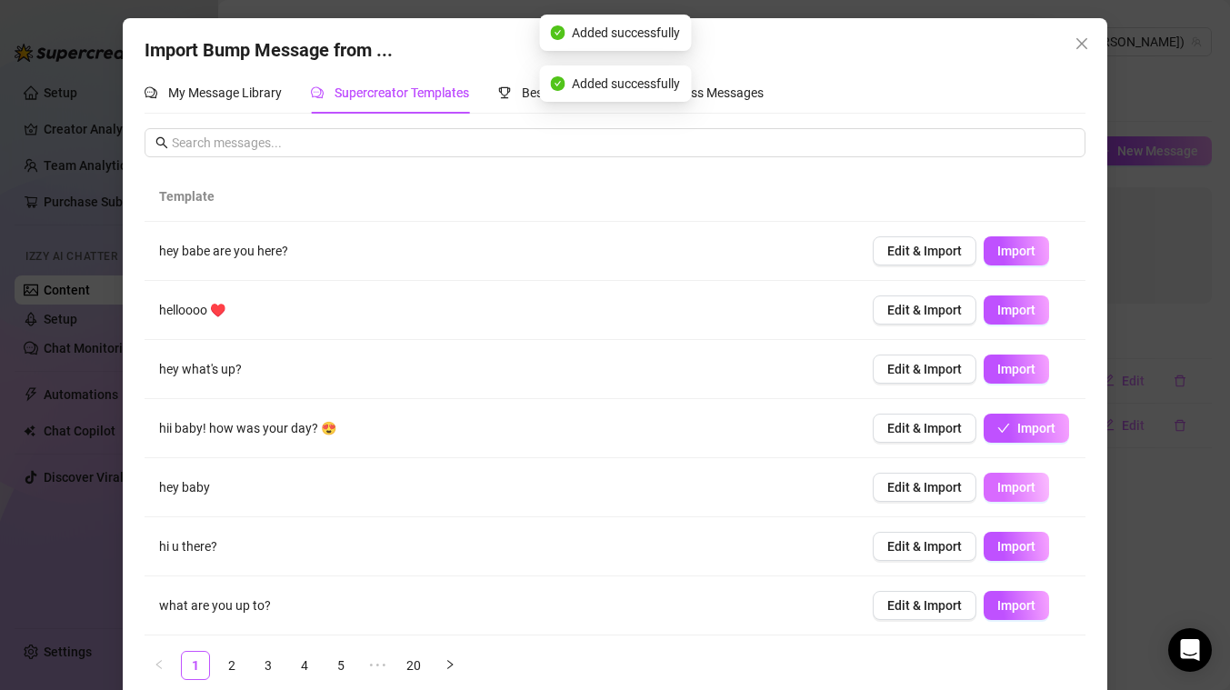
click at [1014, 482] on span "Import" at bounding box center [1016, 487] width 38 height 15
click at [1032, 251] on span "Import" at bounding box center [1016, 251] width 38 height 15
click at [338, 661] on link "5" at bounding box center [340, 665] width 27 height 27
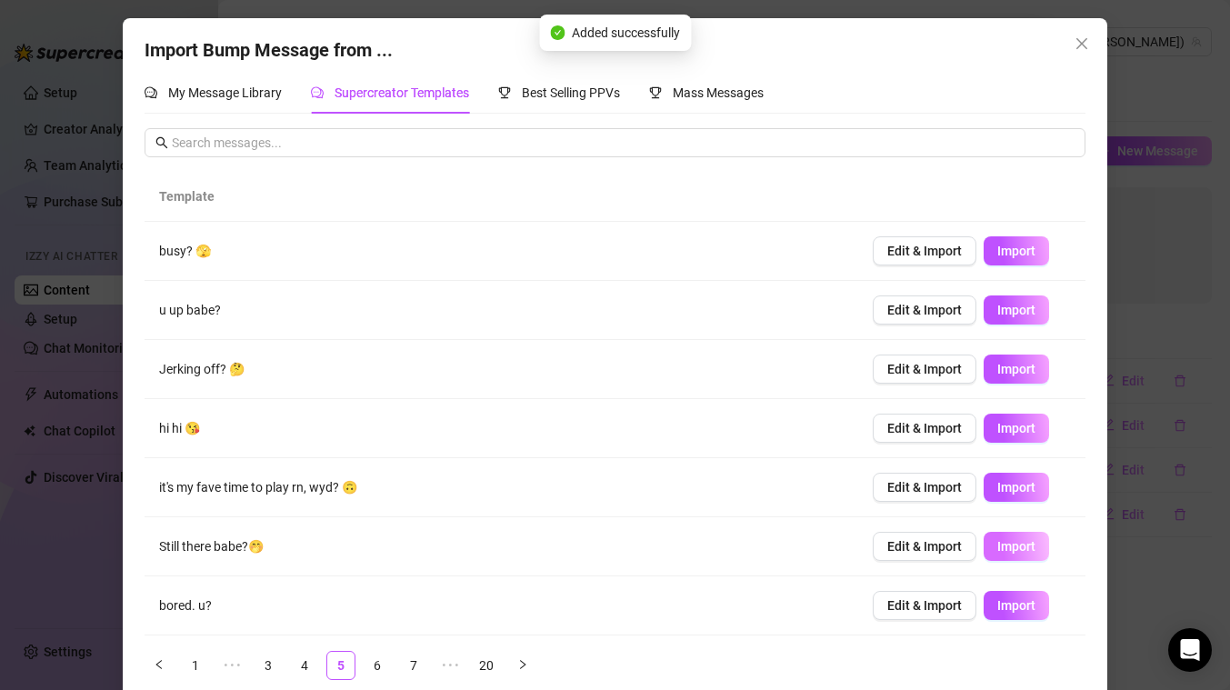
click at [1002, 541] on span "Import" at bounding box center [1016, 546] width 38 height 15
click at [1009, 603] on span "Import" at bounding box center [1016, 605] width 38 height 15
click at [1019, 373] on span "Import" at bounding box center [1016, 369] width 38 height 15
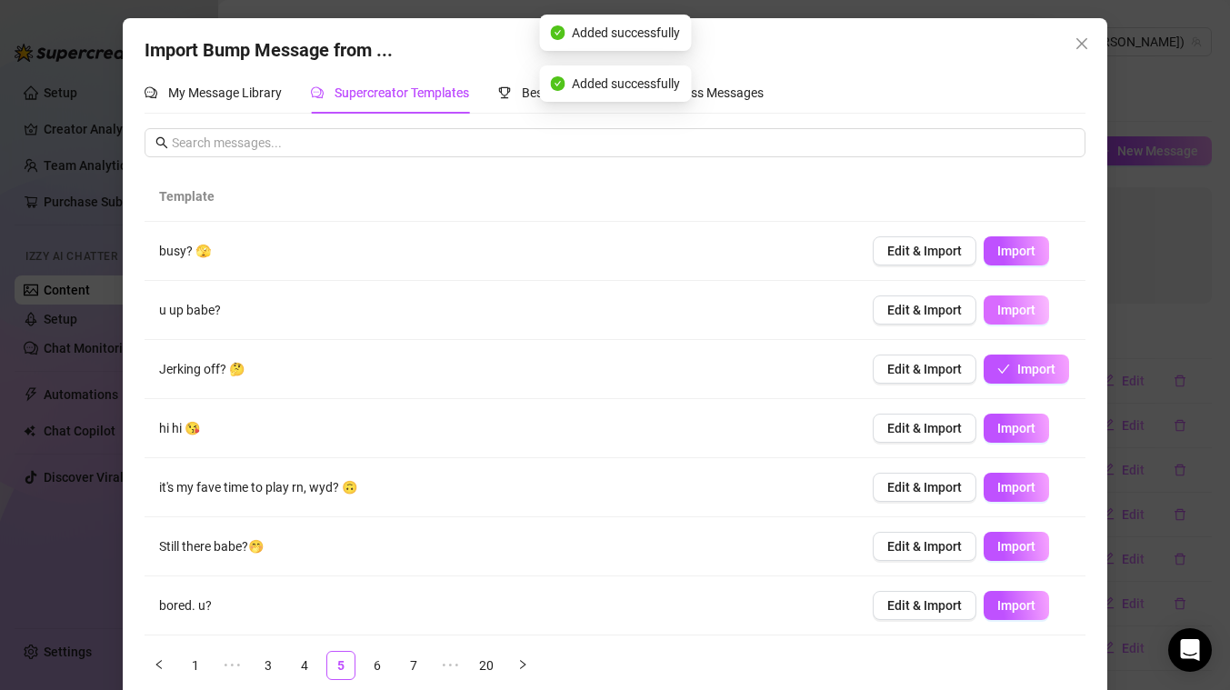
click at [1028, 308] on span "Import" at bounding box center [1016, 310] width 38 height 15
click at [413, 669] on link "7" at bounding box center [413, 665] width 27 height 27
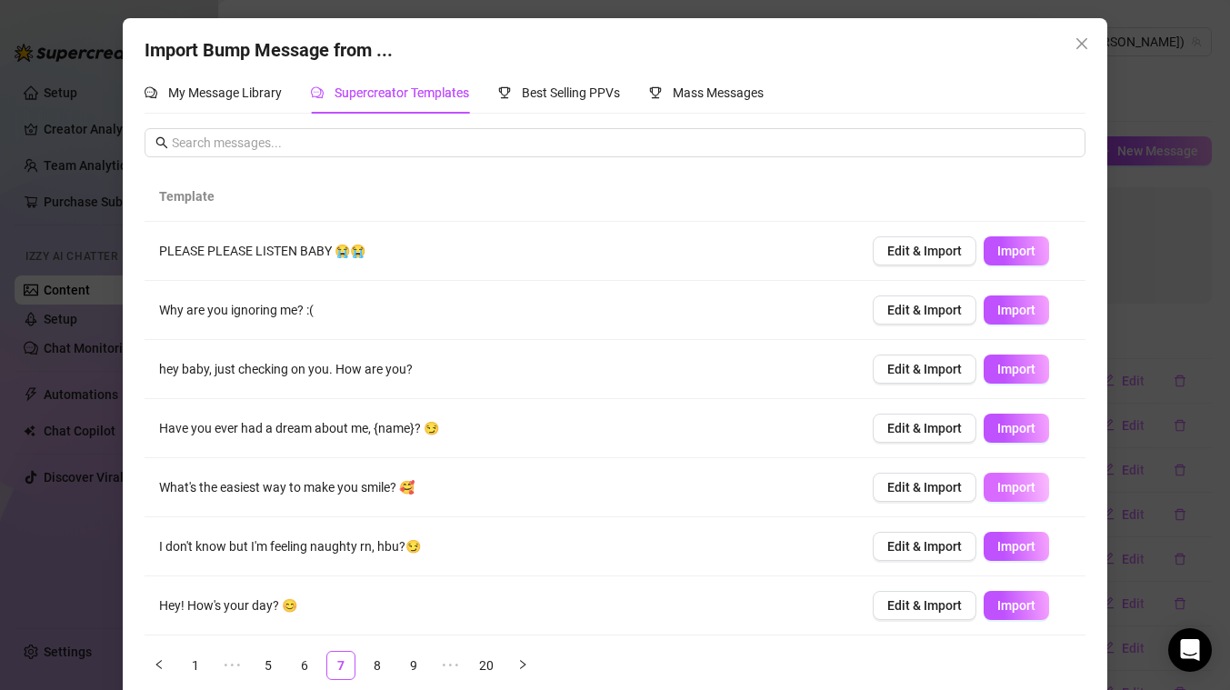
click at [1004, 494] on span "Import" at bounding box center [1016, 487] width 38 height 15
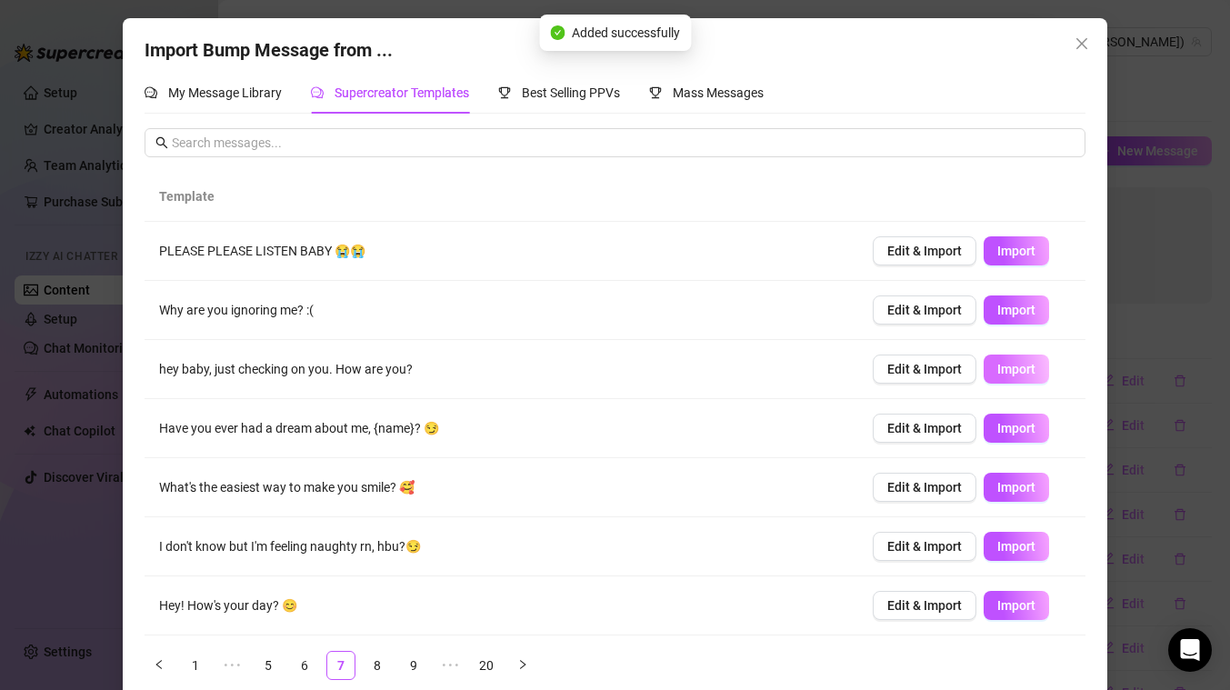
click at [1013, 359] on button "Import" at bounding box center [1015, 368] width 65 height 29
click at [1084, 45] on icon "close" at bounding box center [1081, 43] width 11 height 11
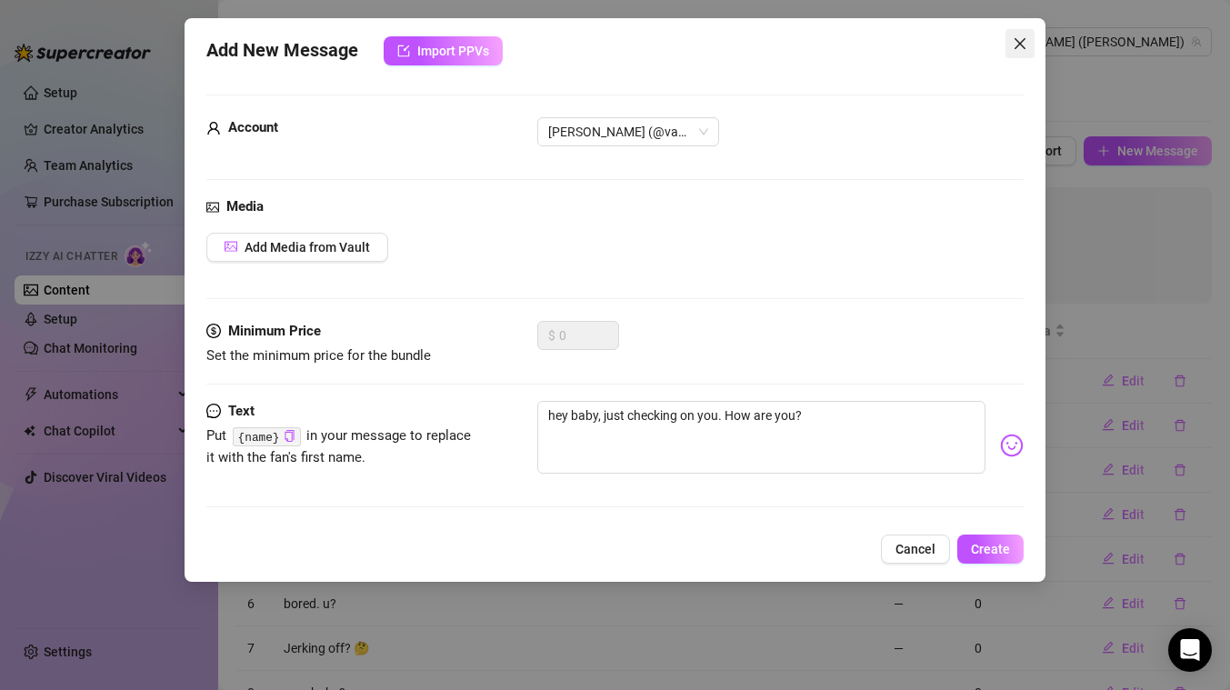
click at [1022, 43] on icon "close" at bounding box center [1019, 43] width 15 height 15
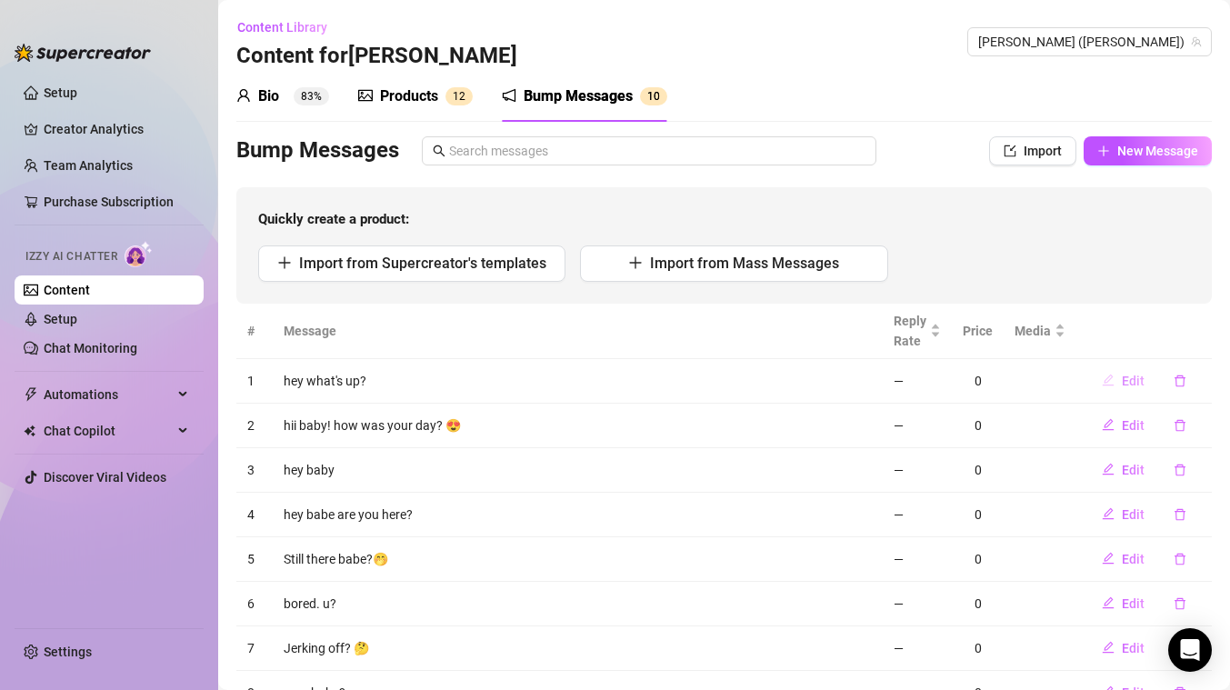
click at [1127, 380] on span "Edit" at bounding box center [1132, 381] width 23 height 15
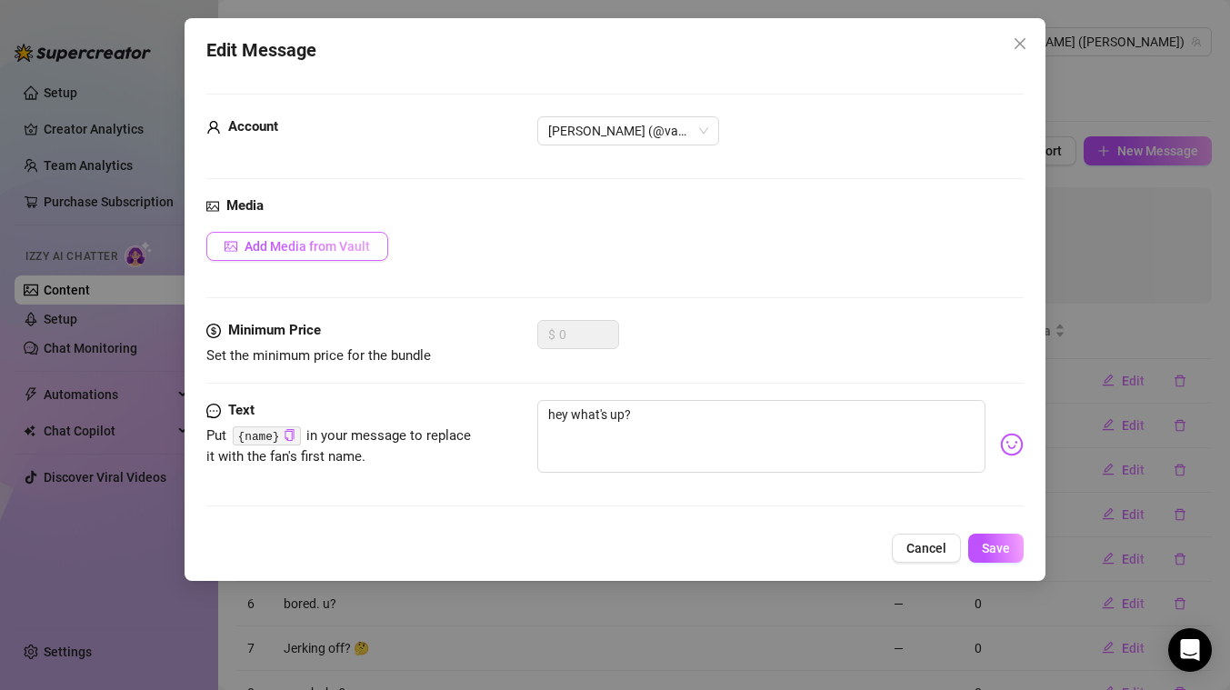
click at [360, 242] on span "Add Media from Vault" at bounding box center [306, 246] width 125 height 15
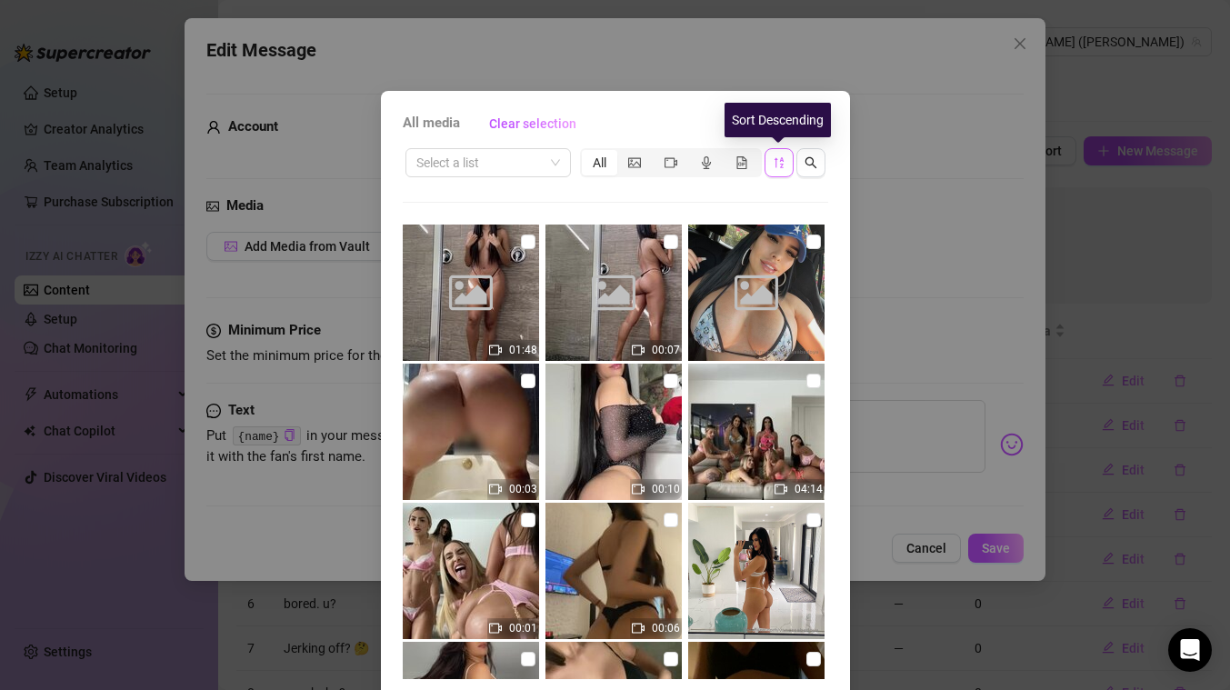
click at [775, 166] on icon "sort-descending" at bounding box center [777, 162] width 9 height 11
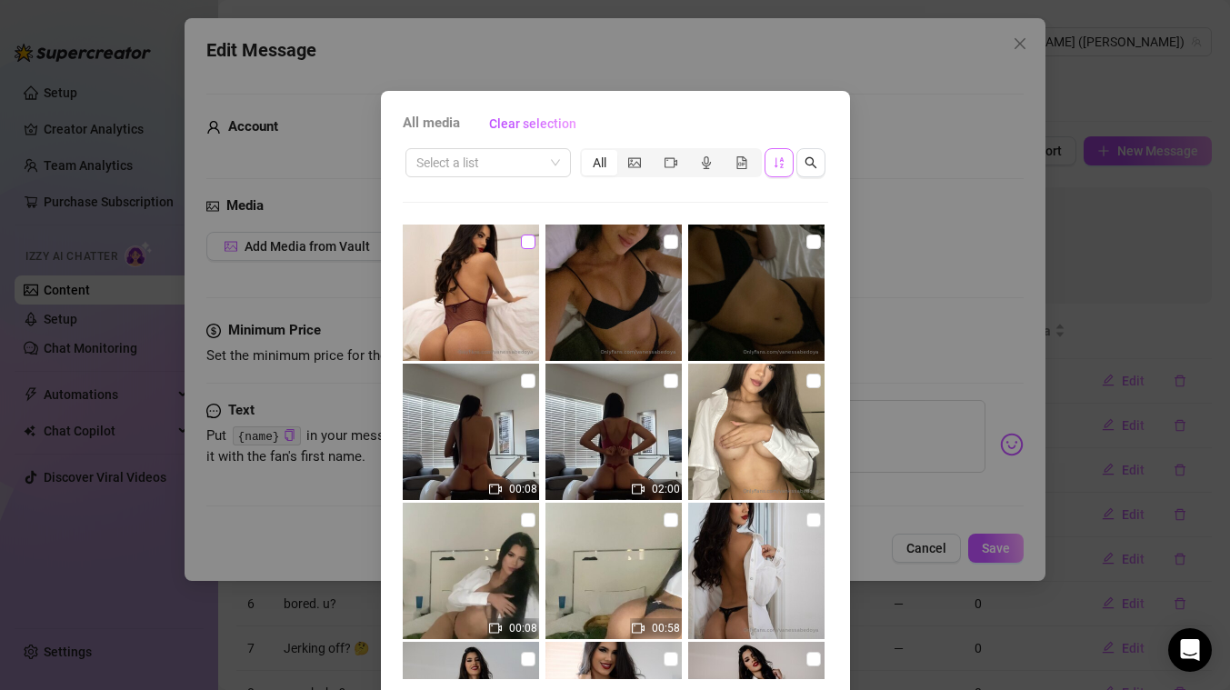
click at [531, 235] on input "checkbox" at bounding box center [528, 241] width 15 height 15
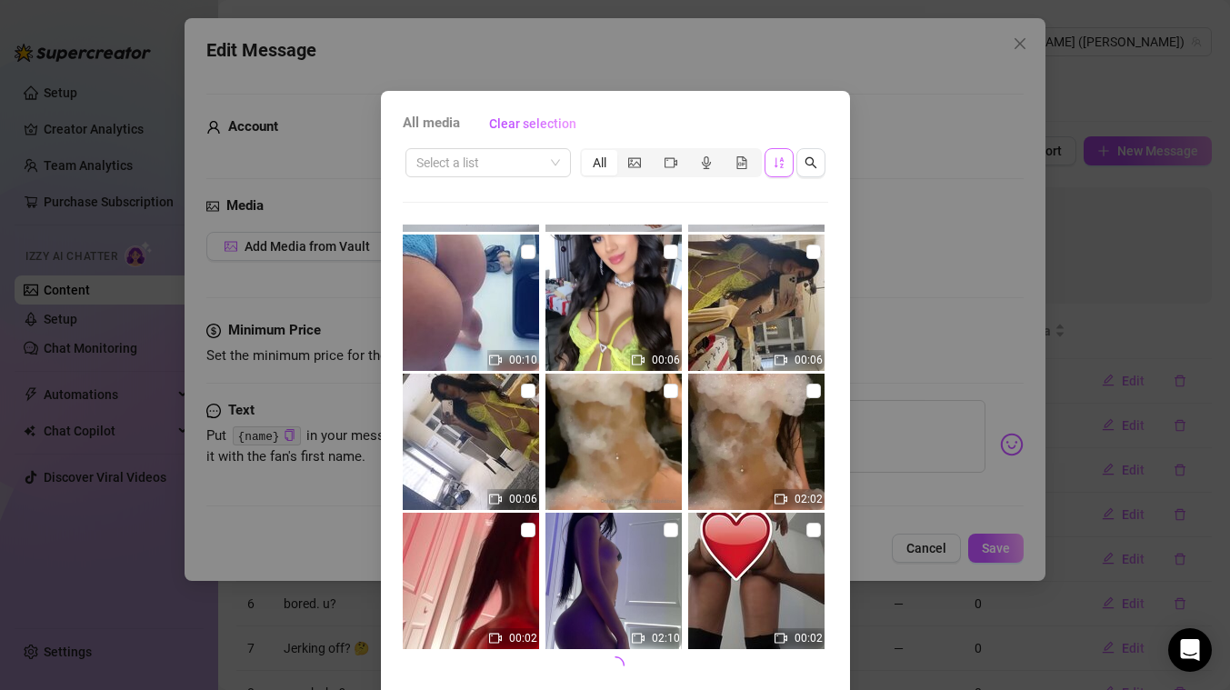
scroll to position [69, 0]
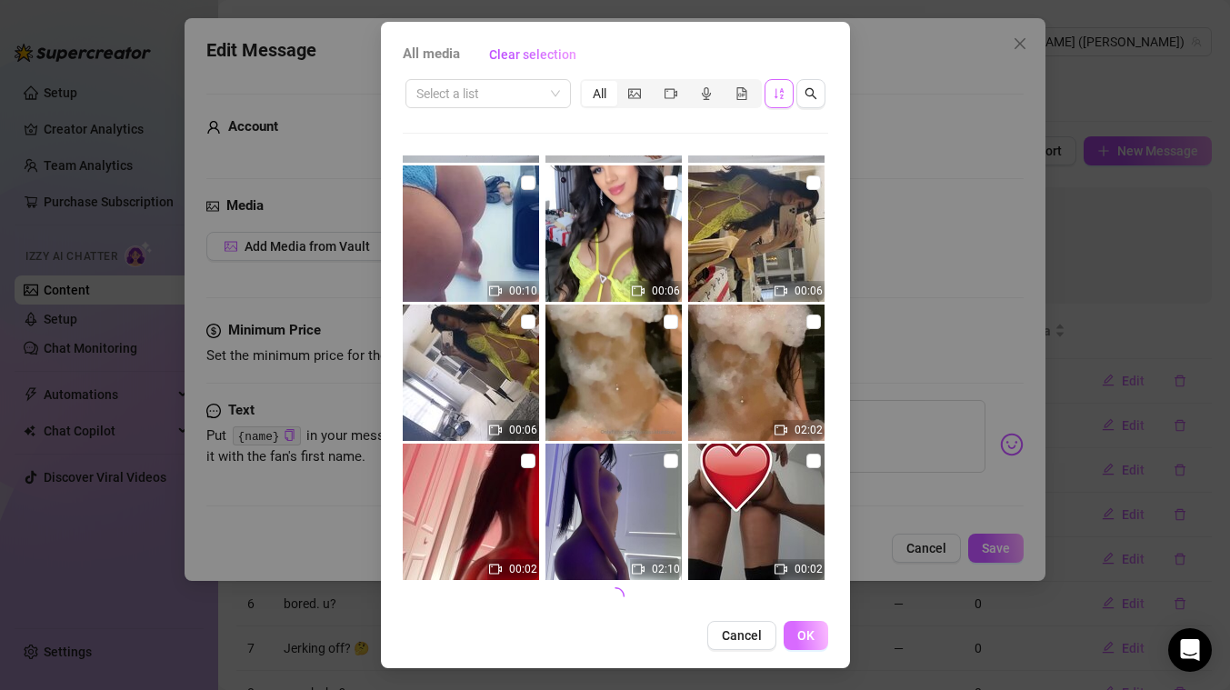
click at [803, 640] on span "OK" at bounding box center [805, 635] width 17 height 15
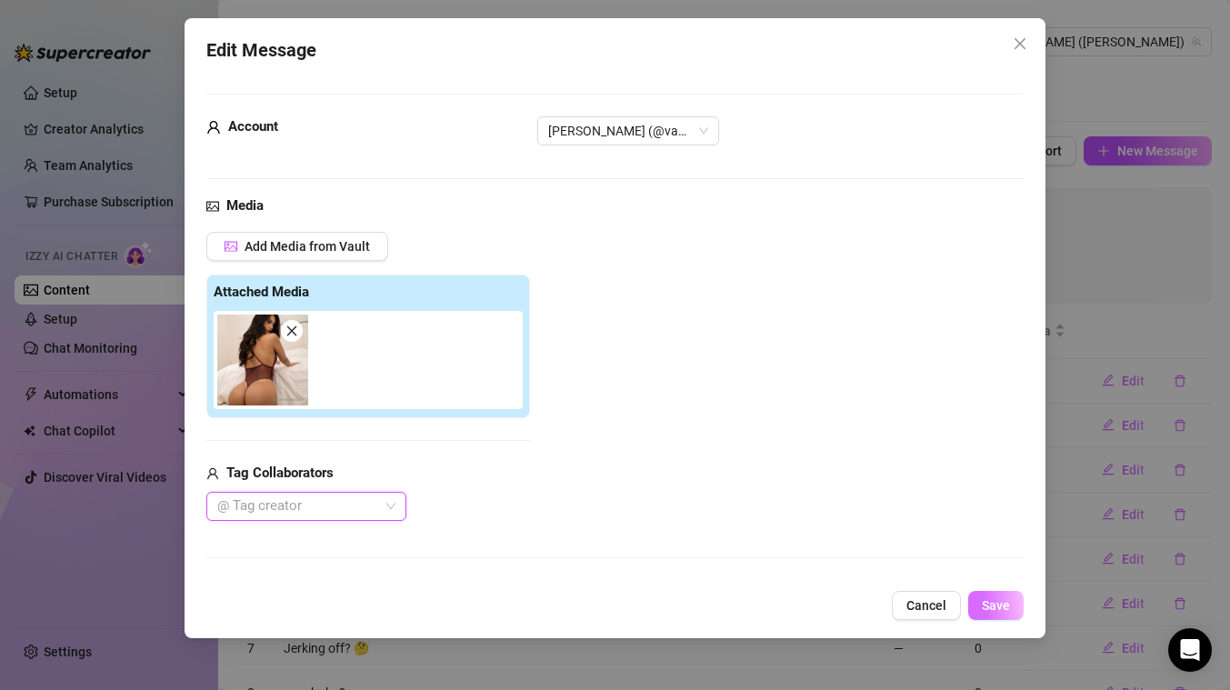
click at [1002, 606] on span "Save" at bounding box center [996, 605] width 28 height 15
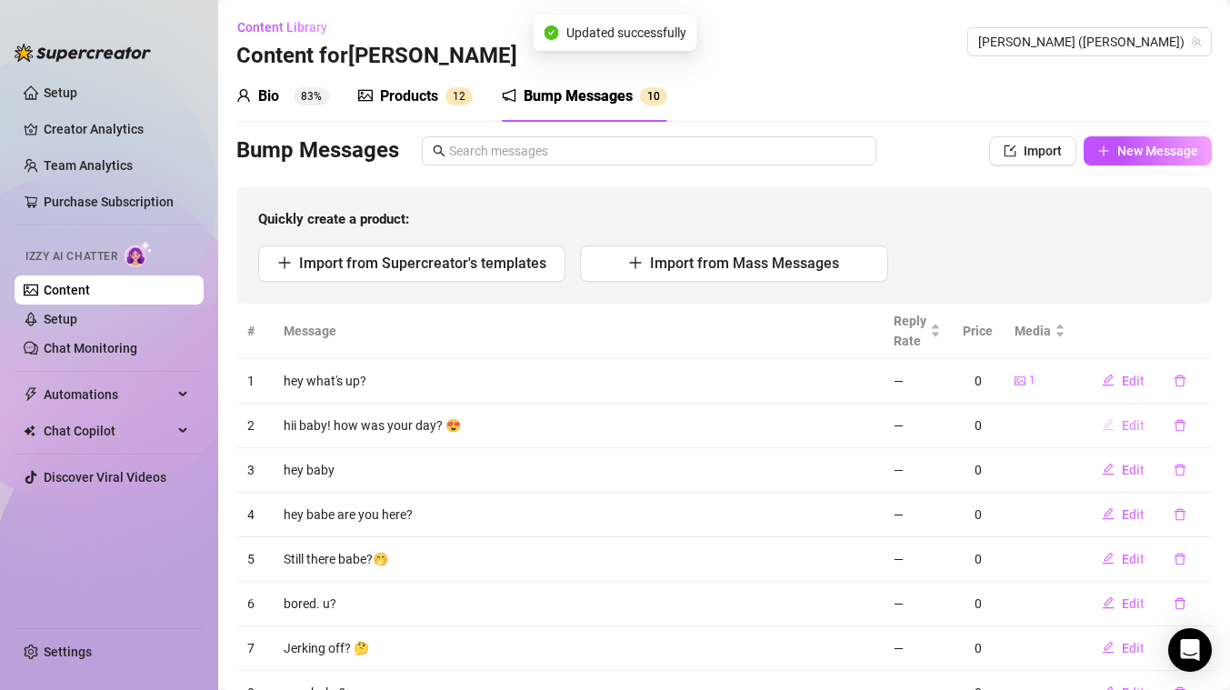
click at [1129, 423] on span "Edit" at bounding box center [1132, 425] width 23 height 15
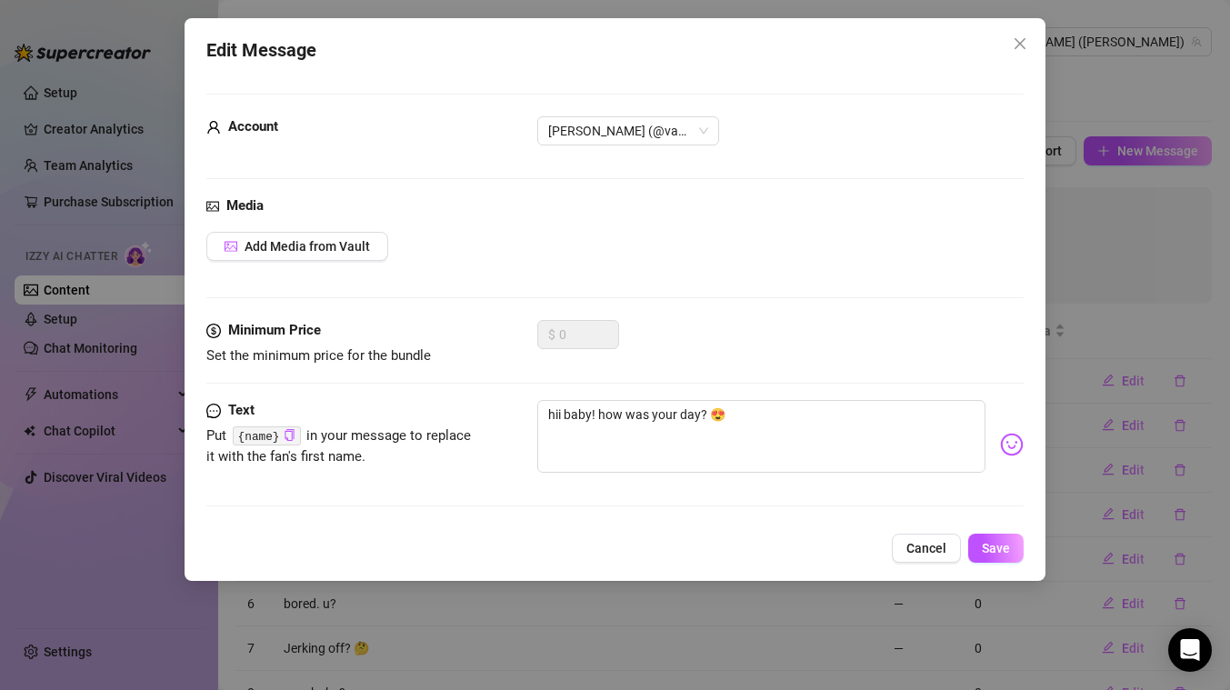
click at [388, 244] on div "Add Media from Vault" at bounding box center [614, 246] width 817 height 29
click at [371, 244] on button "Add Media from Vault" at bounding box center [297, 246] width 182 height 29
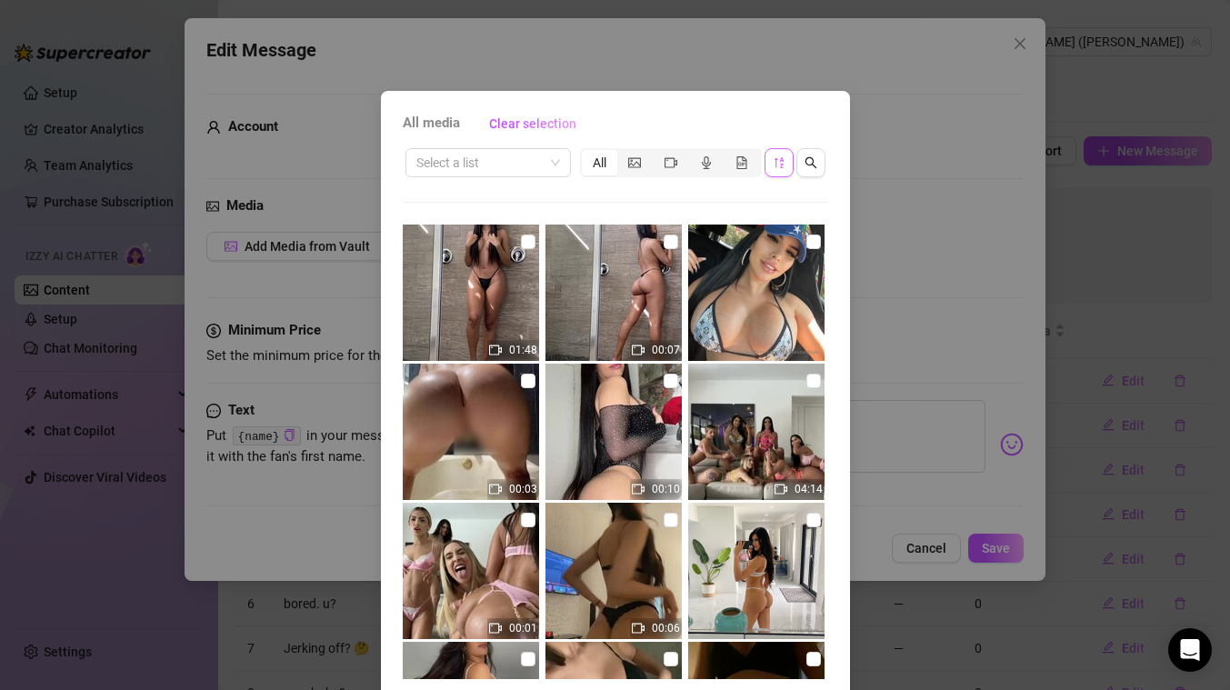
click at [779, 158] on icon "sort-descending" at bounding box center [778, 162] width 13 height 13
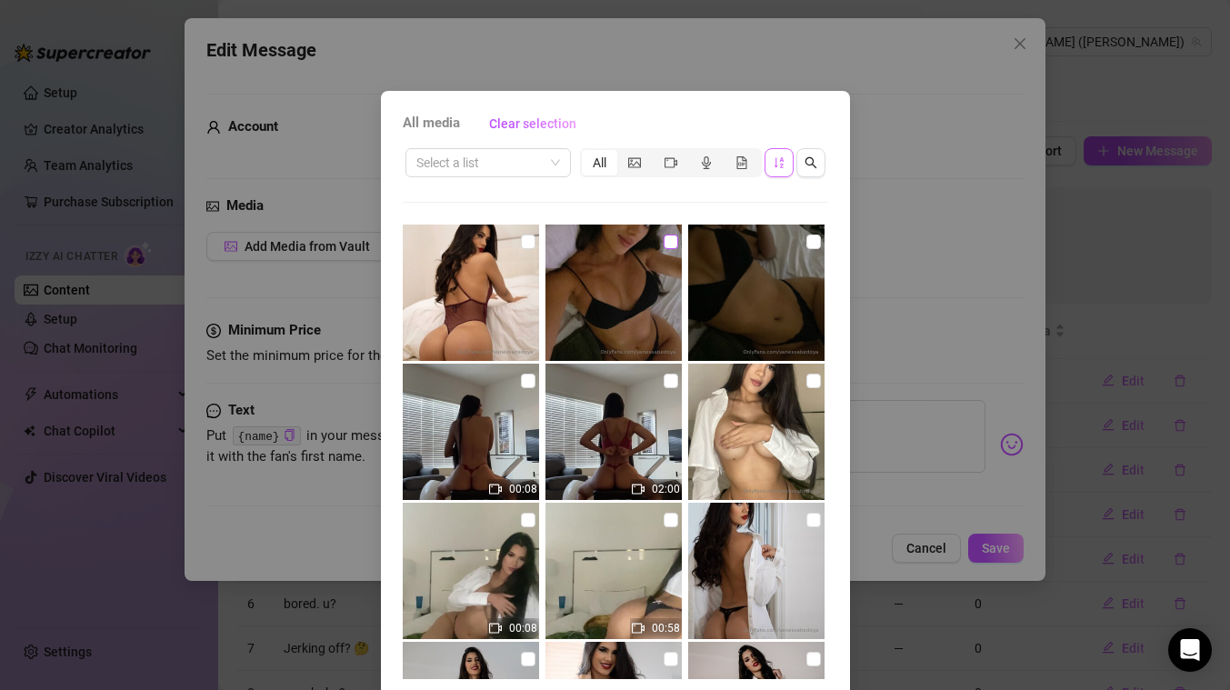
click at [667, 239] on input "checkbox" at bounding box center [670, 241] width 15 height 15
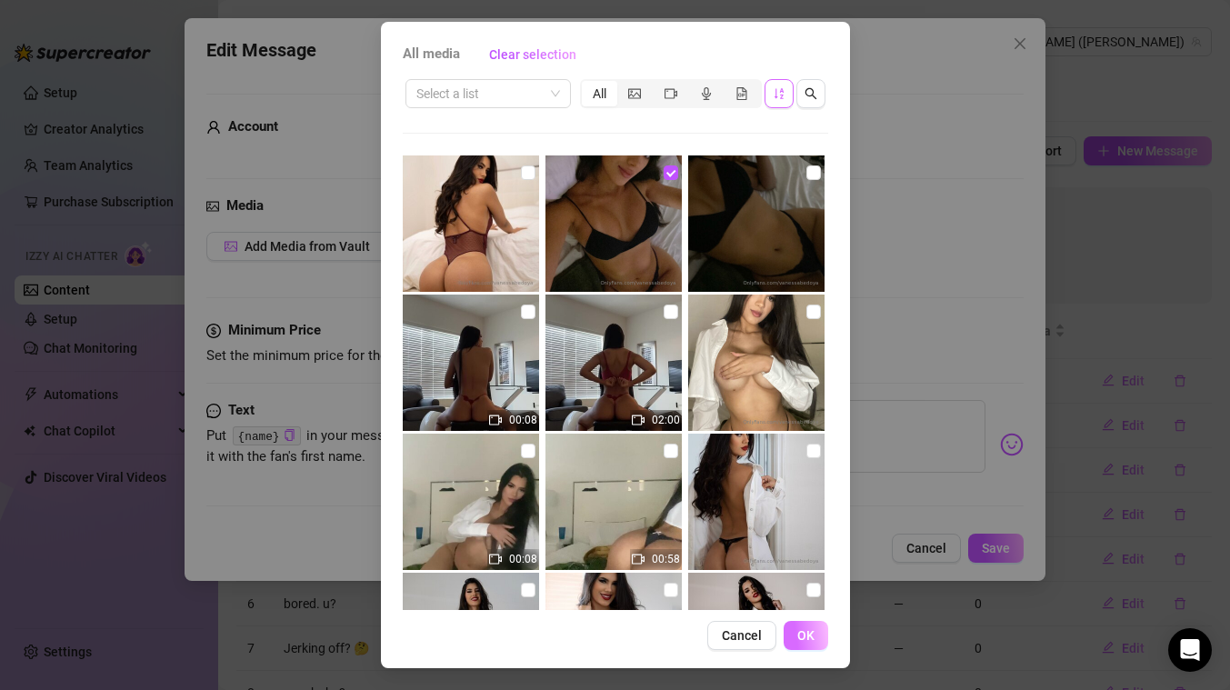
click at [802, 637] on span "OK" at bounding box center [805, 635] width 17 height 15
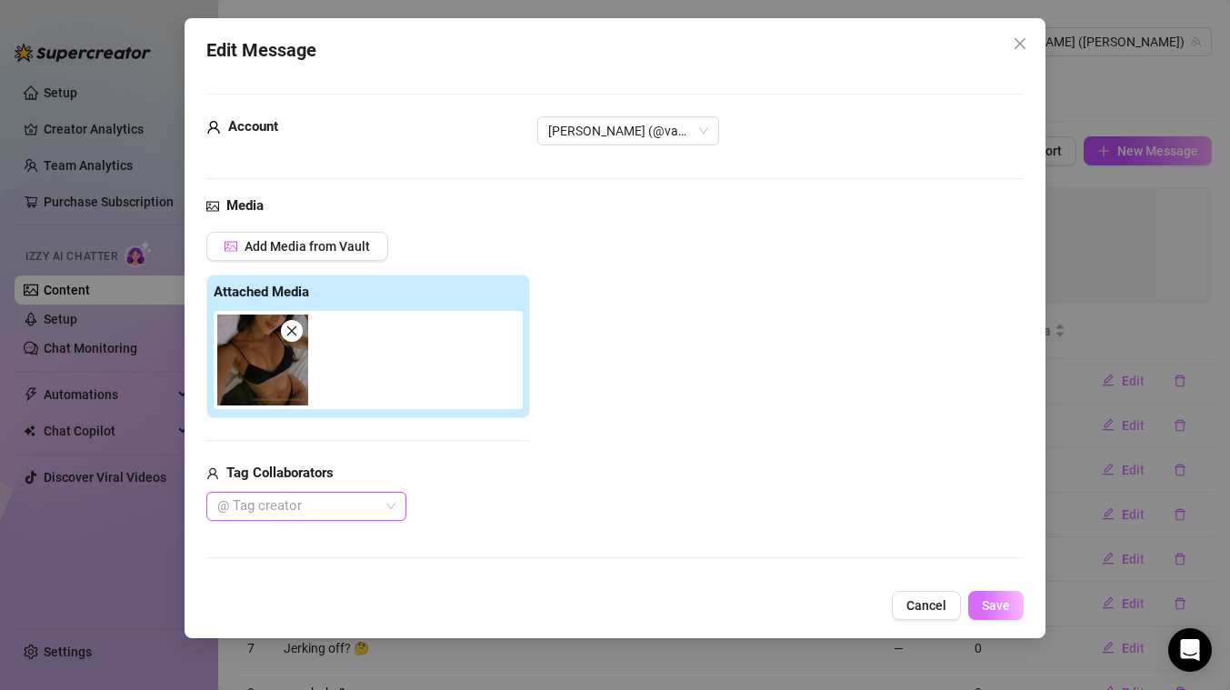
click at [998, 603] on span "Save" at bounding box center [996, 605] width 28 height 15
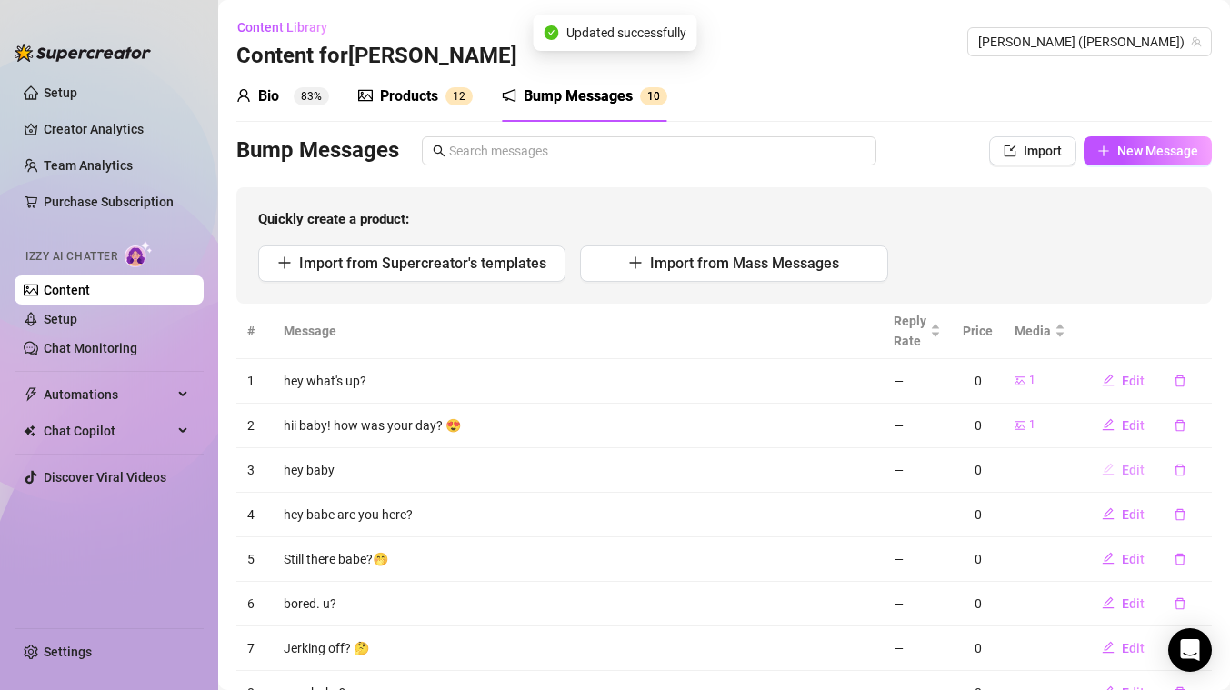
click at [1132, 470] on span "Edit" at bounding box center [1132, 470] width 23 height 15
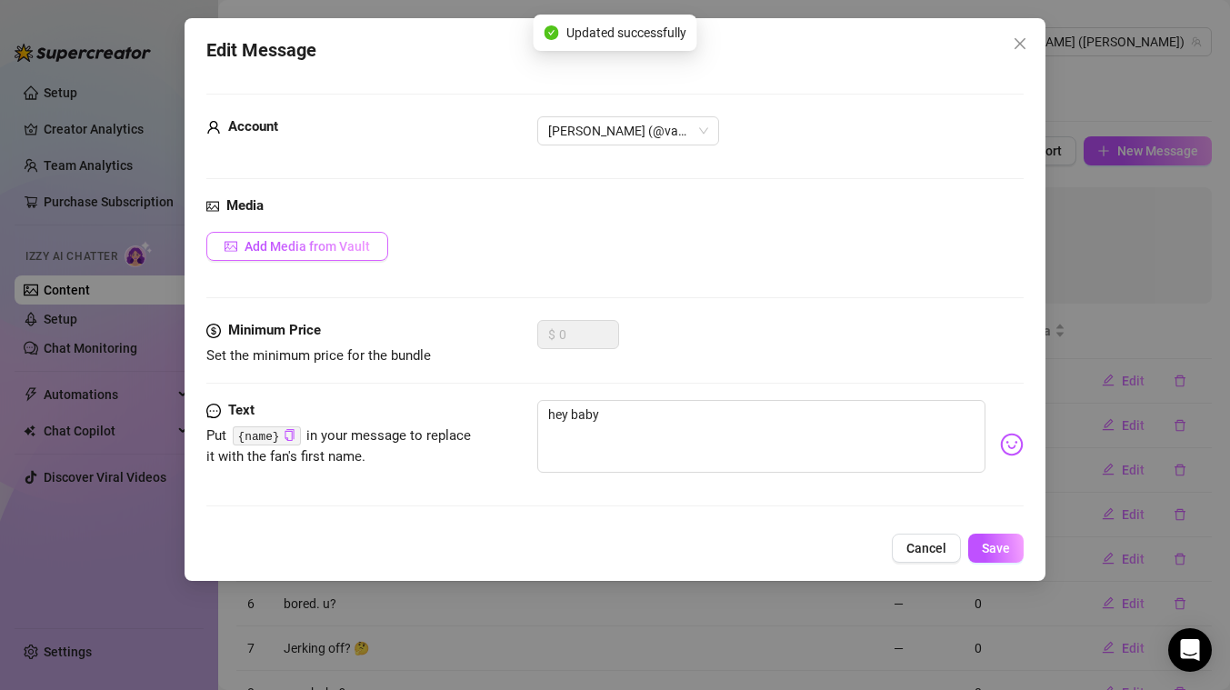
click at [312, 249] on span "Add Media from Vault" at bounding box center [306, 246] width 125 height 15
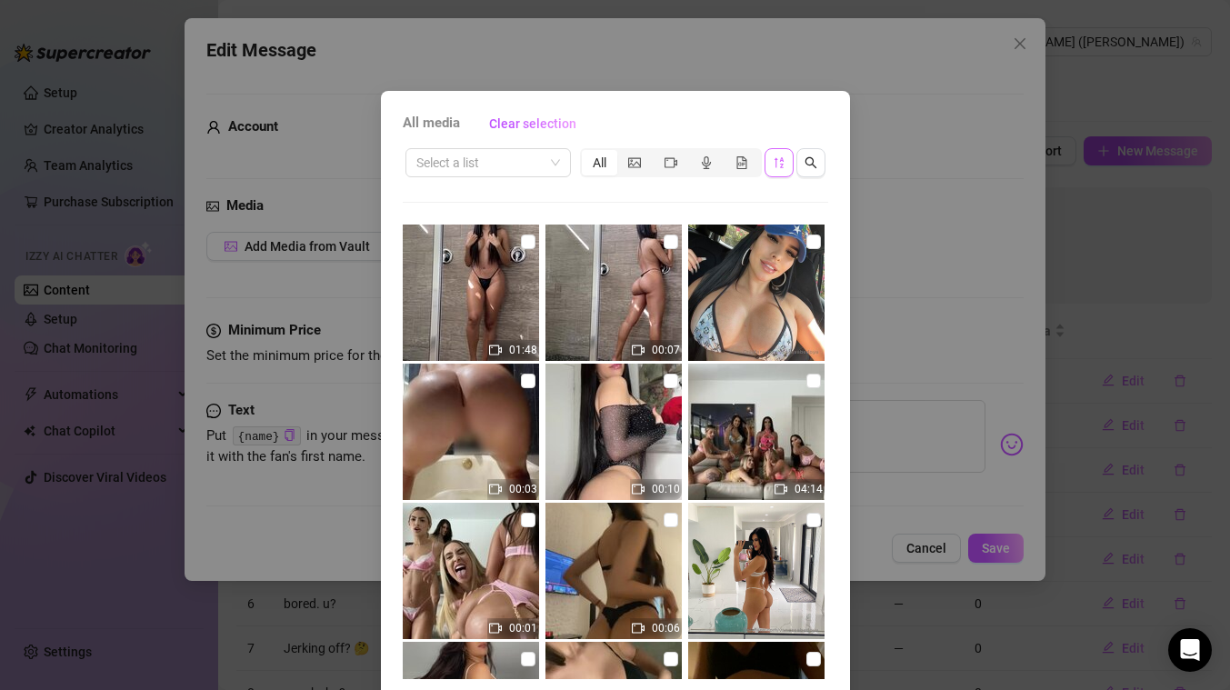
click at [778, 166] on icon "sort-descending" at bounding box center [778, 162] width 13 height 13
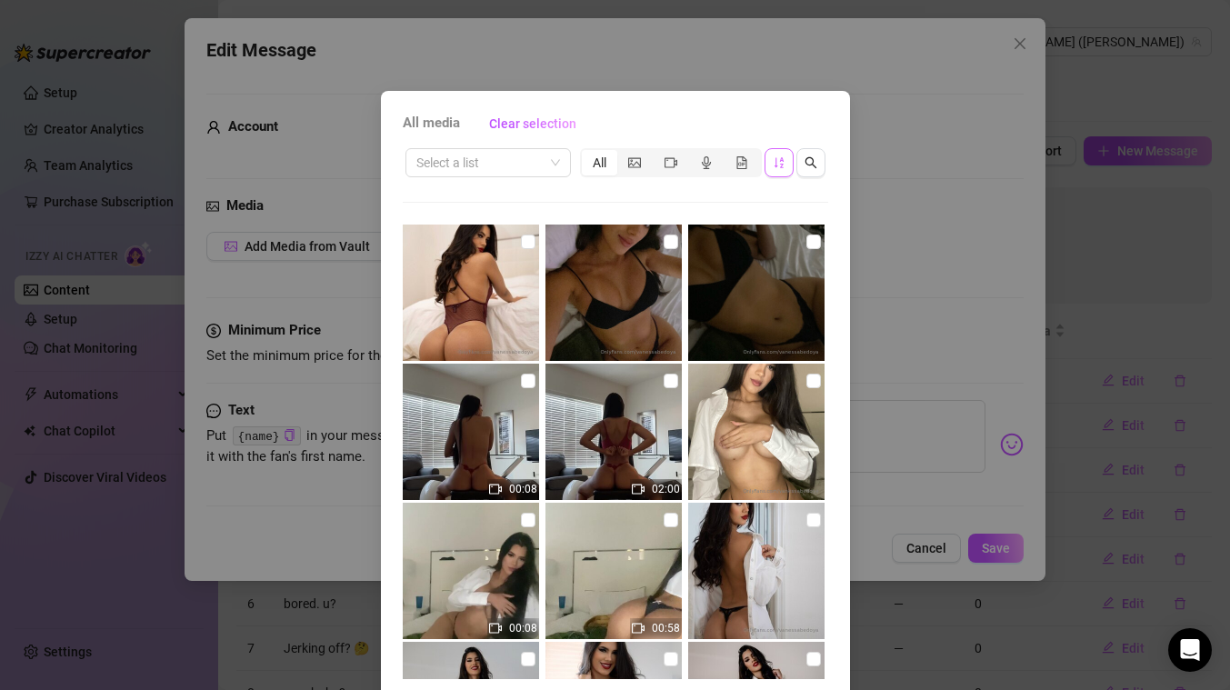
scroll to position [655, 0]
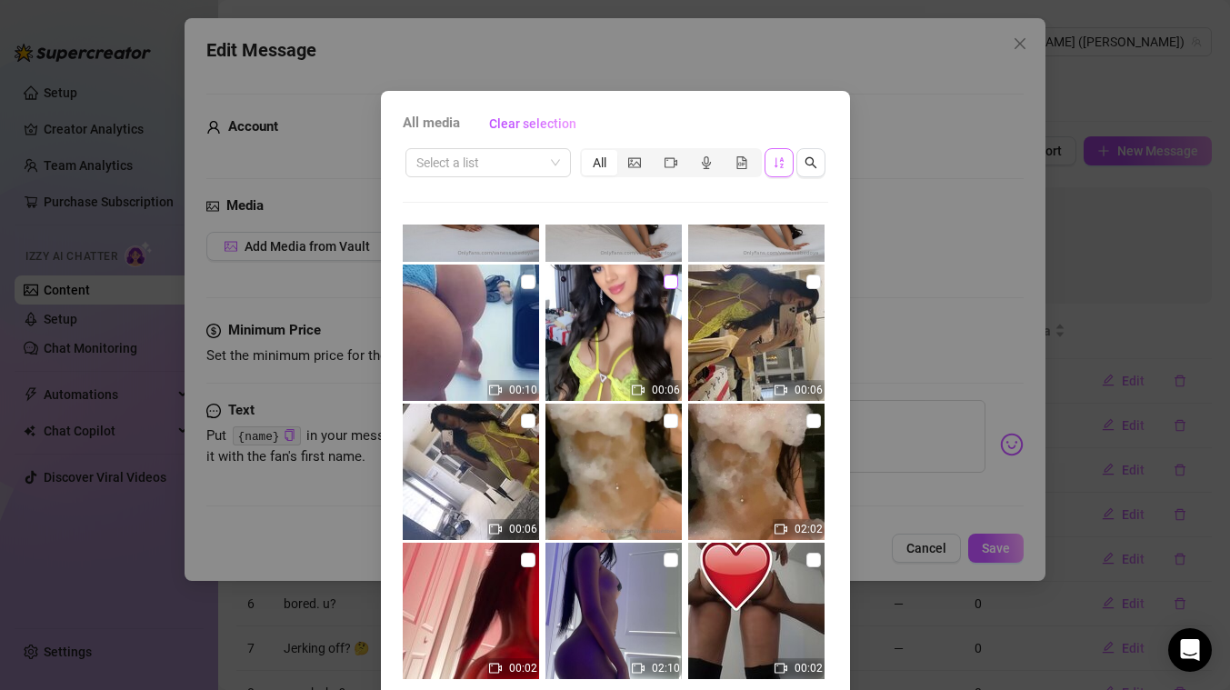
click at [672, 283] on input "checkbox" at bounding box center [670, 281] width 15 height 15
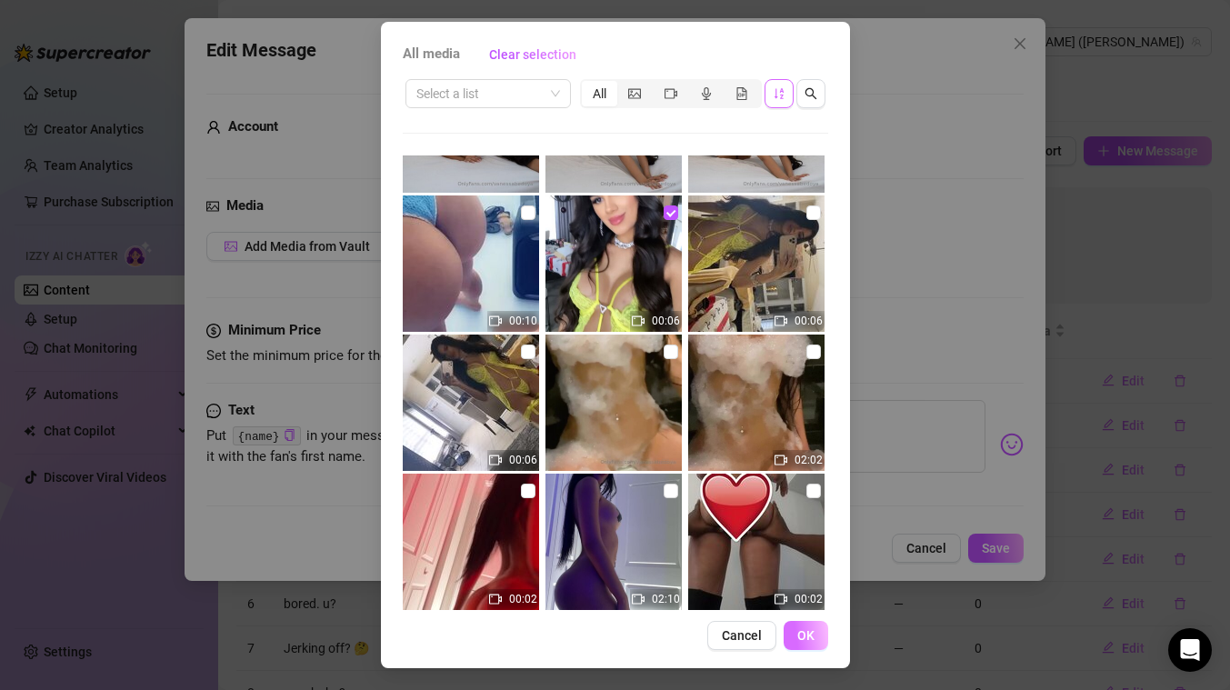
click at [802, 638] on span "OK" at bounding box center [805, 635] width 17 height 15
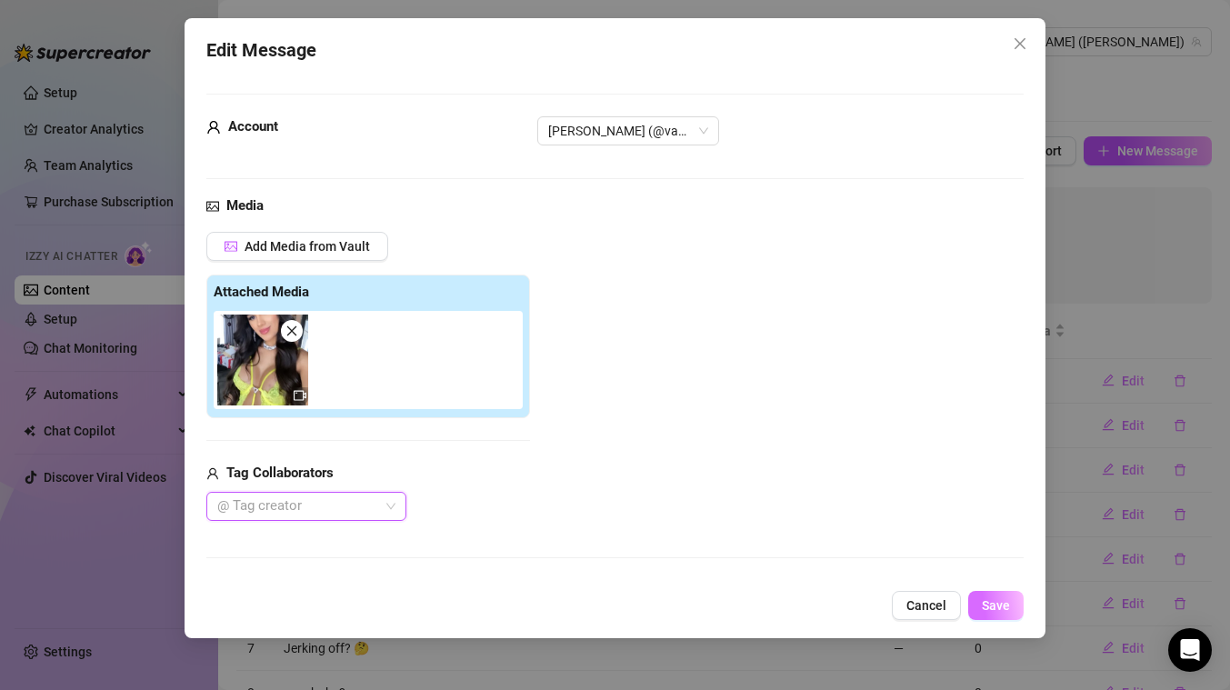
click at [1004, 599] on span "Save" at bounding box center [996, 605] width 28 height 15
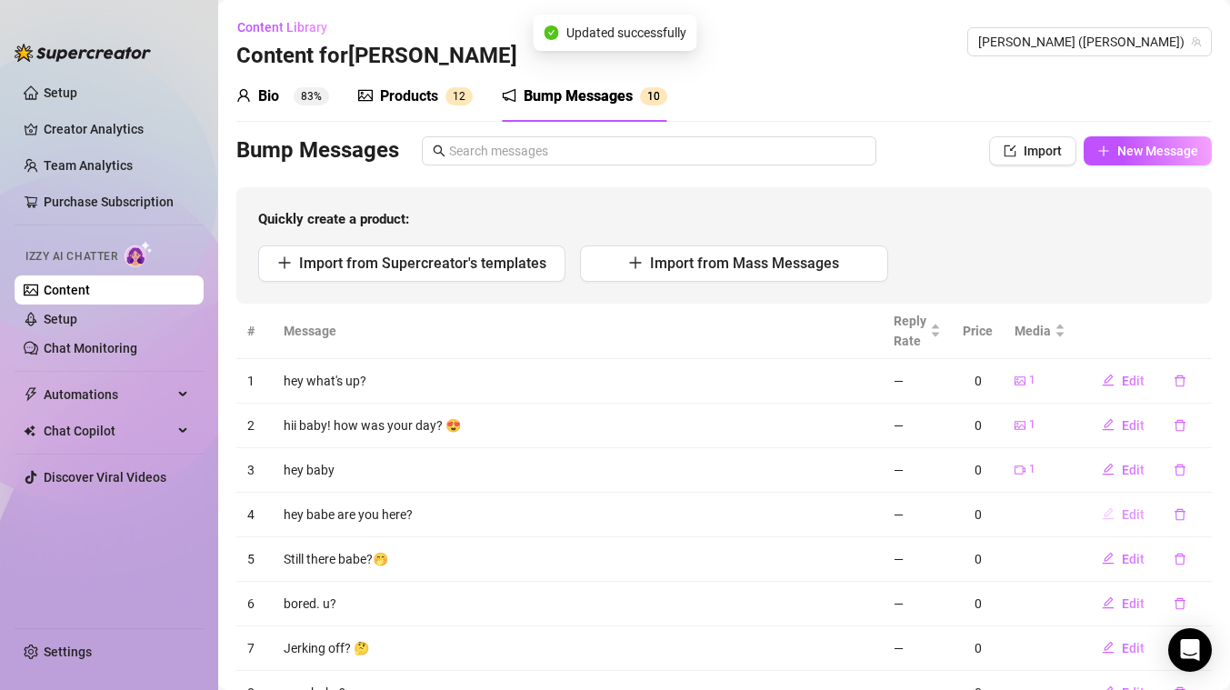
click at [1134, 510] on span "Edit" at bounding box center [1132, 514] width 23 height 15
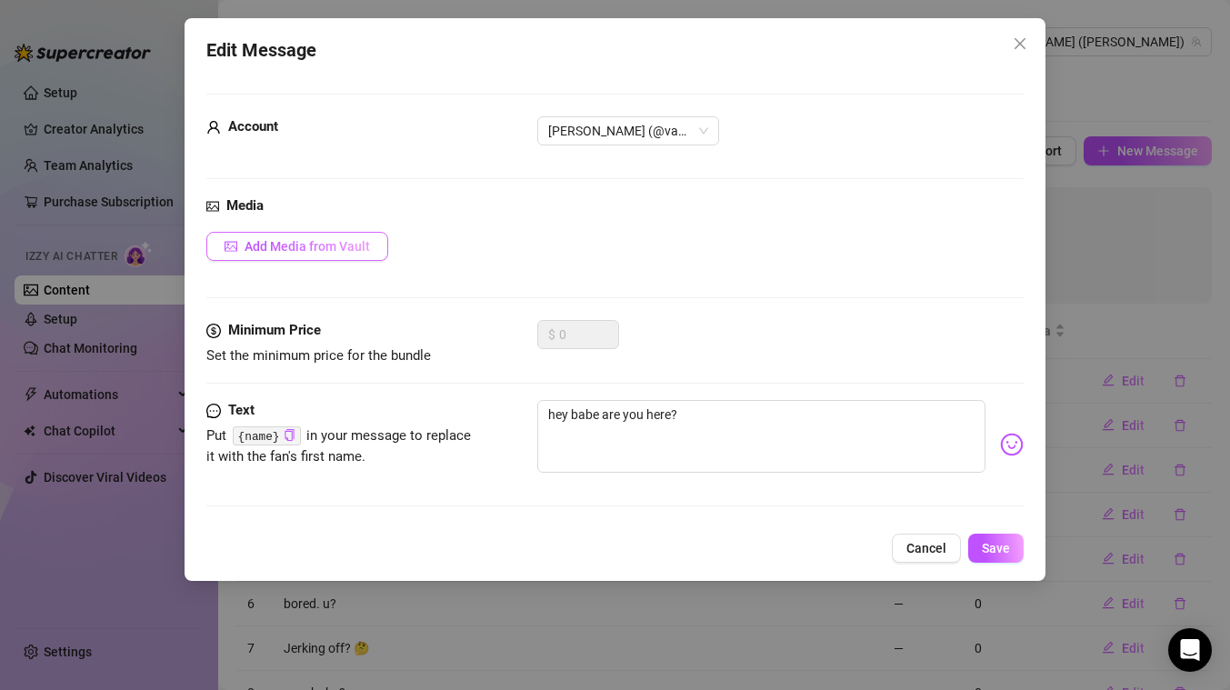
click at [325, 247] on span "Add Media from Vault" at bounding box center [306, 246] width 125 height 15
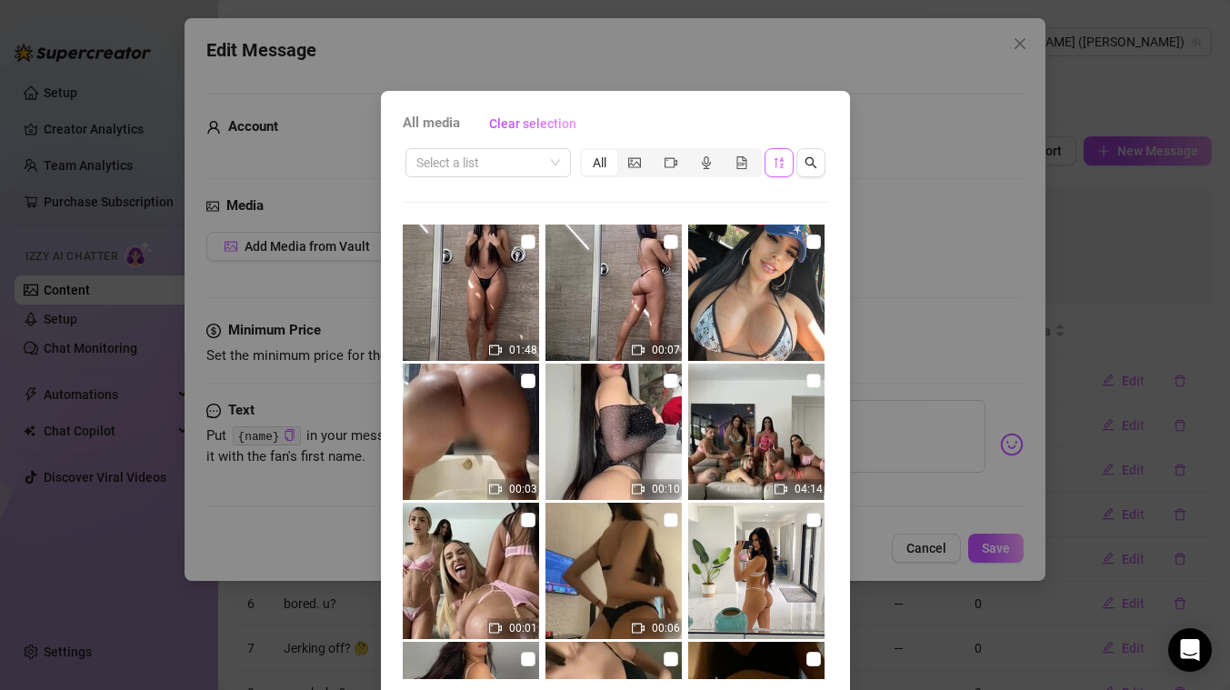
click at [772, 159] on icon "sort-descending" at bounding box center [778, 162] width 13 height 13
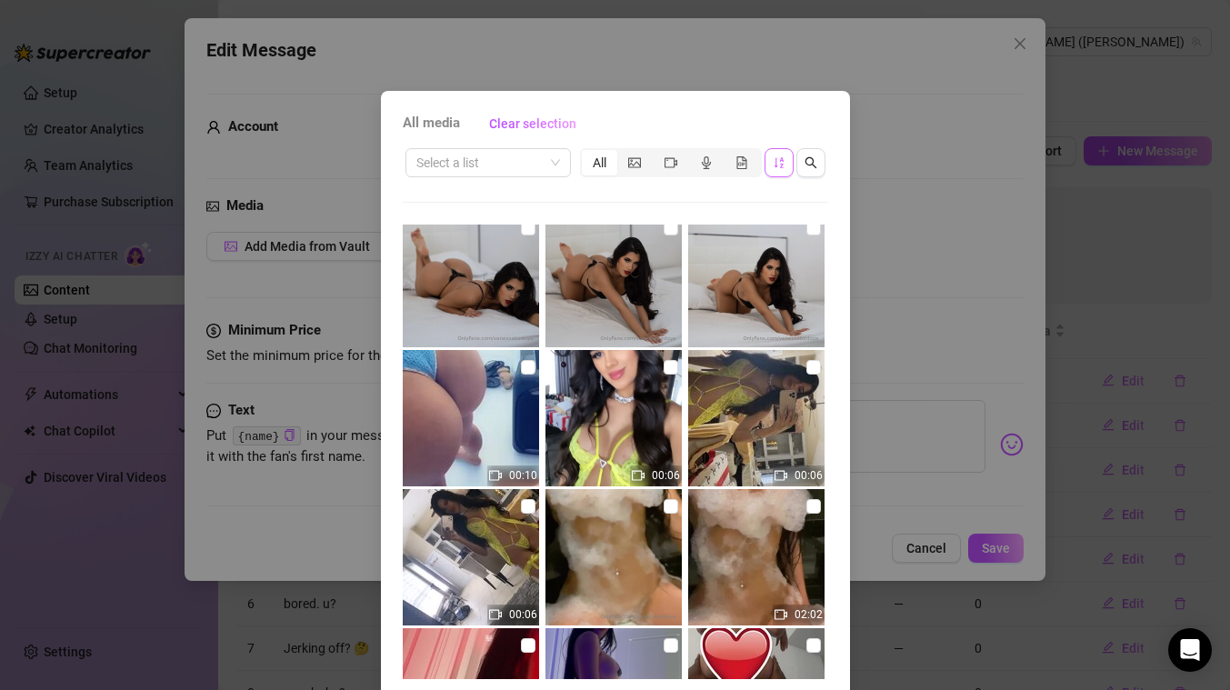
scroll to position [526, 0]
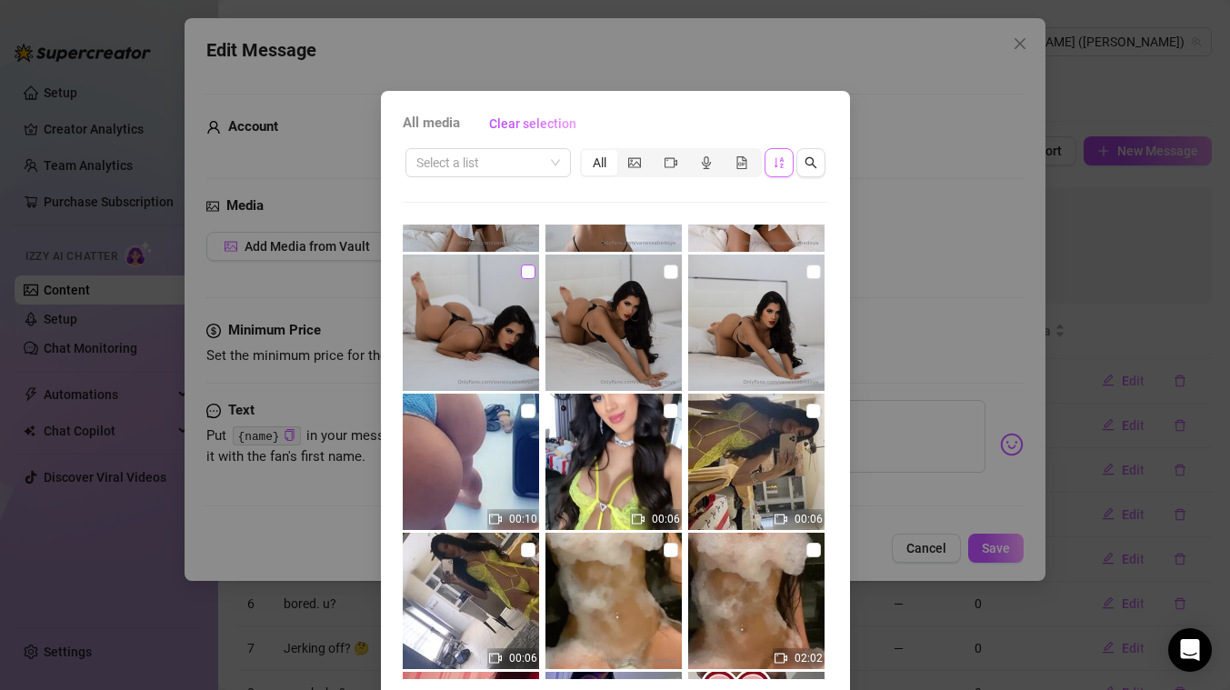
click at [528, 273] on input "checkbox" at bounding box center [528, 271] width 15 height 15
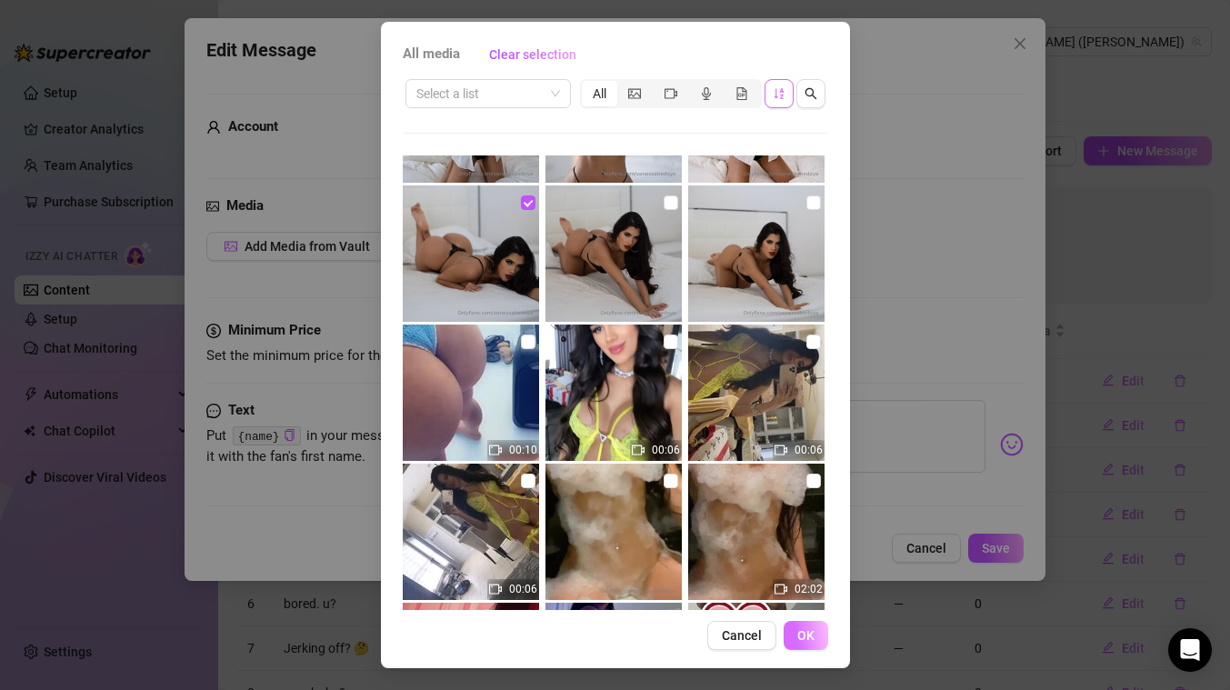
click at [813, 643] on button "OK" at bounding box center [805, 635] width 45 height 29
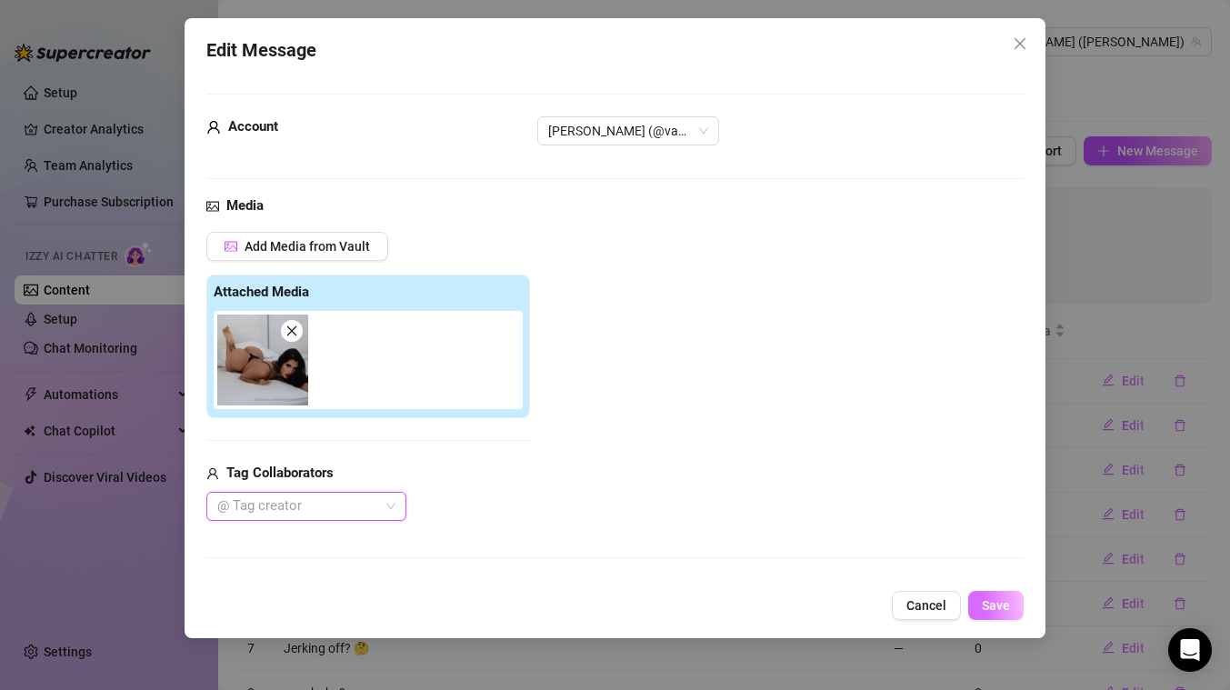
click at [1003, 607] on span "Save" at bounding box center [996, 605] width 28 height 15
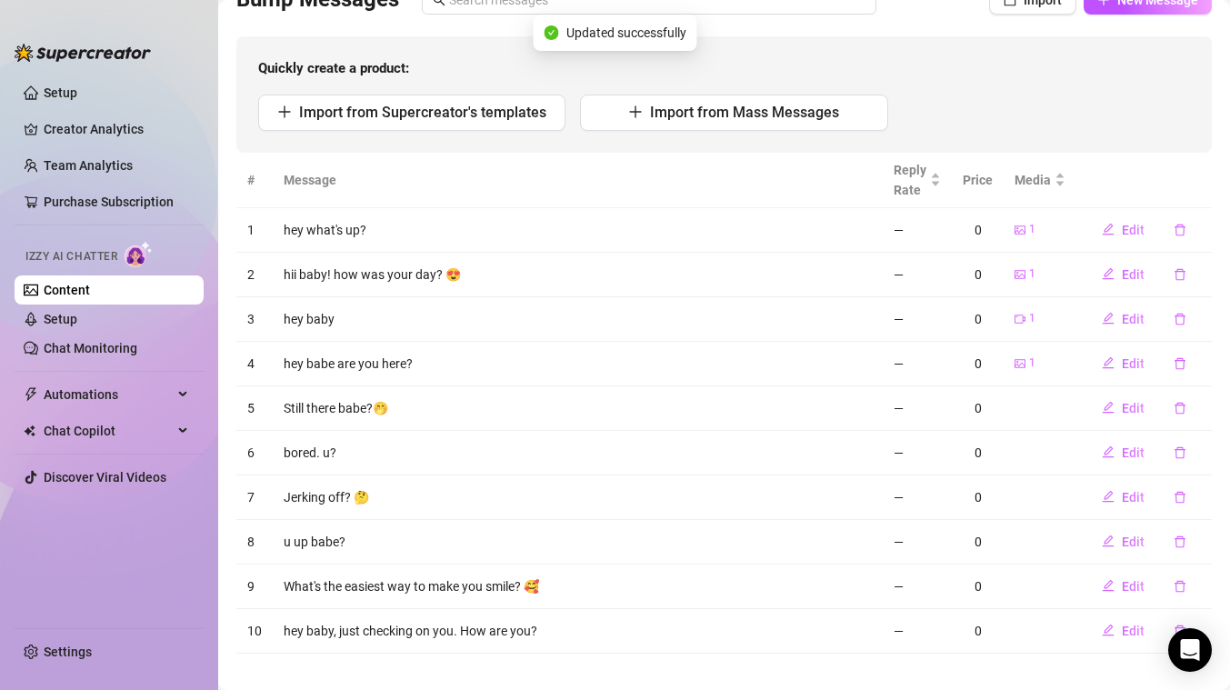
scroll to position [168, 0]
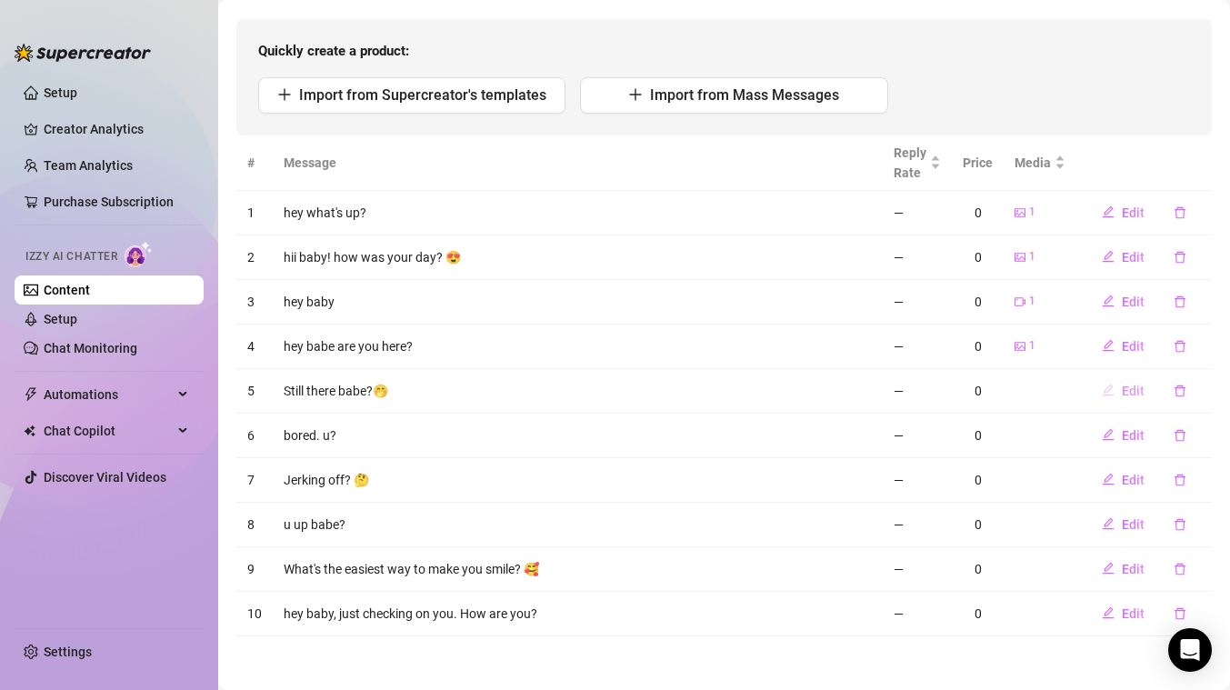
click at [1131, 388] on span "Edit" at bounding box center [1132, 391] width 23 height 15
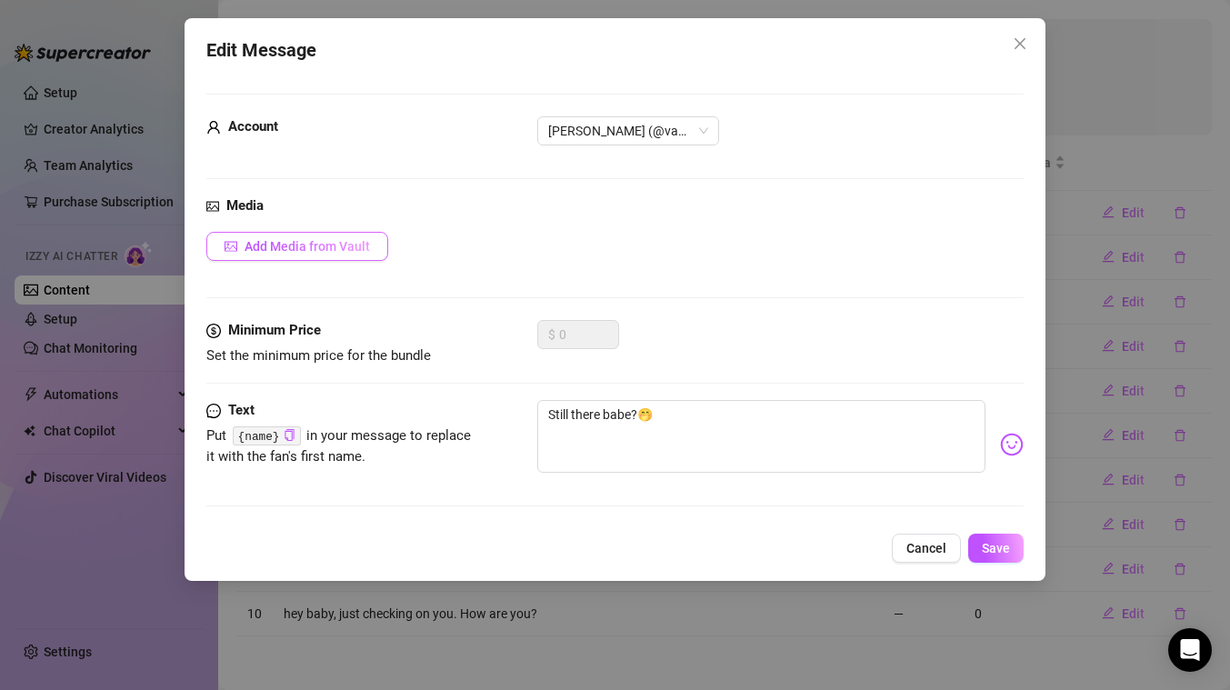
click at [346, 242] on span "Add Media from Vault" at bounding box center [306, 246] width 125 height 15
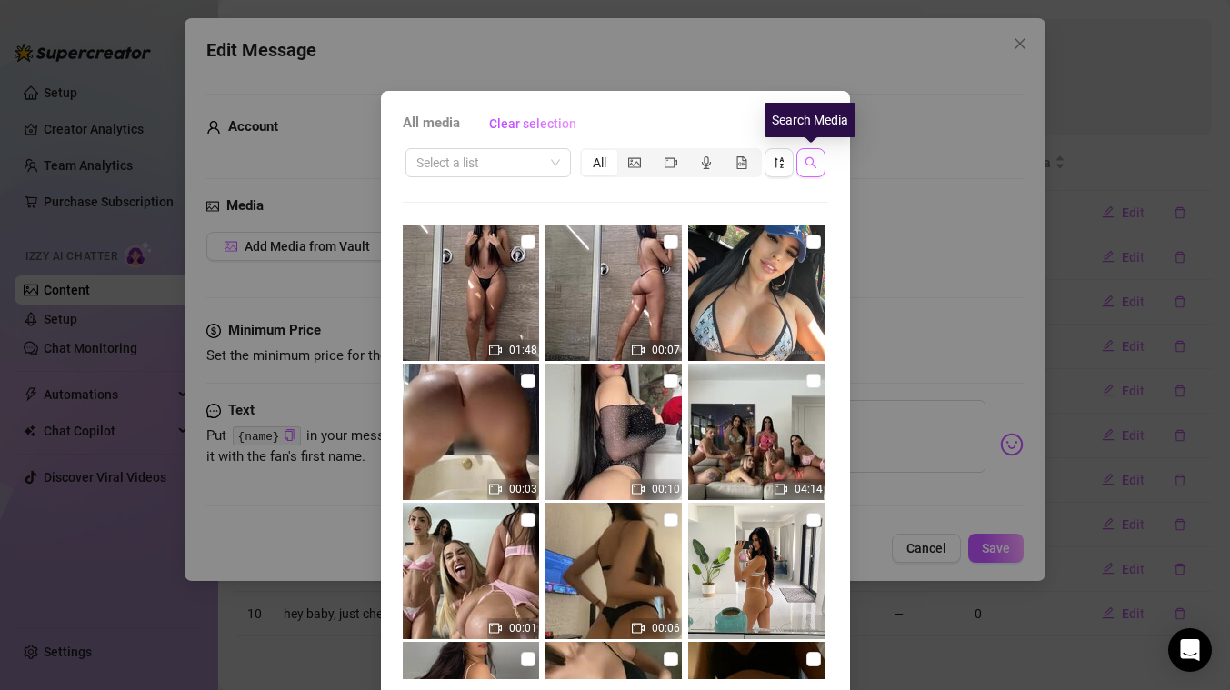
click at [812, 168] on icon "search" at bounding box center [810, 162] width 13 height 13
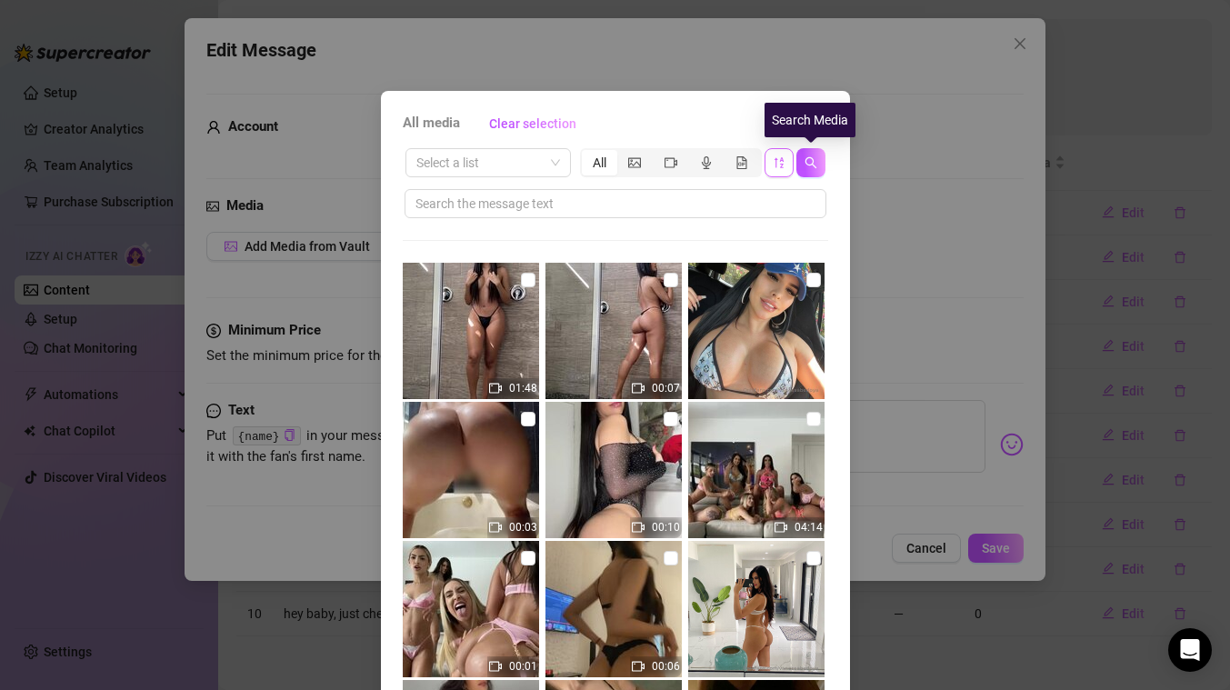
click at [779, 165] on icon "sort-descending" at bounding box center [778, 162] width 13 height 13
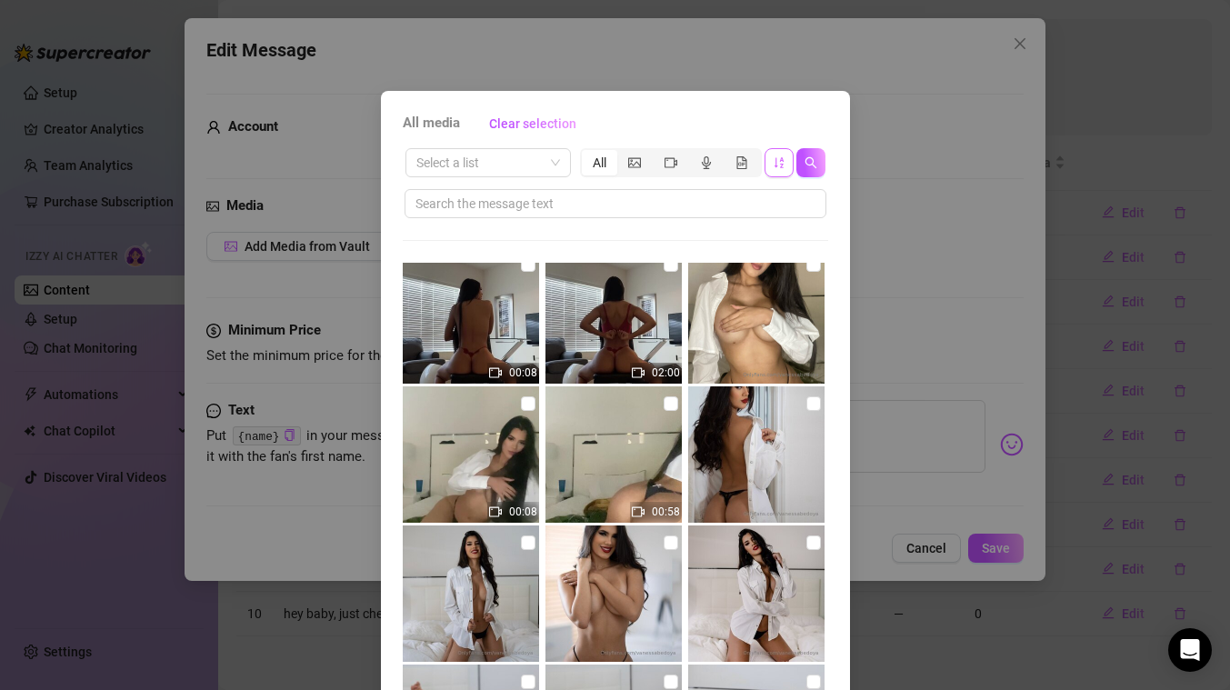
scroll to position [224, 0]
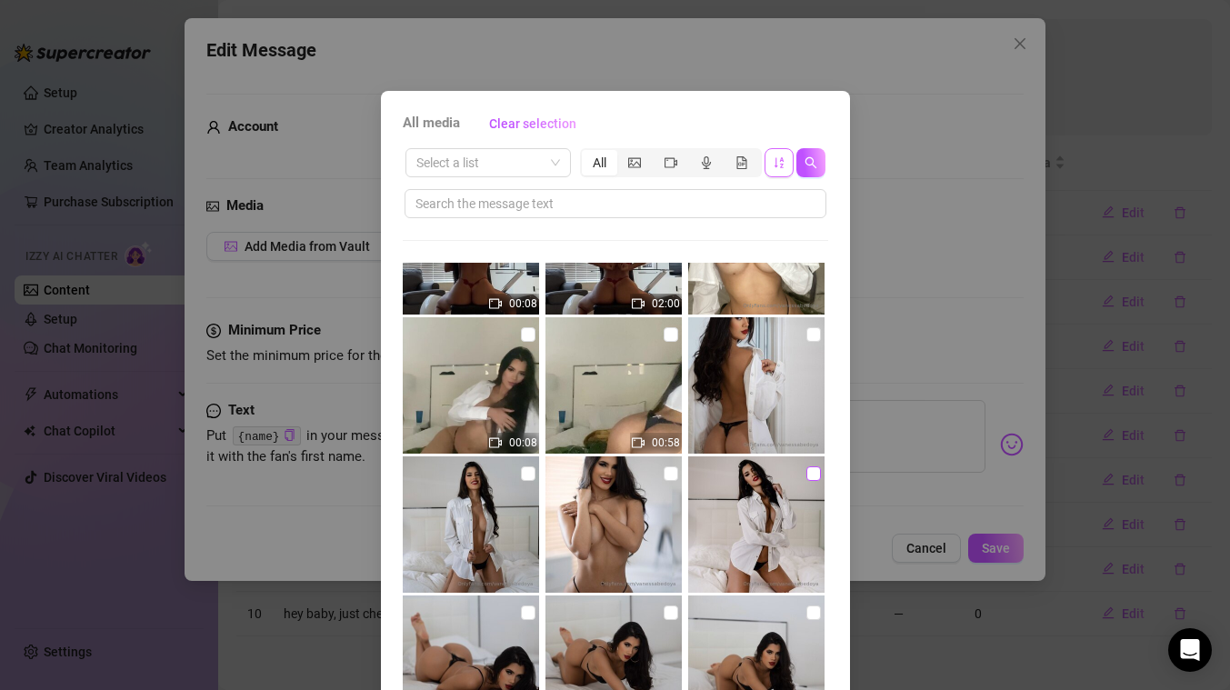
click at [813, 472] on input "checkbox" at bounding box center [813, 473] width 15 height 15
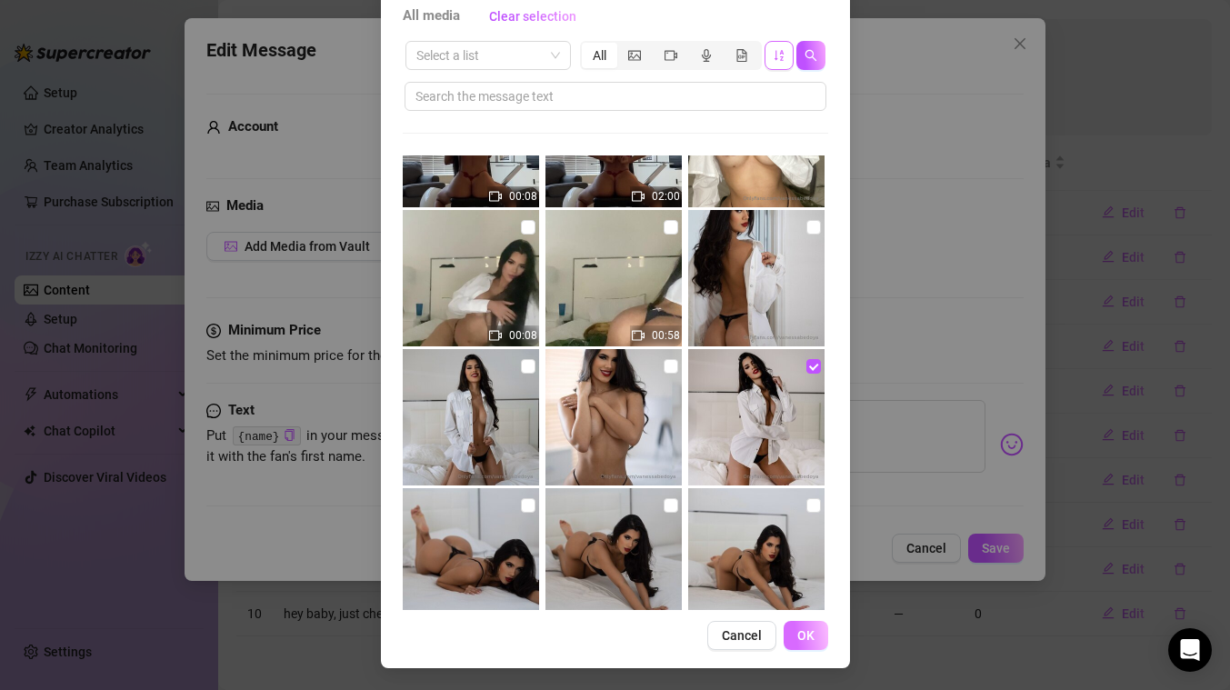
click at [807, 638] on span "OK" at bounding box center [805, 635] width 17 height 15
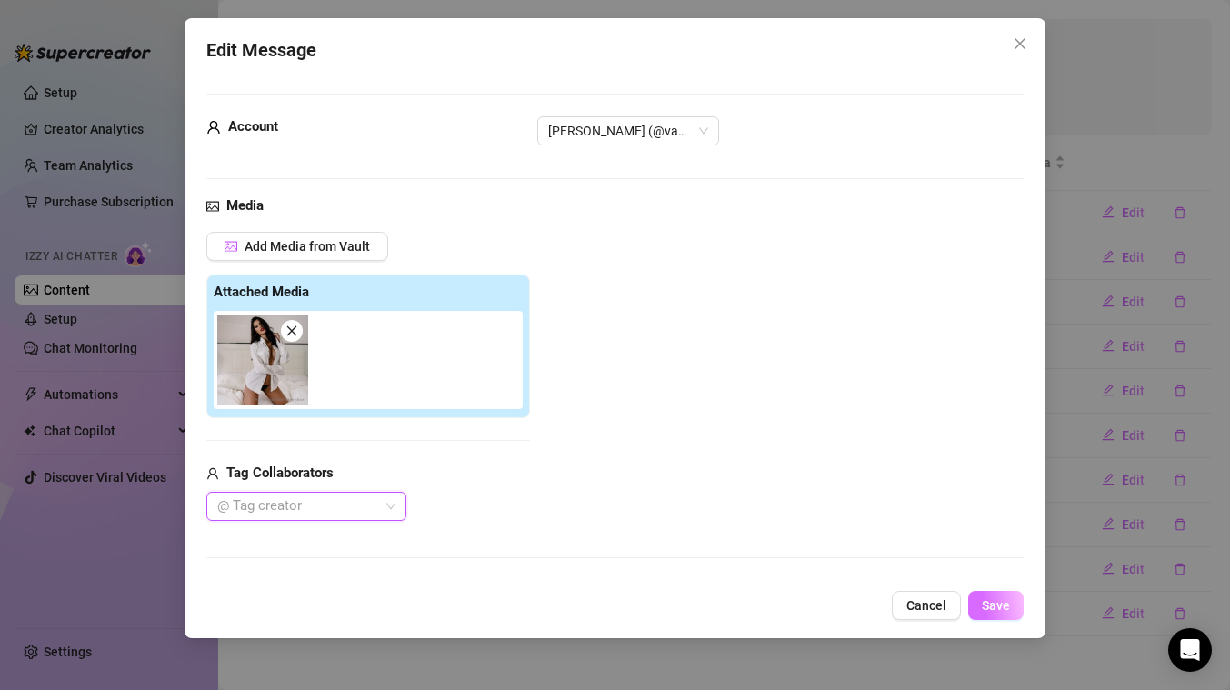
click at [1003, 606] on span "Save" at bounding box center [996, 605] width 28 height 15
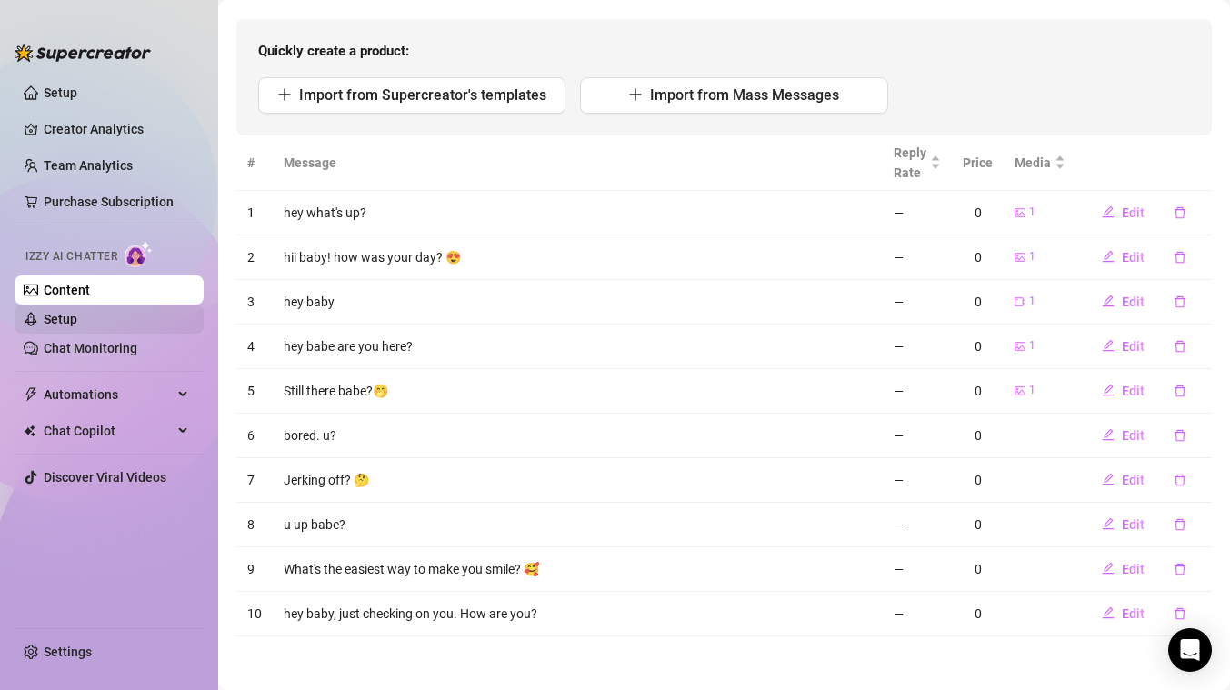
click at [57, 318] on link "Setup" at bounding box center [61, 319] width 34 height 15
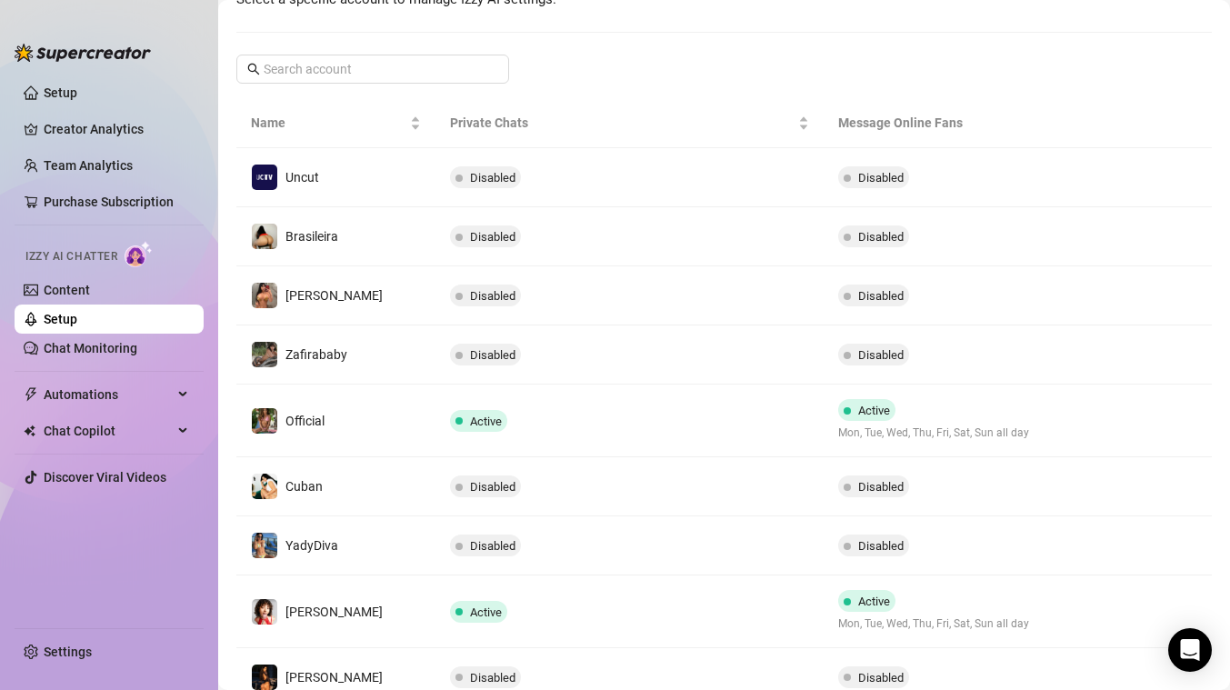
scroll to position [432, 0]
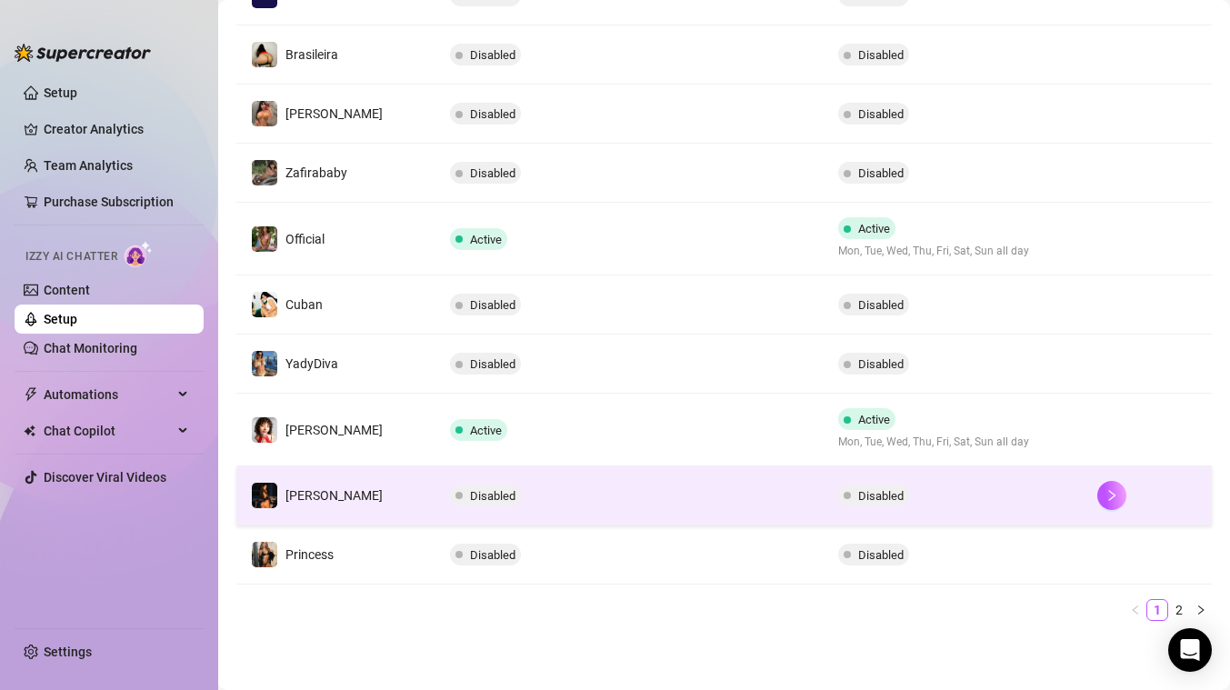
click at [589, 513] on td "Disabled" at bounding box center [629, 495] width 388 height 59
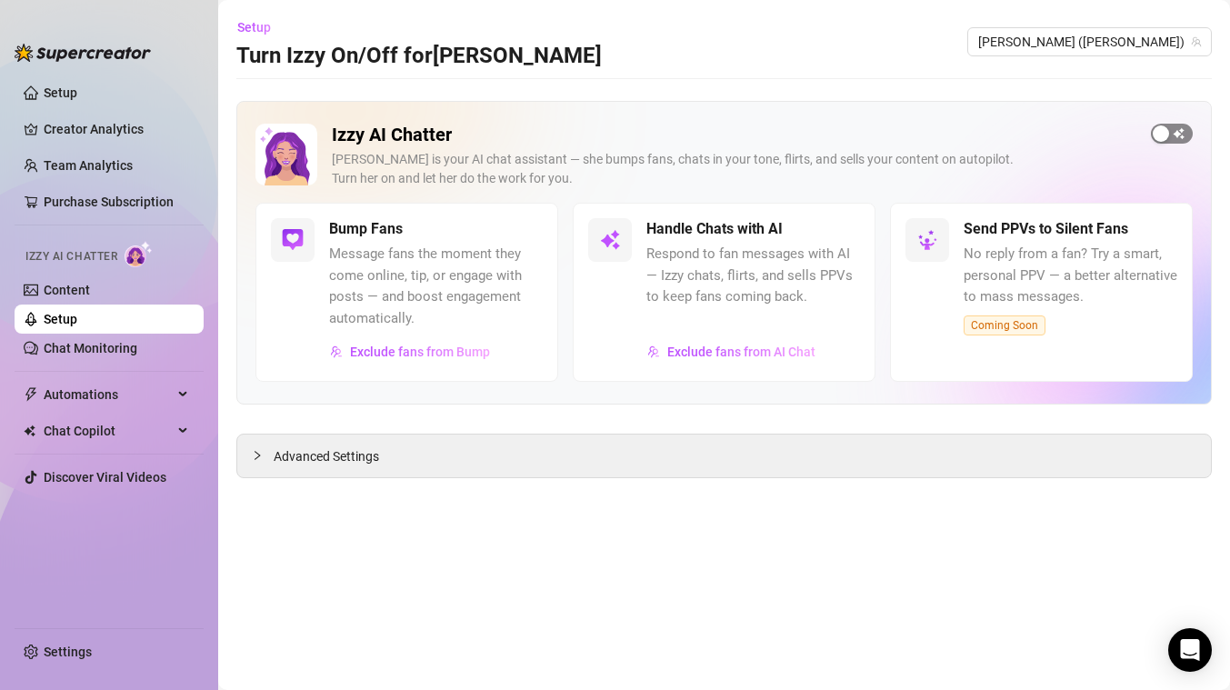
click at [1178, 130] on span "button" at bounding box center [1172, 134] width 42 height 20
click at [82, 288] on link "Content" at bounding box center [67, 290] width 46 height 15
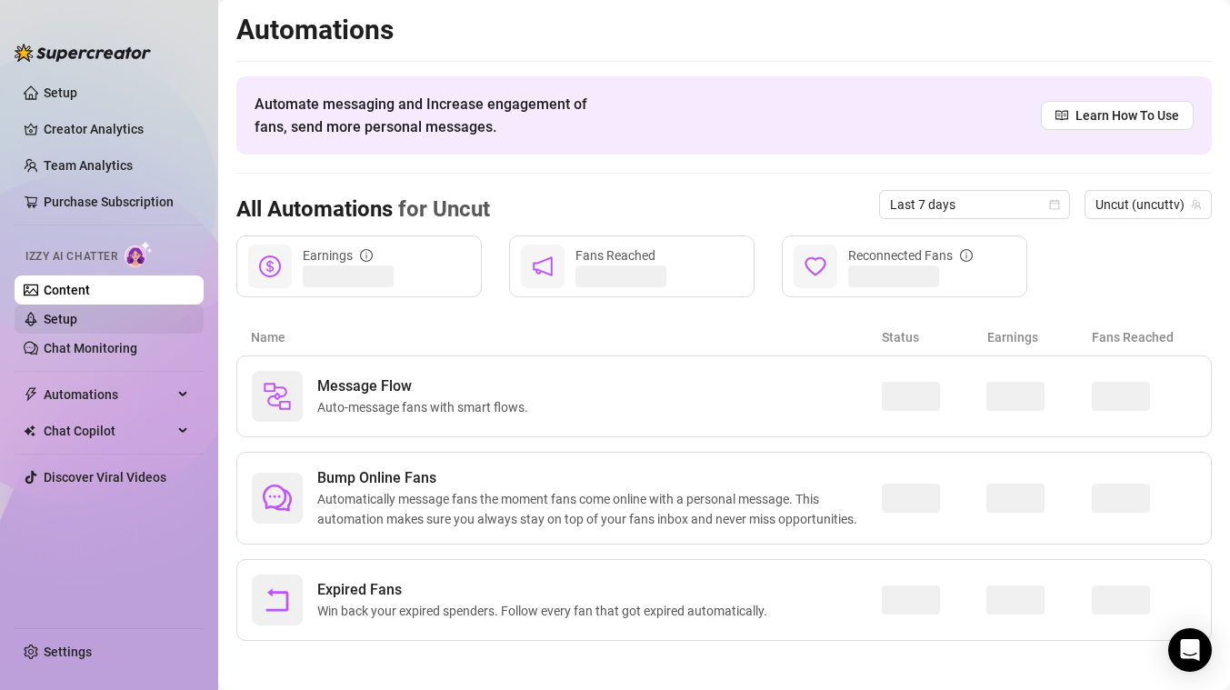
click at [71, 323] on link "Setup" at bounding box center [61, 319] width 34 height 15
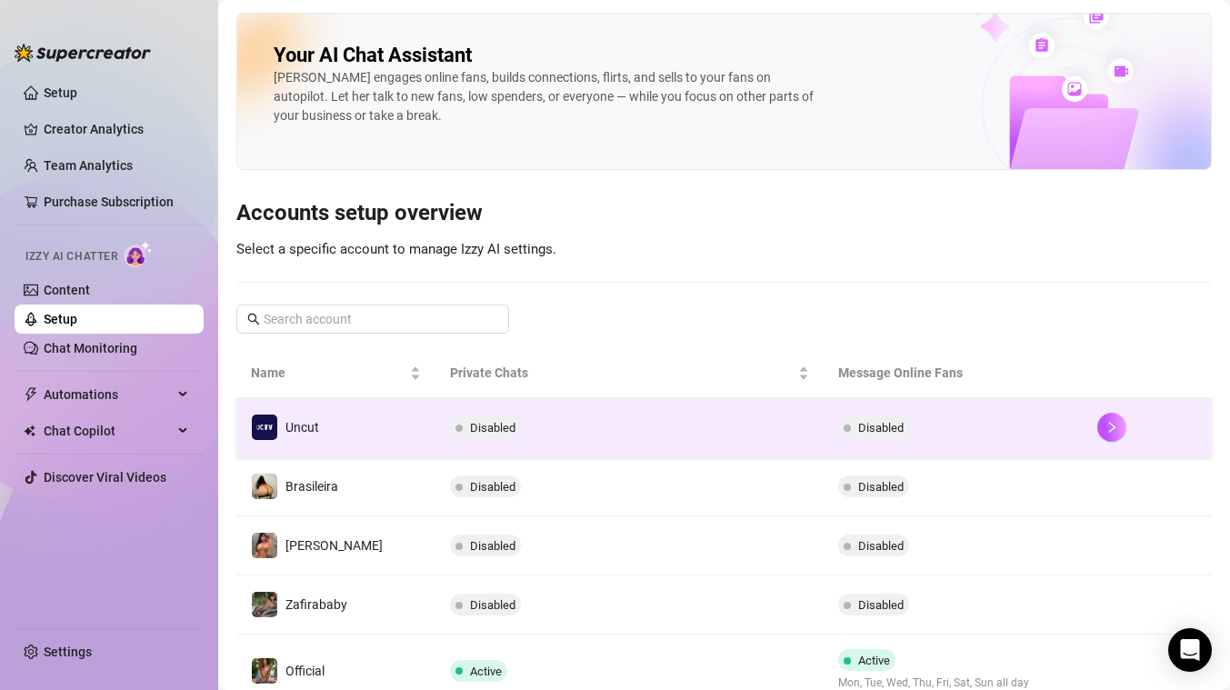
click at [545, 437] on td "Disabled" at bounding box center [629, 427] width 388 height 59
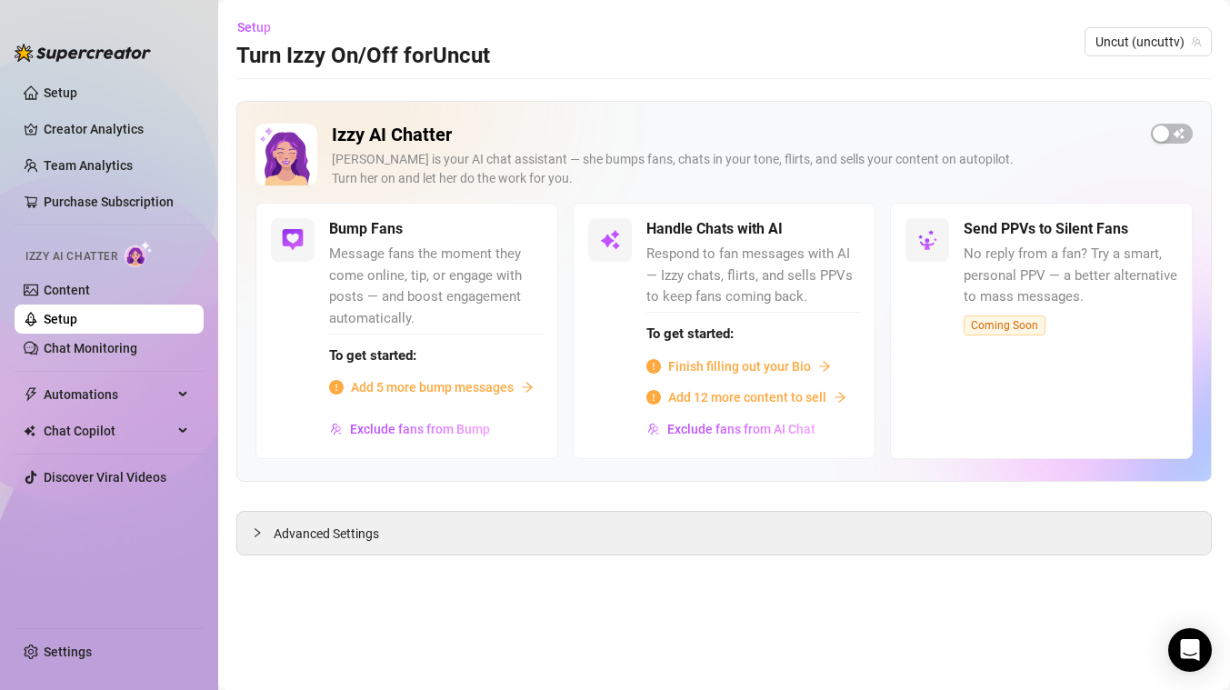
click at [486, 385] on span "Add 5 more bump messages" at bounding box center [432, 387] width 163 height 20
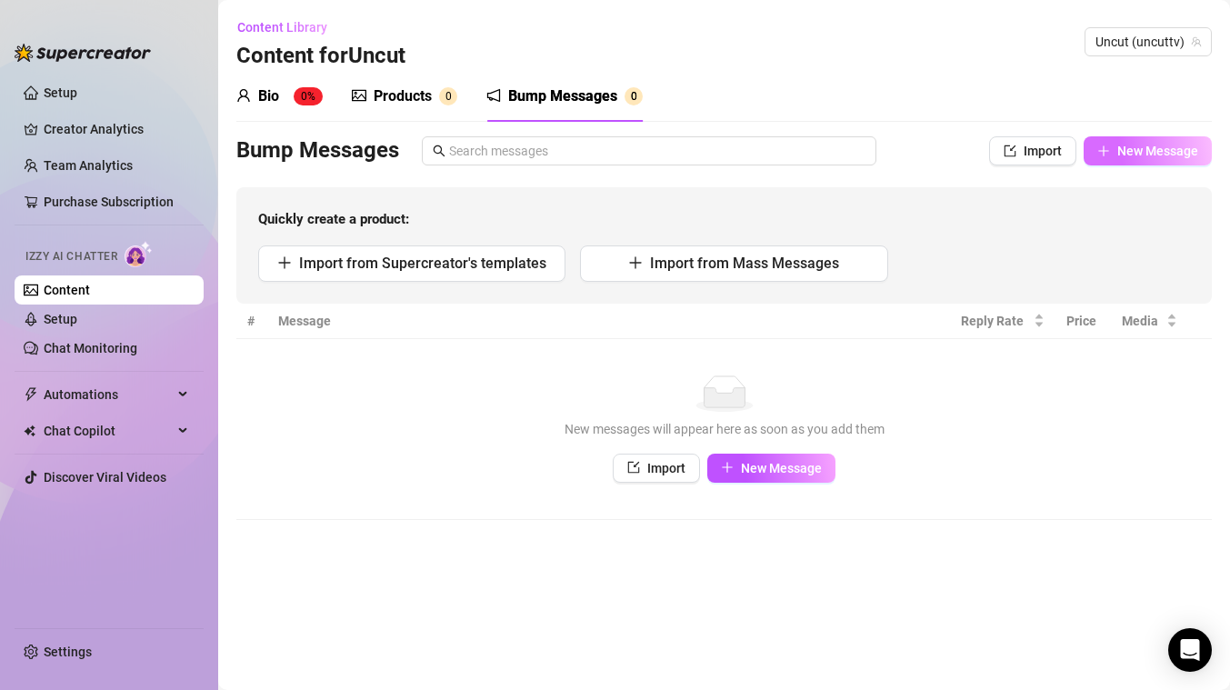
click at [1137, 161] on button "New Message" at bounding box center [1147, 150] width 128 height 29
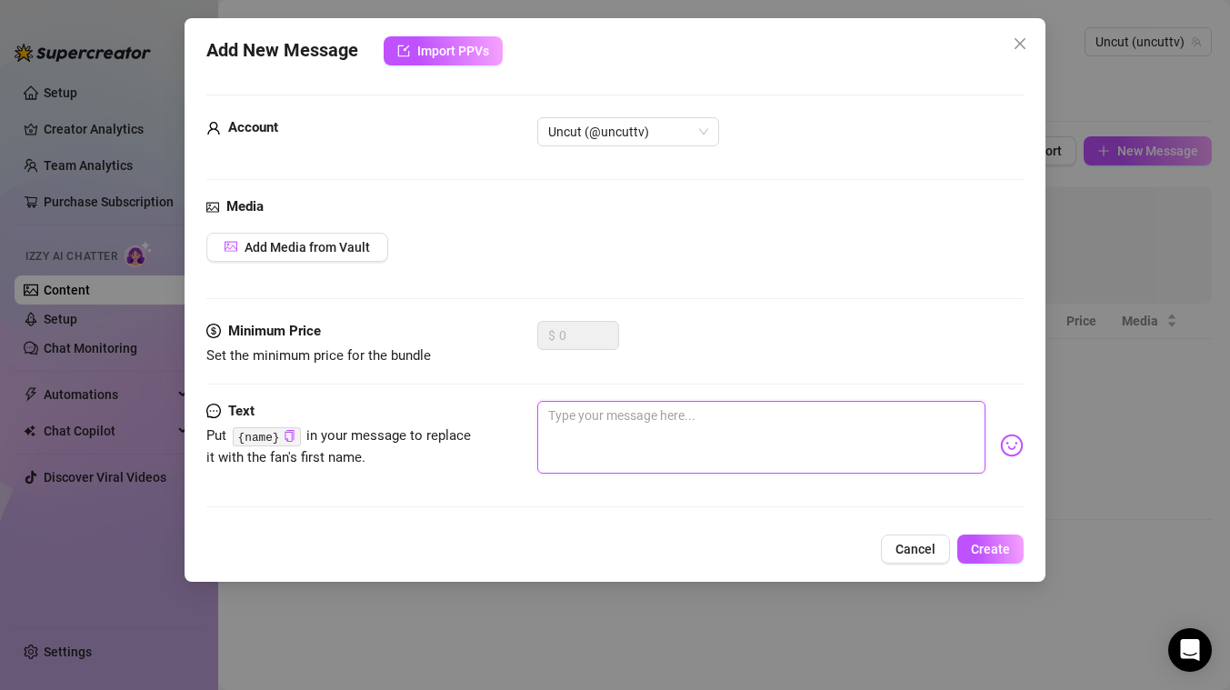
click at [647, 429] on textarea at bounding box center [761, 437] width 448 height 73
click at [1002, 553] on span "Create" at bounding box center [990, 549] width 39 height 15
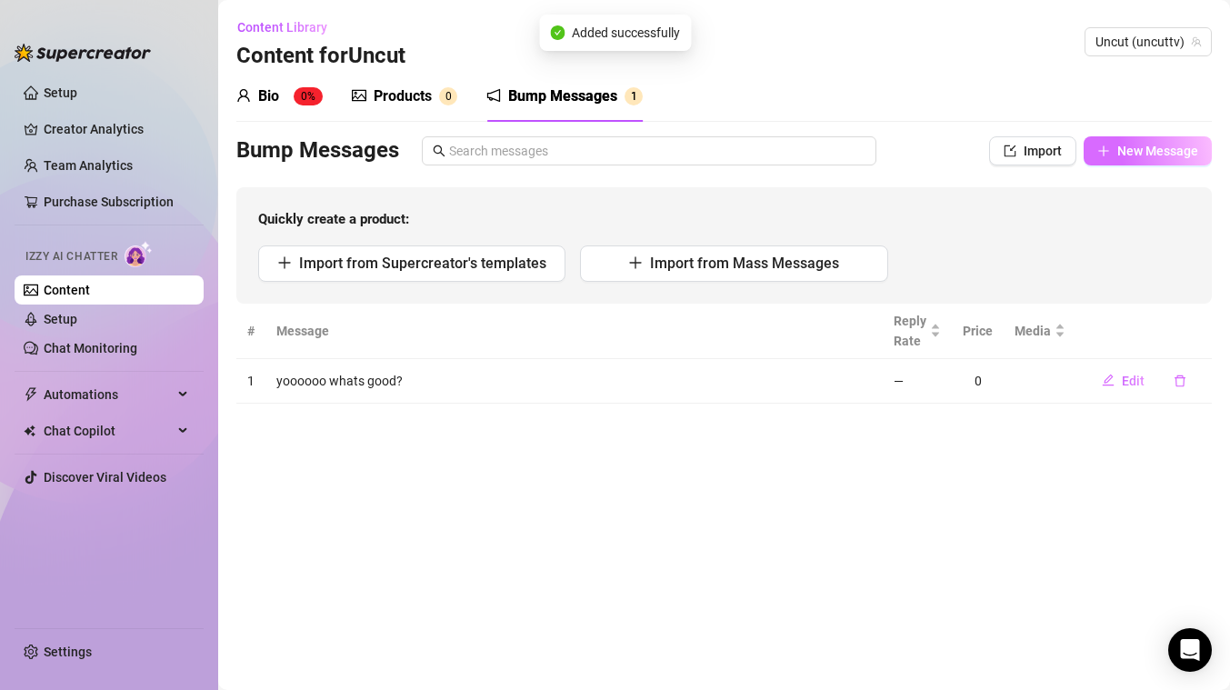
click at [1146, 155] on span "New Message" at bounding box center [1157, 151] width 81 height 15
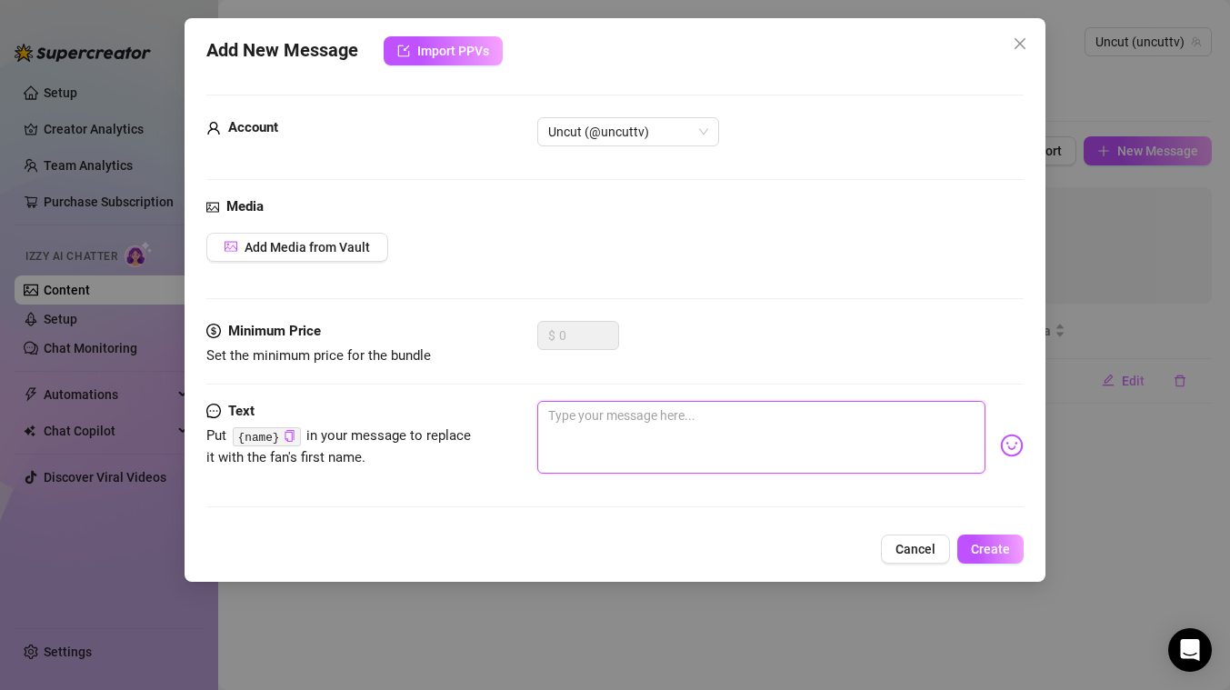
click at [703, 453] on textarea at bounding box center [761, 437] width 448 height 73
click at [996, 554] on span "Create" at bounding box center [990, 549] width 39 height 15
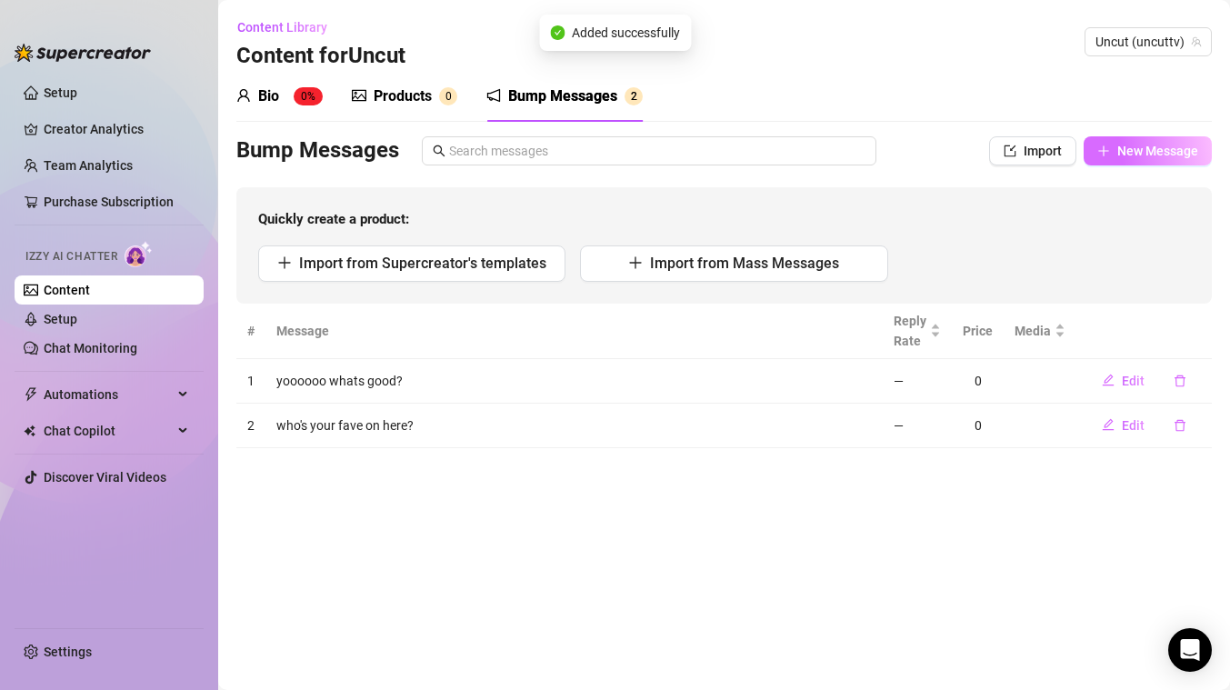
click at [1157, 144] on span "New Message" at bounding box center [1157, 151] width 81 height 15
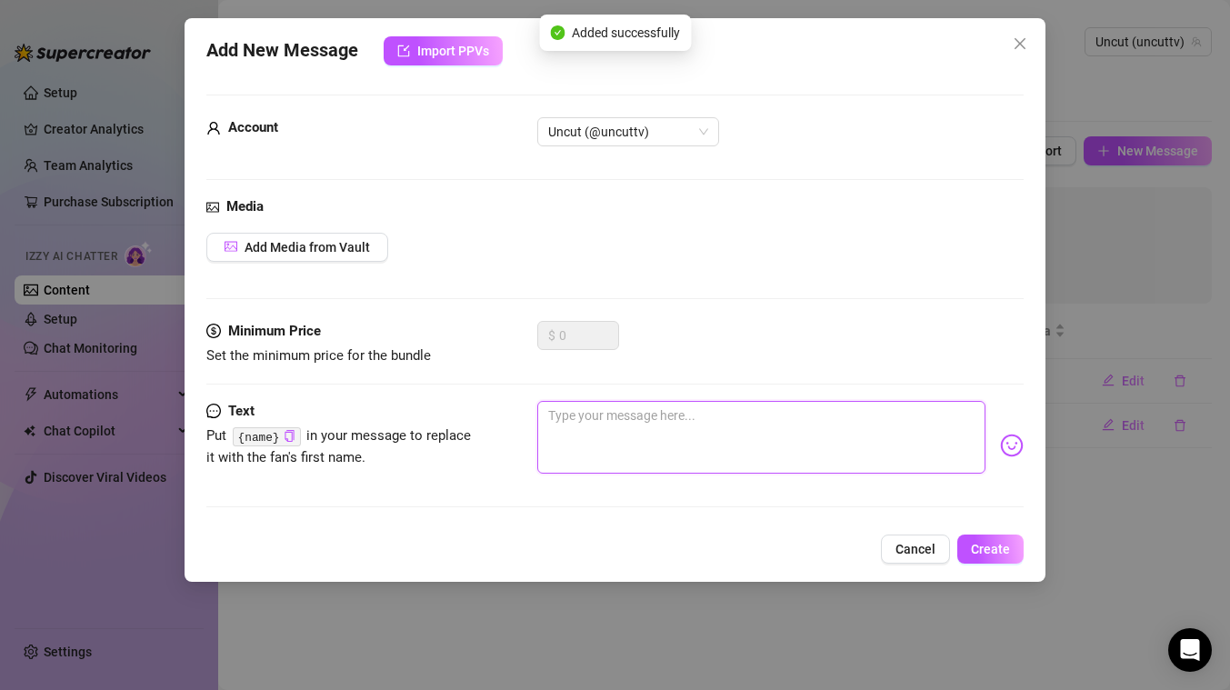
click at [832, 427] on textarea at bounding box center [761, 437] width 448 height 73
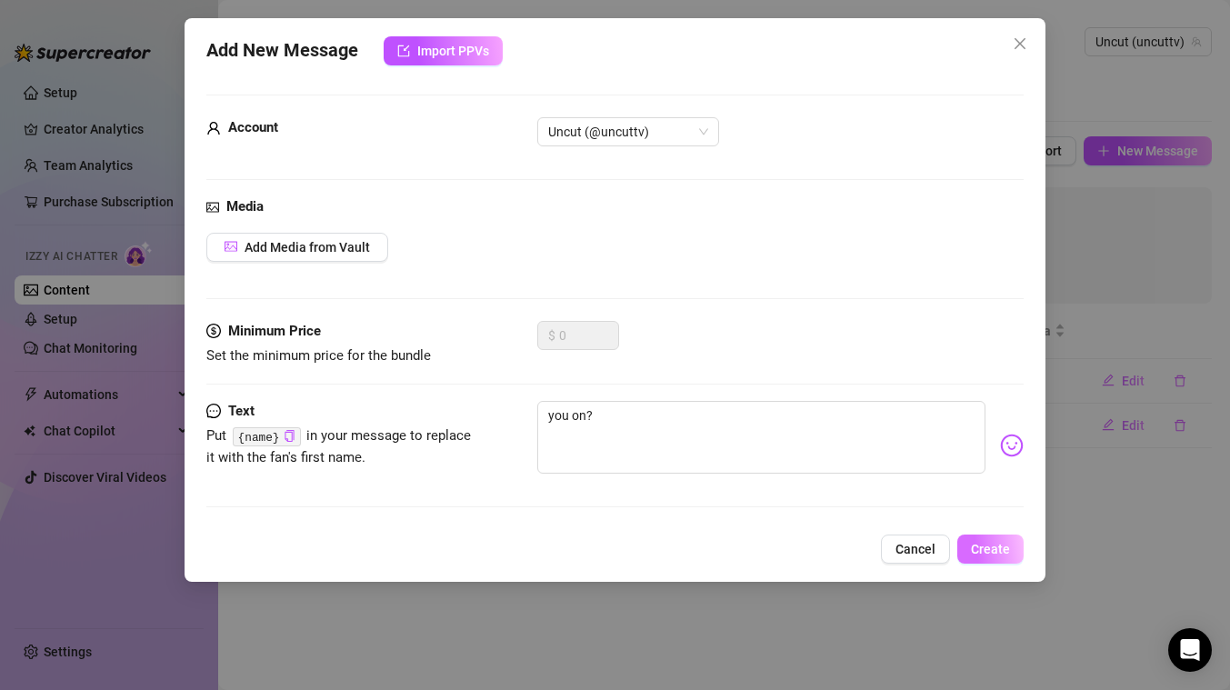
click at [993, 553] on span "Create" at bounding box center [990, 549] width 39 height 15
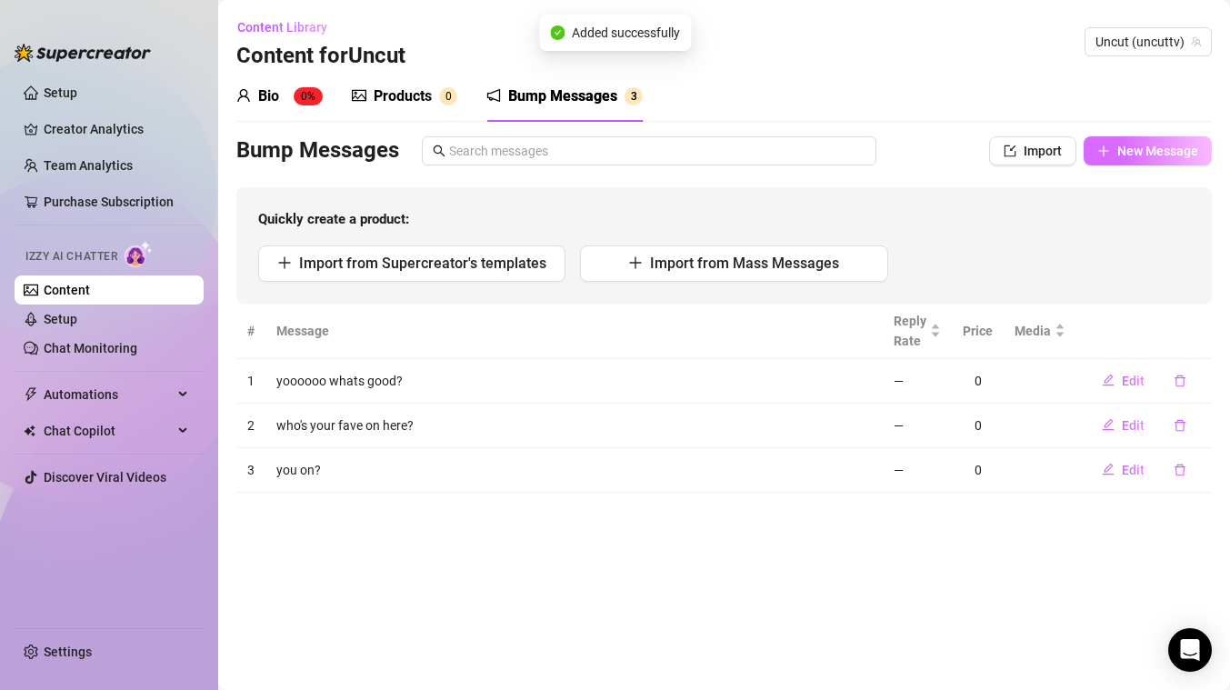
click at [1147, 145] on span "New Message" at bounding box center [1157, 151] width 81 height 15
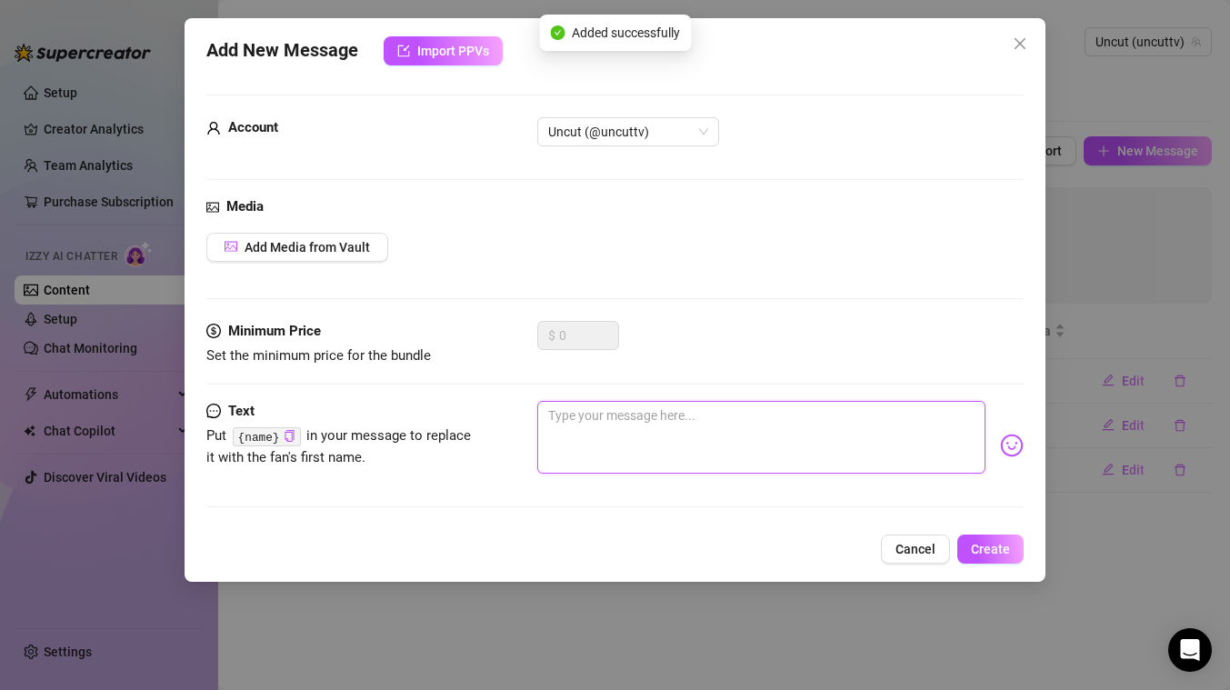
click at [772, 443] on textarea at bounding box center [761, 437] width 448 height 73
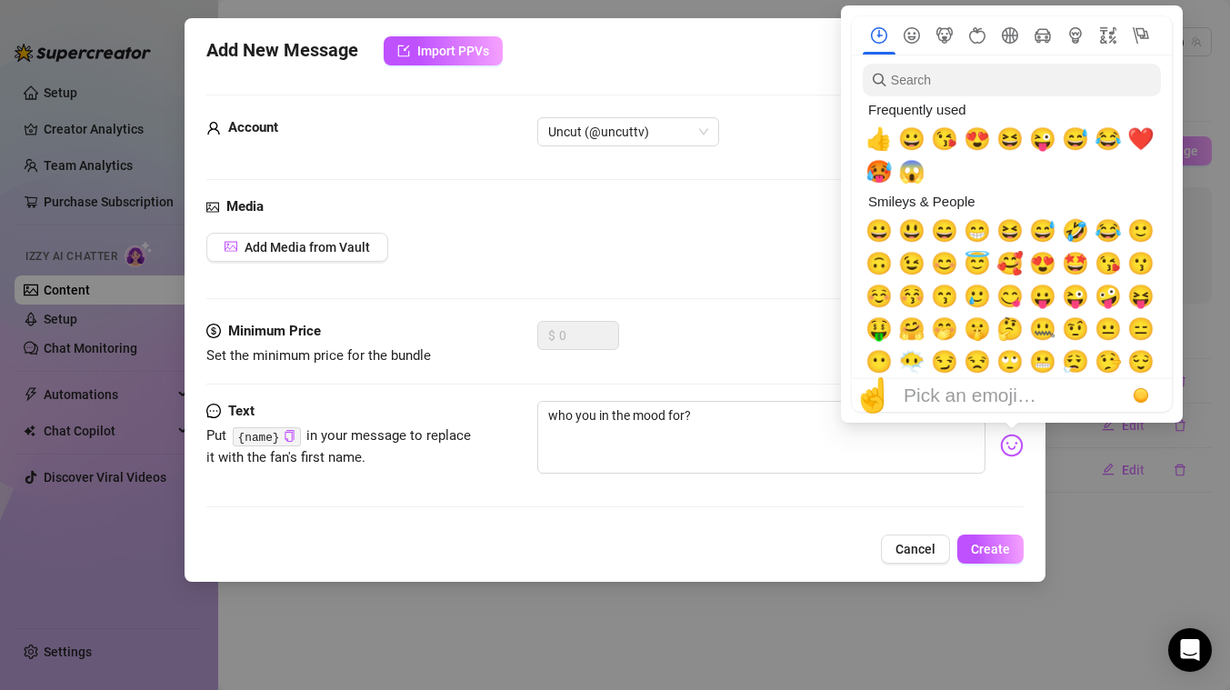
click at [1011, 438] on img at bounding box center [1012, 446] width 24 height 24
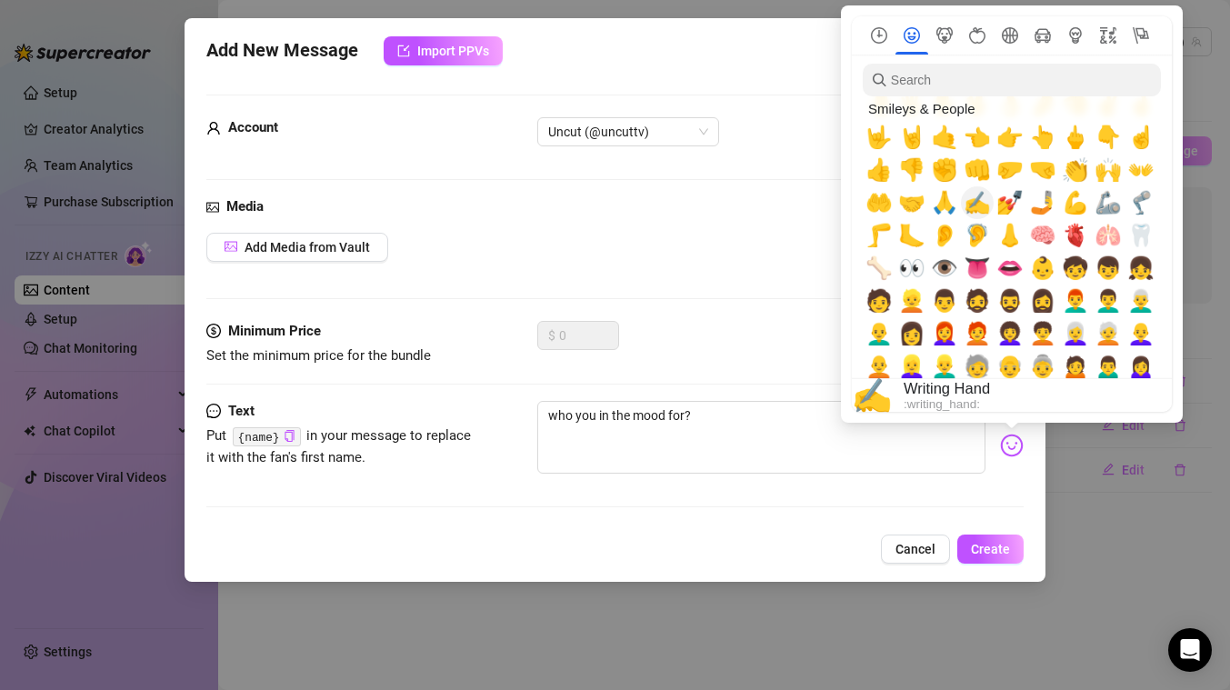
scroll to position [453, 0]
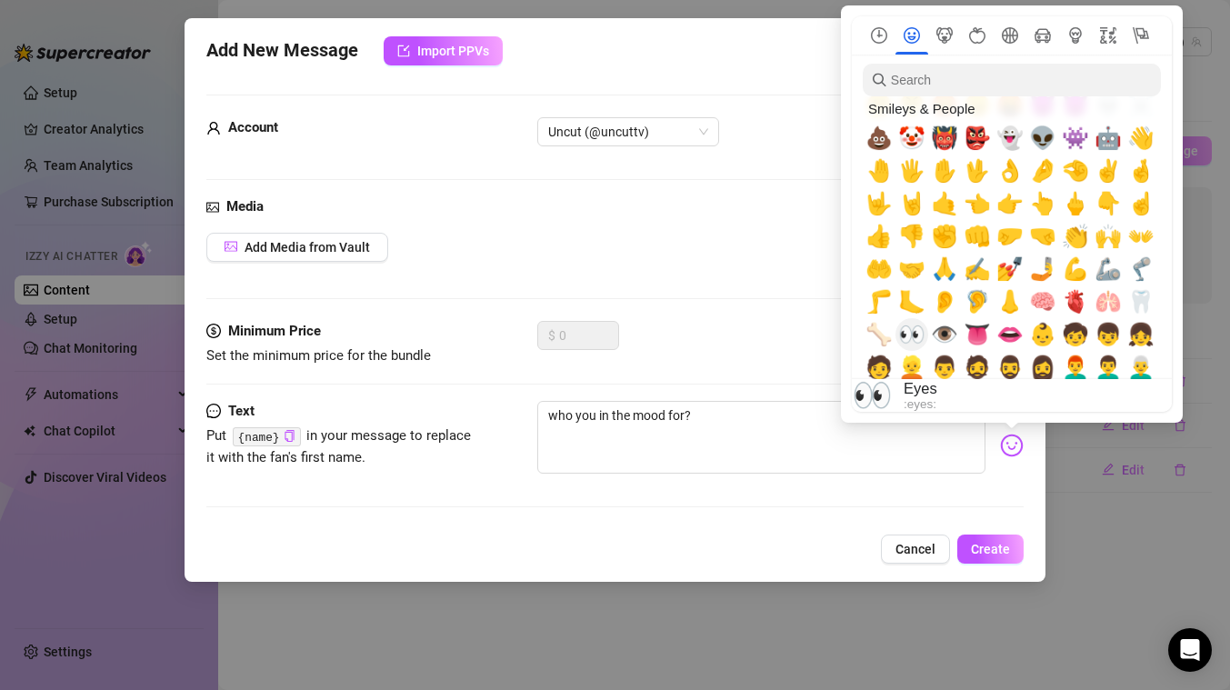
click at [910, 328] on span "👀" at bounding box center [911, 334] width 27 height 25
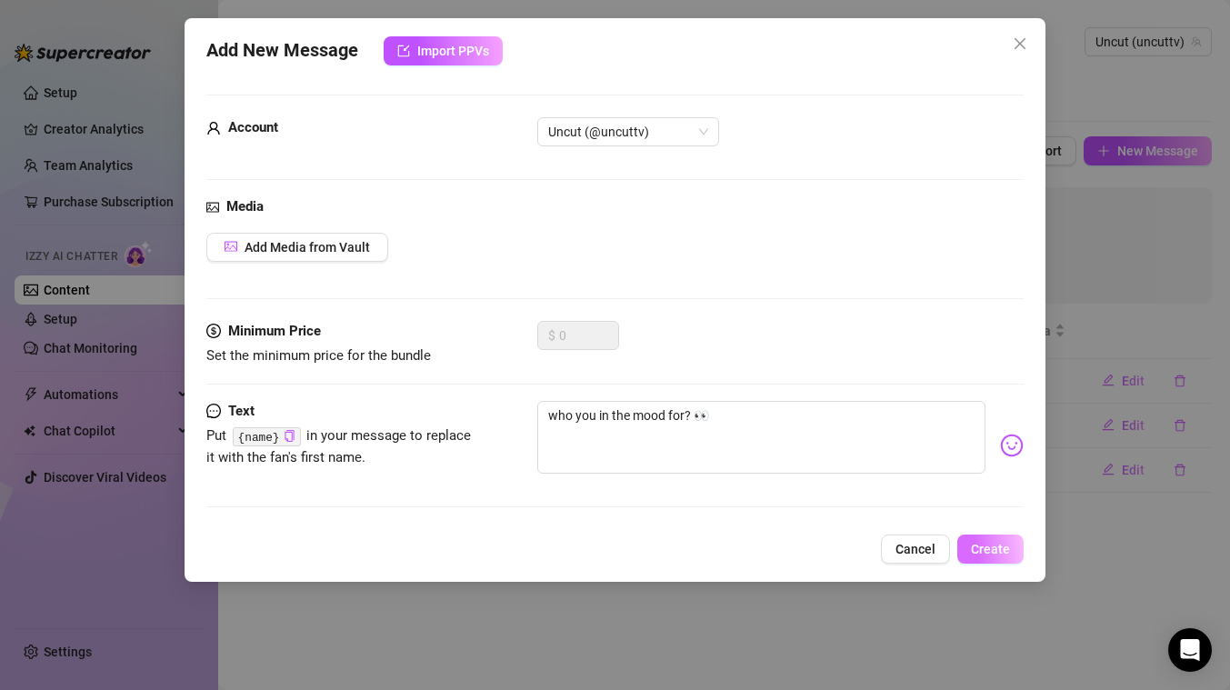
click at [995, 542] on span "Create" at bounding box center [990, 549] width 39 height 15
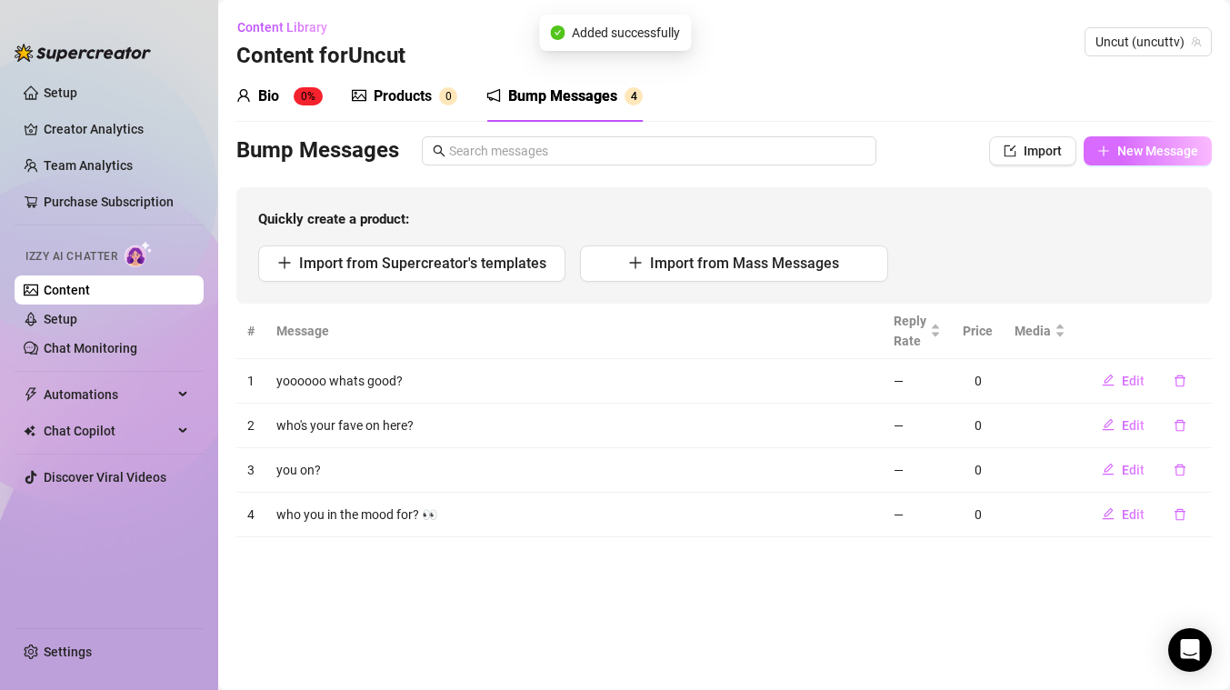
click at [1140, 163] on button "New Message" at bounding box center [1147, 150] width 128 height 29
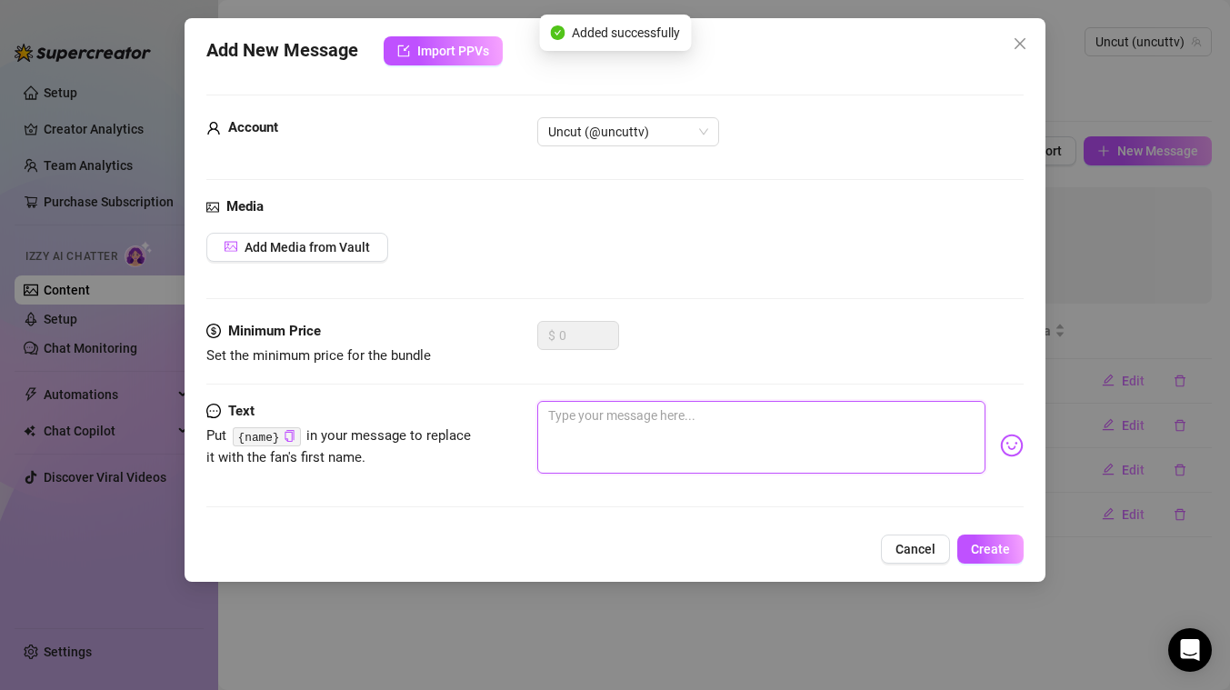
click at [730, 449] on textarea at bounding box center [761, 437] width 448 height 73
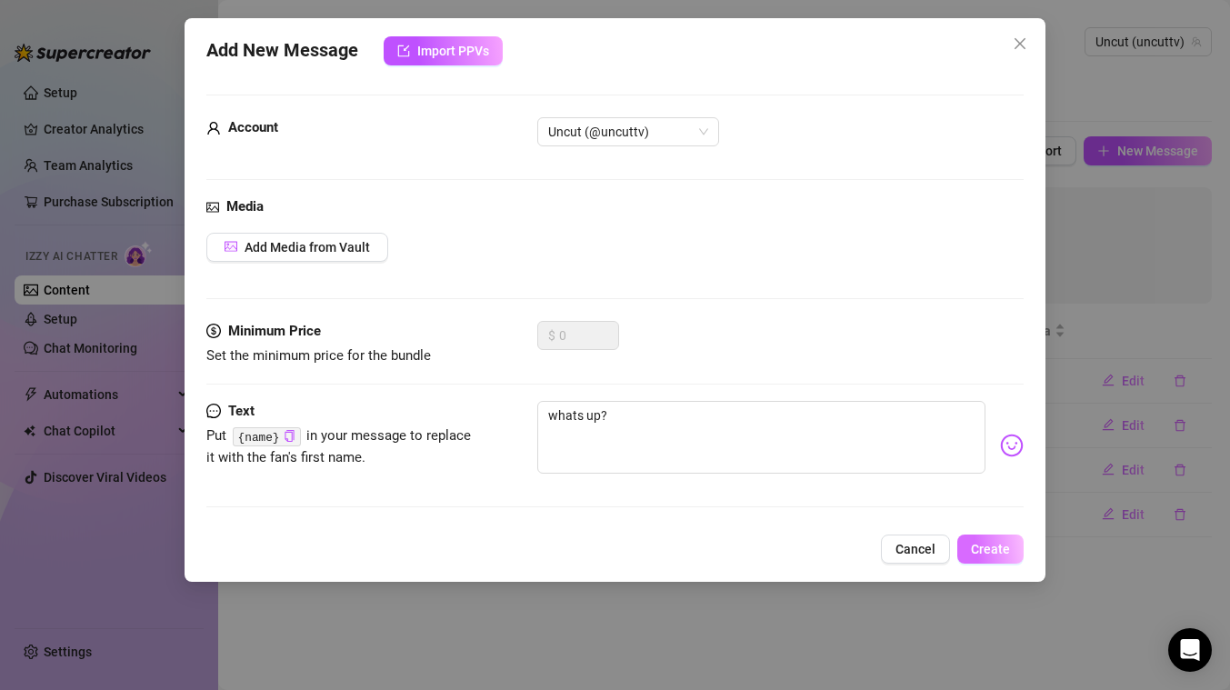
click at [997, 539] on button "Create" at bounding box center [990, 548] width 66 height 29
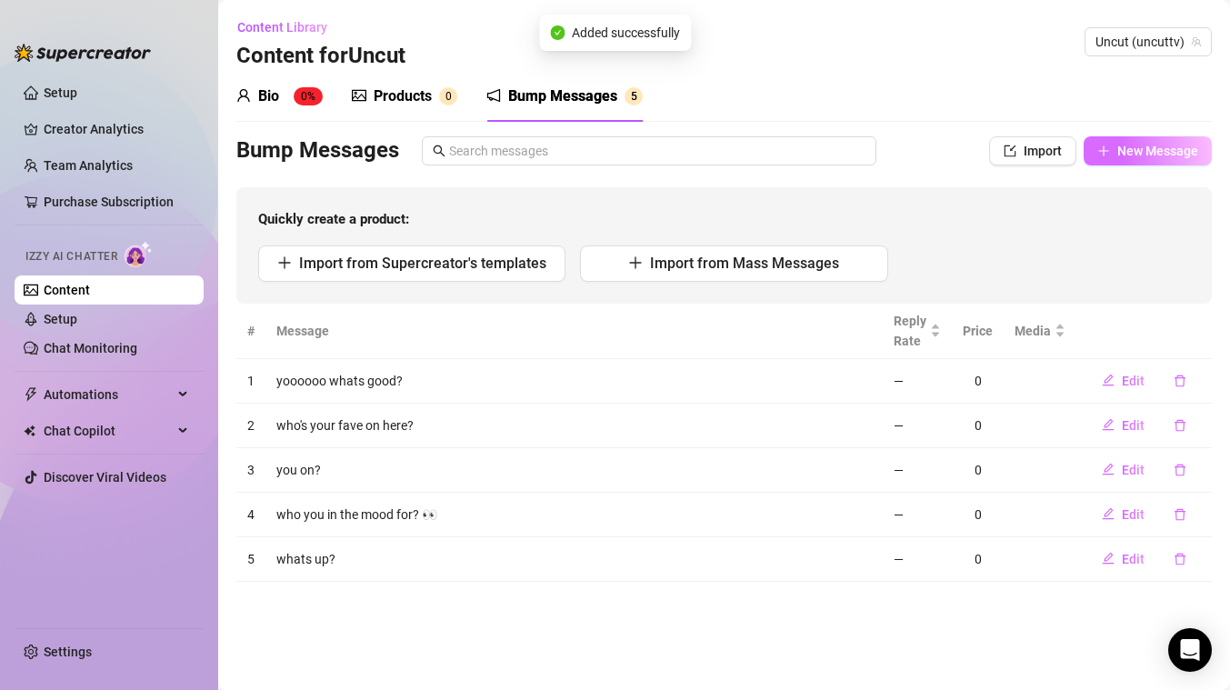
click at [1141, 161] on button "New Message" at bounding box center [1147, 150] width 128 height 29
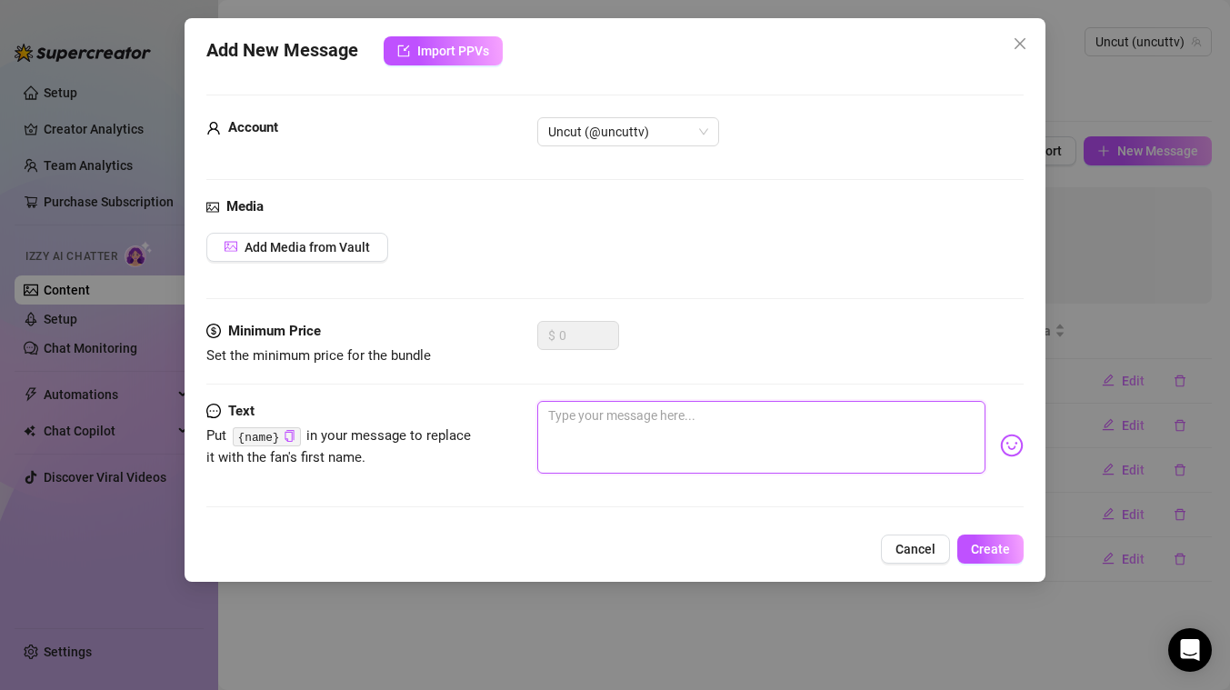
click at [745, 442] on textarea at bounding box center [761, 437] width 448 height 73
click at [972, 553] on span "Create" at bounding box center [990, 549] width 39 height 15
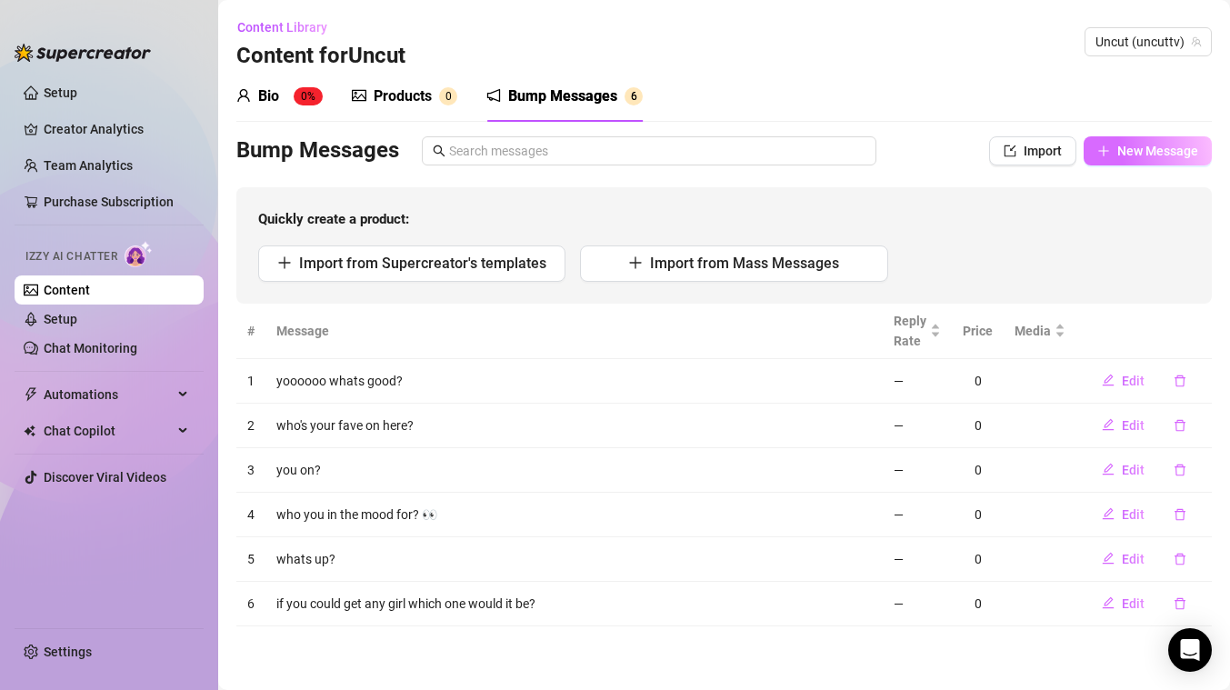
click at [1122, 147] on span "New Message" at bounding box center [1157, 151] width 81 height 15
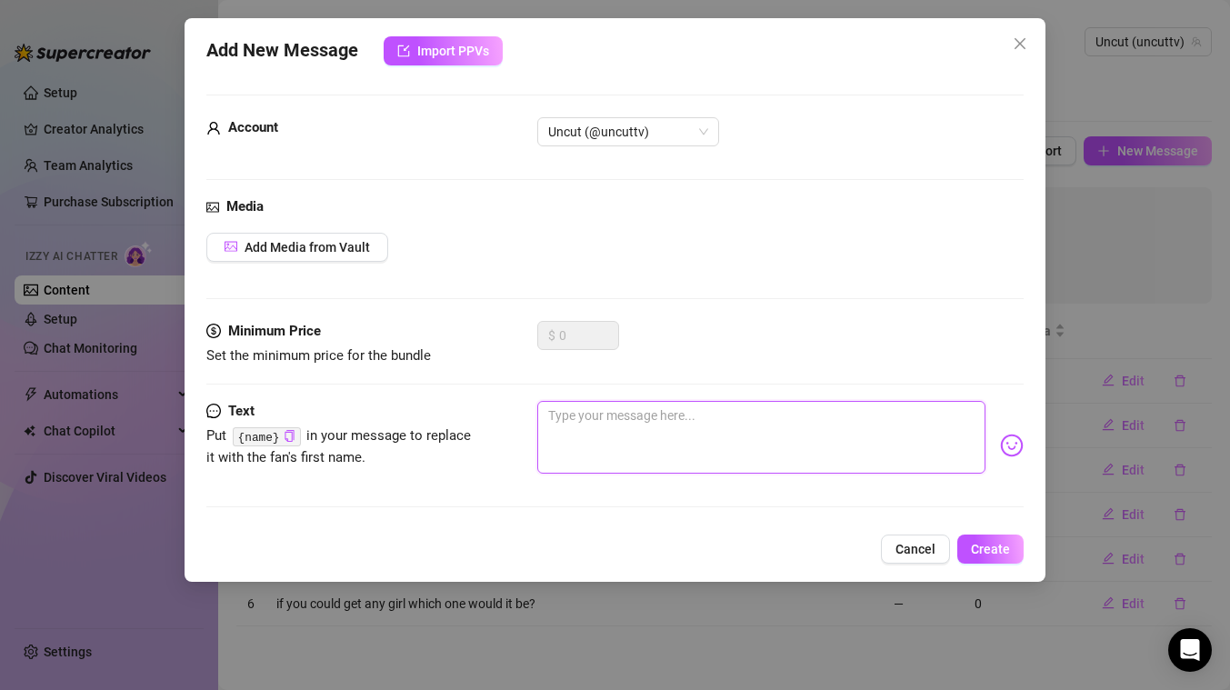
click at [741, 452] on textarea at bounding box center [761, 437] width 448 height 73
click at [991, 550] on span "Create" at bounding box center [990, 549] width 39 height 15
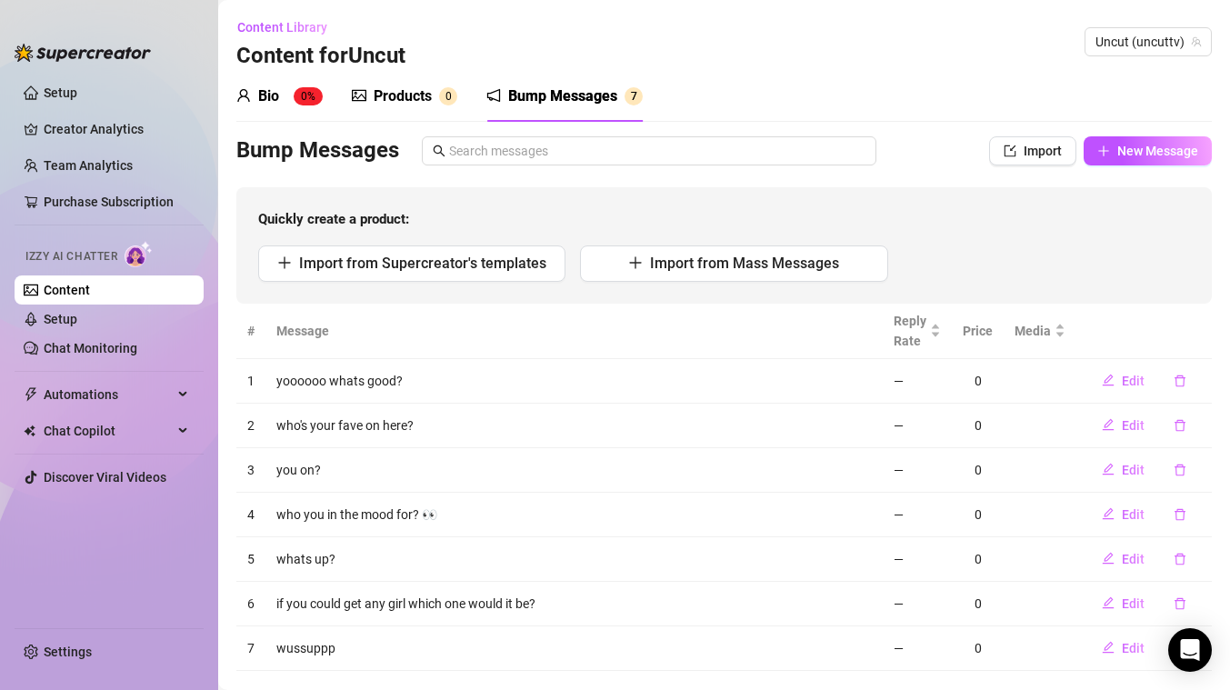
click at [90, 290] on link "Content" at bounding box center [67, 290] width 46 height 15
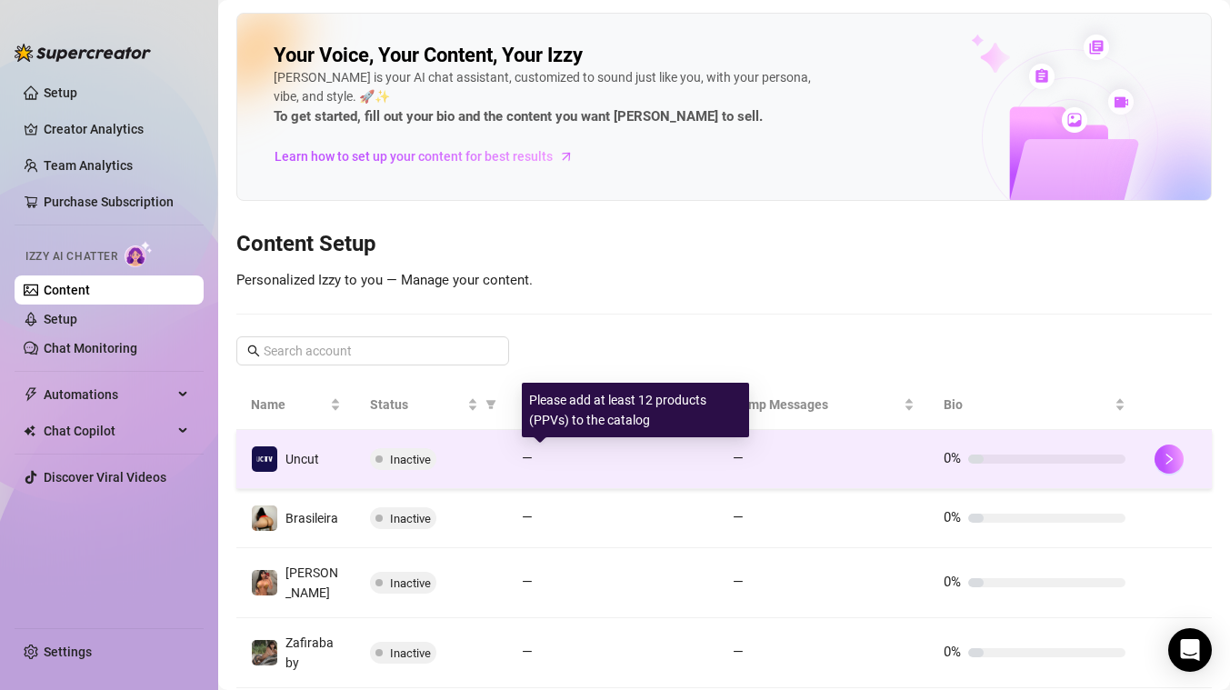
click at [544, 457] on div at bounding box center [622, 458] width 164 height 9
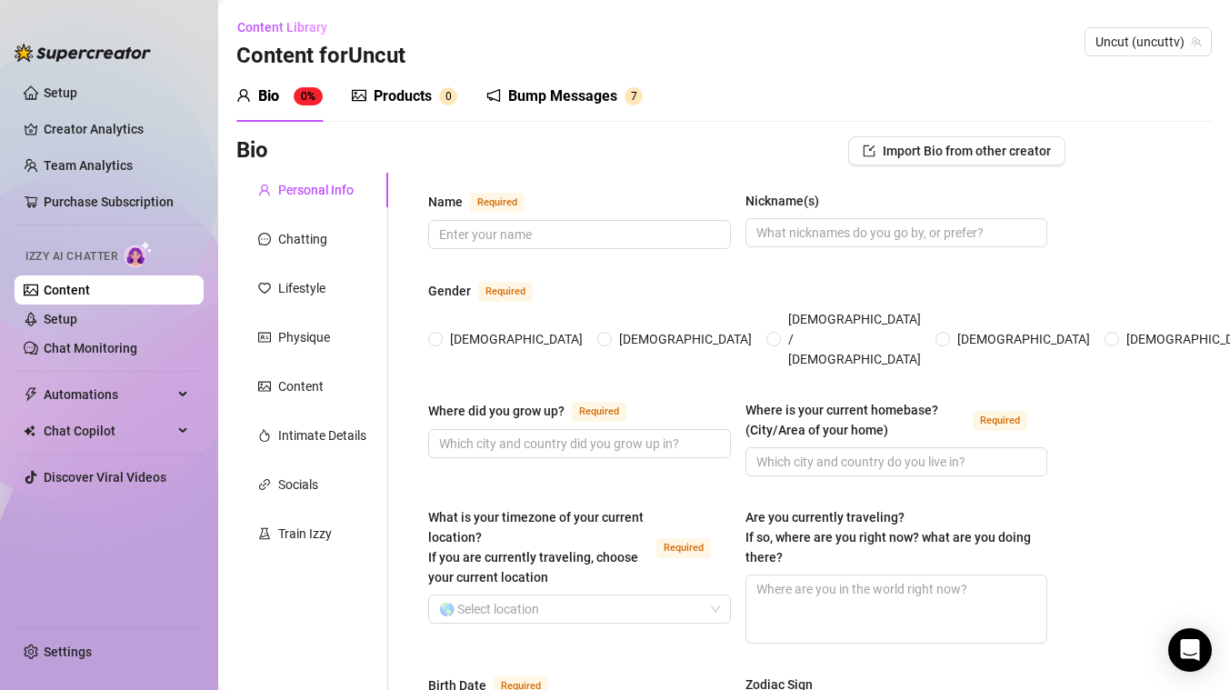
click at [406, 109] on div "Products 0" at bounding box center [404, 96] width 105 height 51
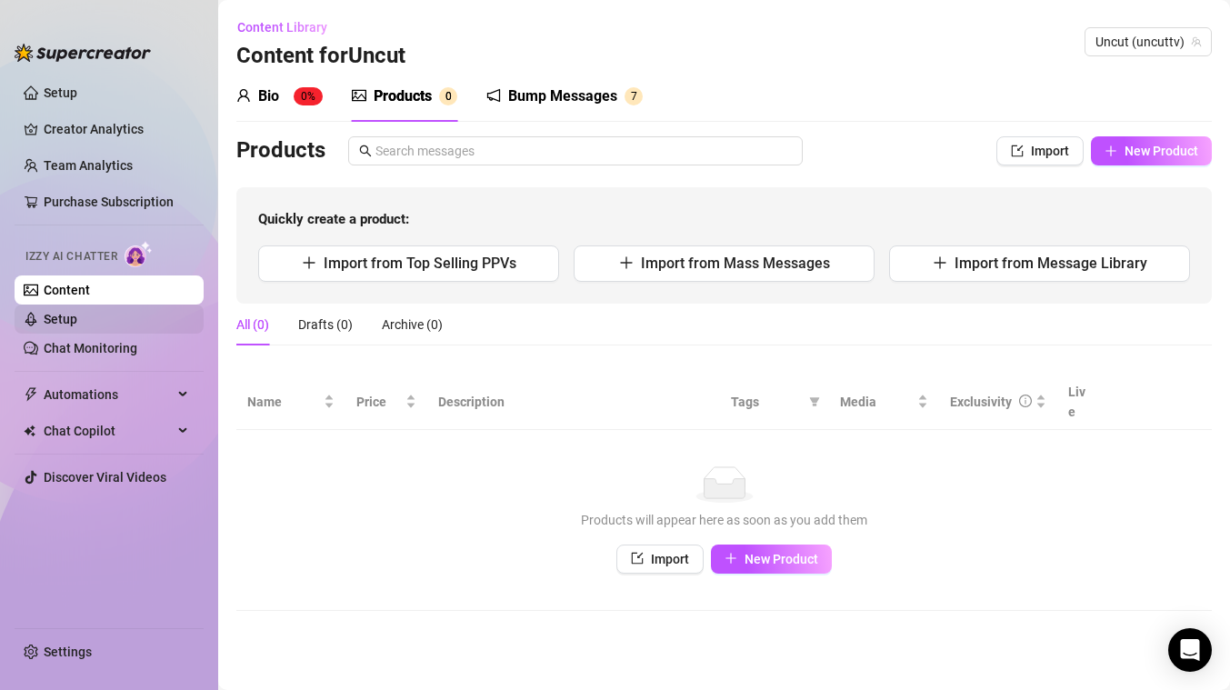
click at [77, 320] on link "Setup" at bounding box center [61, 319] width 34 height 15
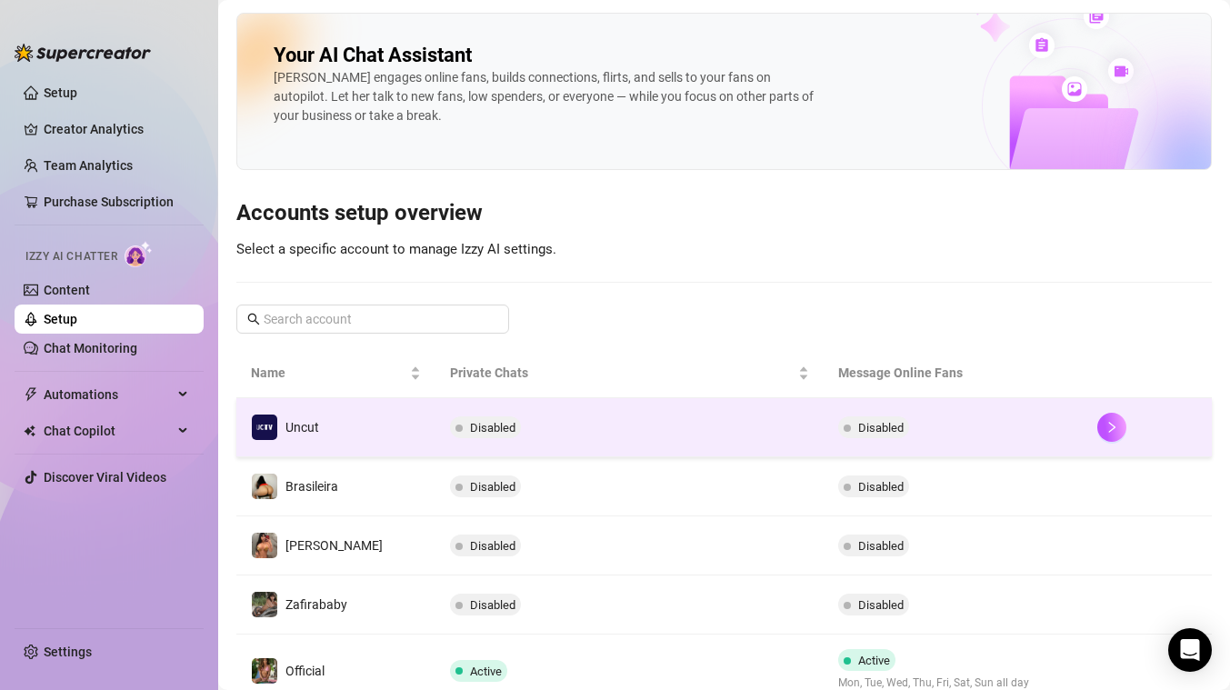
click at [606, 440] on td "Disabled" at bounding box center [629, 427] width 388 height 59
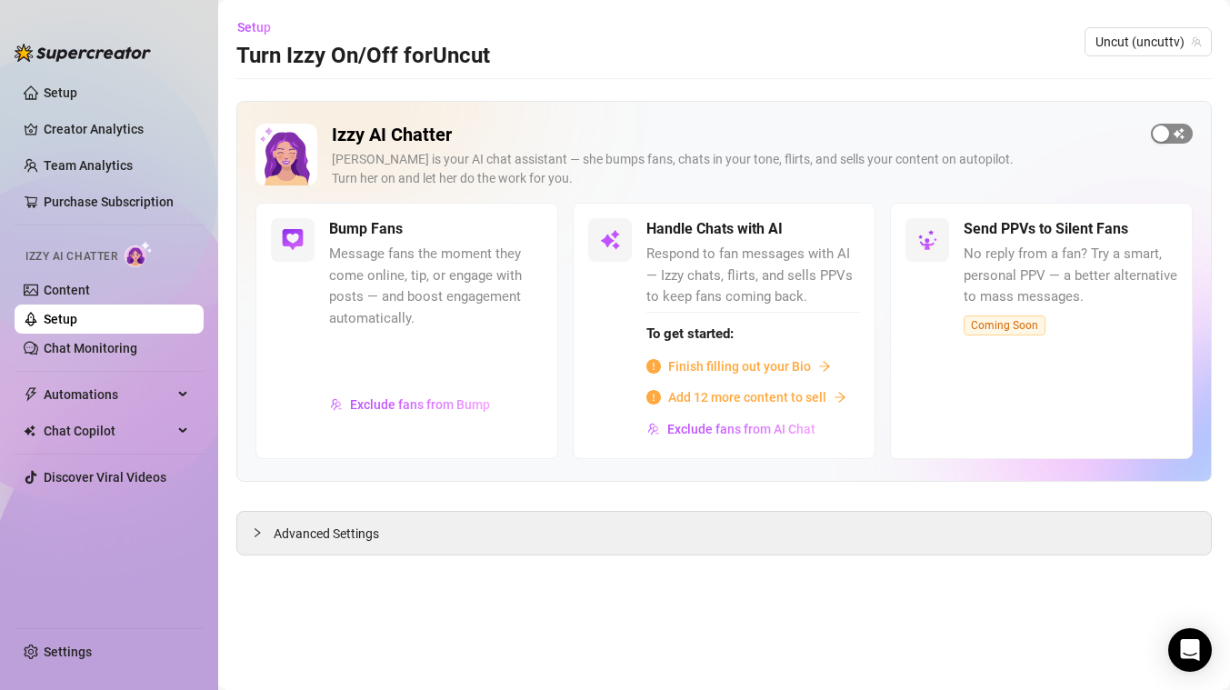
click at [1165, 129] on div "button" at bounding box center [1160, 133] width 16 height 16
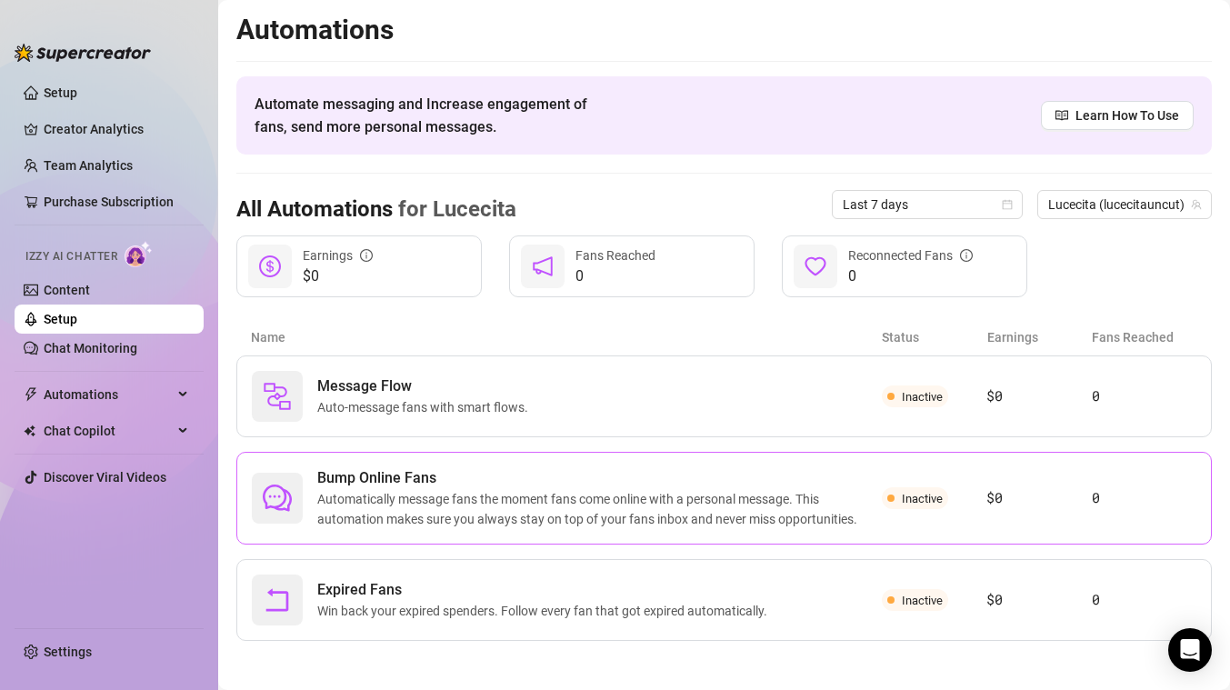
click at [545, 494] on span "Automatically message fans the moment fans come online with a personal message.…" at bounding box center [599, 509] width 564 height 40
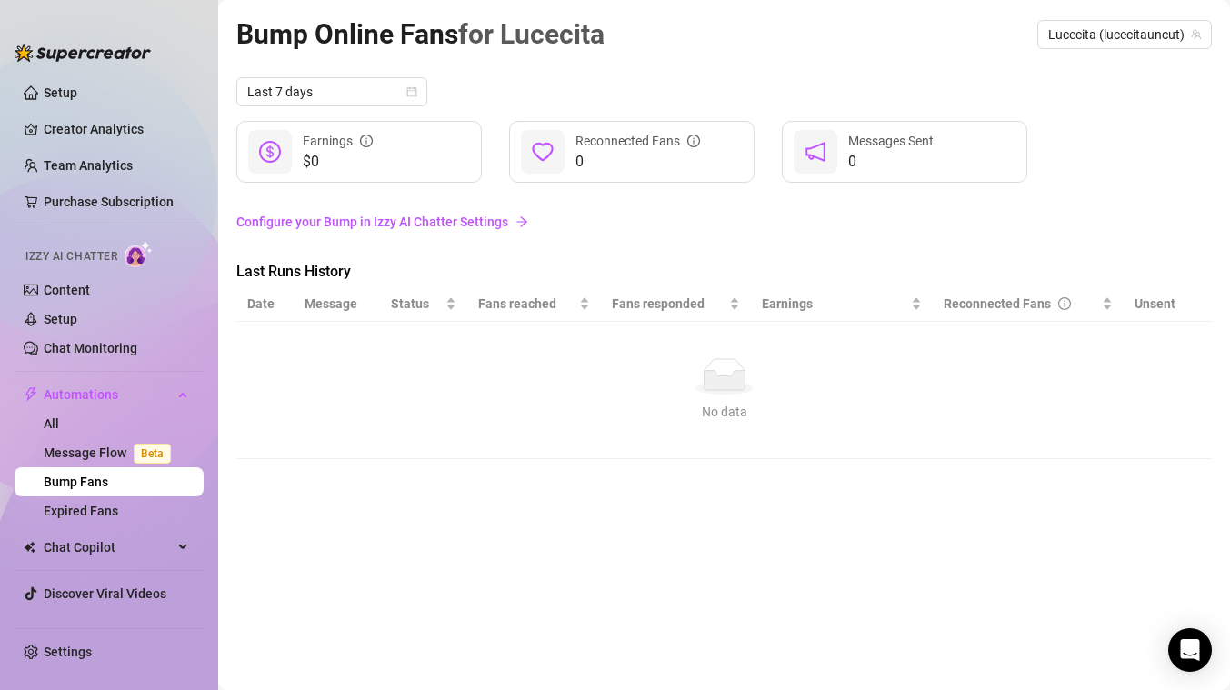
click at [83, 479] on link "Bump Fans" at bounding box center [76, 481] width 65 height 15
click at [337, 218] on link "Configure your Bump in Izzy AI Chatter Settings" at bounding box center [723, 222] width 975 height 20
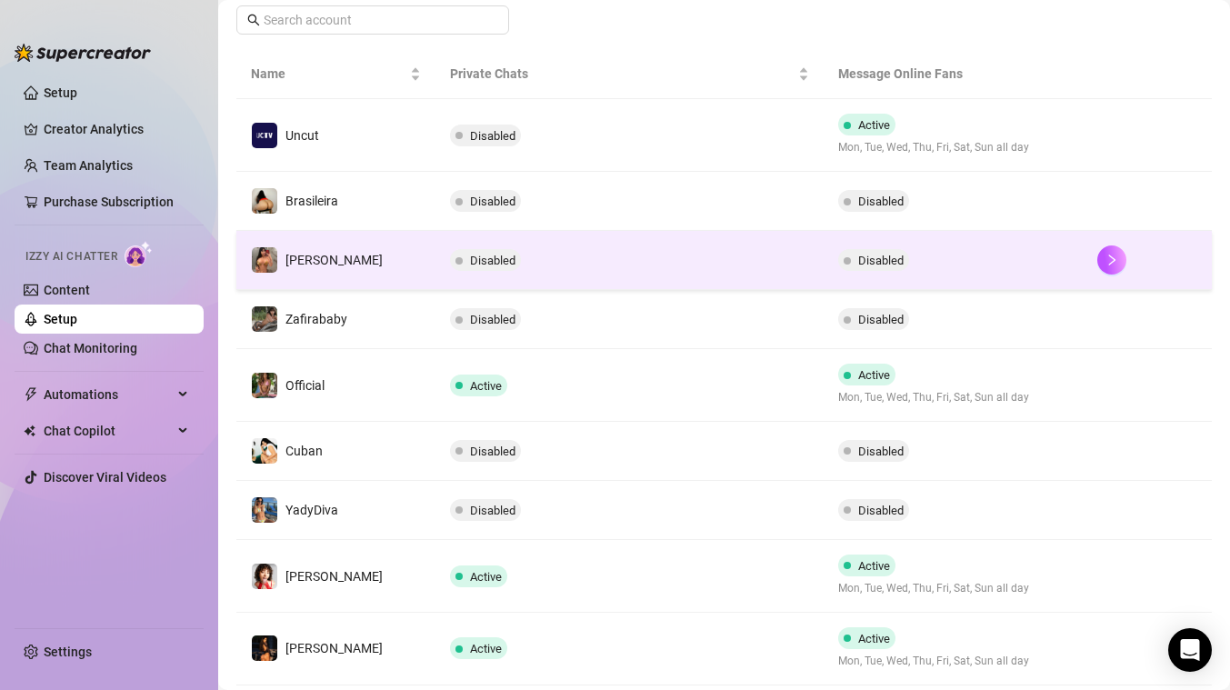
scroll to position [459, 0]
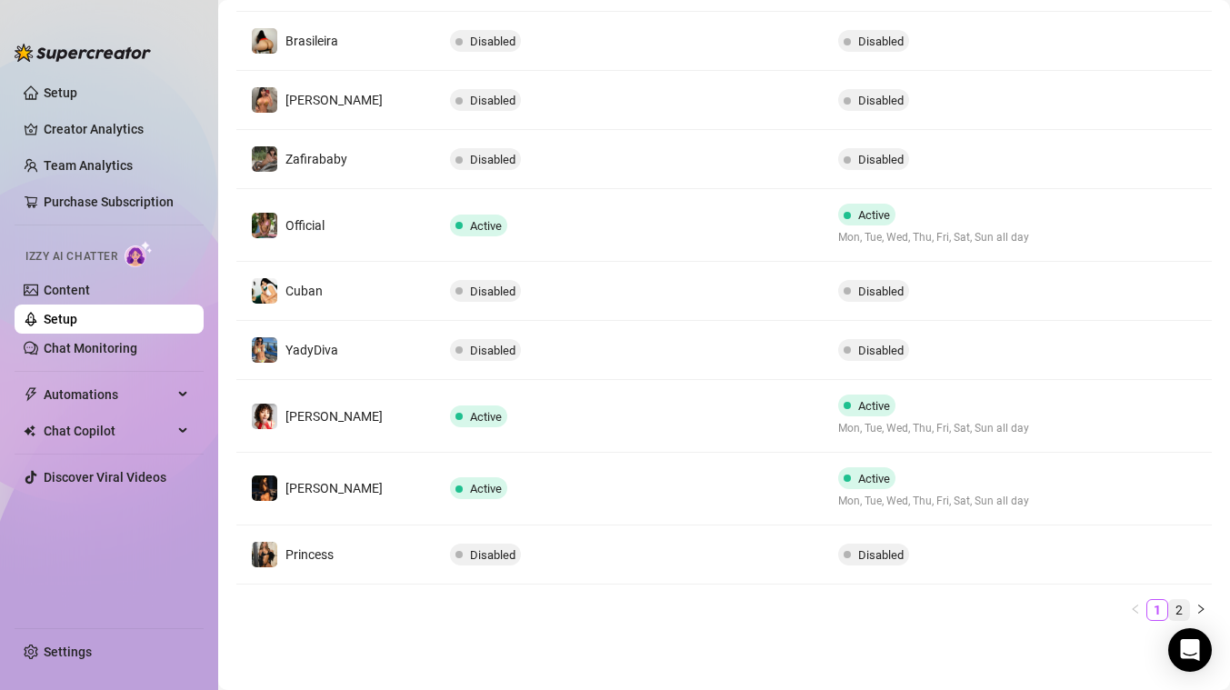
click at [1179, 605] on link "2" at bounding box center [1179, 610] width 20 height 20
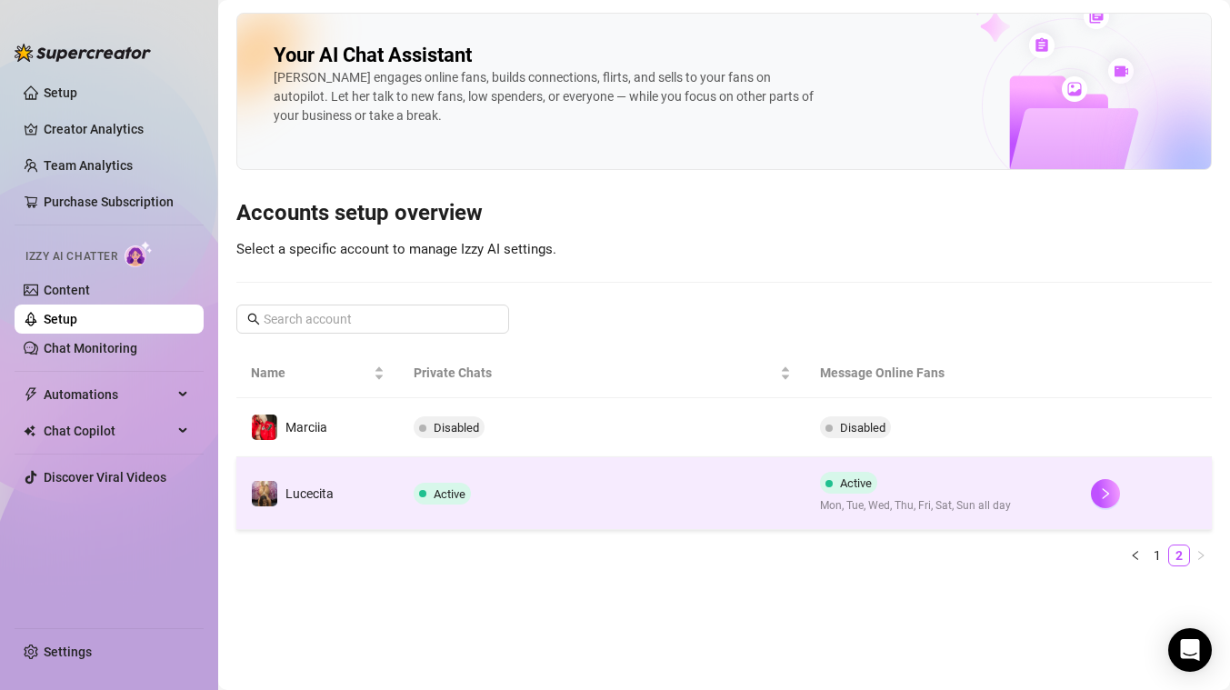
click at [583, 514] on td "Active" at bounding box center [602, 493] width 406 height 73
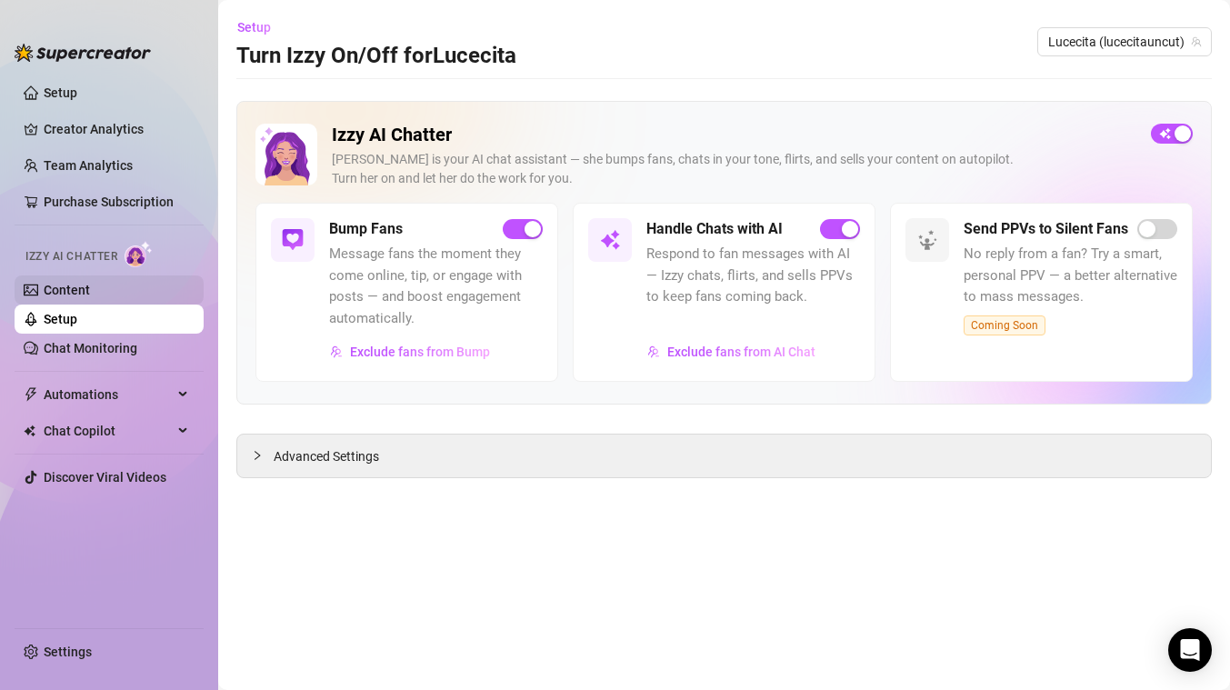
click at [79, 292] on link "Content" at bounding box center [67, 290] width 46 height 15
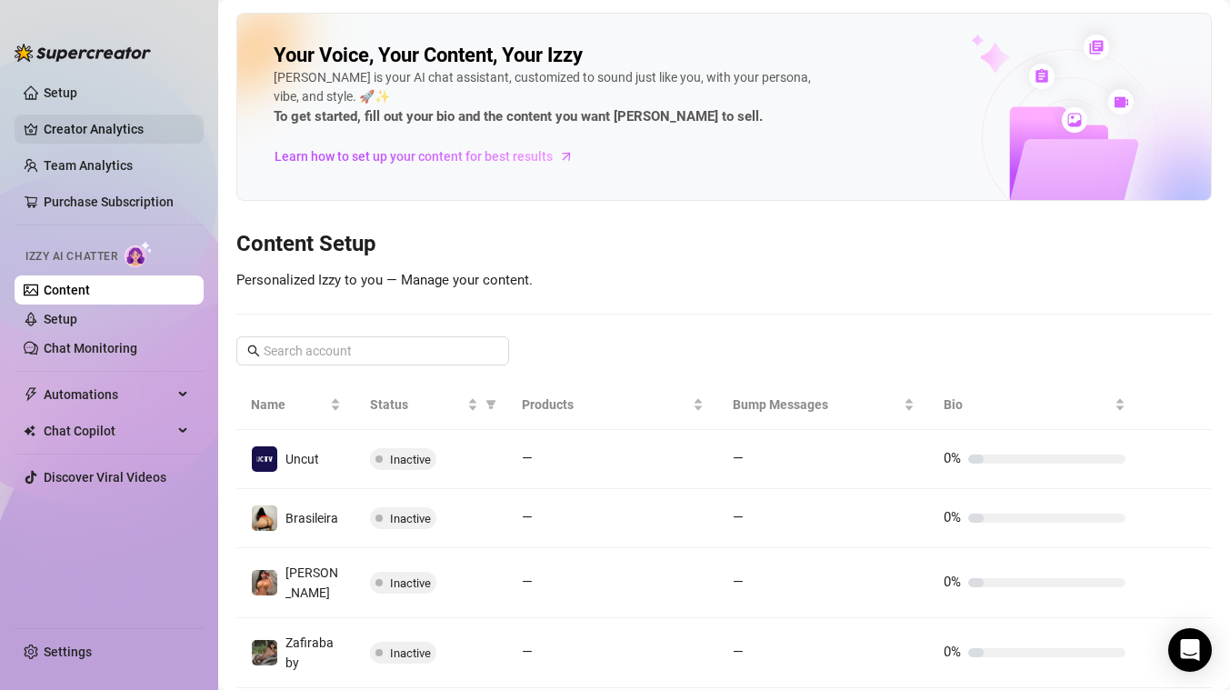
click at [102, 130] on link "Creator Analytics" at bounding box center [116, 129] width 145 height 29
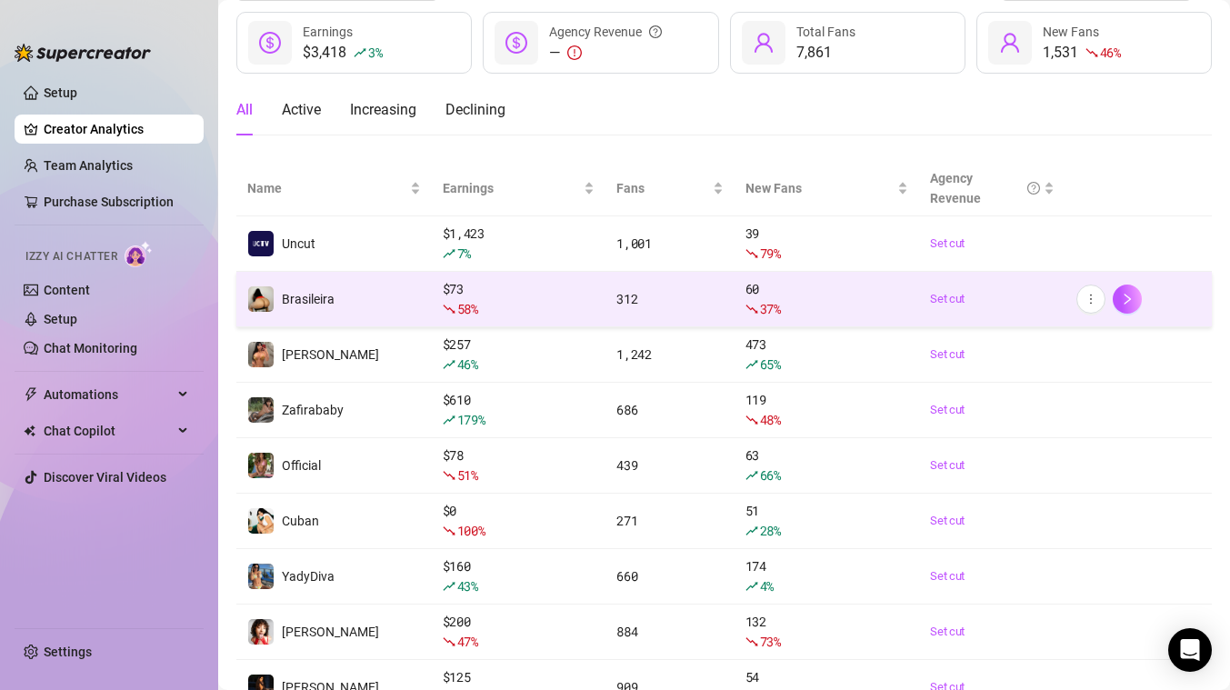
scroll to position [97, 0]
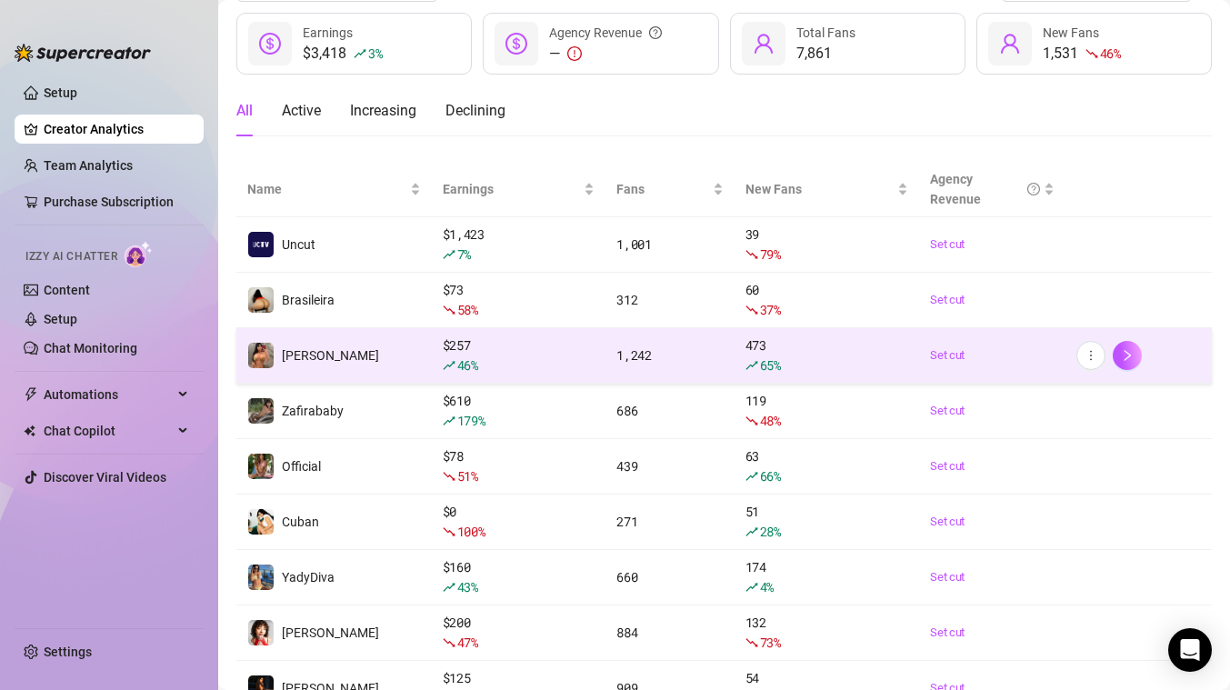
click at [524, 355] on div "46 %" at bounding box center [519, 365] width 152 height 20
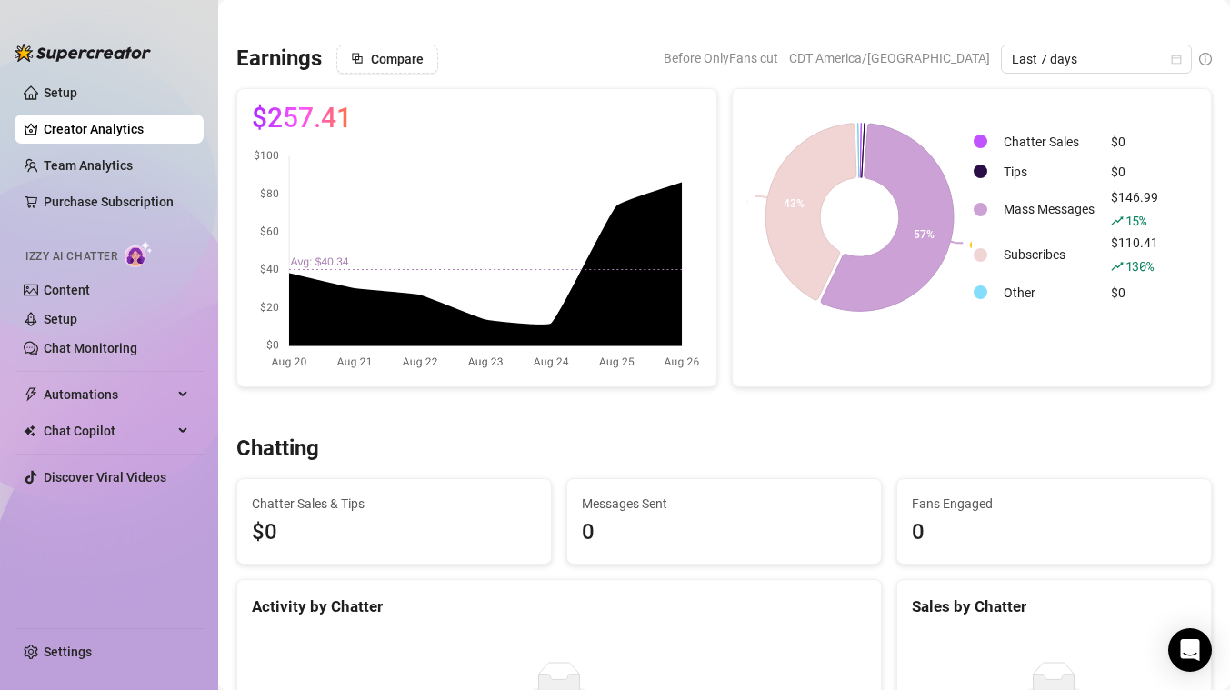
scroll to position [45, 0]
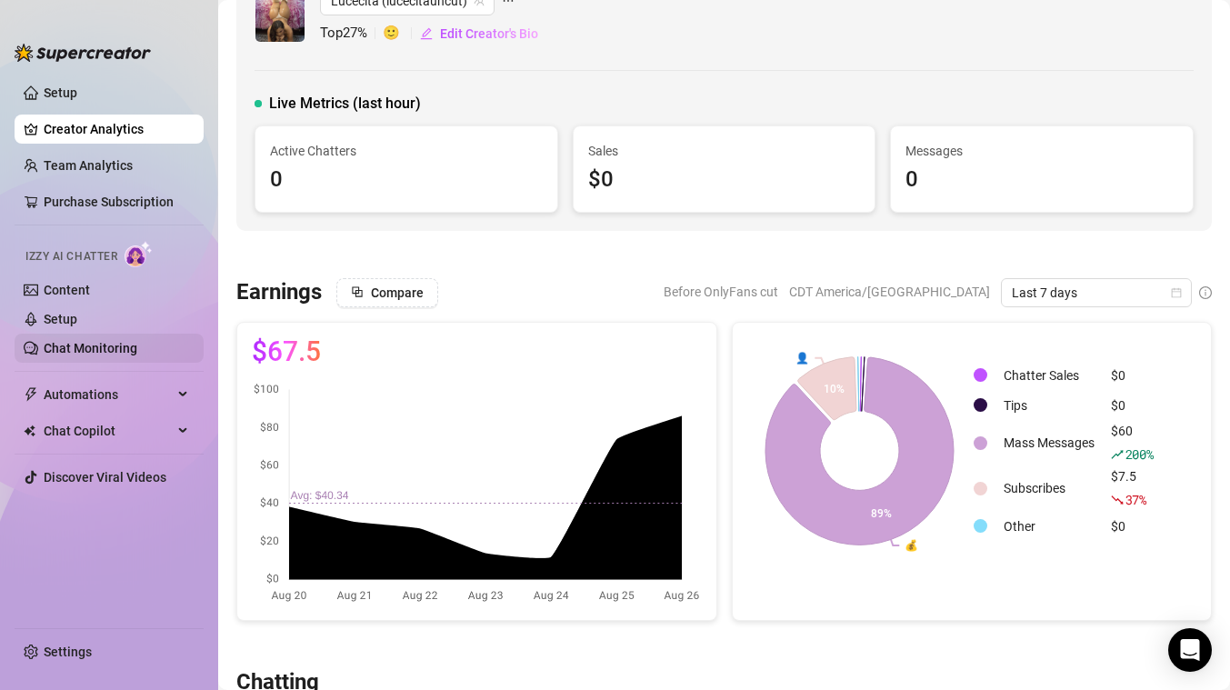
click at [69, 349] on link "Chat Monitoring" at bounding box center [91, 348] width 94 height 15
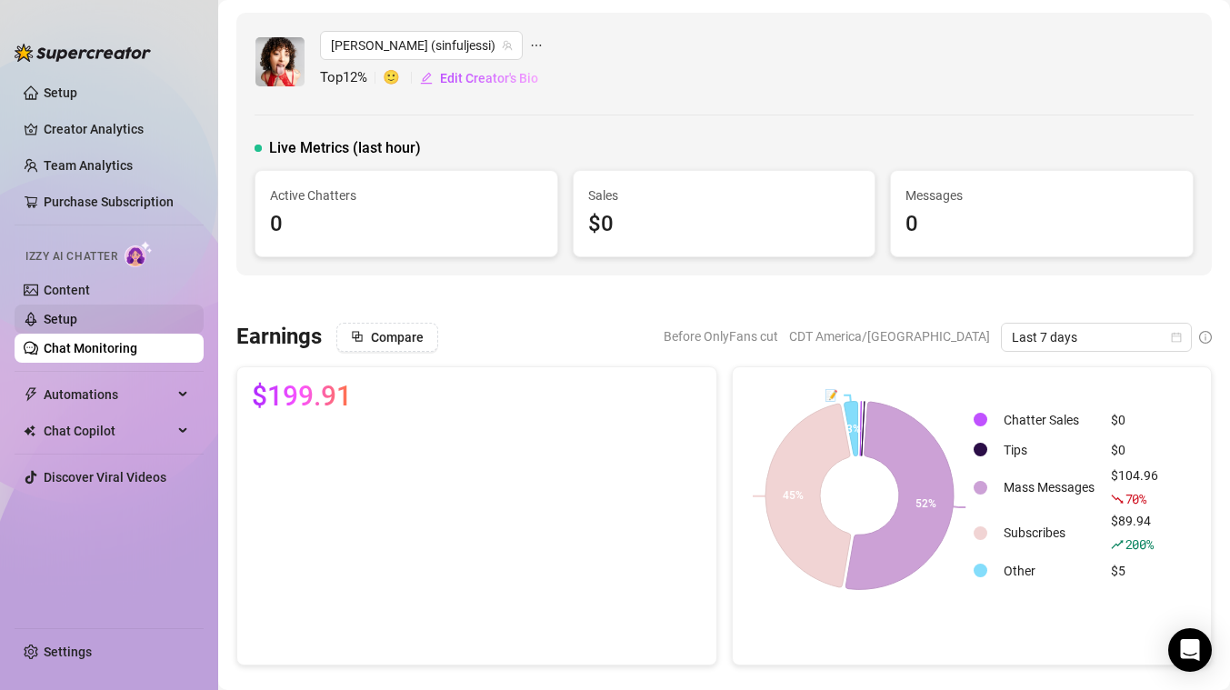
click at [66, 323] on link "Setup" at bounding box center [61, 319] width 34 height 15
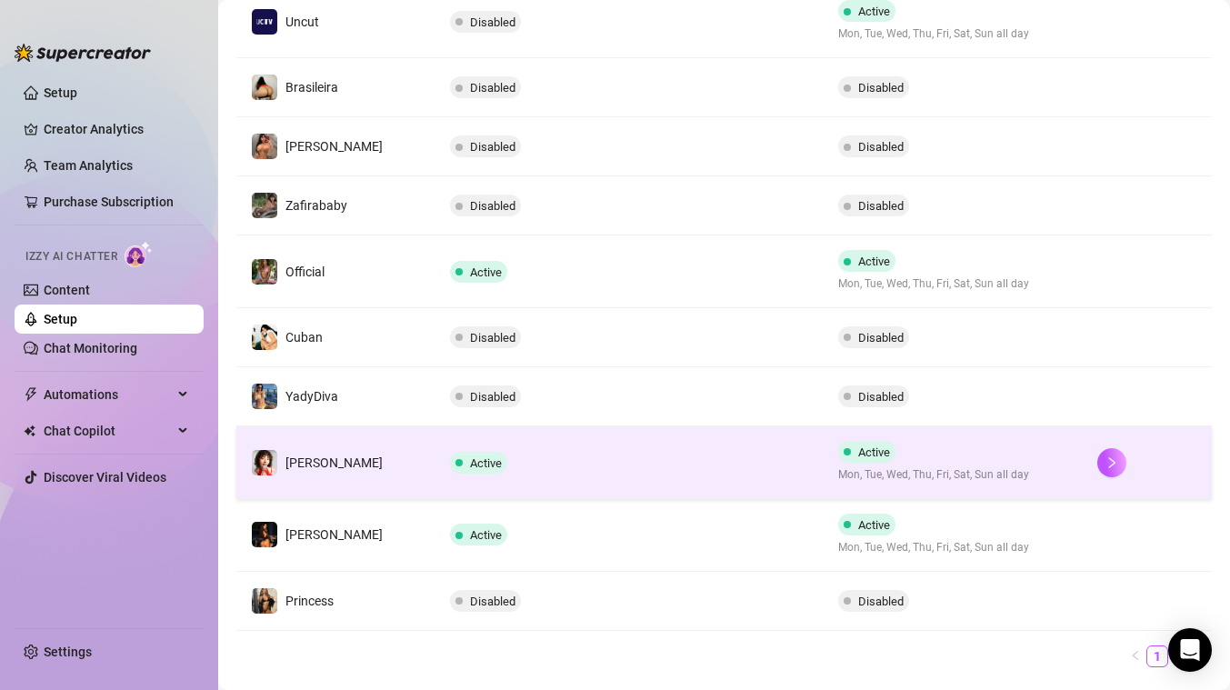
scroll to position [414, 0]
click at [526, 471] on td "Active" at bounding box center [629, 460] width 388 height 73
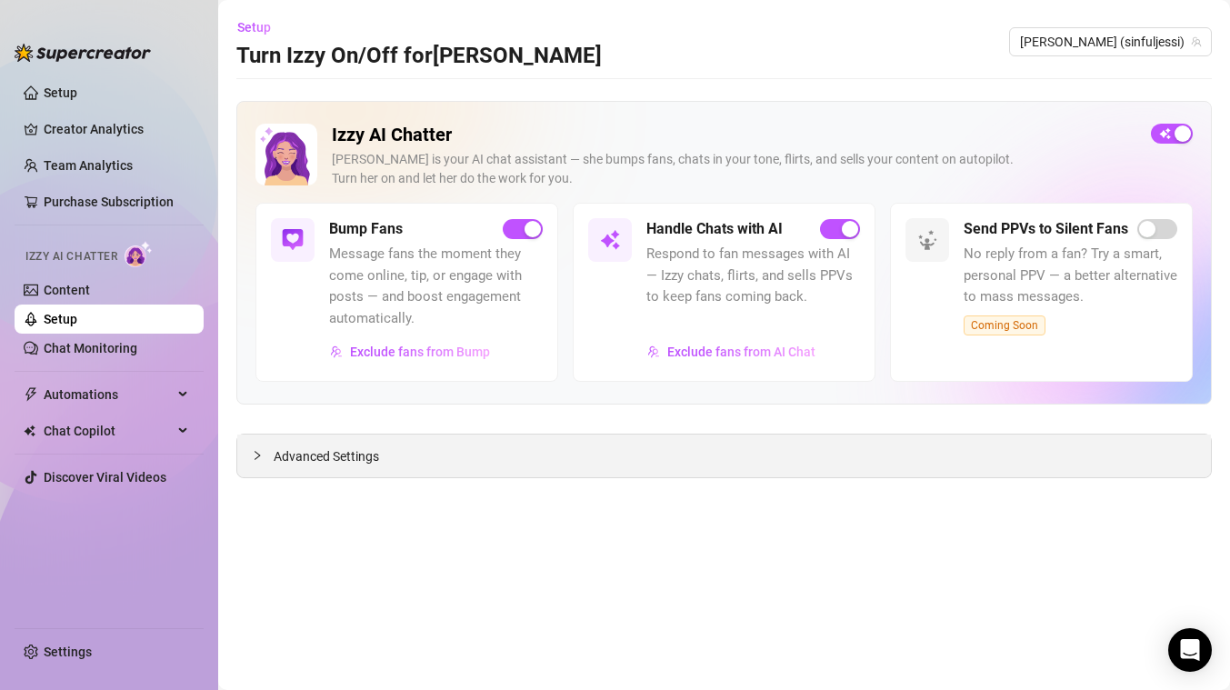
click at [265, 456] on div at bounding box center [263, 455] width 22 height 20
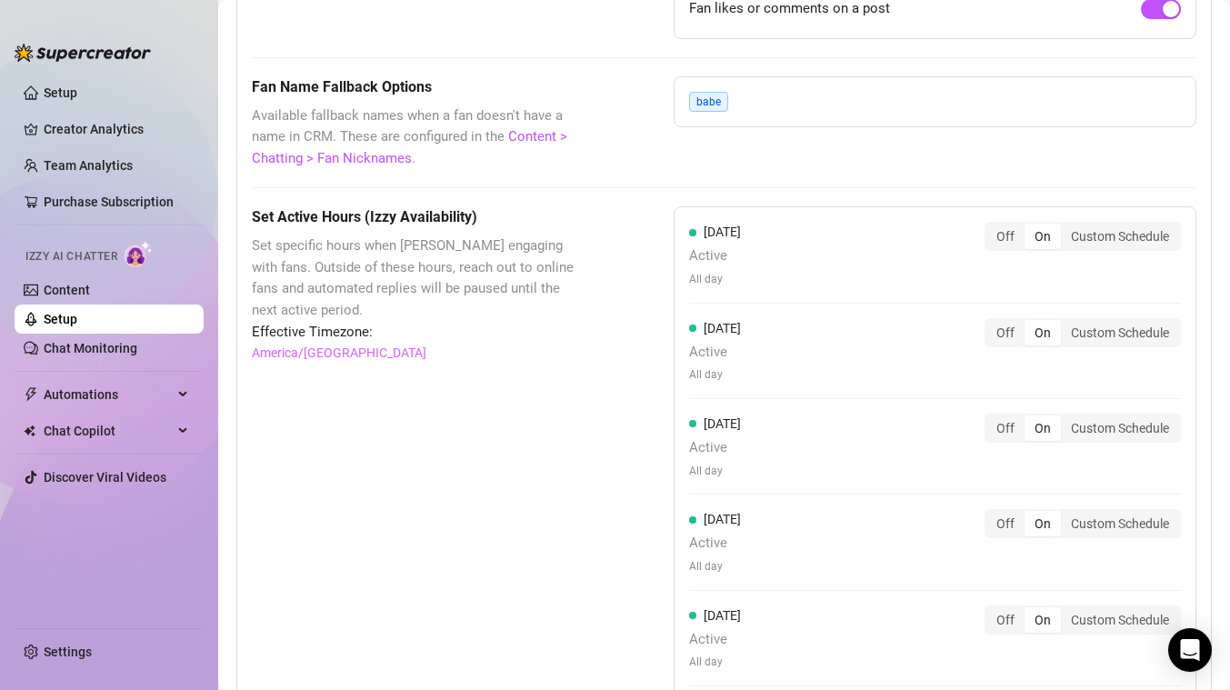
scroll to position [1556, 0]
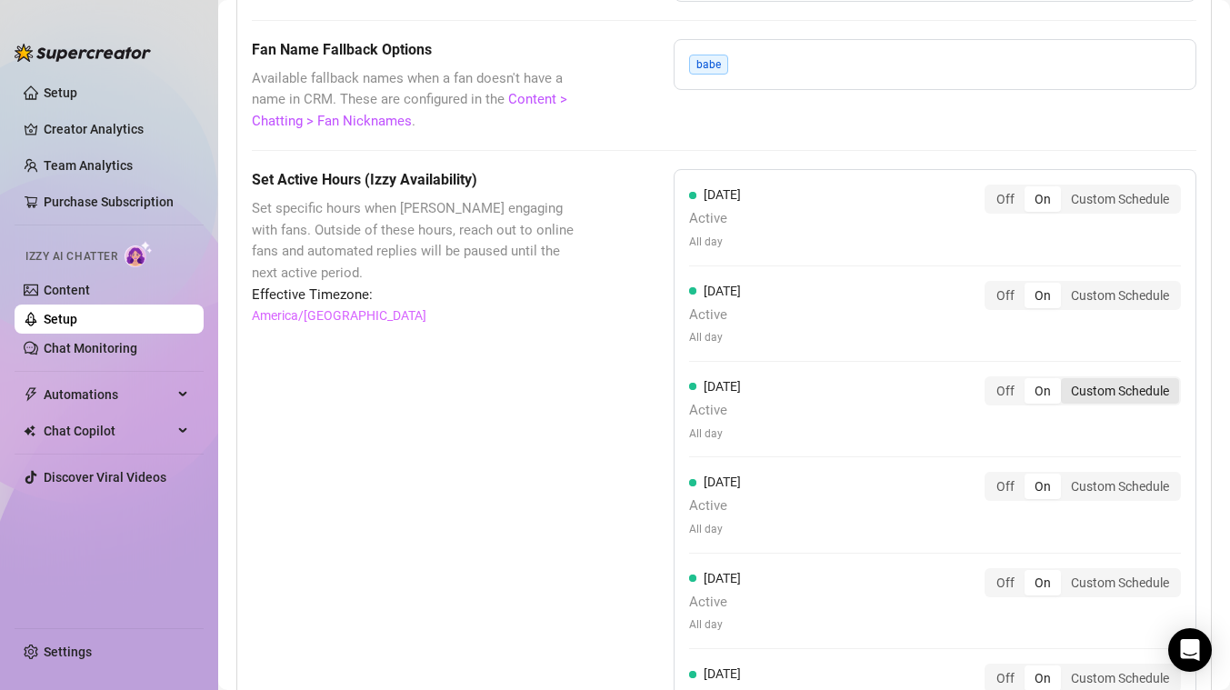
click at [1103, 394] on div "Custom Schedule" at bounding box center [1120, 390] width 118 height 25
click at [1065, 381] on input "Custom Schedule" at bounding box center [1065, 381] width 0 height 0
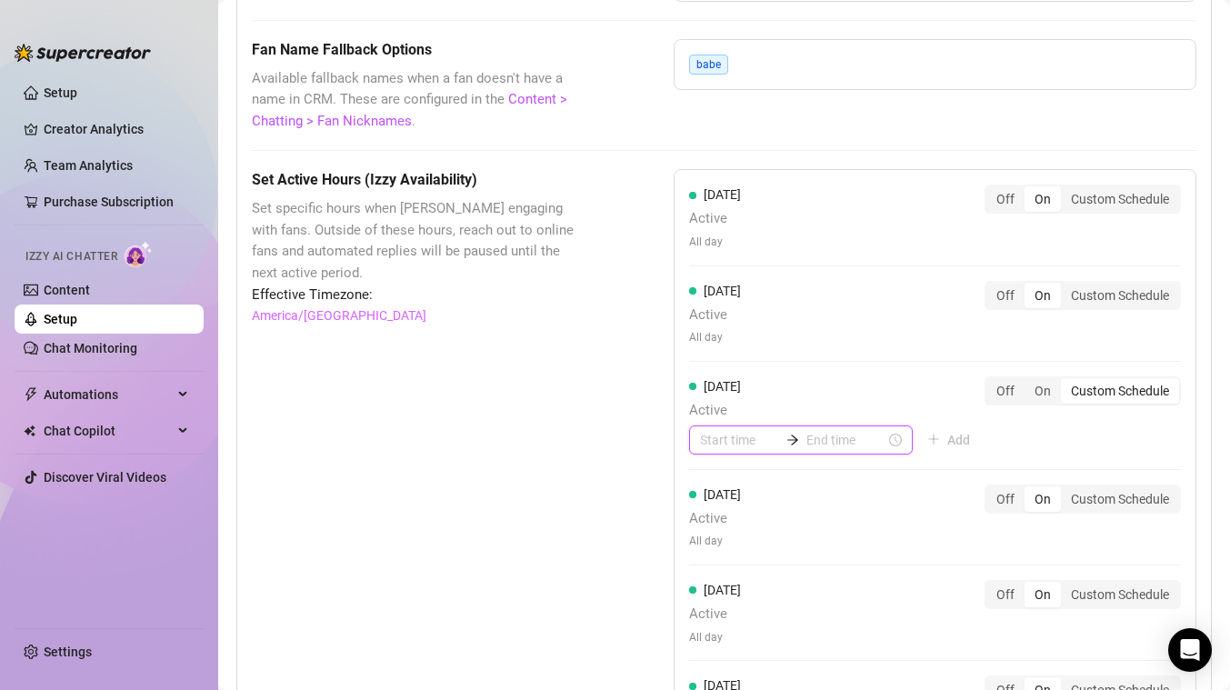
click at [840, 434] on input at bounding box center [845, 440] width 79 height 20
click at [763, 494] on div "02" at bounding box center [765, 498] width 44 height 25
click at [815, 483] on div "00" at bounding box center [816, 487] width 44 height 25
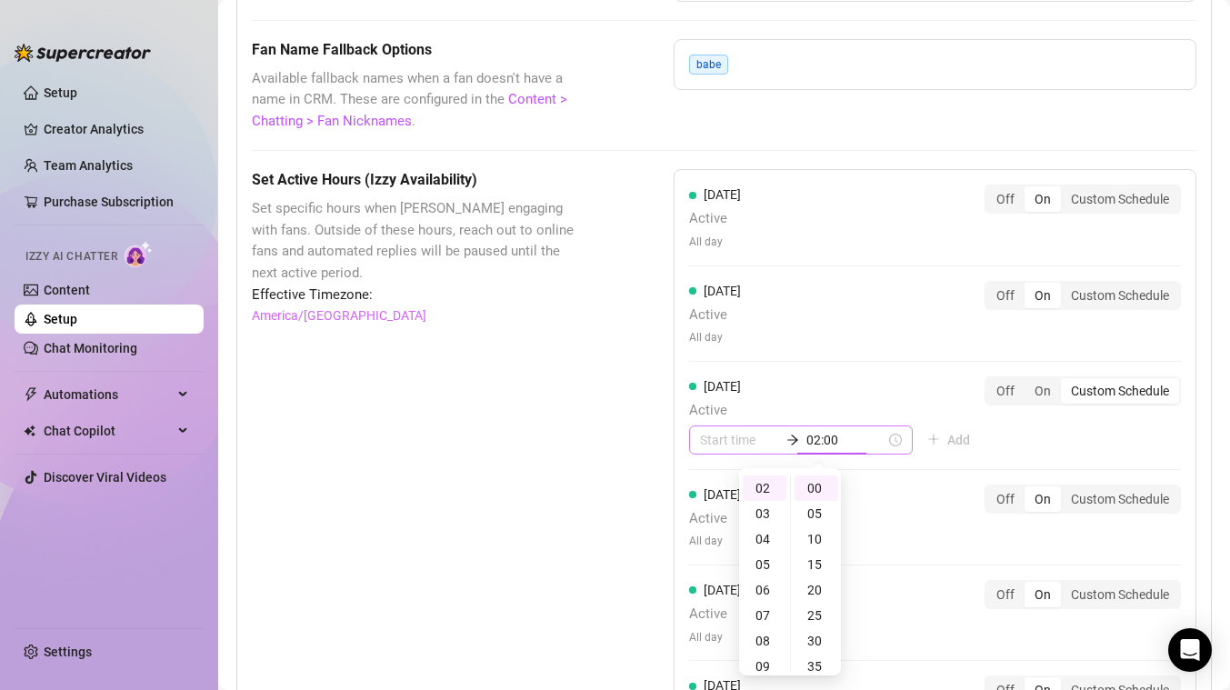
click at [874, 442] on div "02:00" at bounding box center [801, 439] width 224 height 29
click at [716, 560] on div "03" at bounding box center [715, 564] width 44 height 25
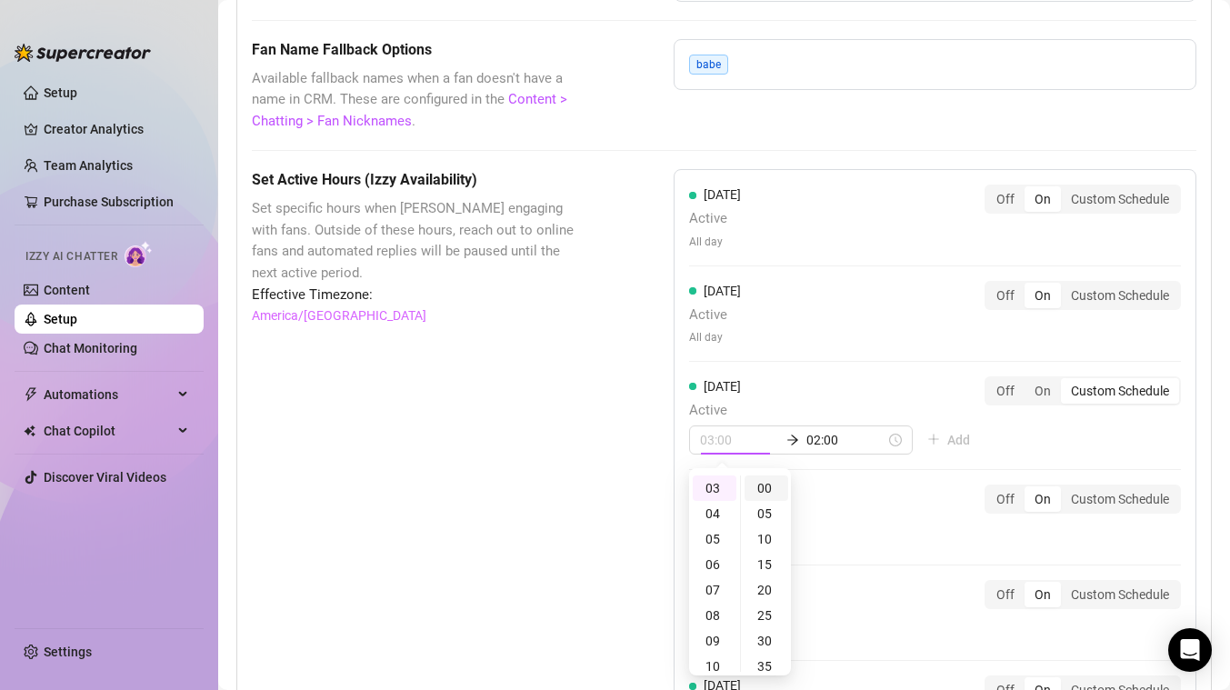
click at [768, 488] on div "00" at bounding box center [766, 487] width 44 height 25
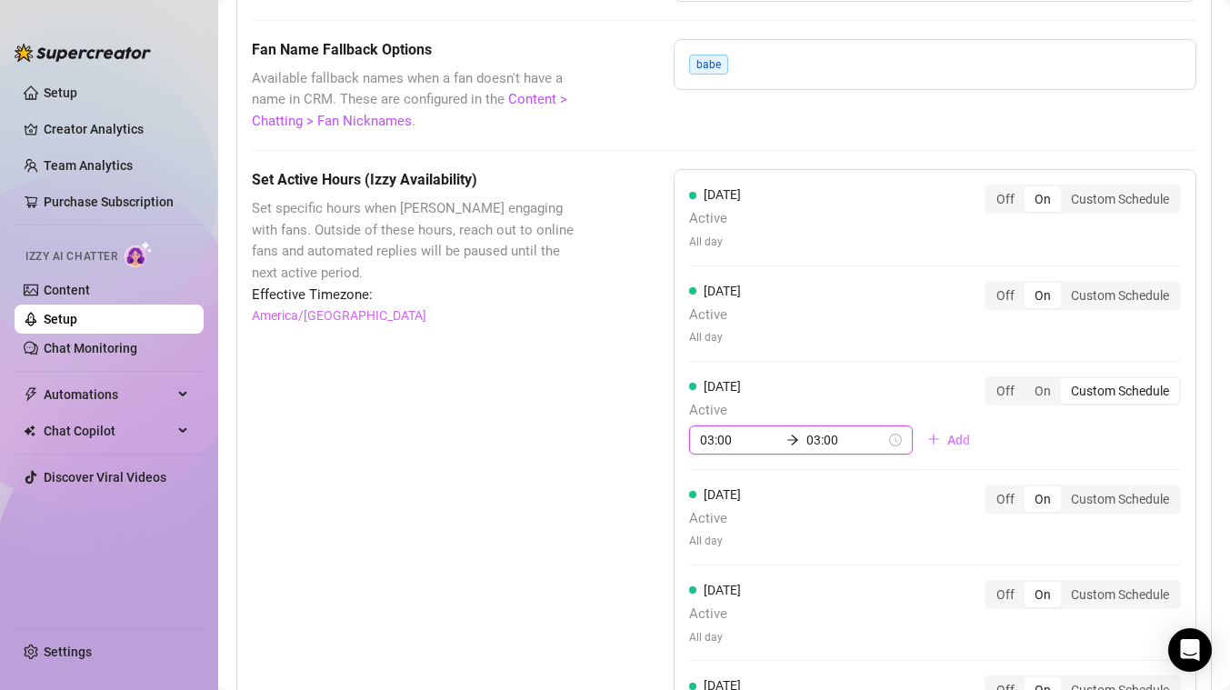
click at [806, 444] on input "03:00" at bounding box center [845, 440] width 79 height 20
click at [763, 613] on div "21" at bounding box center [765, 610] width 44 height 25
click at [814, 488] on div "00" at bounding box center [816, 487] width 44 height 25
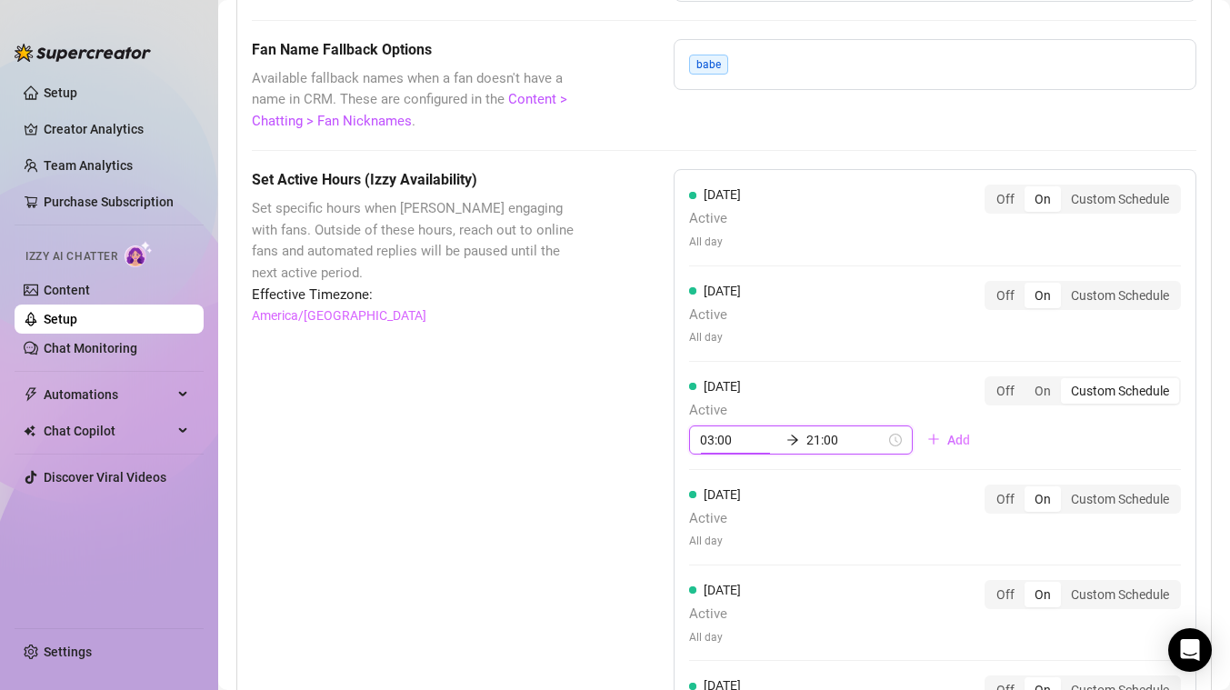
click at [911, 389] on div "[DATE] Active 03:00 21:00 Add" at bounding box center [836, 415] width 295 height 78
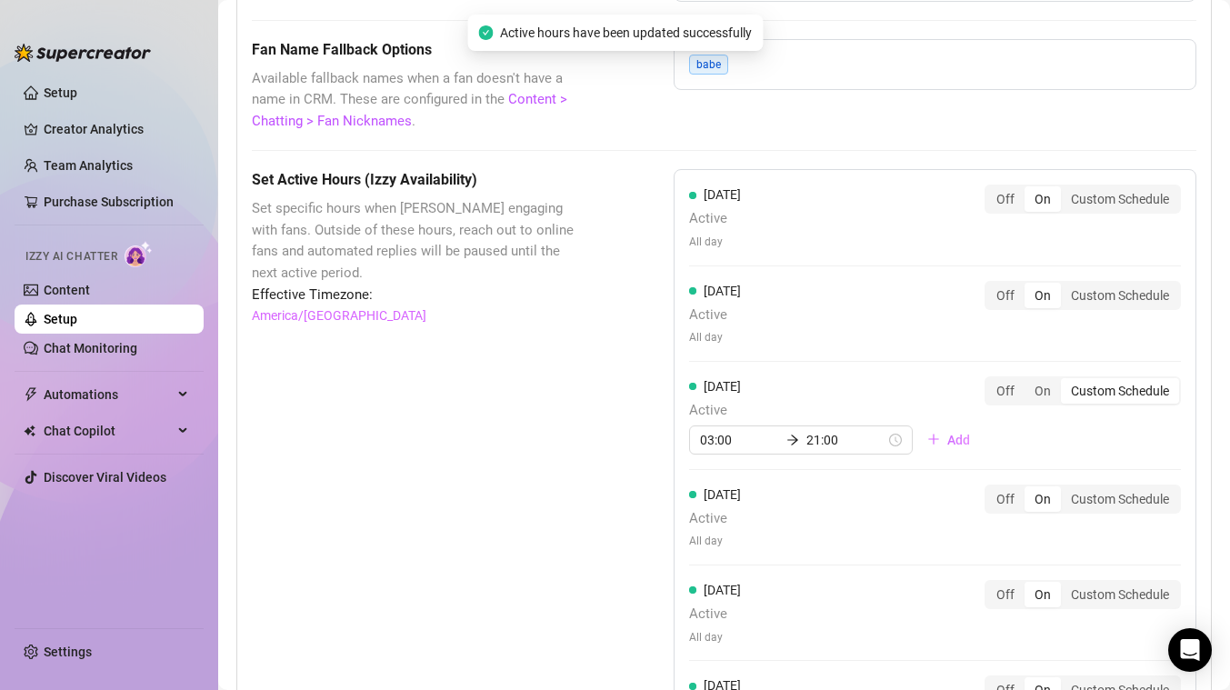
click at [446, 460] on div "Set Active Hours (Izzy Availability) Set specific hours when Izzy engaging with…" at bounding box center [417, 583] width 331 height 828
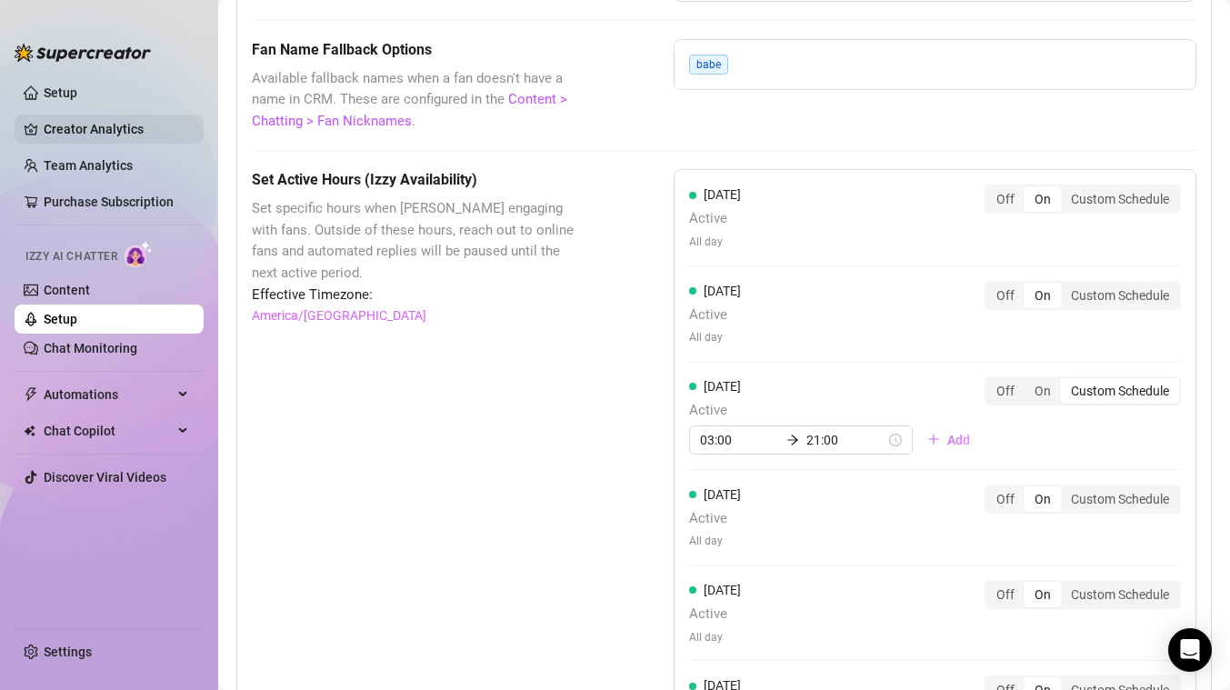
click at [65, 134] on link "Creator Analytics" at bounding box center [116, 129] width 145 height 29
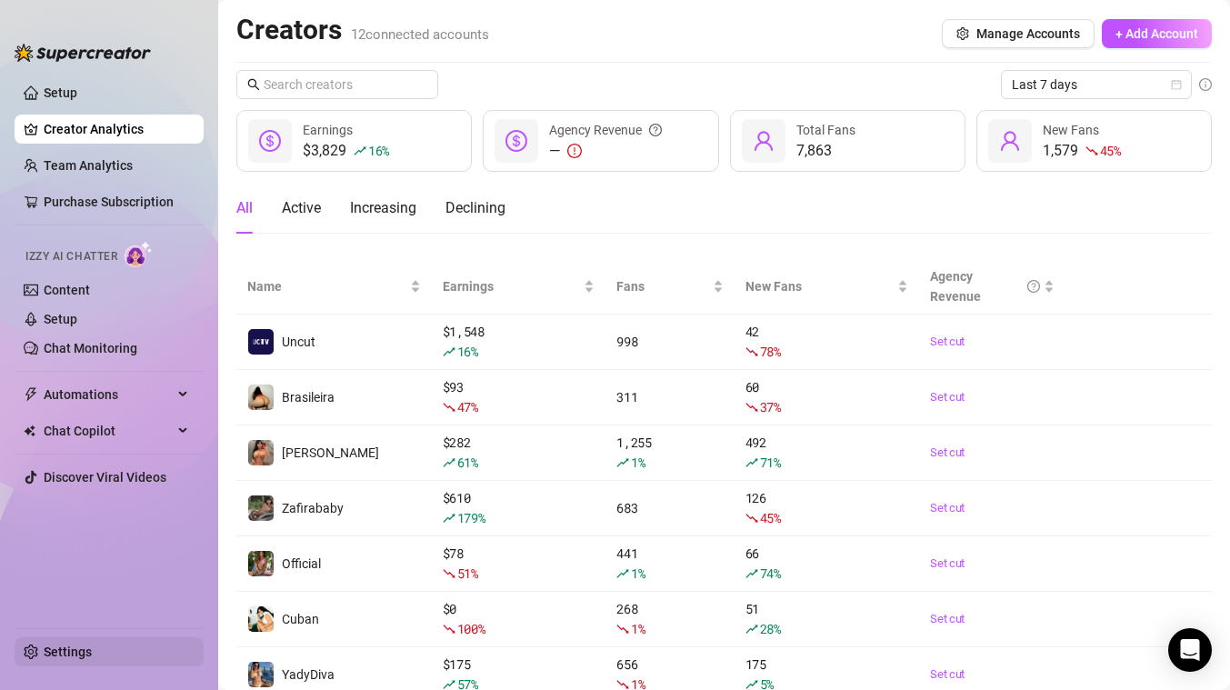
click at [62, 649] on link "Settings" at bounding box center [68, 651] width 48 height 15
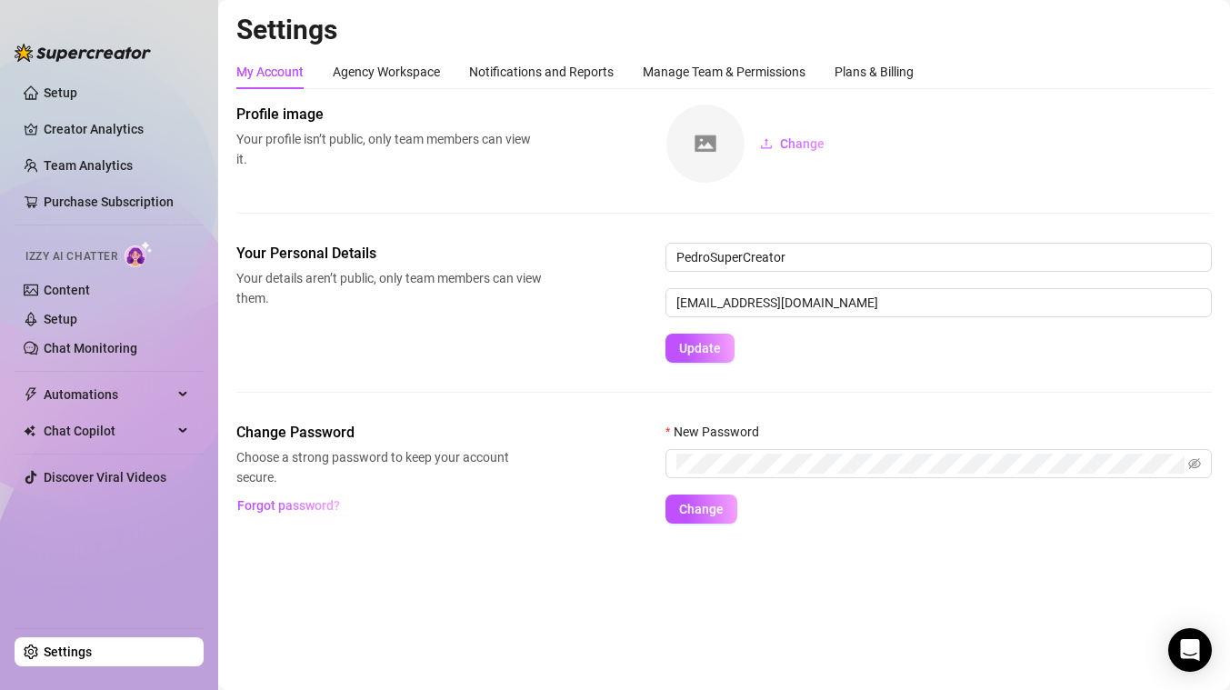
click at [92, 659] on link "Settings" at bounding box center [68, 651] width 48 height 15
click at [84, 644] on link "Settings" at bounding box center [68, 651] width 48 height 15
click at [55, 86] on link "Setup" at bounding box center [61, 92] width 34 height 15
